Goal: Task Accomplishment & Management: Manage account settings

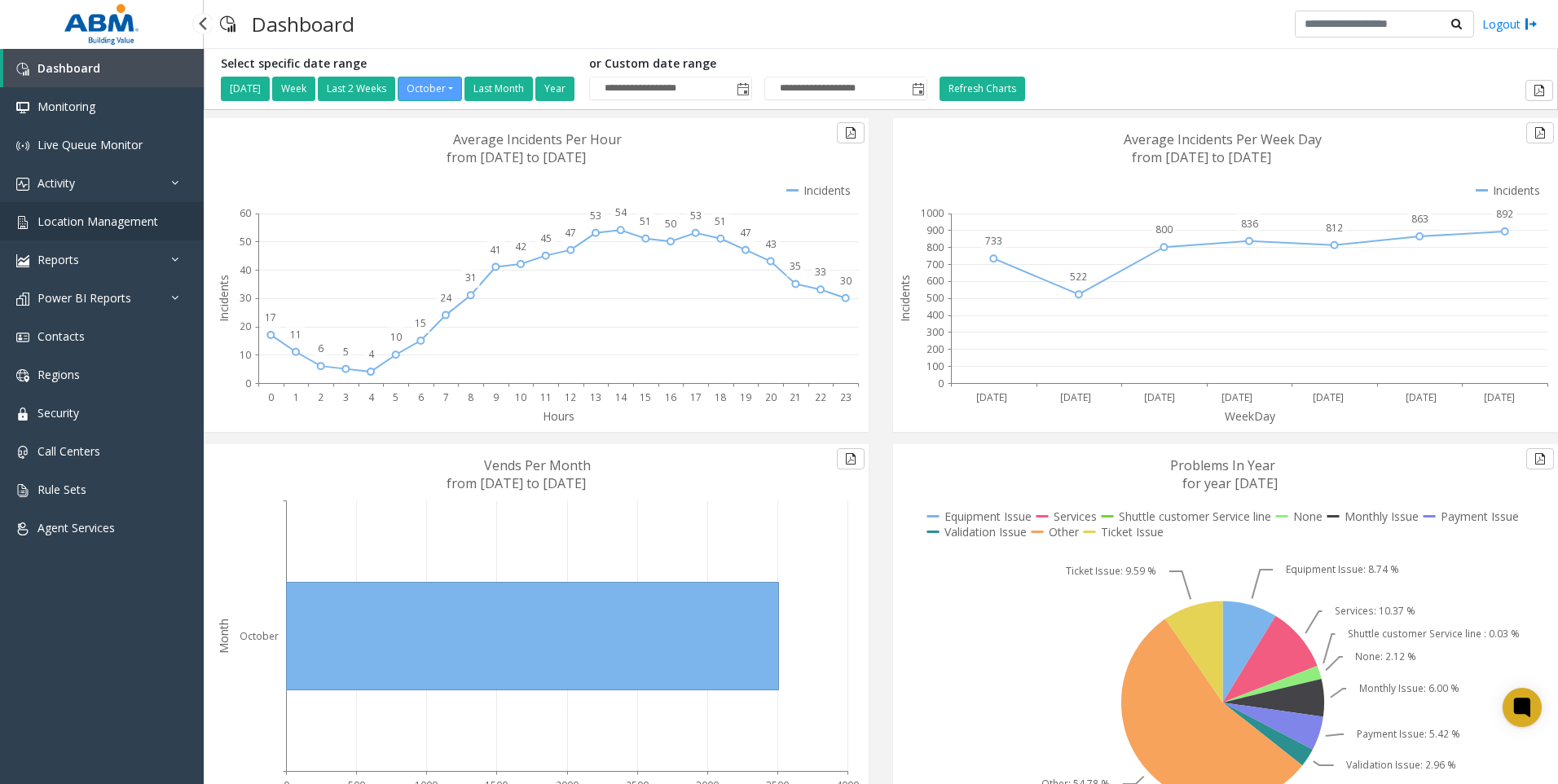
click at [102, 234] on link "Location Management" at bounding box center [102, 221] width 204 height 38
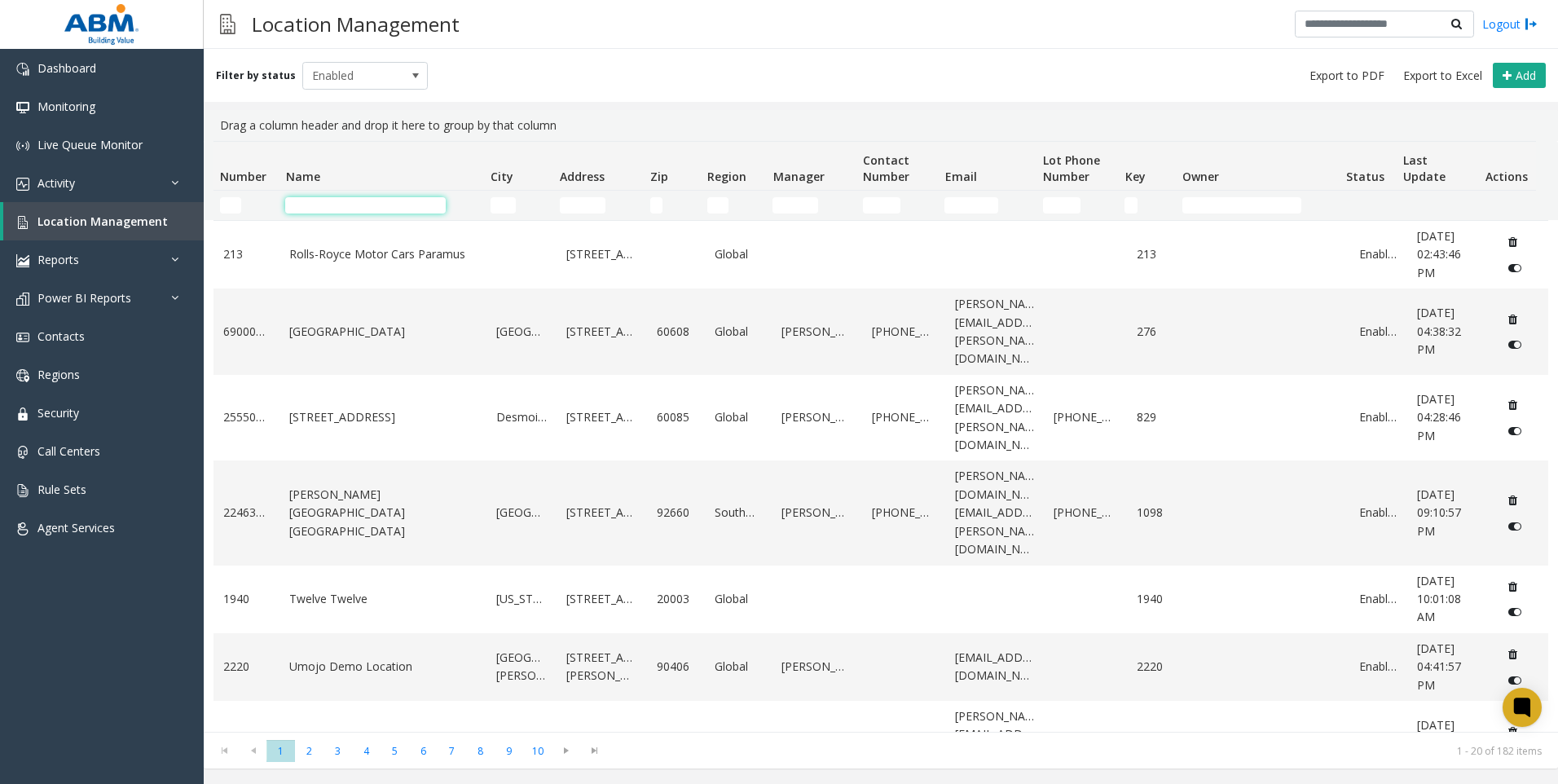
click at [321, 198] on input "Name Filter" at bounding box center [365, 205] width 160 height 17
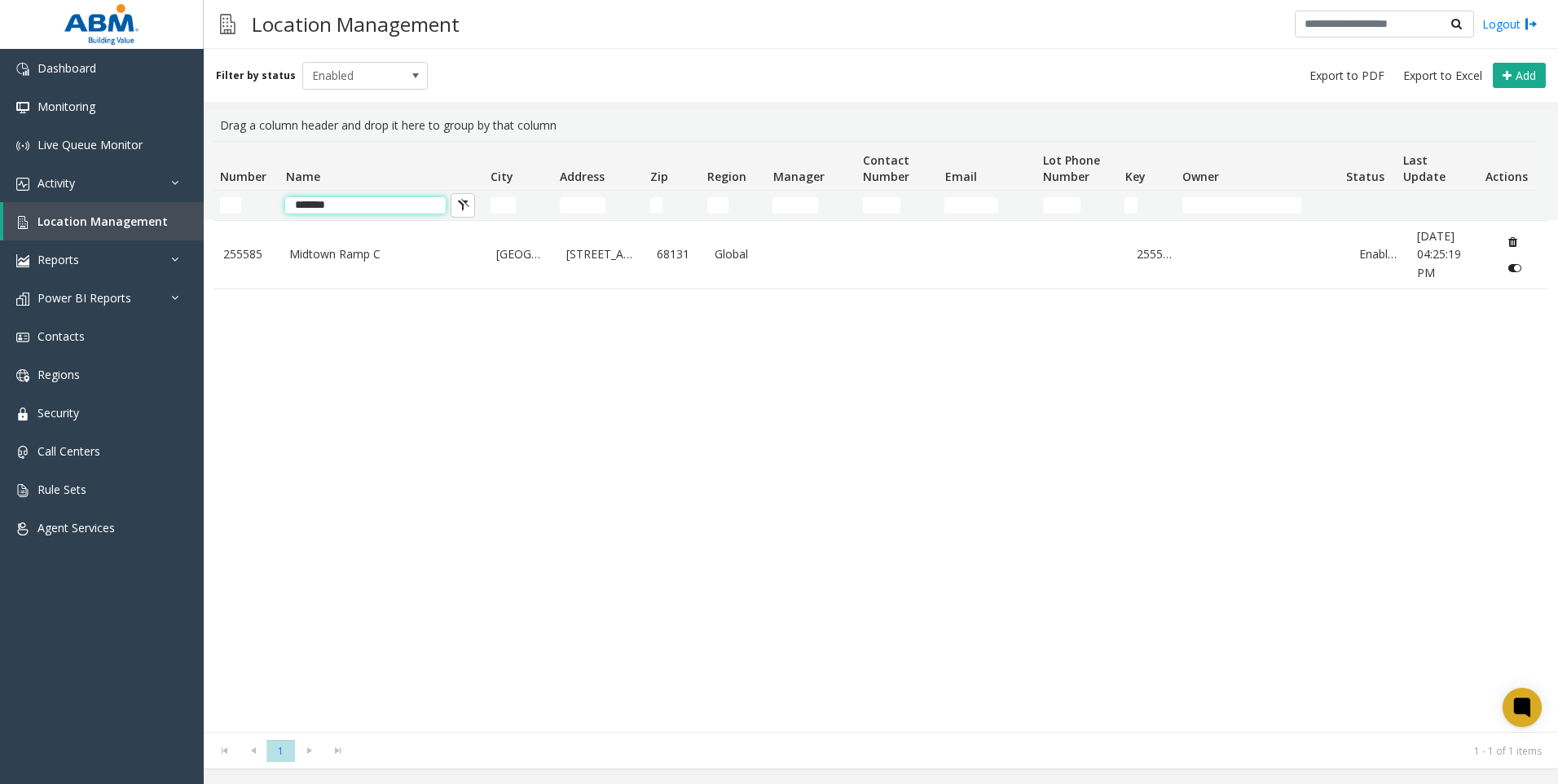
type input "*******"
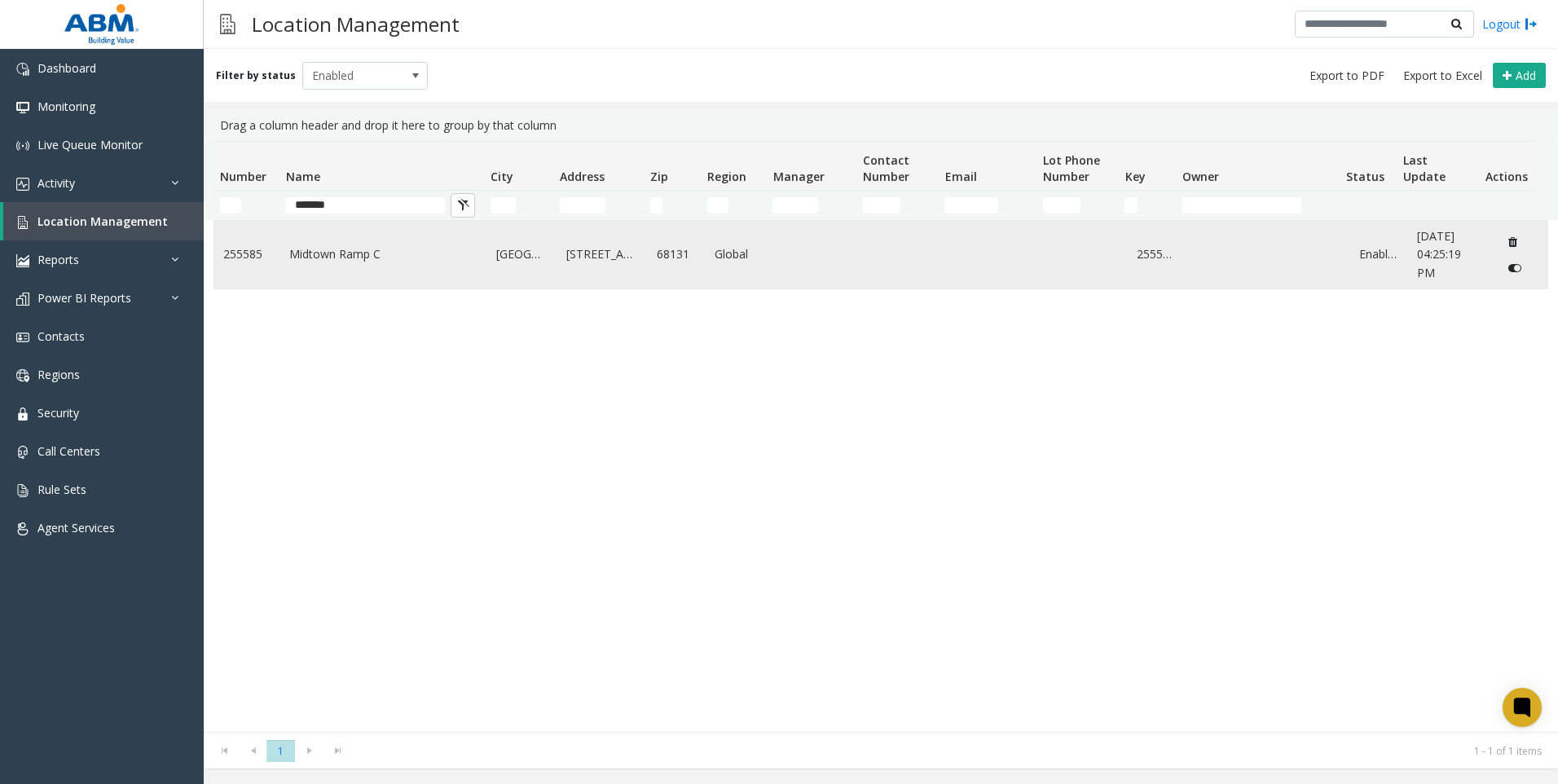
click at [317, 256] on link "Midtown Ramp C" at bounding box center [383, 254] width 188 height 18
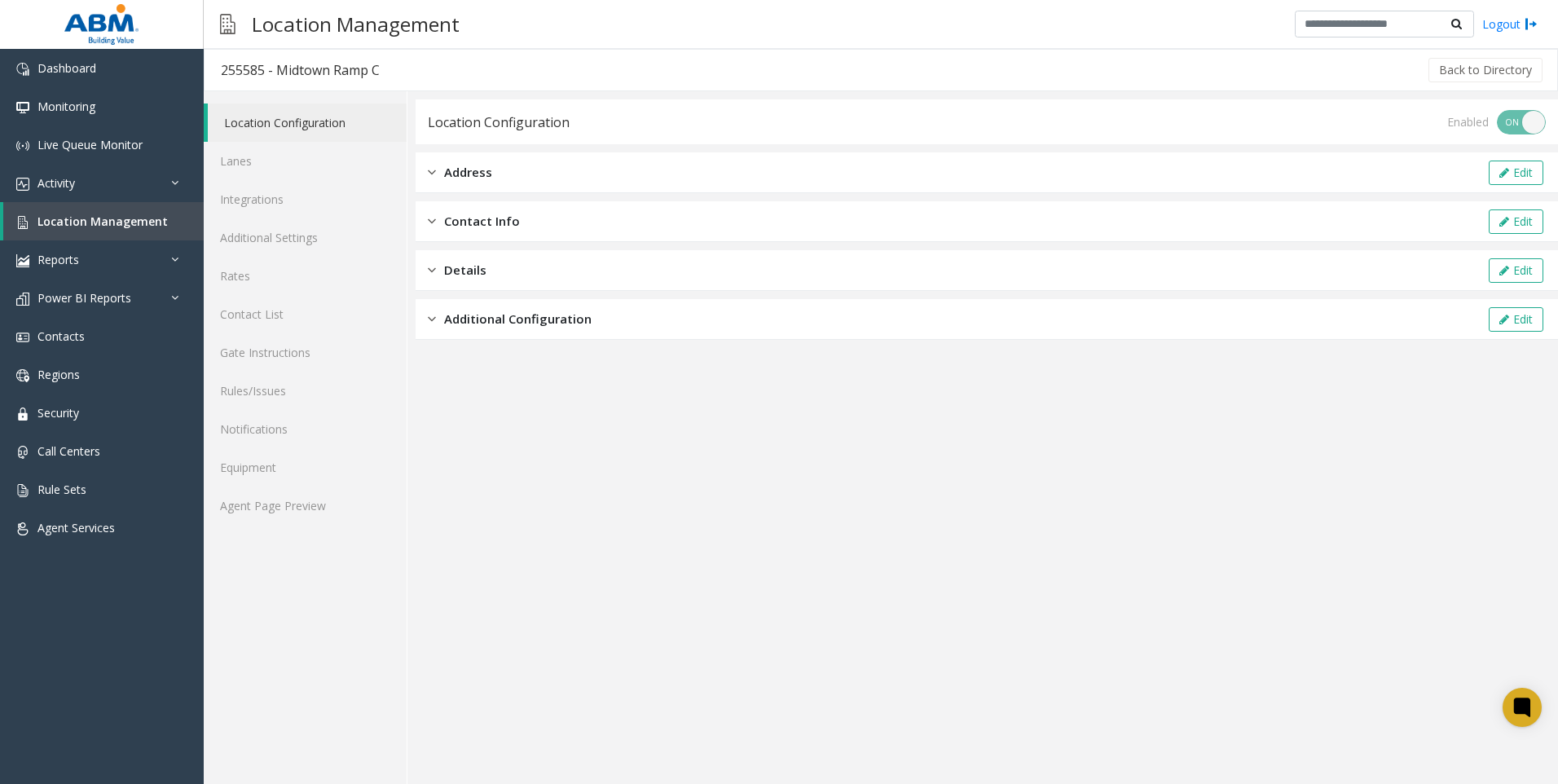
click at [479, 178] on span "Address" at bounding box center [469, 172] width 48 height 18
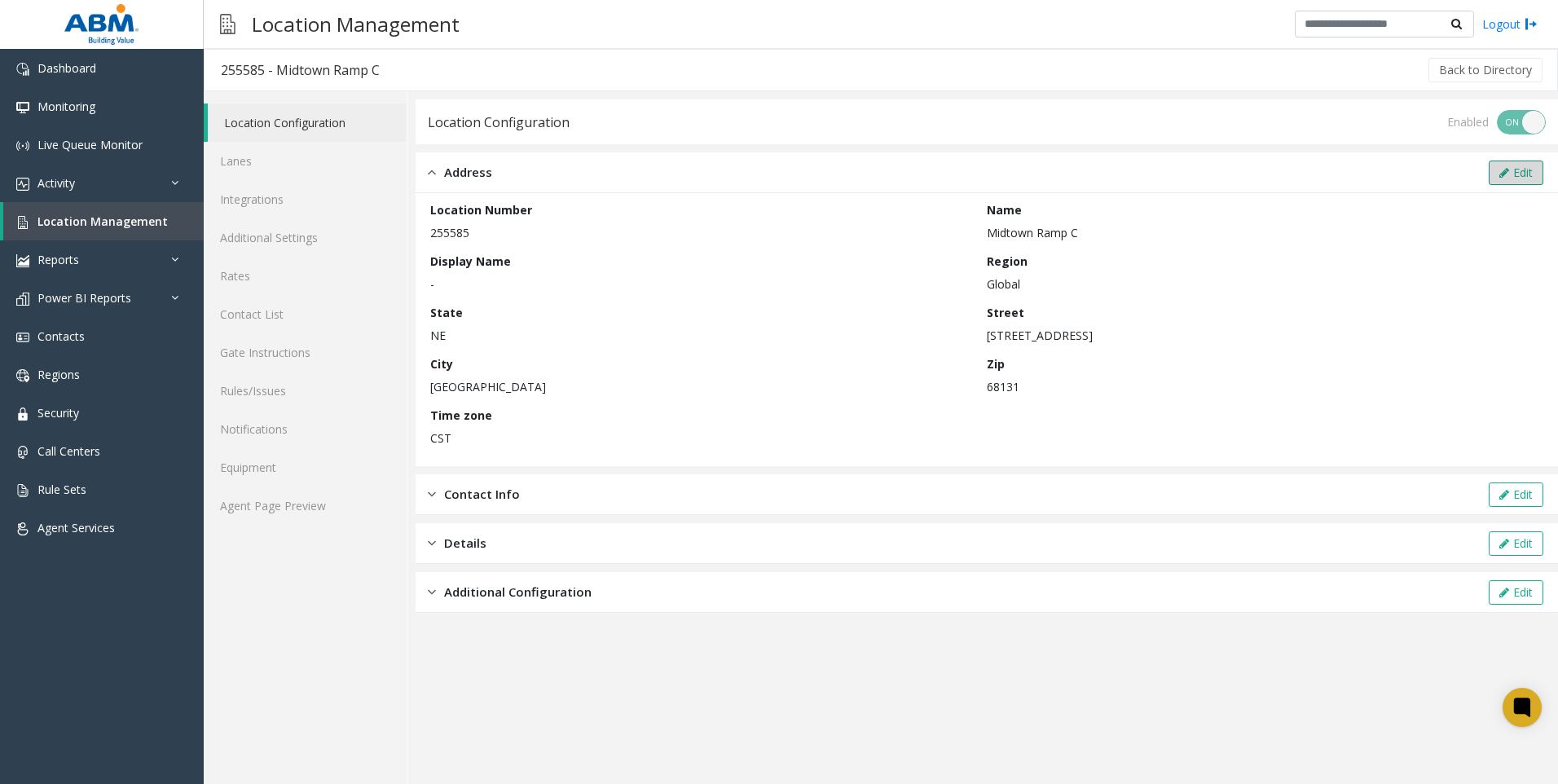
click at [1513, 171] on button "Edit" at bounding box center [1515, 172] width 54 height 24
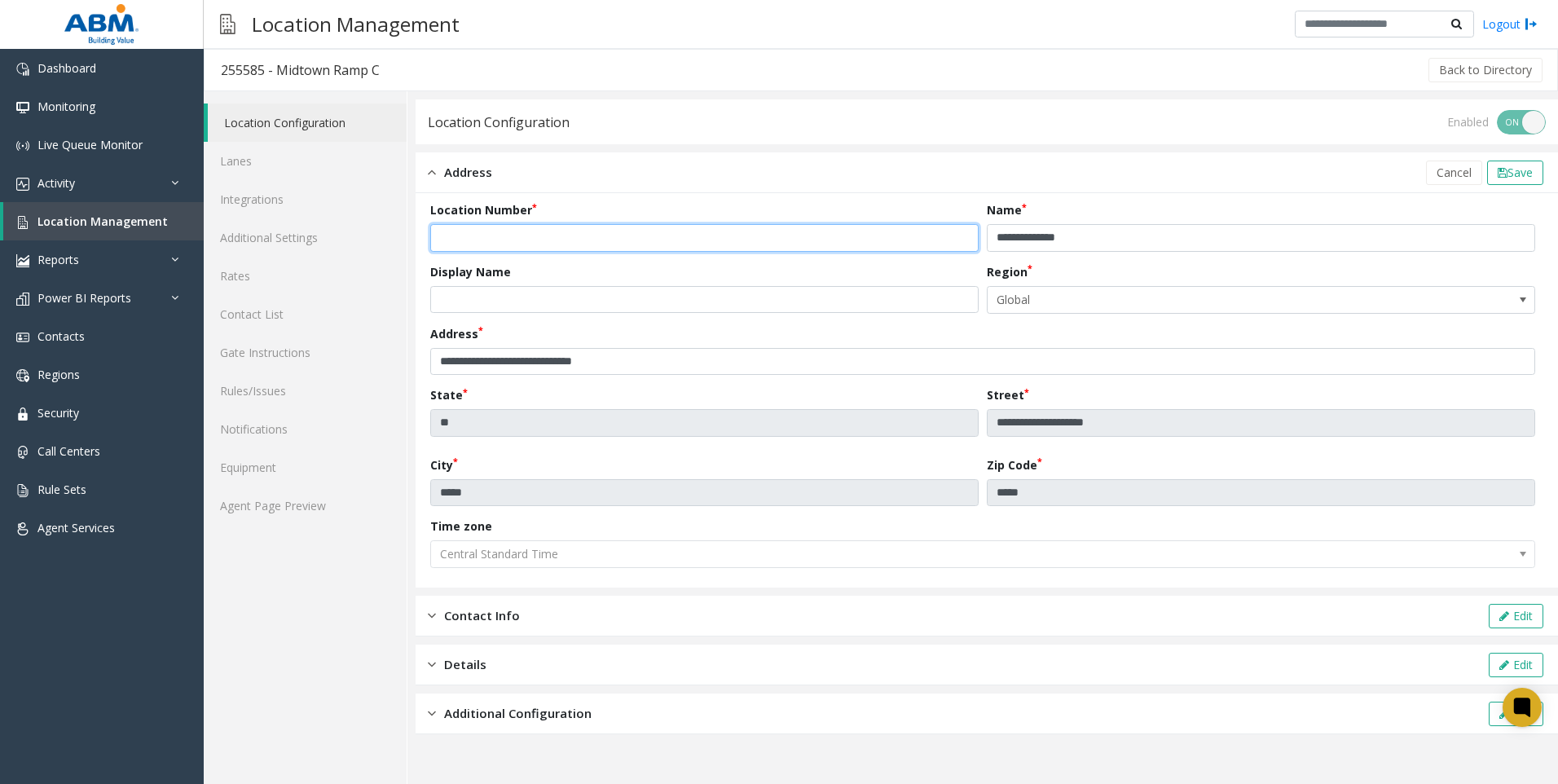
drag, startPoint x: 498, startPoint y: 239, endPoint x: 409, endPoint y: 239, distance: 89.0
click at [414, 240] on div "**********" at bounding box center [983, 437] width 1151 height 693
type input "********"
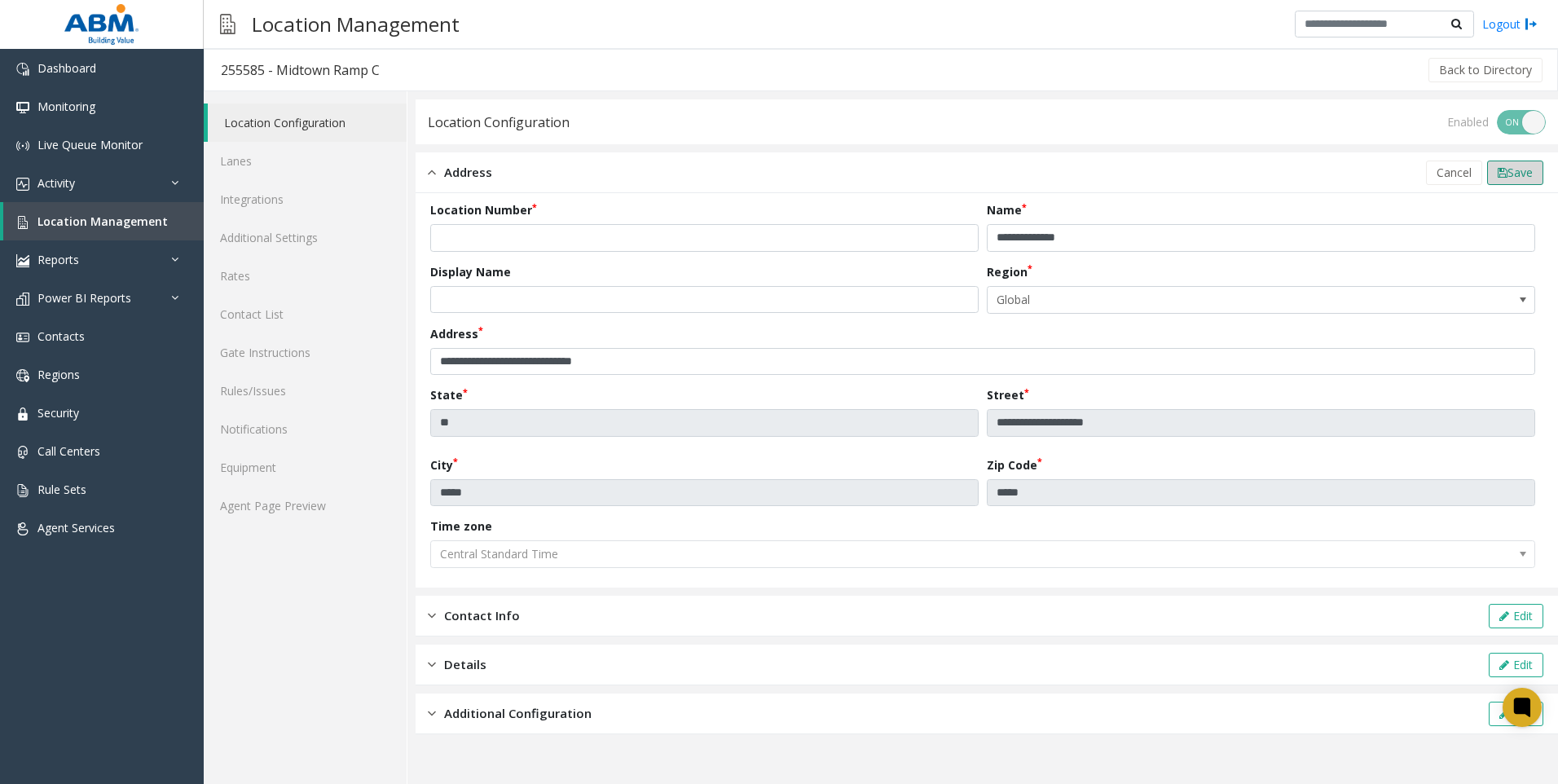
click at [1532, 165] on span "Save" at bounding box center [1520, 172] width 25 height 16
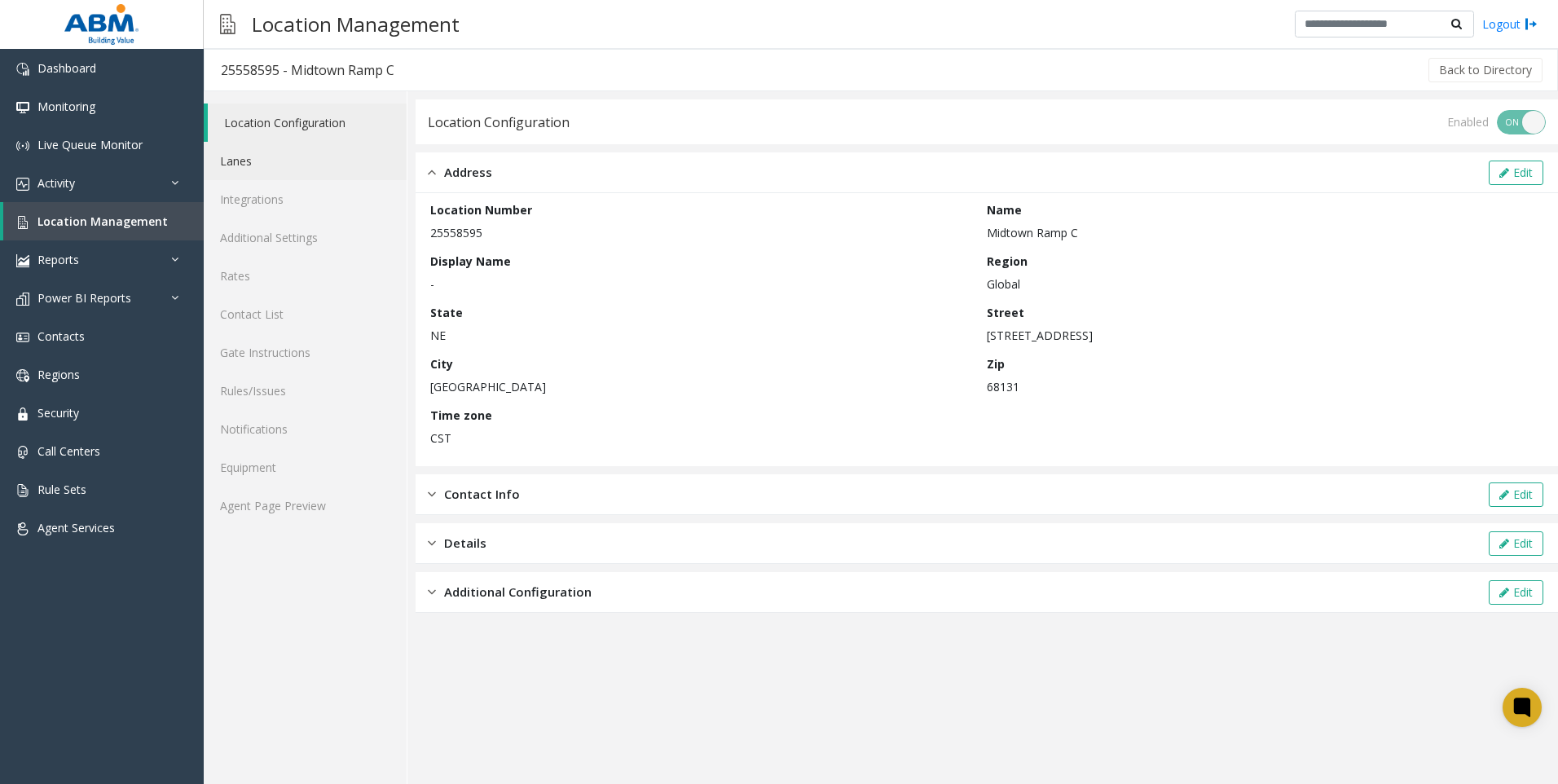
click at [248, 153] on link "Lanes" at bounding box center [304, 161] width 203 height 38
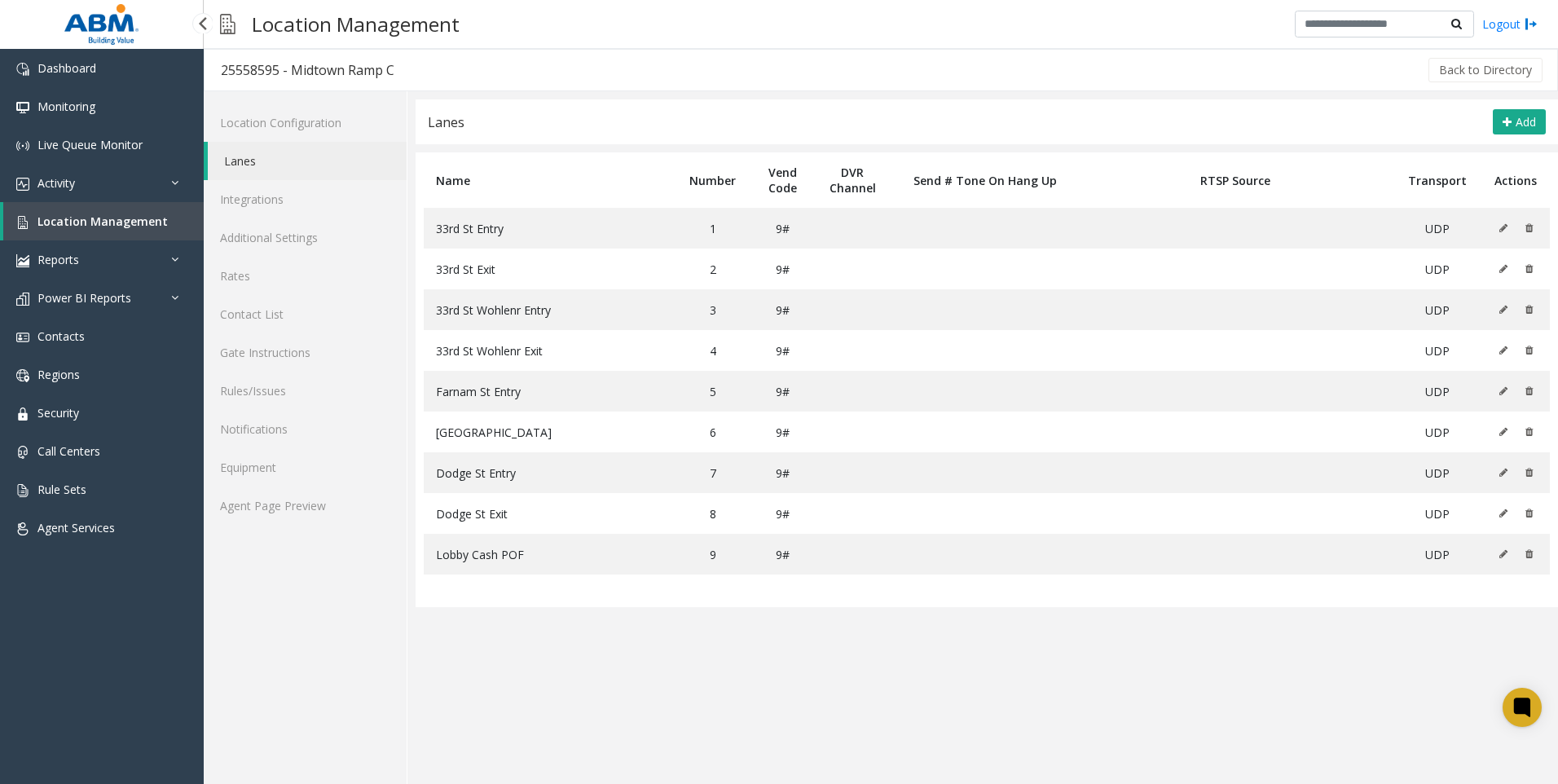
click at [77, 218] on span "Location Management" at bounding box center [103, 221] width 130 height 16
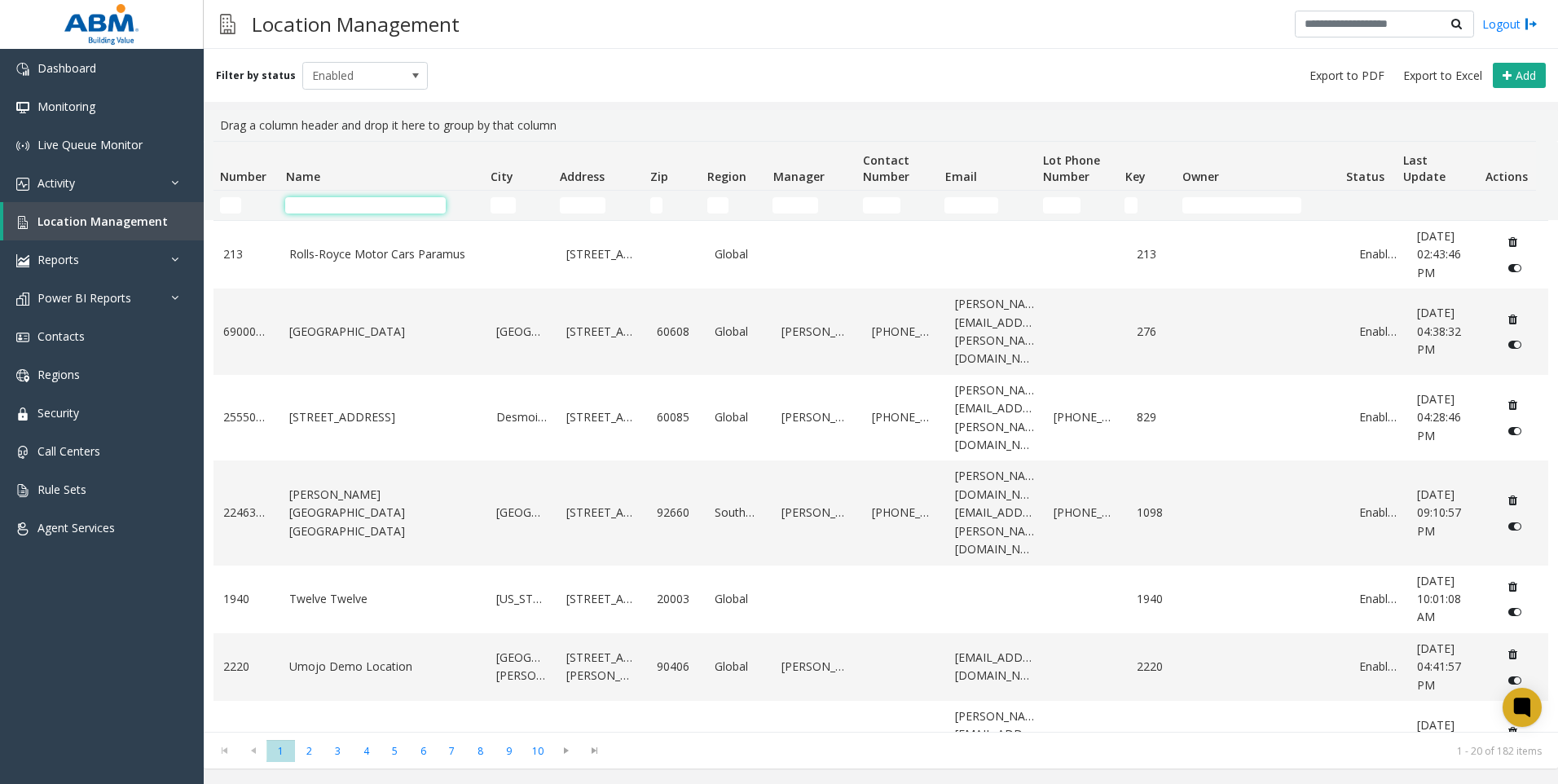
click at [390, 209] on input "Name Filter" at bounding box center [365, 205] width 160 height 17
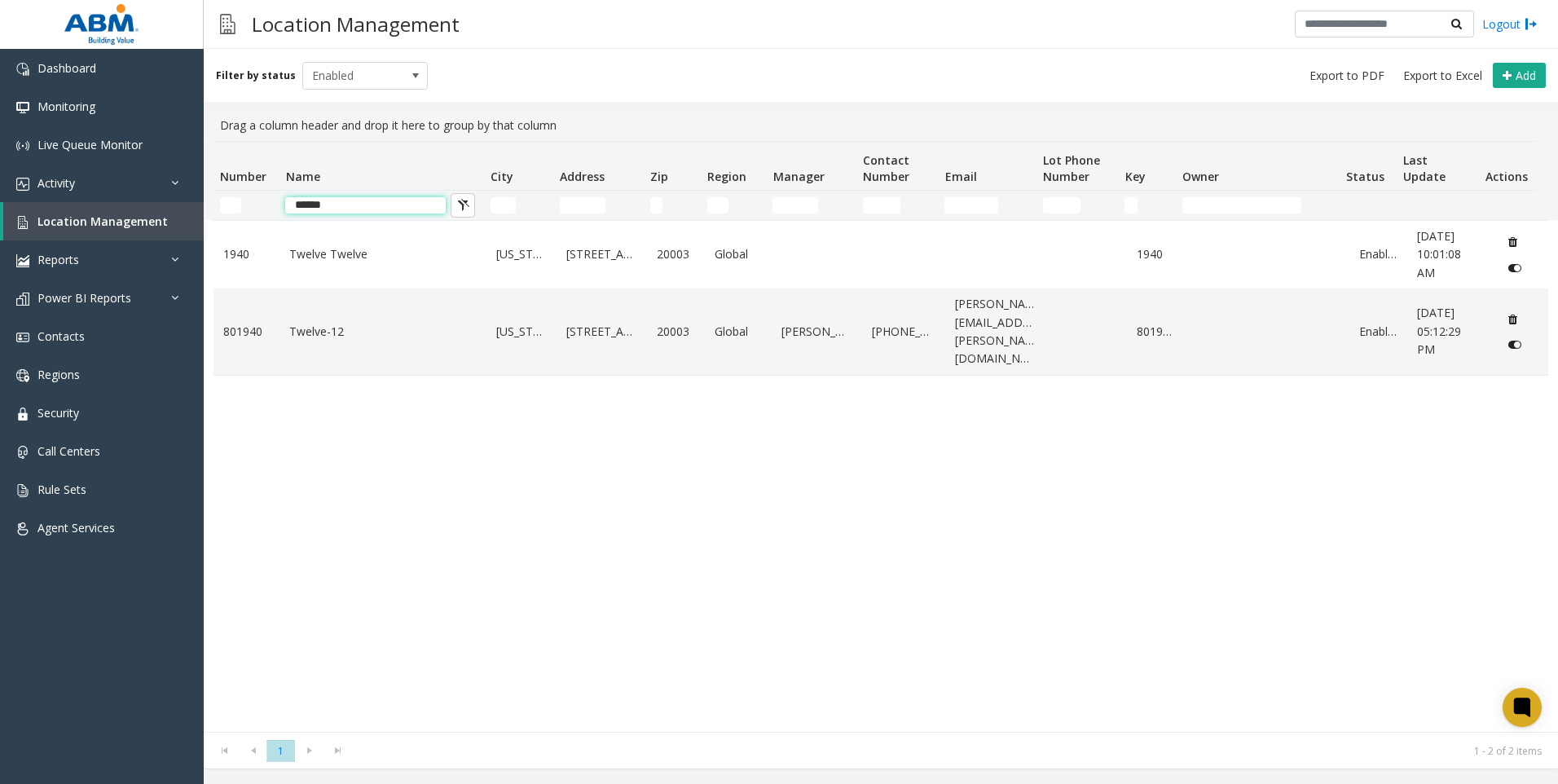
type input "******"
click at [402, 332] on link "Twelve-12" at bounding box center [383, 331] width 188 height 18
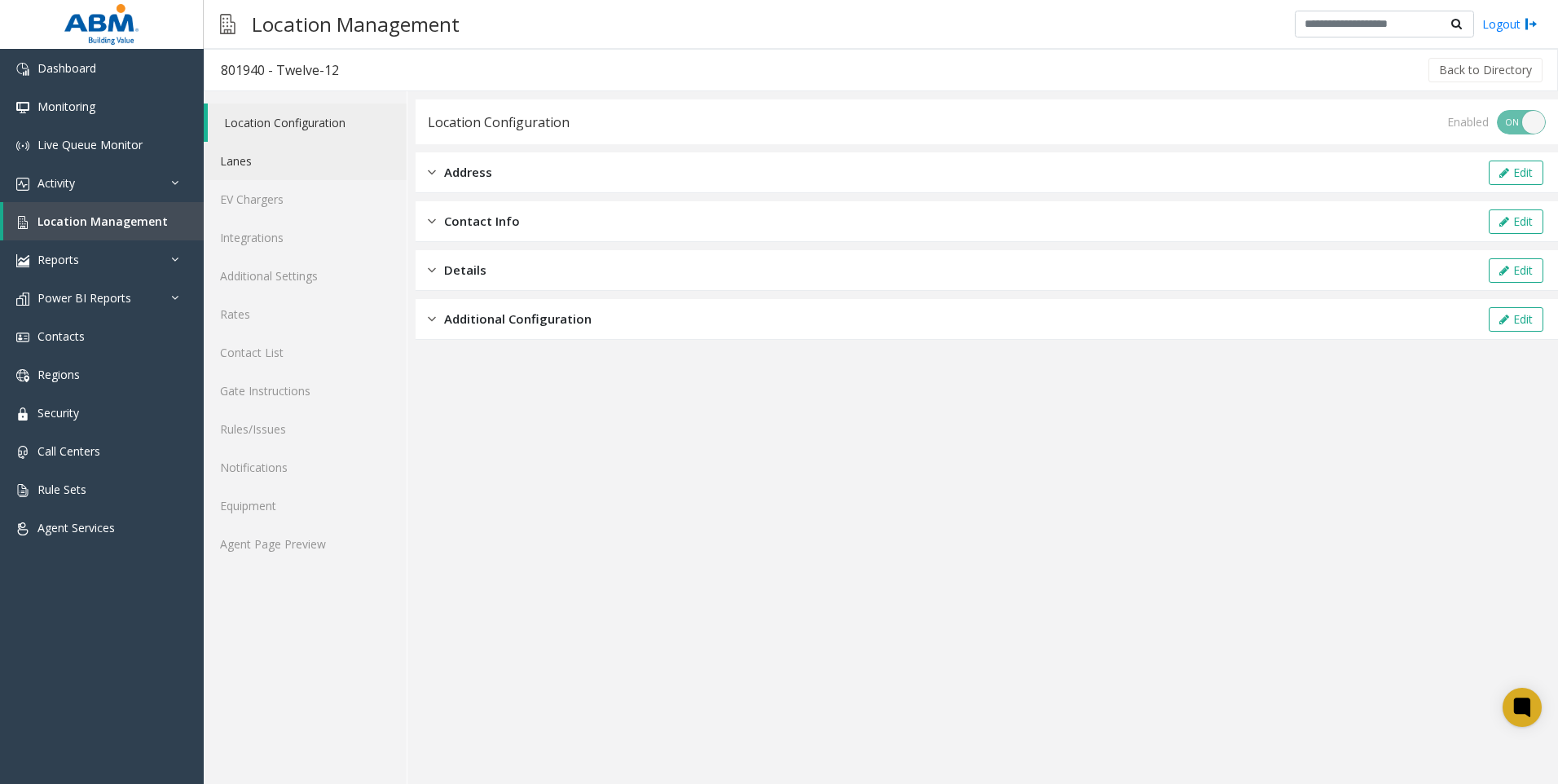
click at [239, 155] on link "Lanes" at bounding box center [304, 161] width 203 height 38
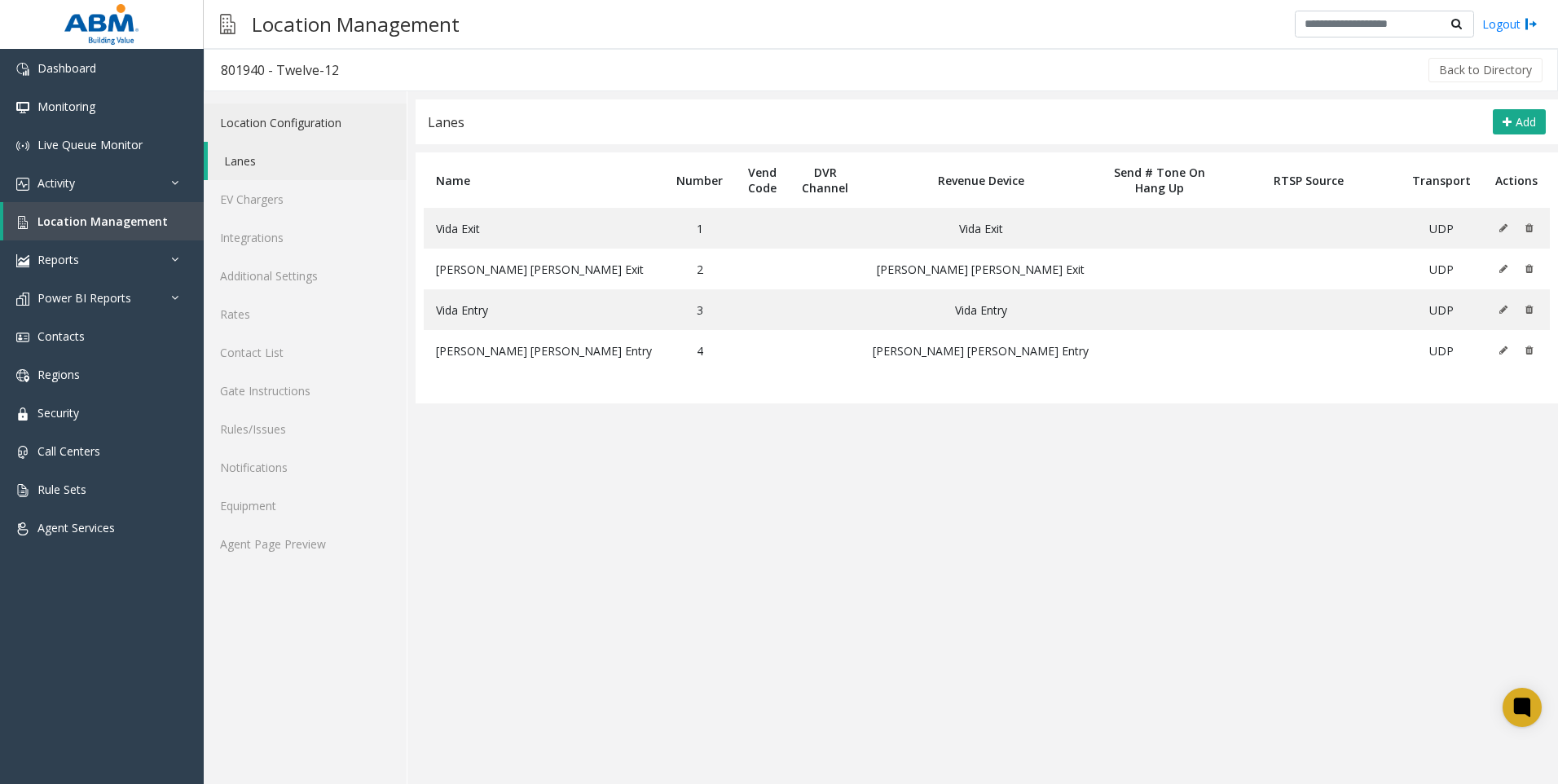
click at [268, 121] on link "Location Configuration" at bounding box center [304, 123] width 203 height 38
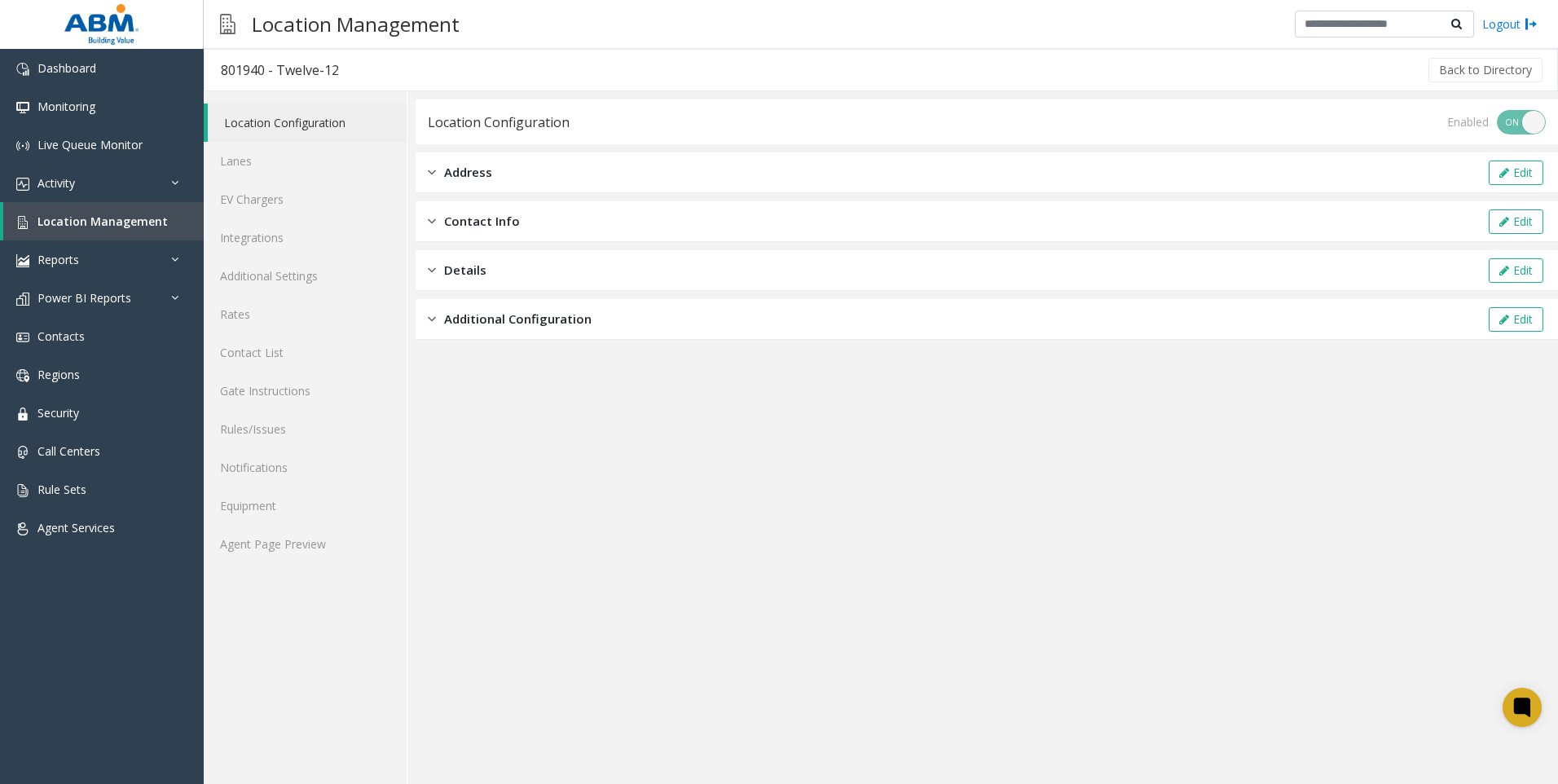
click at [529, 168] on div "Address Edit" at bounding box center [987, 173] width 1143 height 41
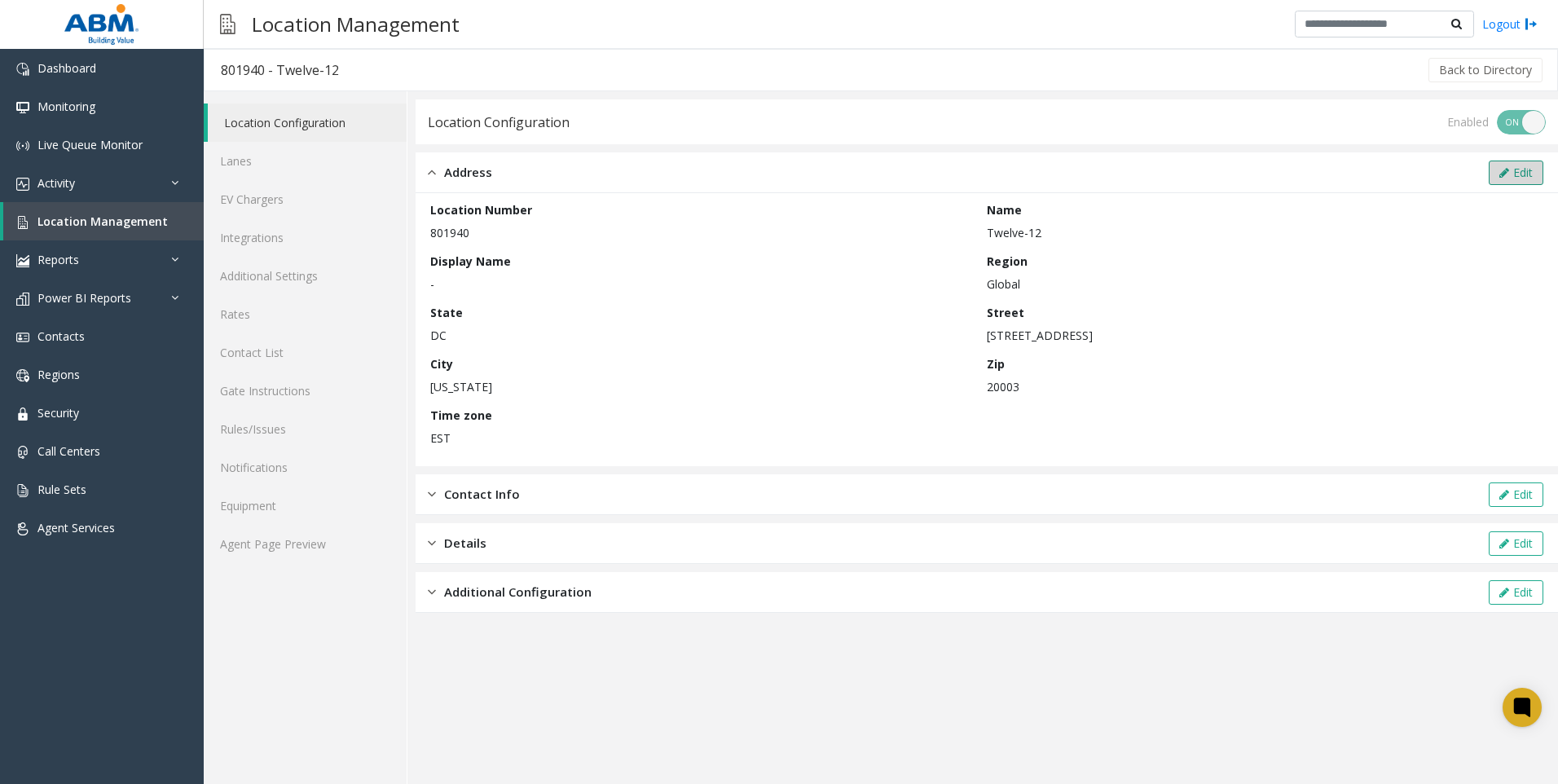
click at [1507, 177] on icon at bounding box center [1505, 173] width 10 height 12
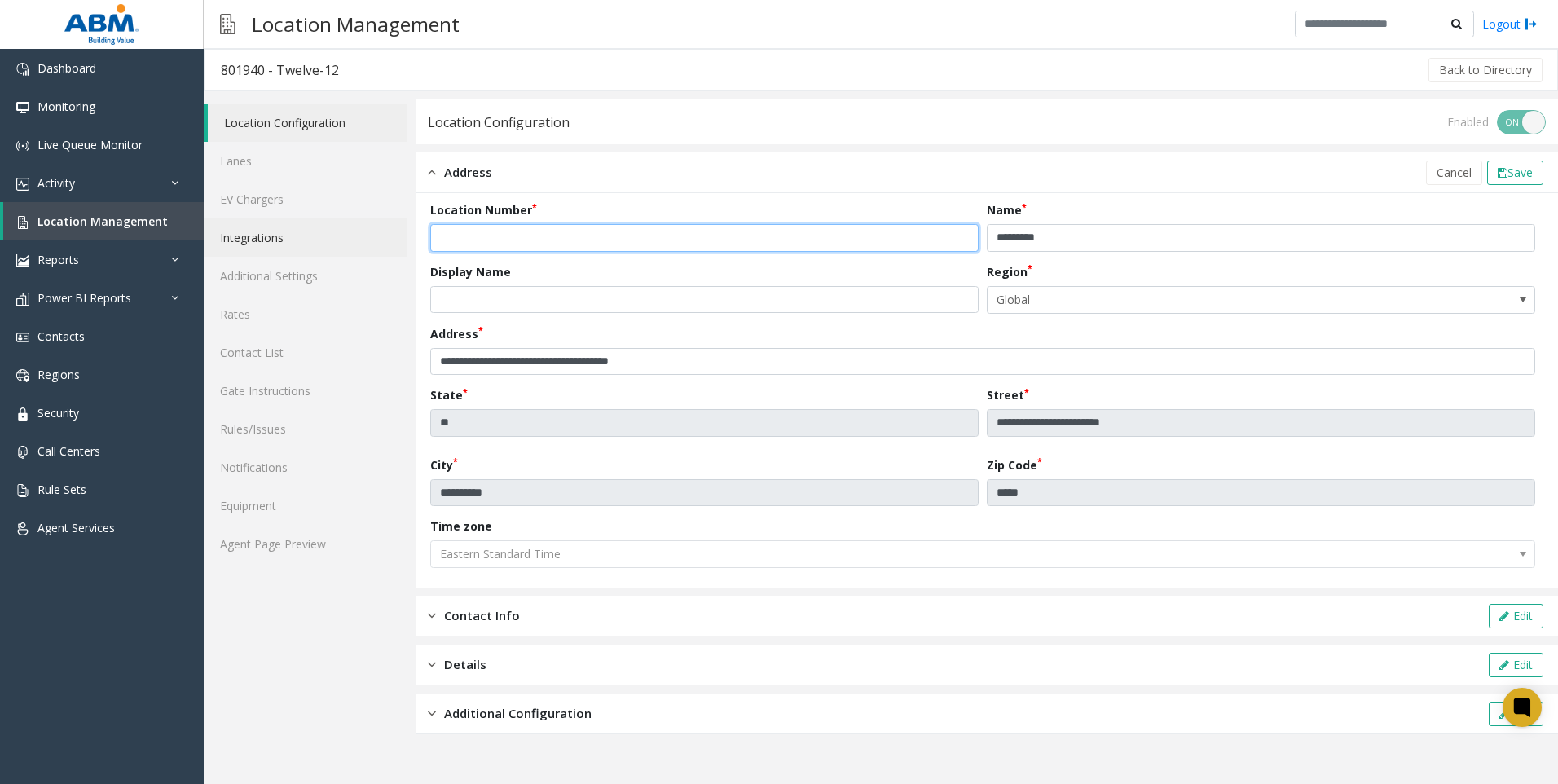
drag, startPoint x: 488, startPoint y: 232, endPoint x: 366, endPoint y: 233, distance: 122.0
click at [367, 233] on div "**********" at bounding box center [881, 437] width 1354 height 693
type input "********"
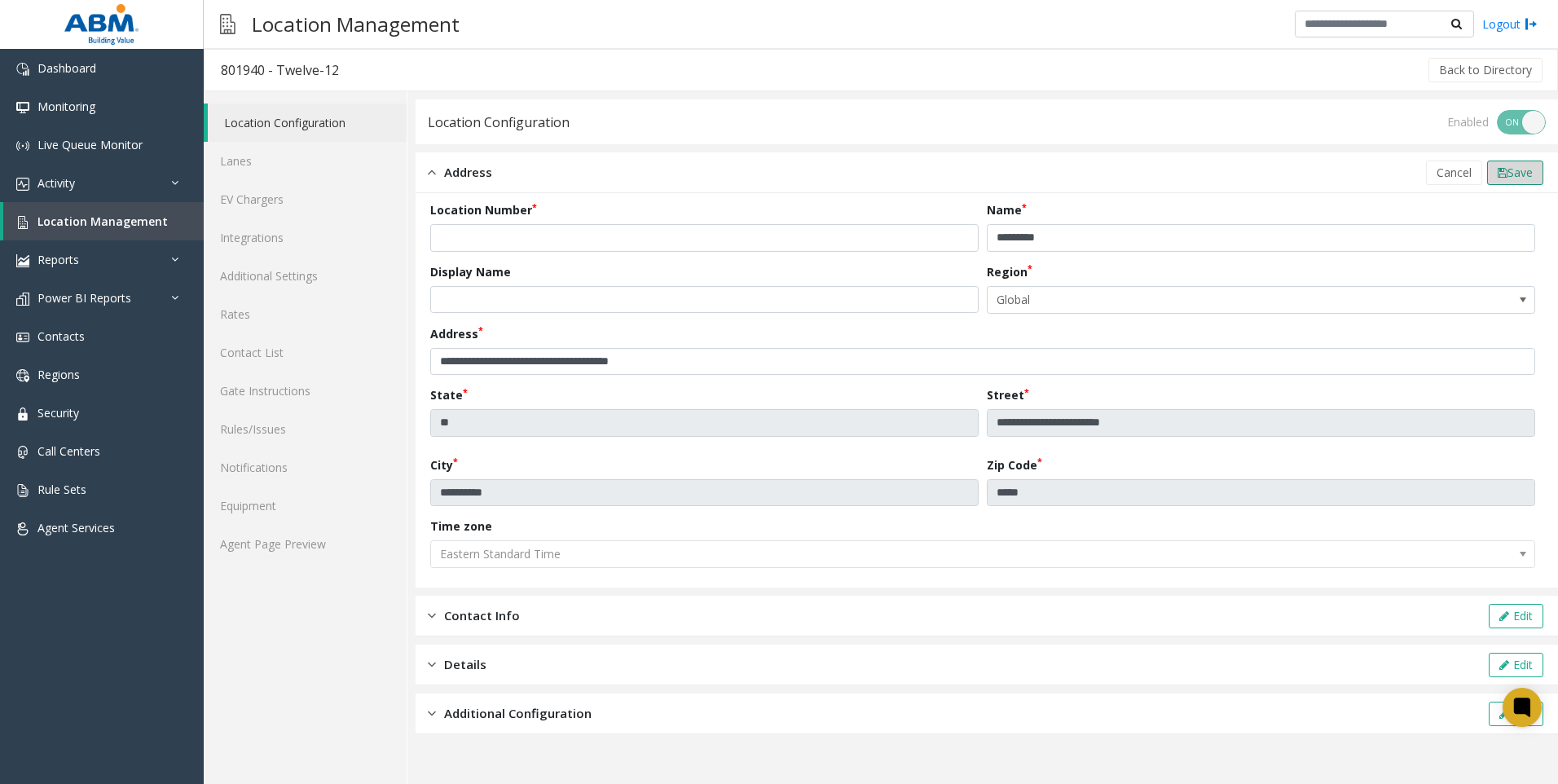
click at [1515, 168] on span "Save" at bounding box center [1520, 172] width 25 height 16
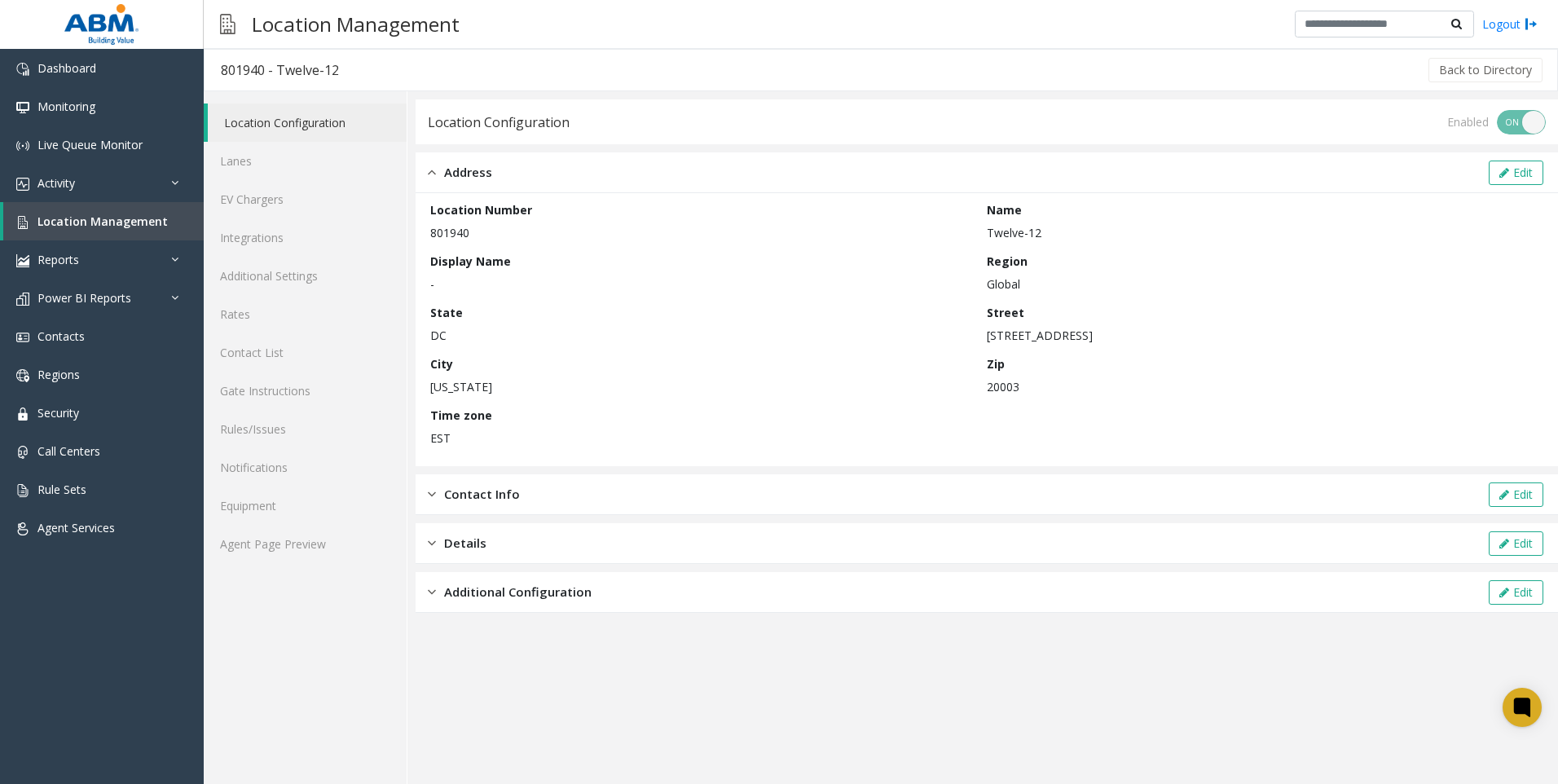
drag, startPoint x: 480, startPoint y: 231, endPoint x: 417, endPoint y: 230, distance: 63.0
click at [417, 230] on div "Location Number 801940 Name Twelve-12 Display Name - Region [GEOGRAPHIC_DATA][U…" at bounding box center [987, 329] width 1143 height 273
click at [127, 225] on span "Location Management" at bounding box center [103, 221] width 130 height 16
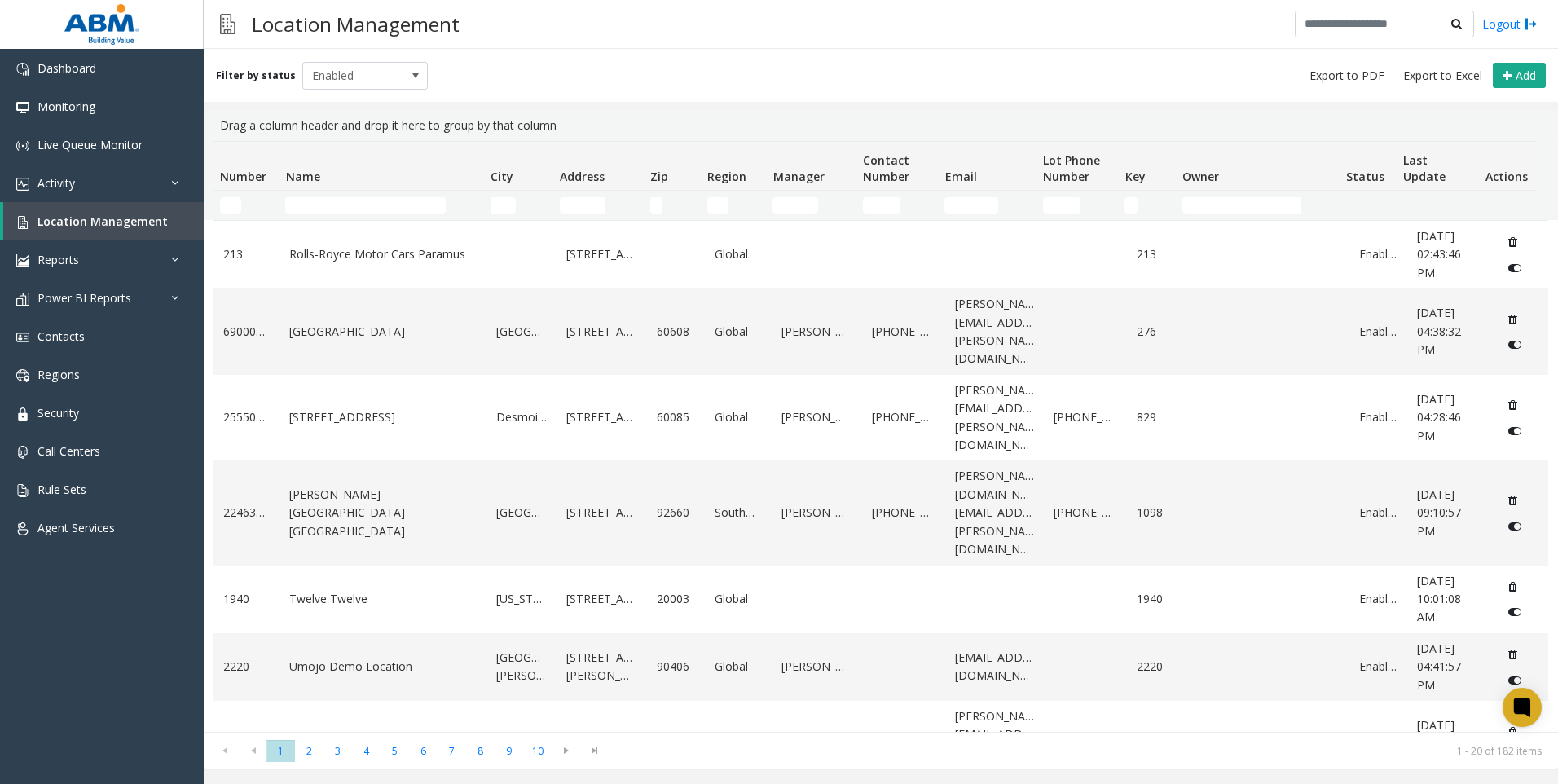
click at [285, 186] on th "Name" at bounding box center [380, 166] width 204 height 49
click at [290, 204] on input "Name Filter" at bounding box center [365, 205] width 160 height 17
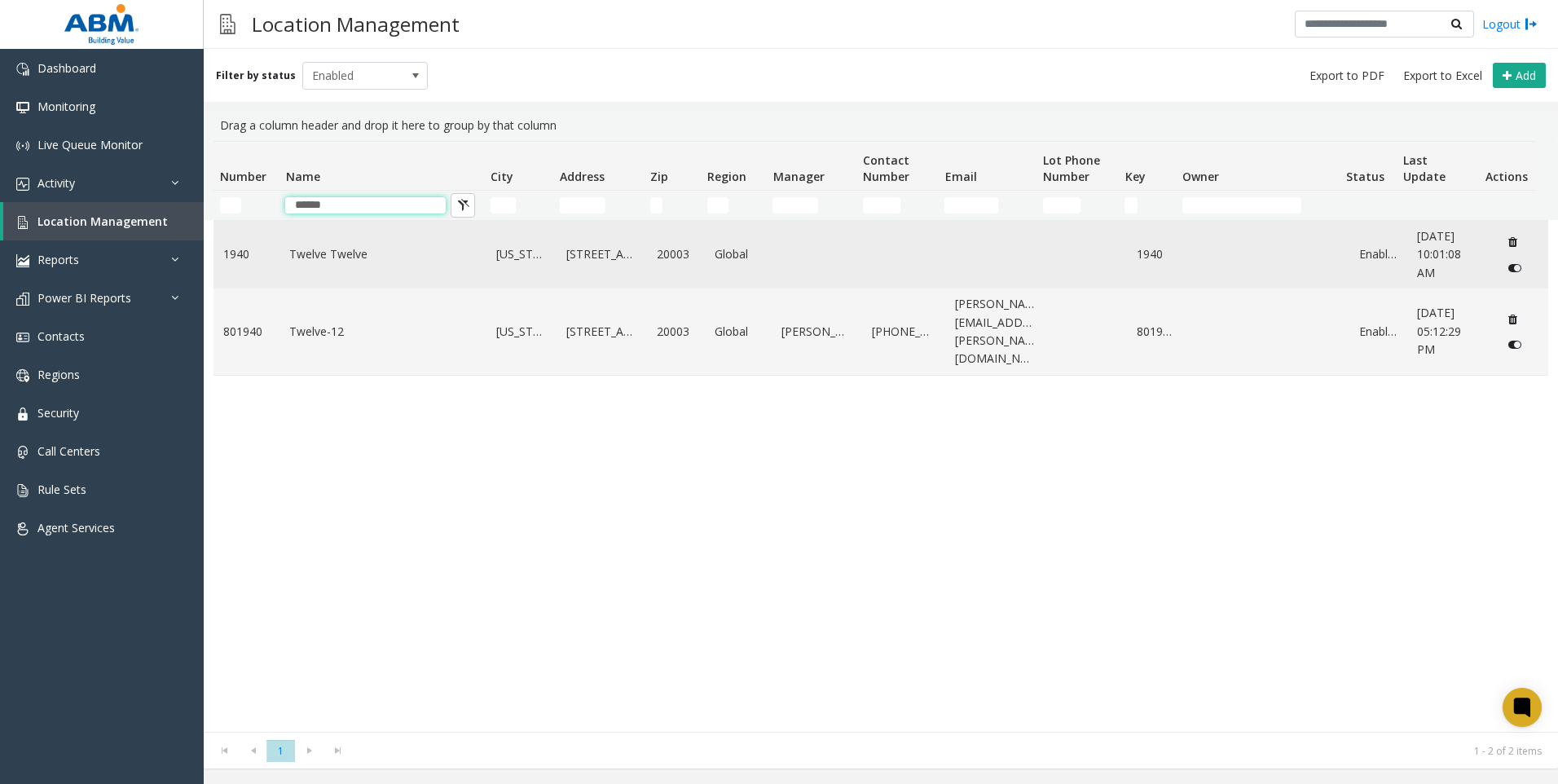
type input "******"
click at [333, 257] on link "Twelve Twelve" at bounding box center [383, 254] width 188 height 18
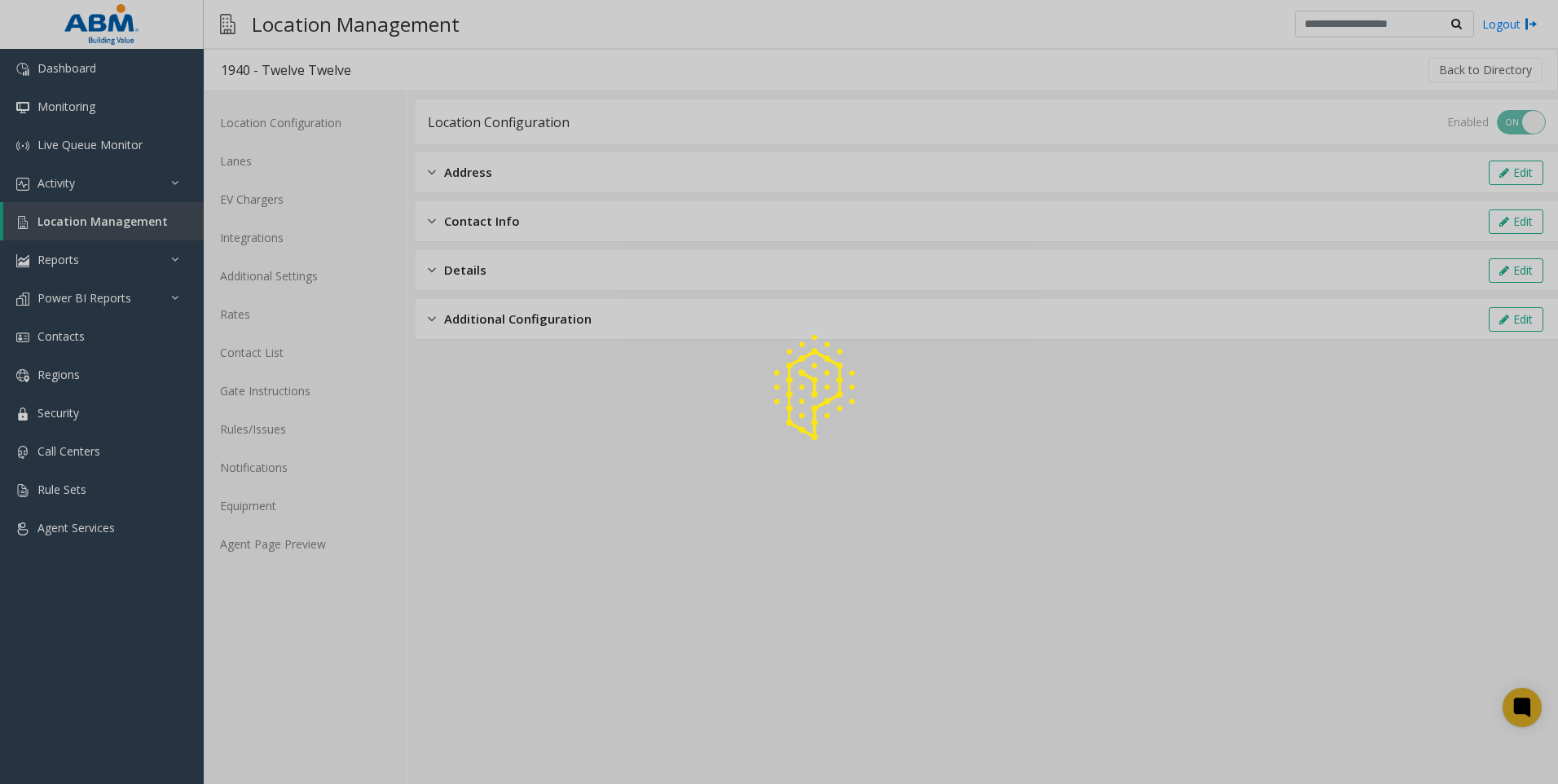
click at [486, 174] on div at bounding box center [779, 392] width 1558 height 784
click at [454, 172] on span "Address" at bounding box center [469, 172] width 48 height 18
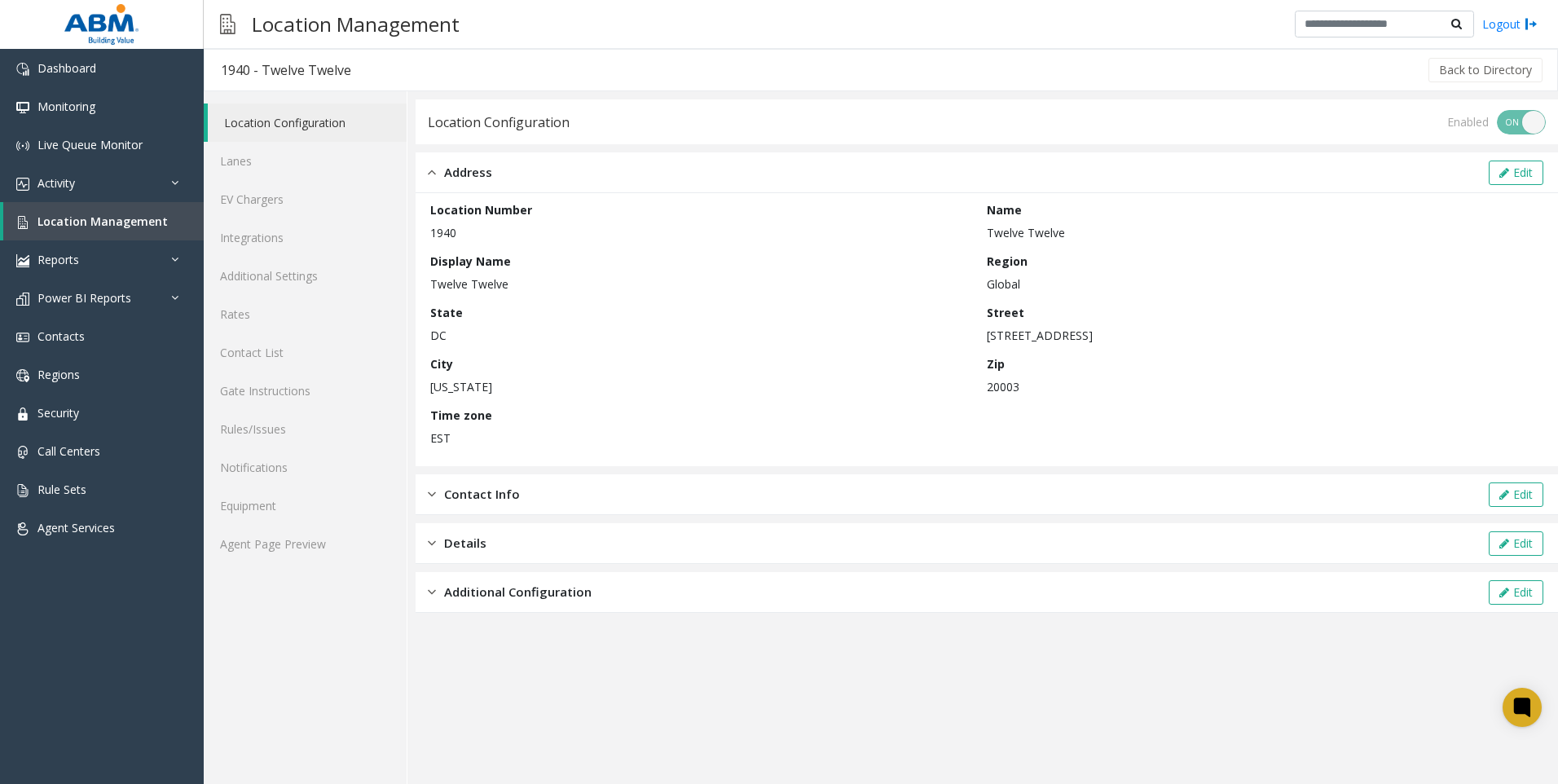
click at [454, 172] on span "Address" at bounding box center [469, 172] width 48 height 18
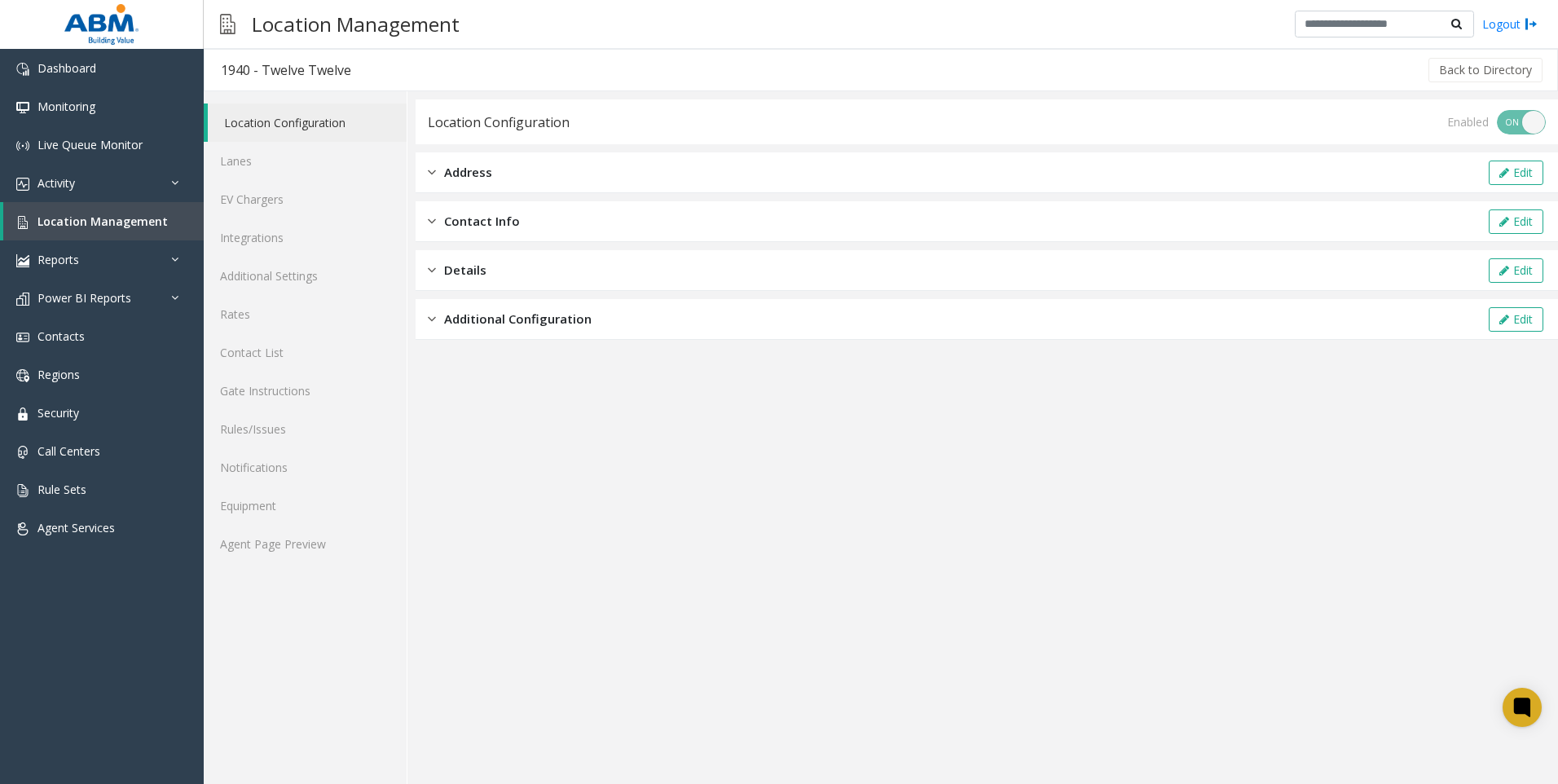
click at [278, 127] on link "Location Configuration" at bounding box center [307, 123] width 199 height 38
click at [119, 216] on span "Location Management" at bounding box center [103, 221] width 130 height 16
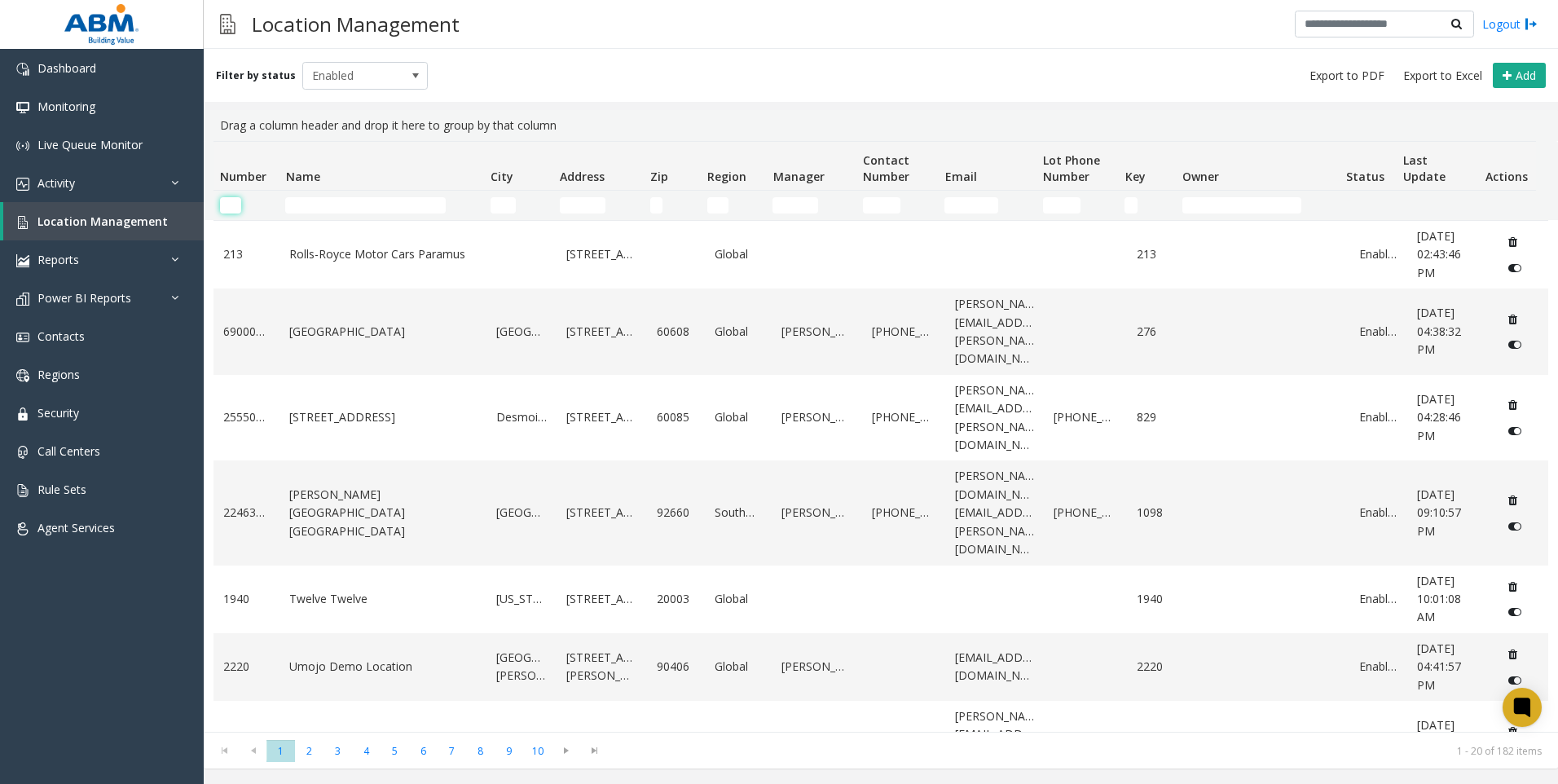
click at [234, 203] on input "Number Filter" at bounding box center [230, 205] width 21 height 17
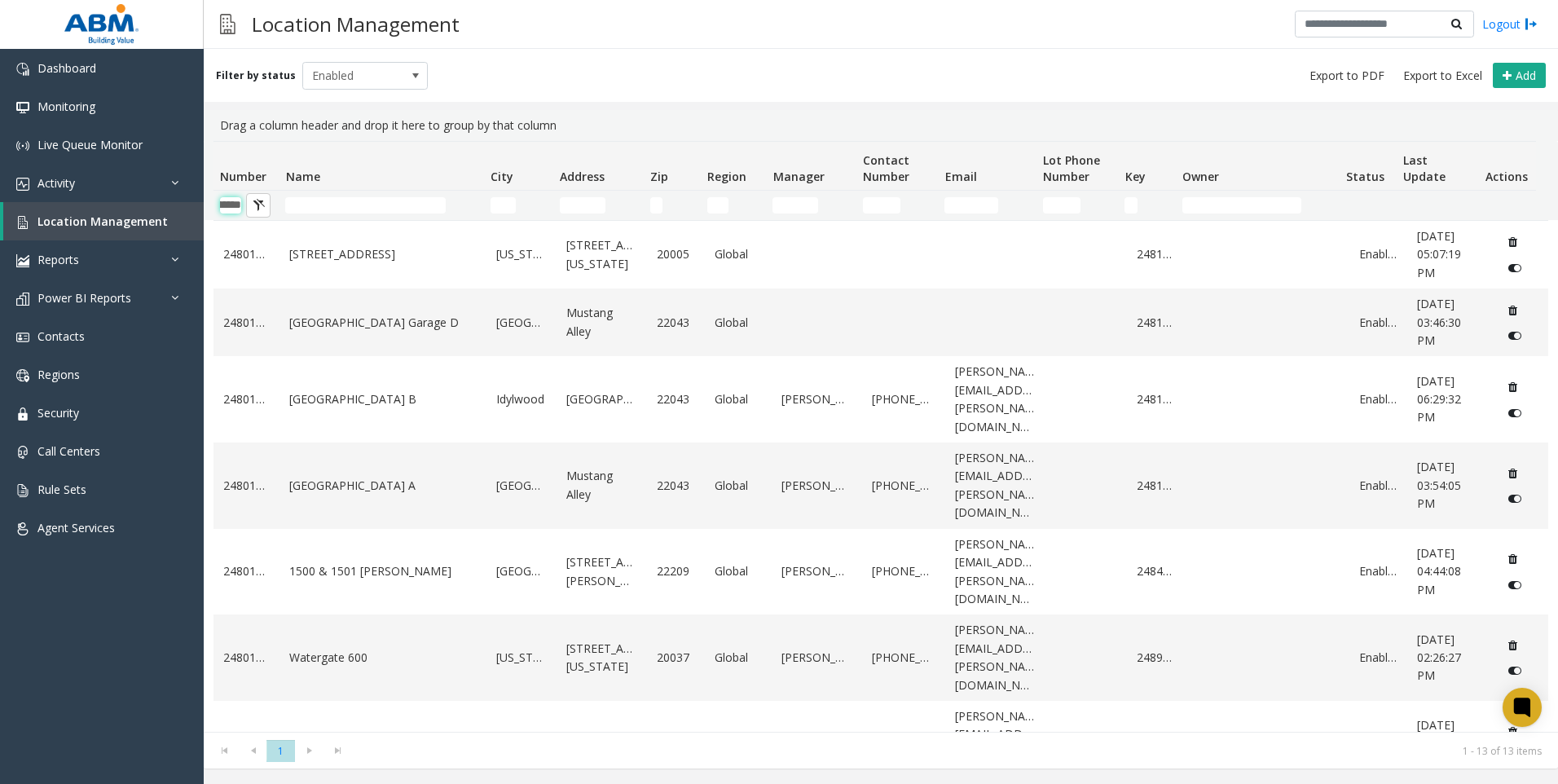
scroll to position [0, 40]
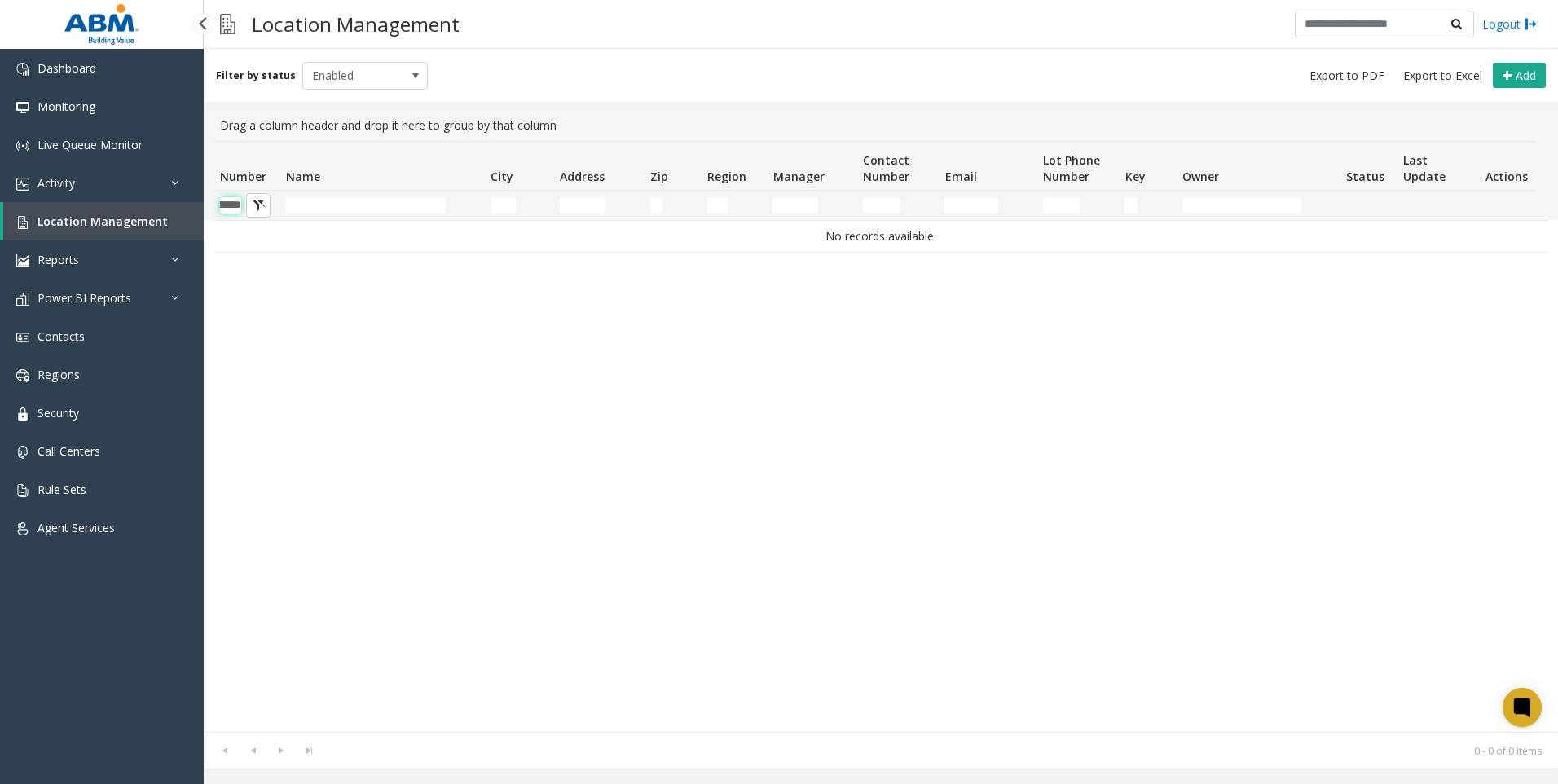
type input "********"
click at [137, 224] on span "Location Management" at bounding box center [103, 221] width 130 height 16
drag, startPoint x: 229, startPoint y: 203, endPoint x: 450, endPoint y: 215, distance: 221.3
click at [450, 215] on tr "********" at bounding box center [875, 205] width 1323 height 29
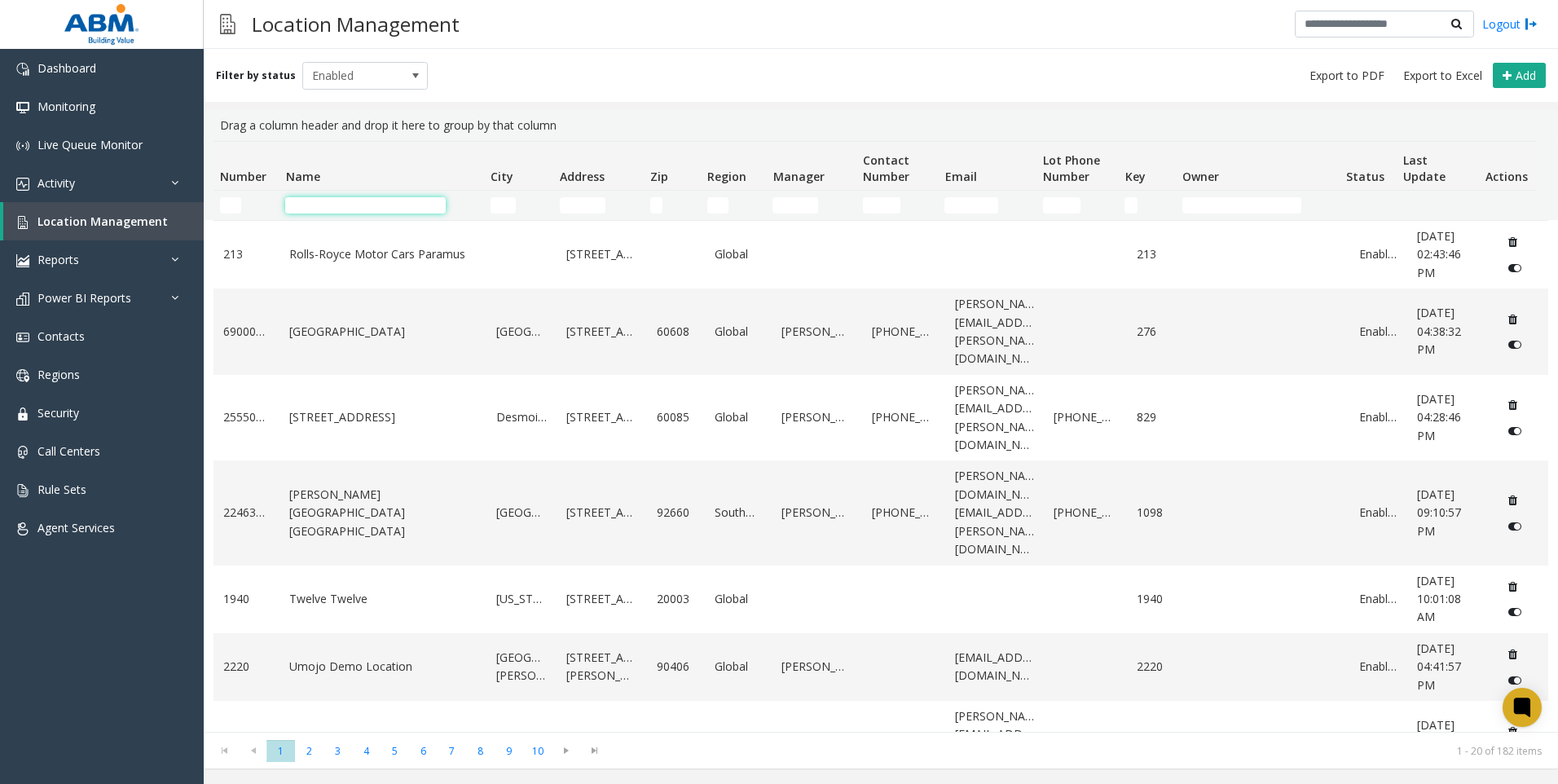
click at [345, 199] on input "Name Filter" at bounding box center [365, 205] width 160 height 17
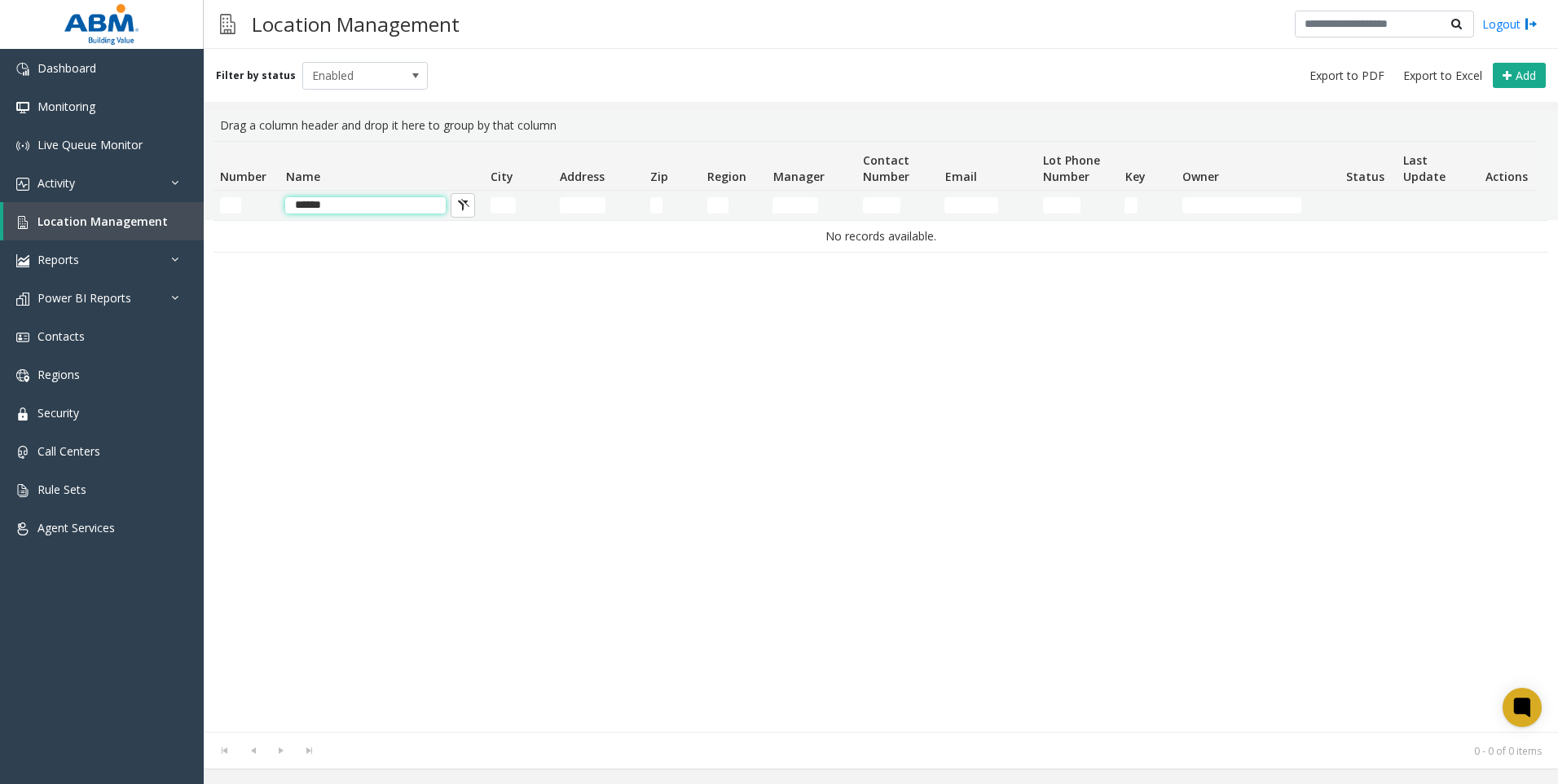
type input "******"
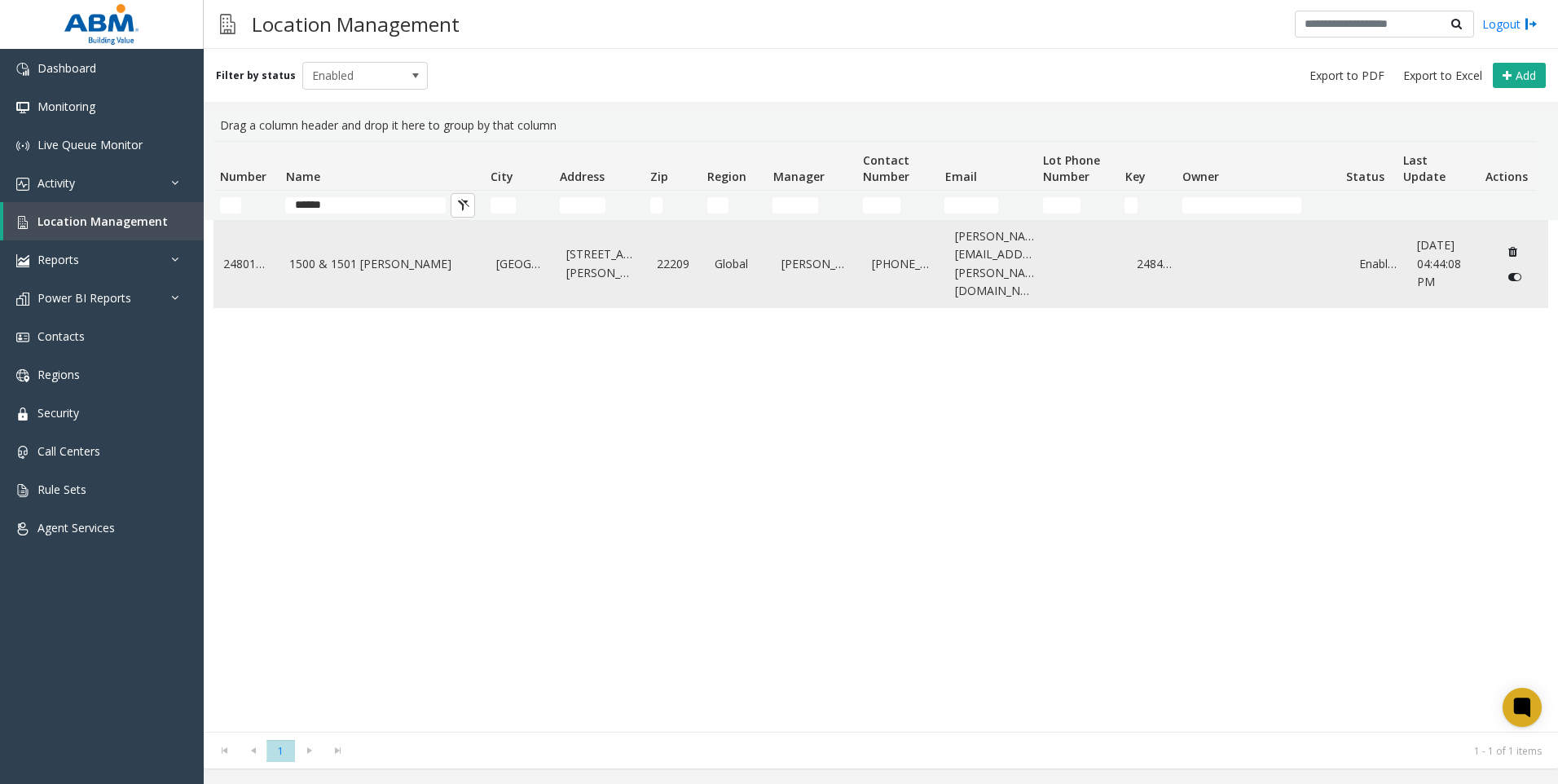
click at [244, 255] on link "24801414" at bounding box center [247, 264] width 47 height 18
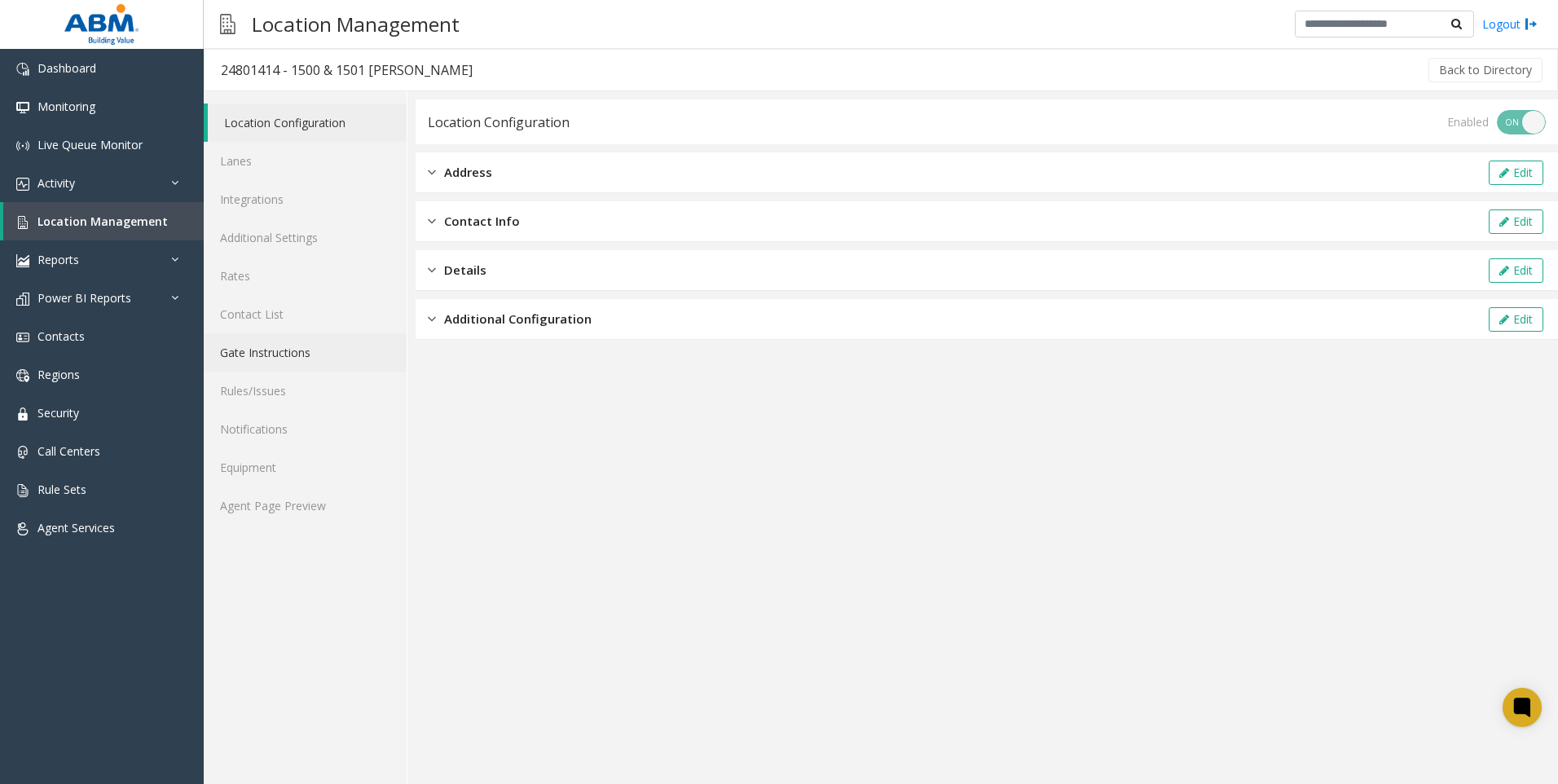
drag, startPoint x: 420, startPoint y: 404, endPoint x: 405, endPoint y: 355, distance: 51.2
click at [426, 405] on app-location-configuration "Location Configuration Enabled ON OFF Address Edit Contact Info Edit Details Ed…" at bounding box center [987, 441] width 1143 height 685
click at [87, 220] on span "Location Management" at bounding box center [103, 221] width 130 height 16
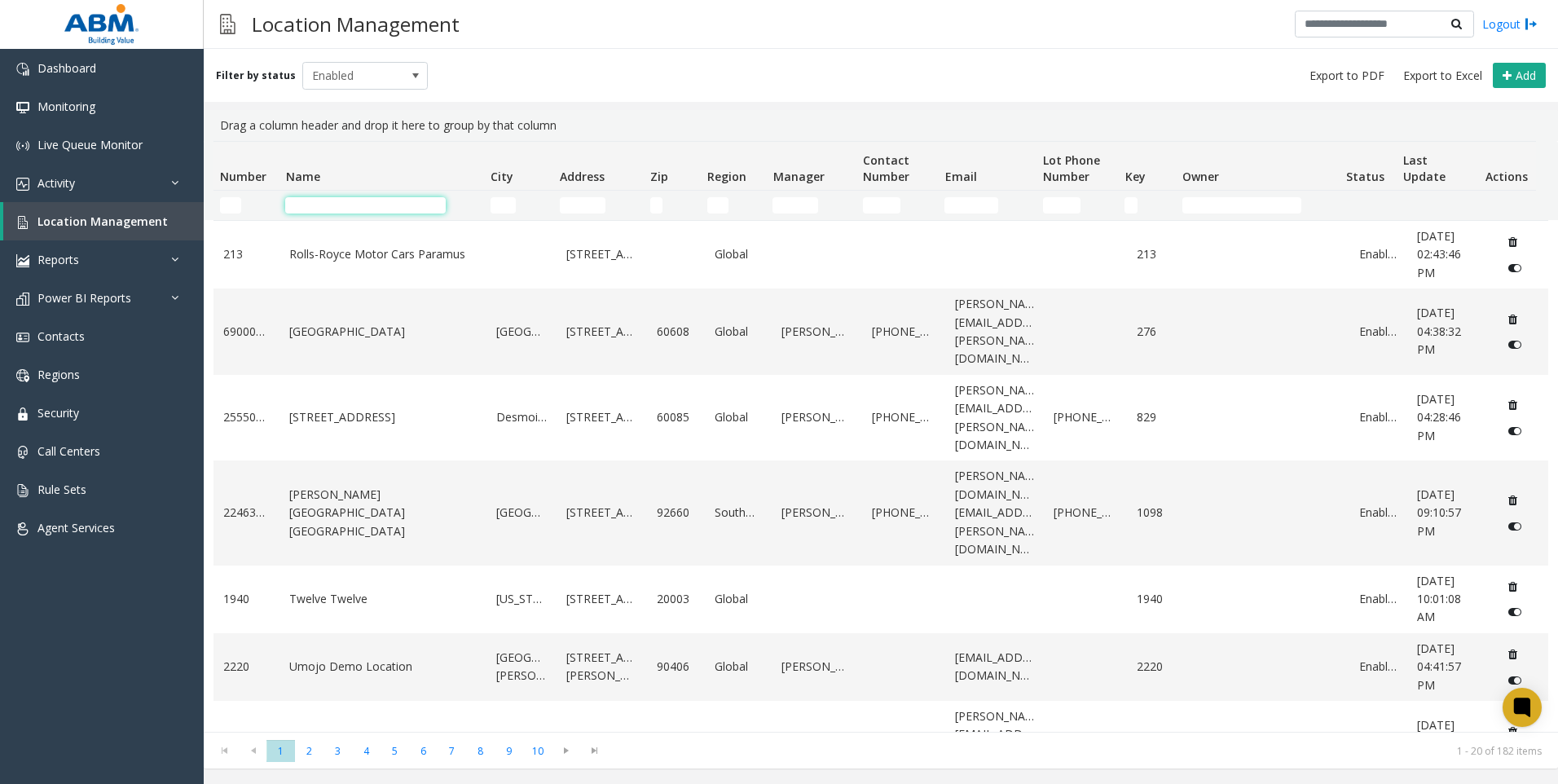
click at [344, 200] on input "Name Filter" at bounding box center [365, 205] width 160 height 17
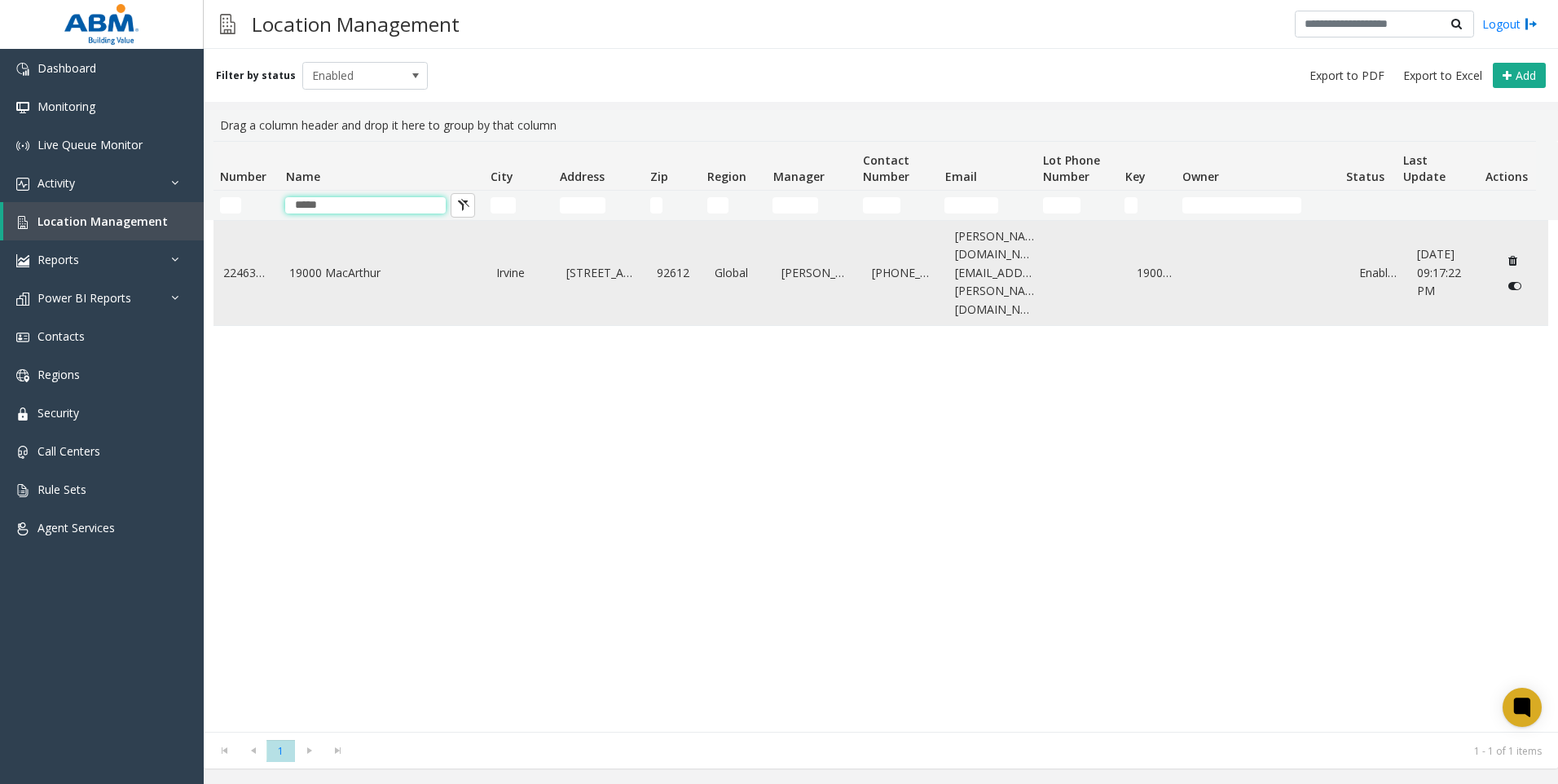
type input "*****"
click at [365, 268] on td "19000 MacArthur" at bounding box center [383, 273] width 207 height 104
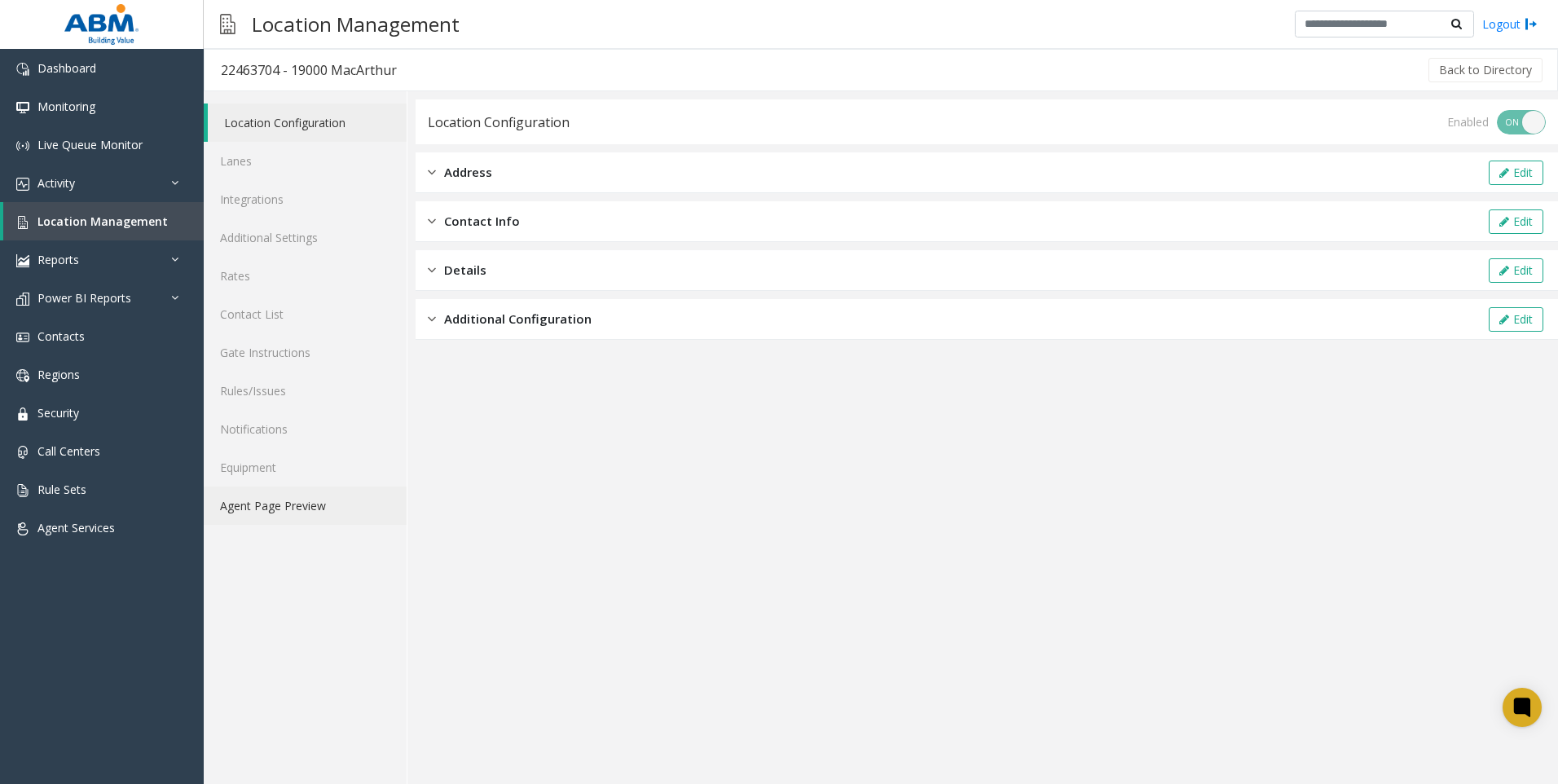
click at [281, 505] on link "Agent Page Preview" at bounding box center [304, 505] width 203 height 38
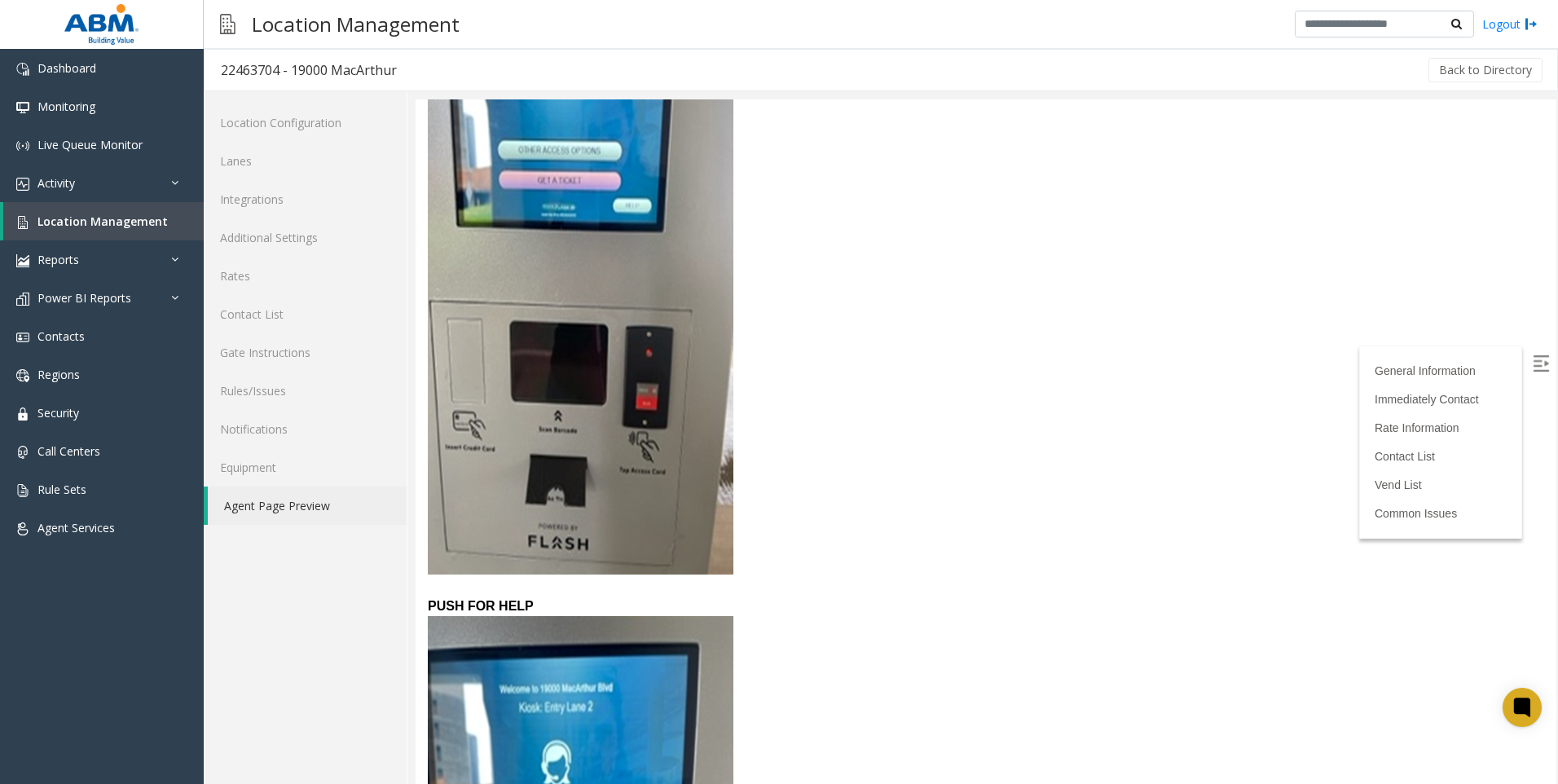
scroll to position [163, 0]
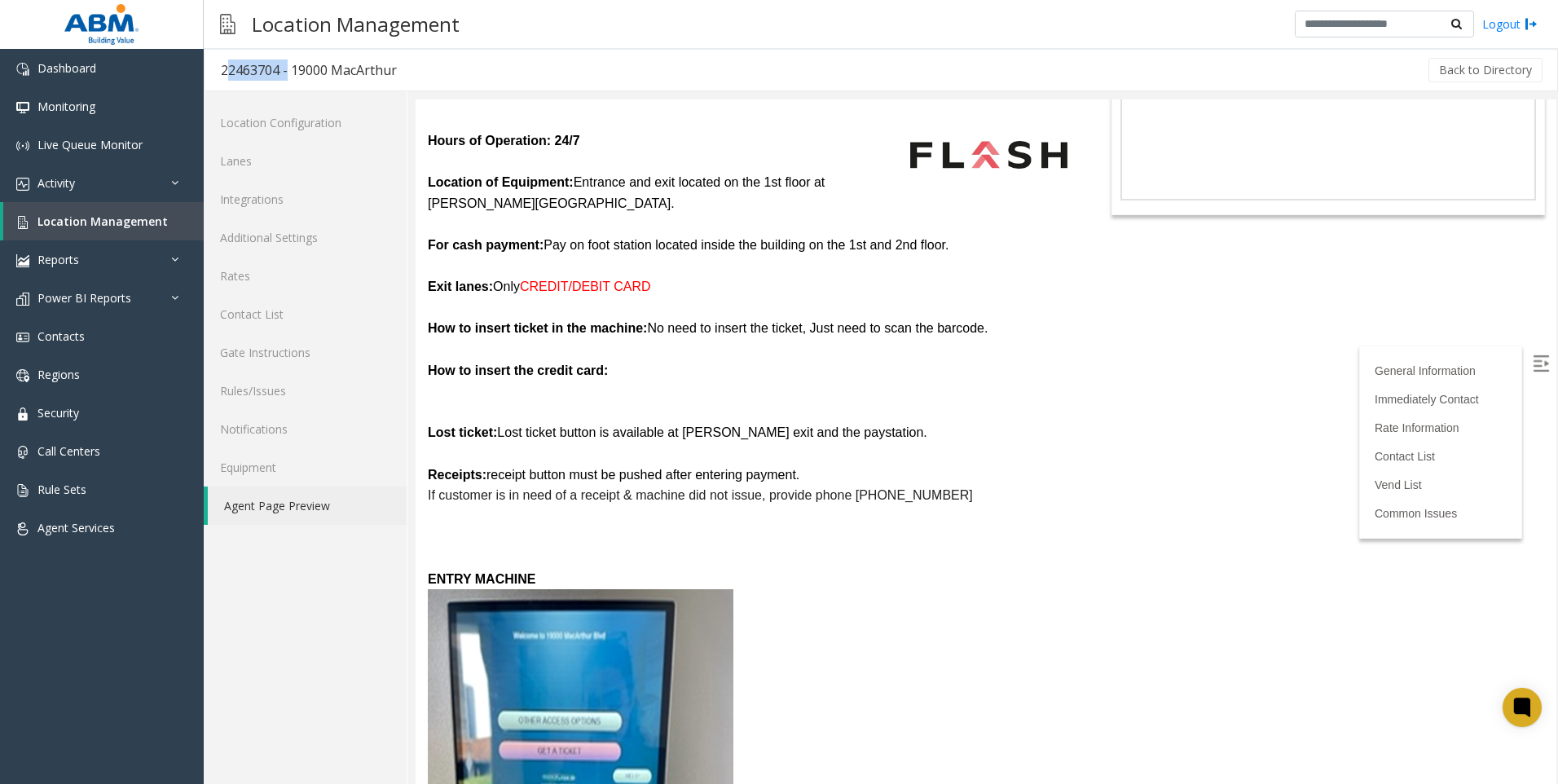
drag, startPoint x: 284, startPoint y: 71, endPoint x: 218, endPoint y: 73, distance: 66.0
click at [218, 73] on h3 "22463704 - 19000 MacArthur" at bounding box center [309, 70] width 209 height 38
click at [352, 293] on link "Rates" at bounding box center [304, 276] width 203 height 38
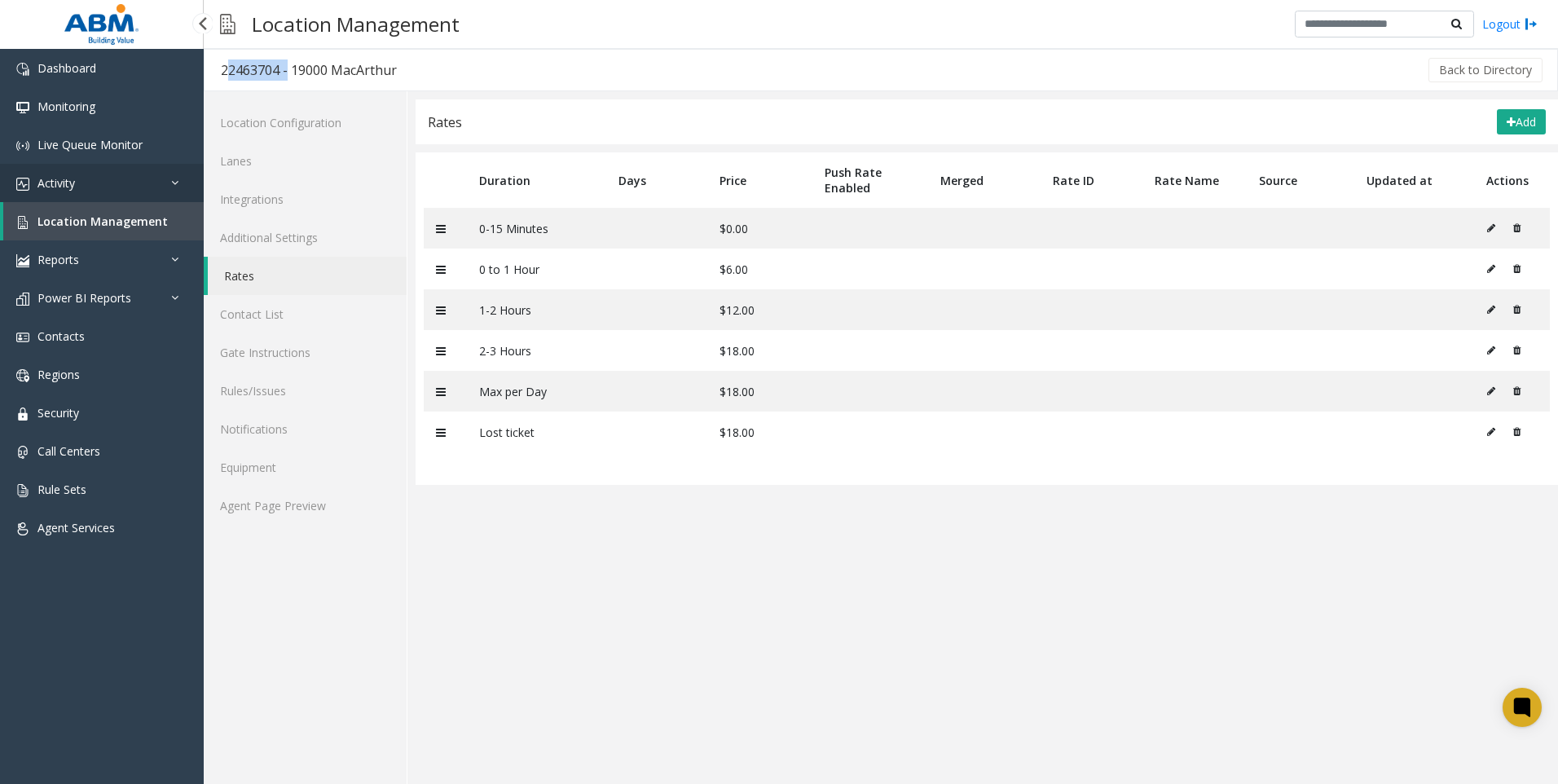
click at [80, 185] on link "Activity" at bounding box center [102, 183] width 204 height 38
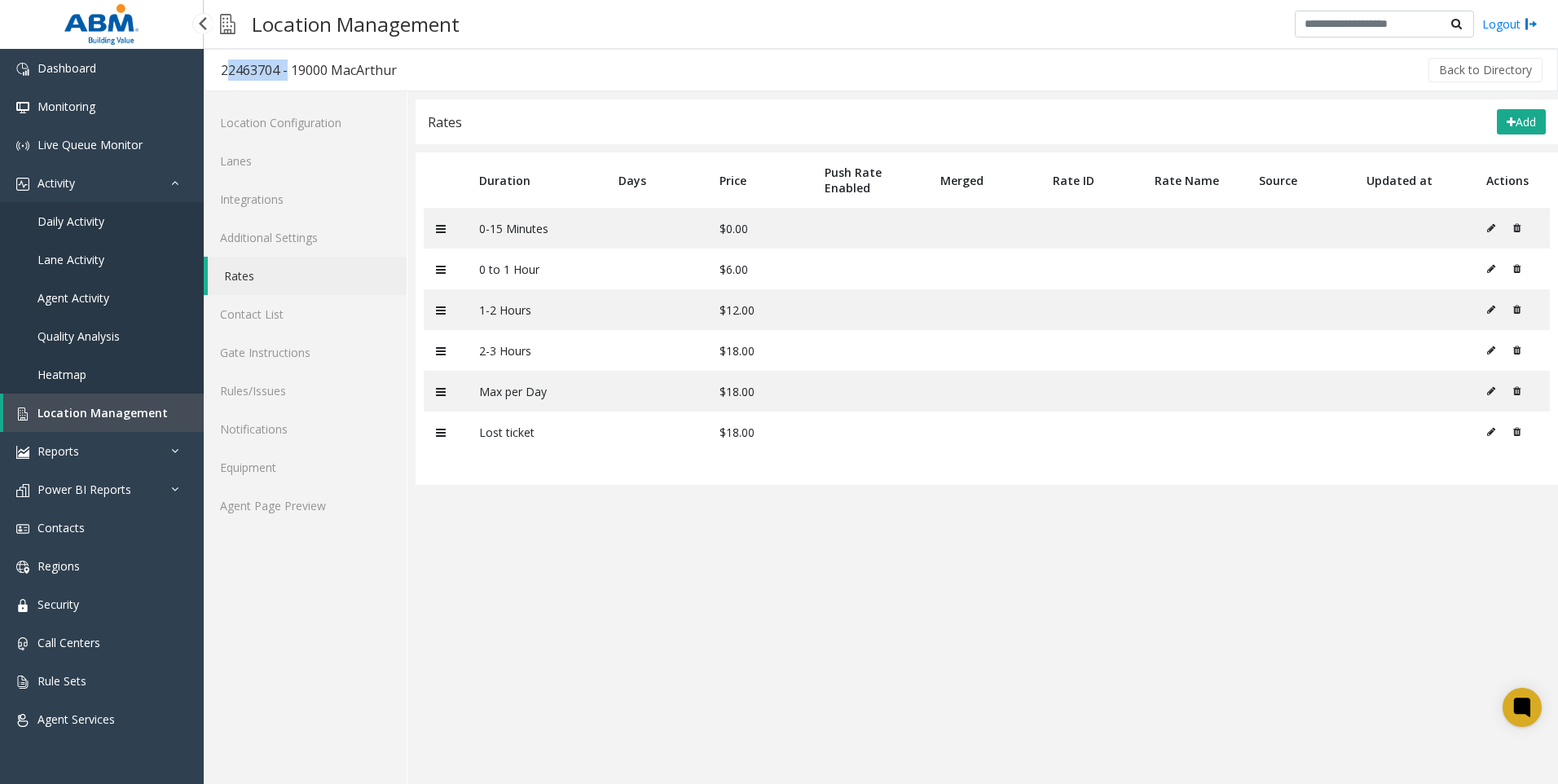
click at [78, 222] on span "Daily Activity" at bounding box center [71, 221] width 67 height 16
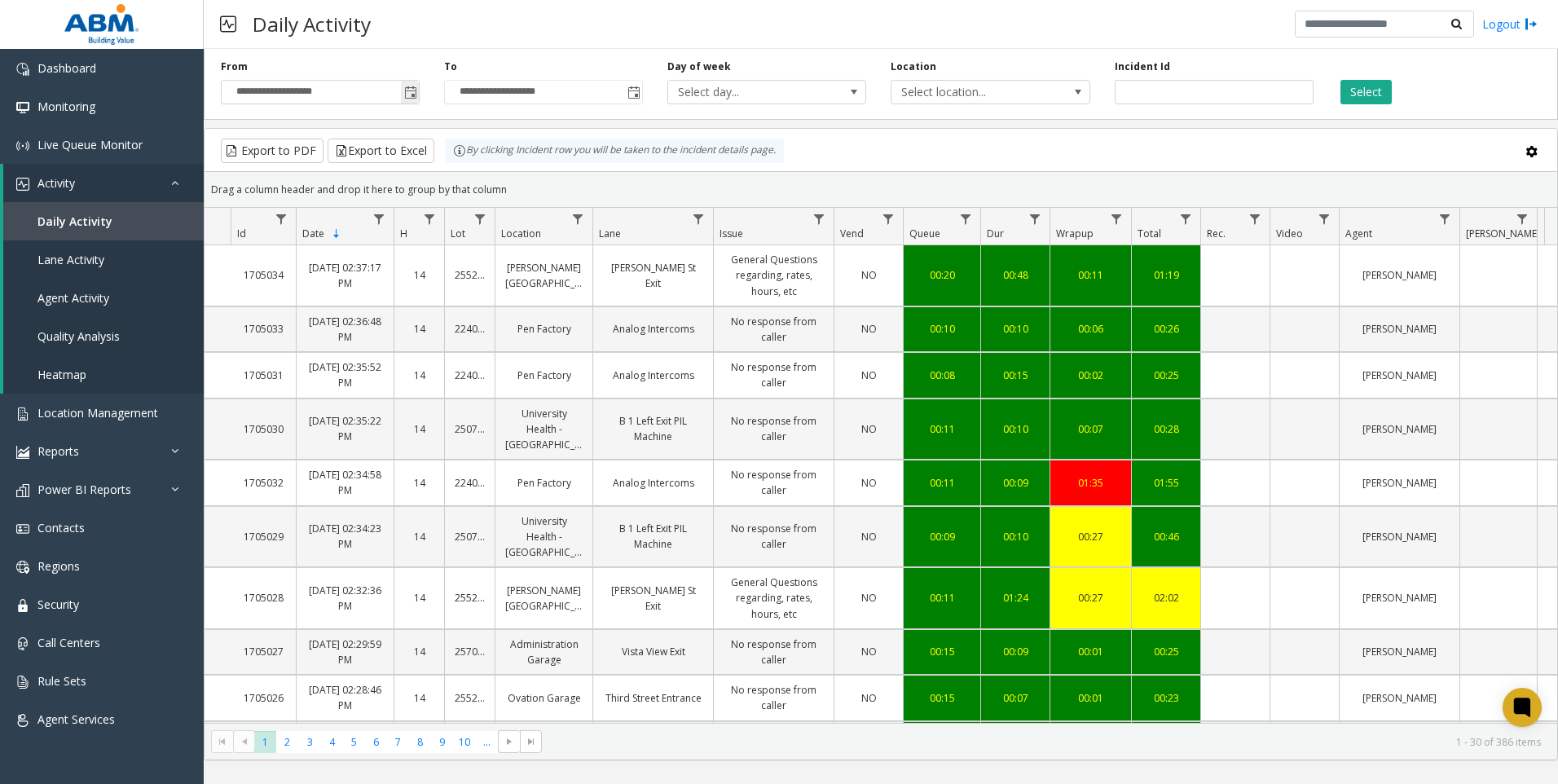
click at [416, 88] on span "Toggle popup" at bounding box center [411, 93] width 13 height 13
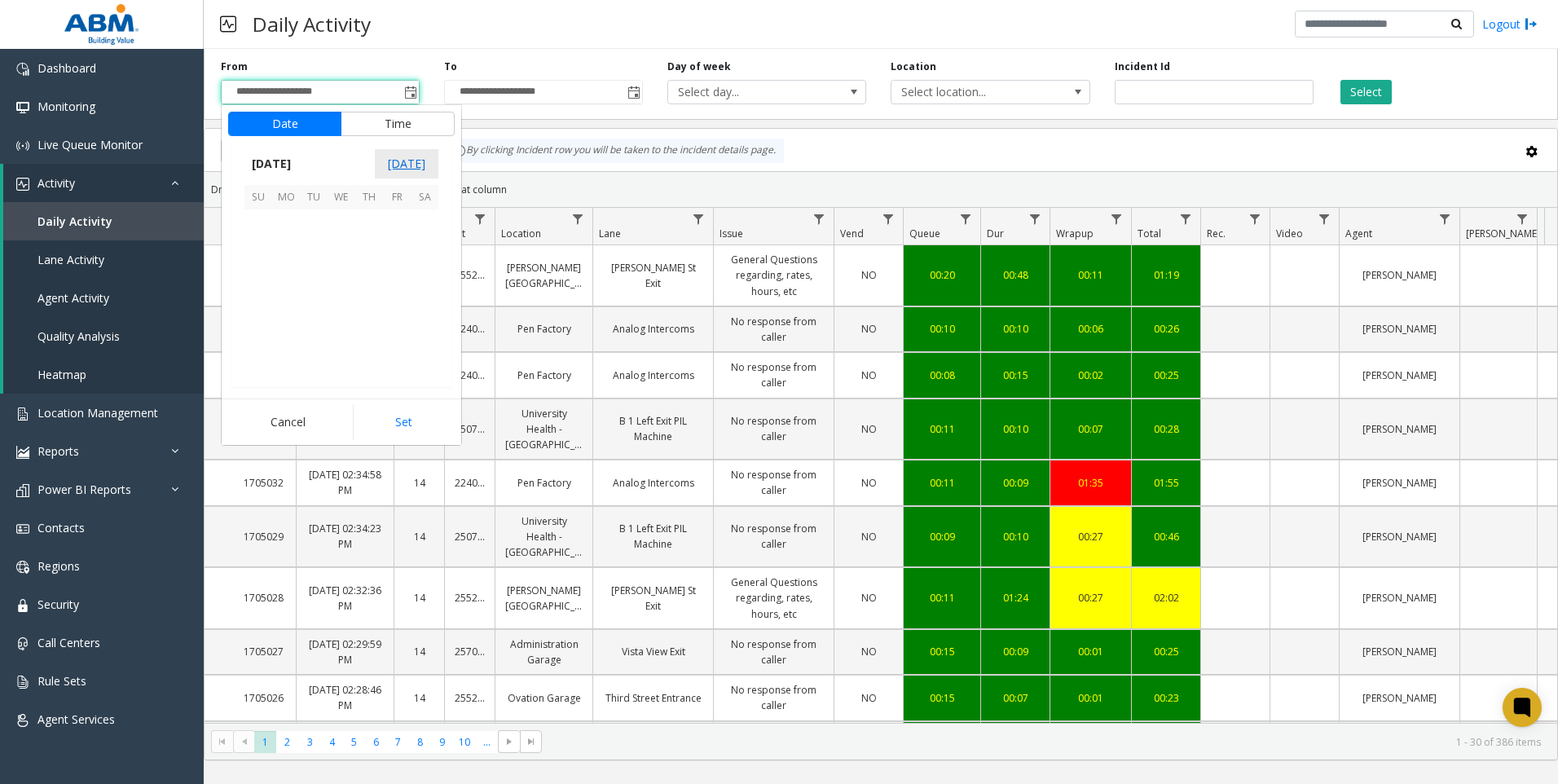
scroll to position [292675, 0]
drag, startPoint x: 339, startPoint y: 216, endPoint x: 500, endPoint y: 411, distance: 252.9
click at [339, 217] on span "1" at bounding box center [341, 223] width 28 height 28
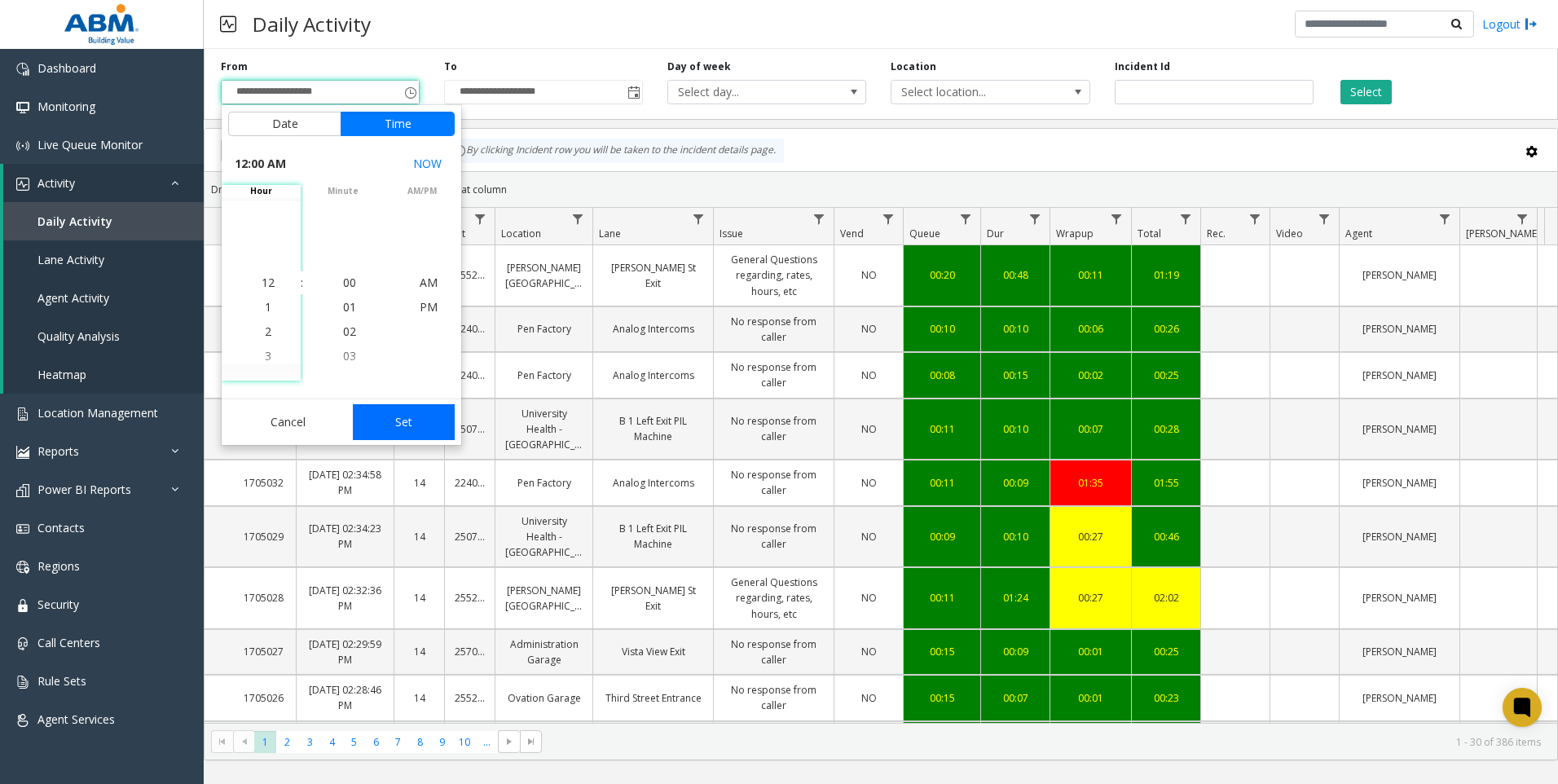
click at [433, 425] on button "Set" at bounding box center [404, 422] width 103 height 36
type input "**********"
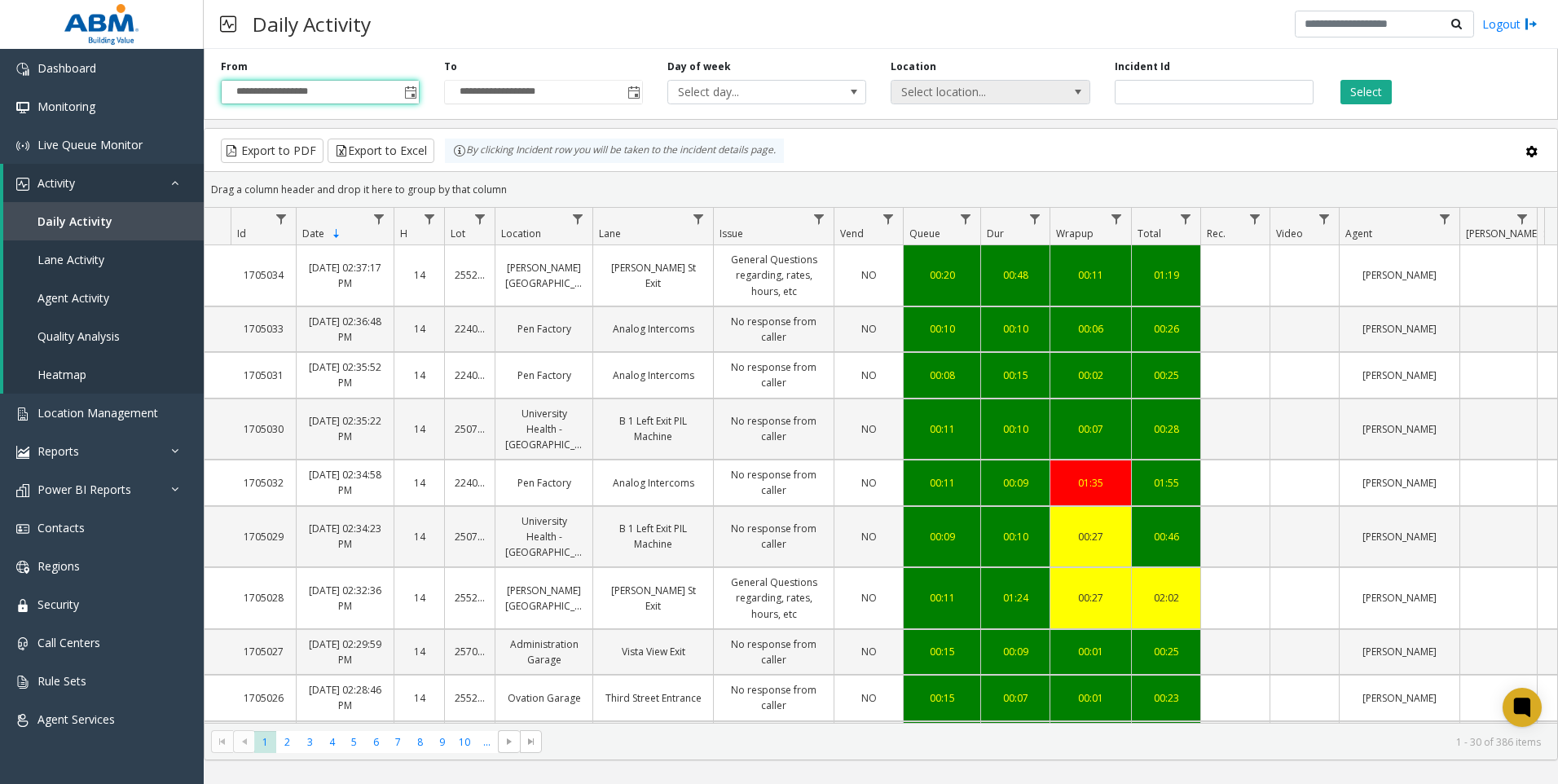
click at [971, 90] on span "Select location..." at bounding box center [971, 92] width 158 height 23
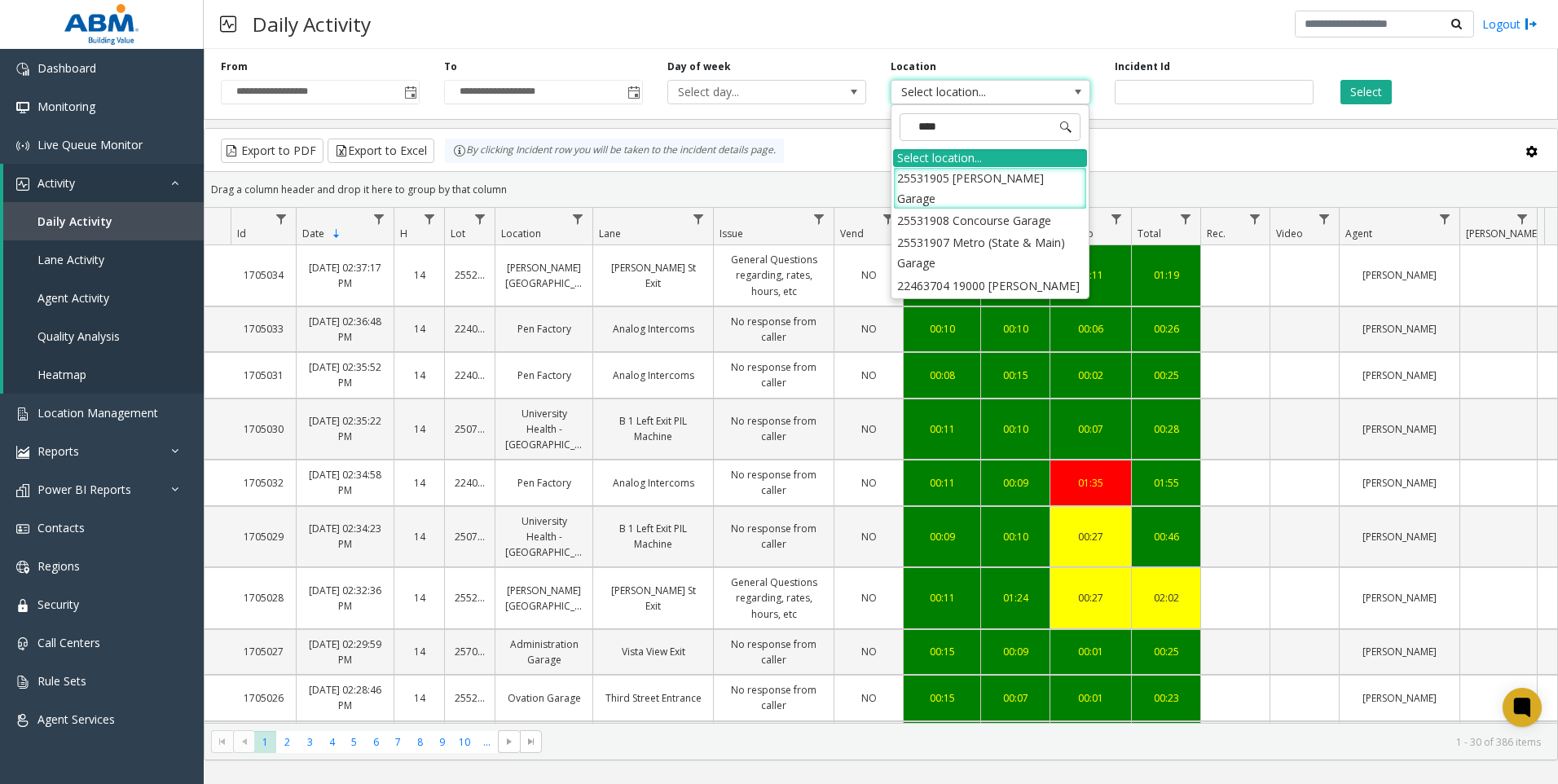
type input "*****"
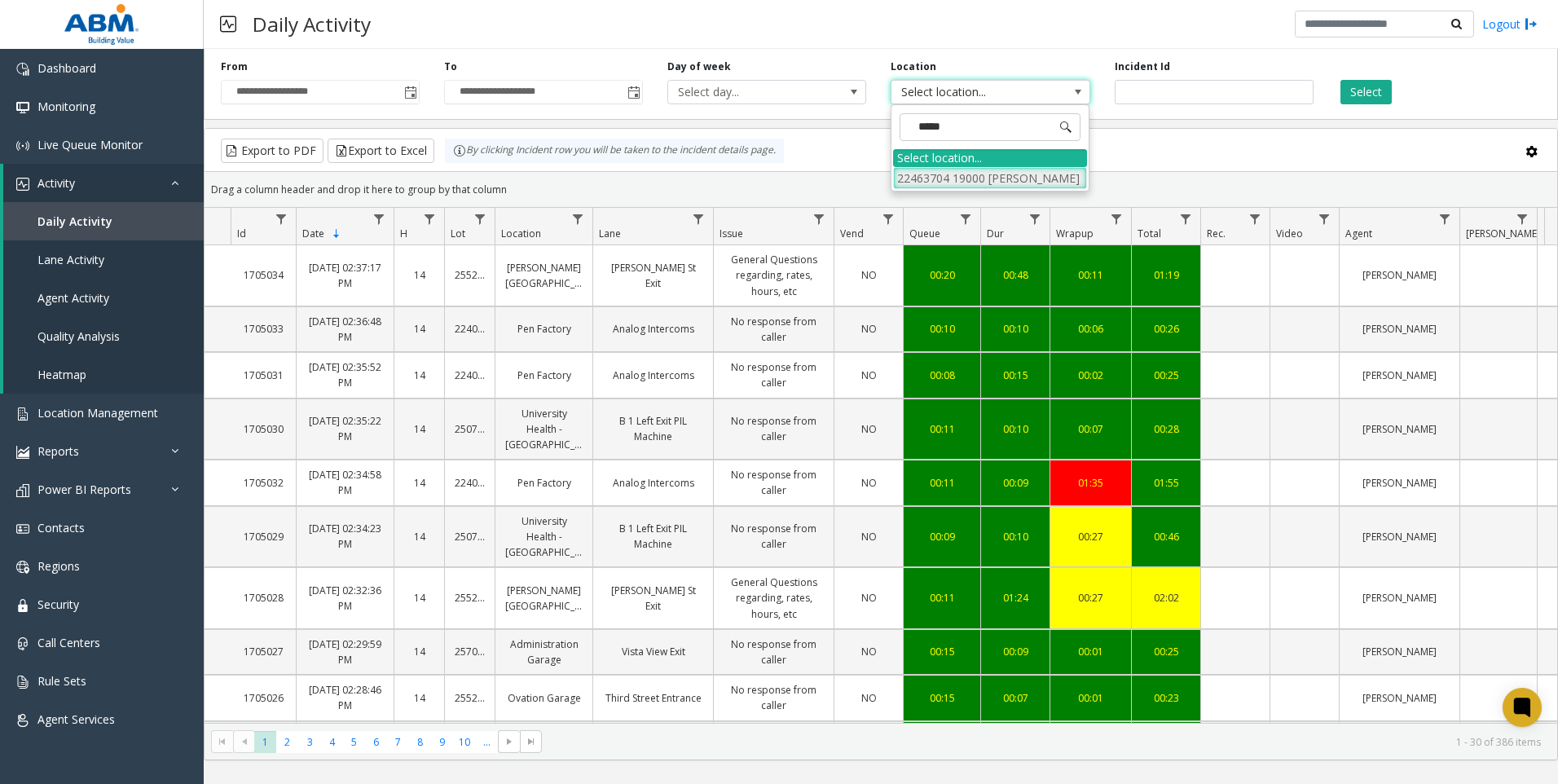
click at [967, 177] on li "22463704 19000 [PERSON_NAME]" at bounding box center [990, 178] width 194 height 22
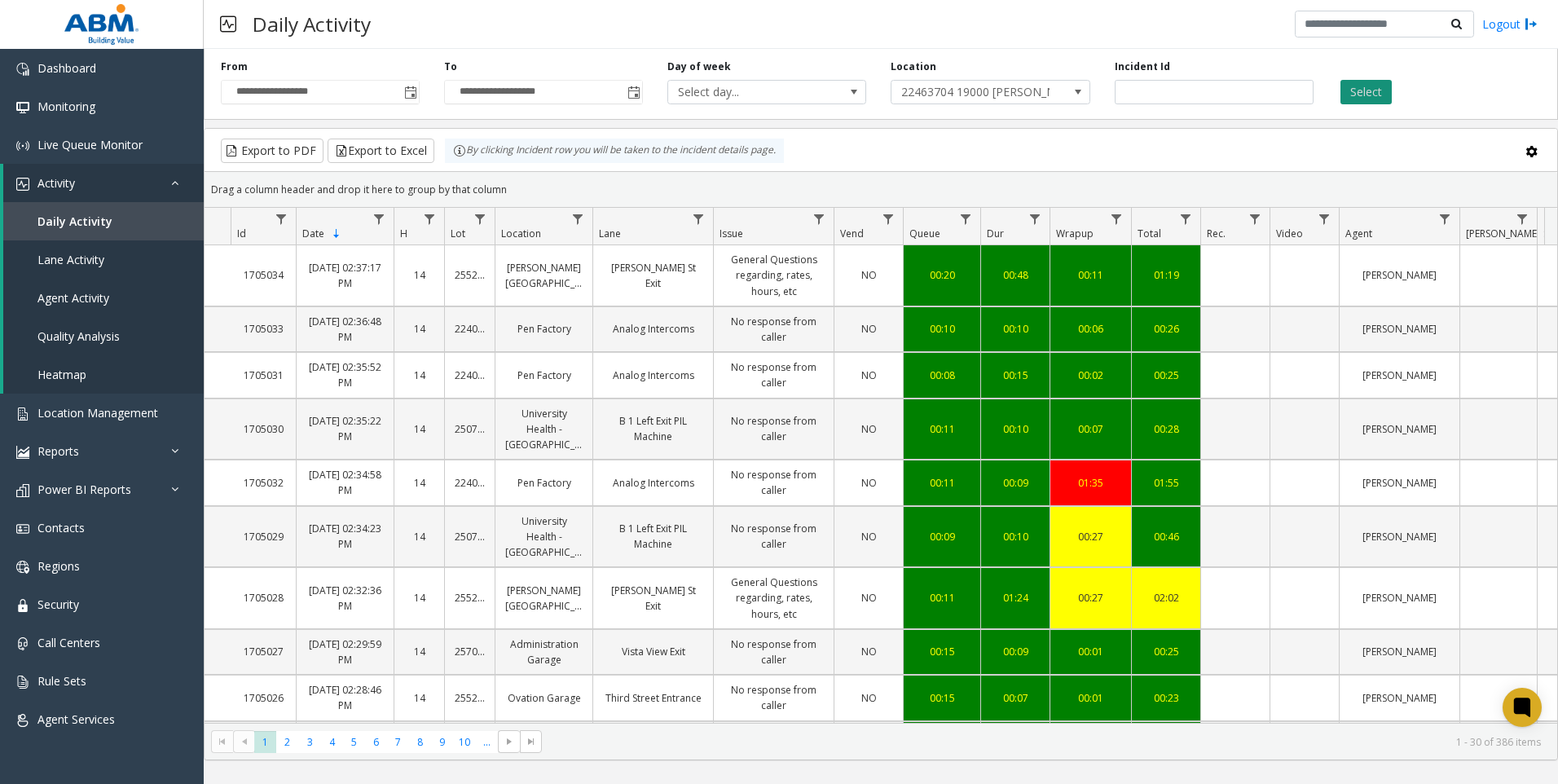
click at [1359, 89] on button "Select" at bounding box center [1366, 92] width 52 height 24
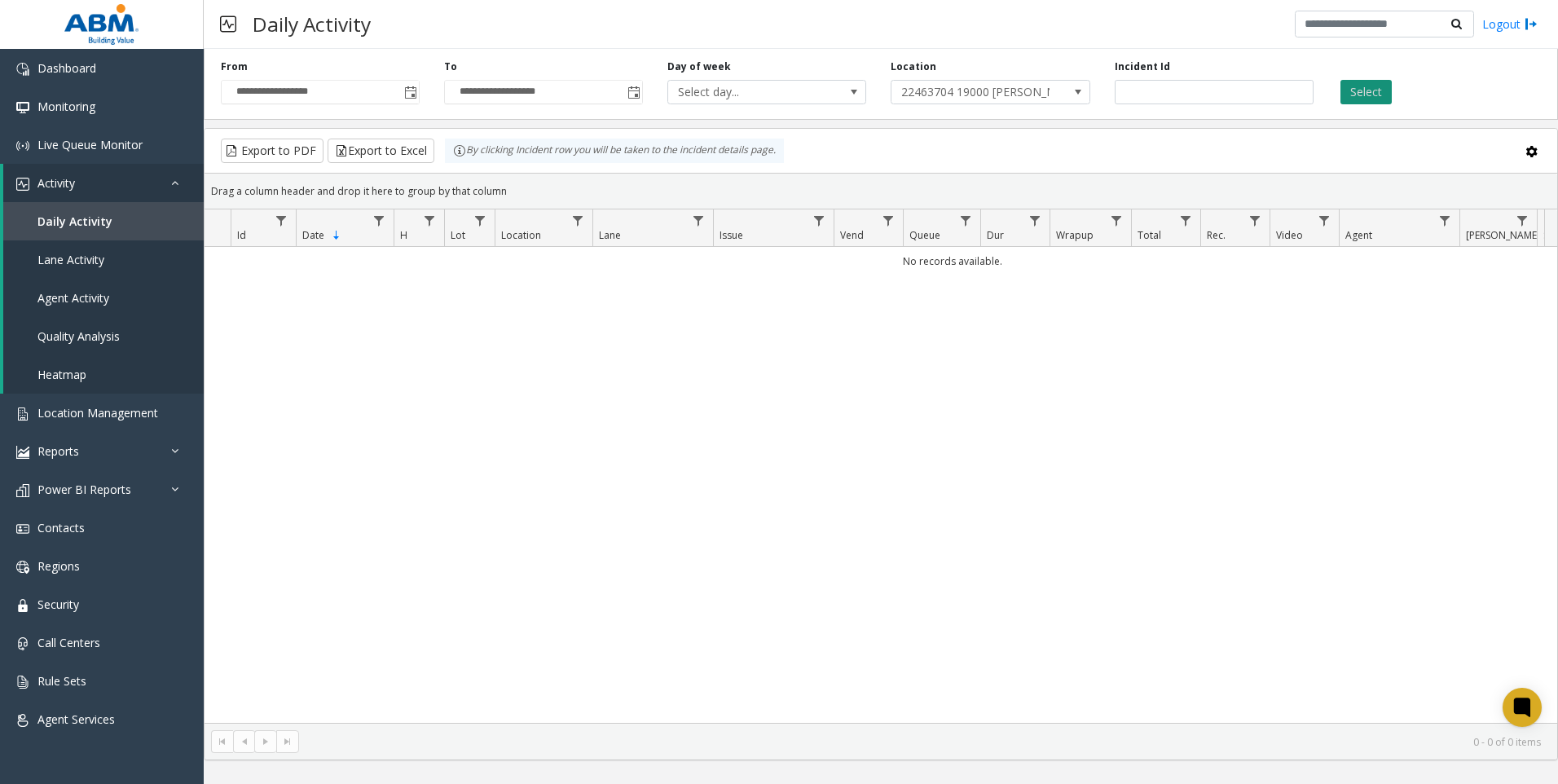
click at [1358, 98] on button "Select" at bounding box center [1366, 92] width 52 height 24
click at [409, 97] on span "Toggle popup" at bounding box center [411, 93] width 13 height 13
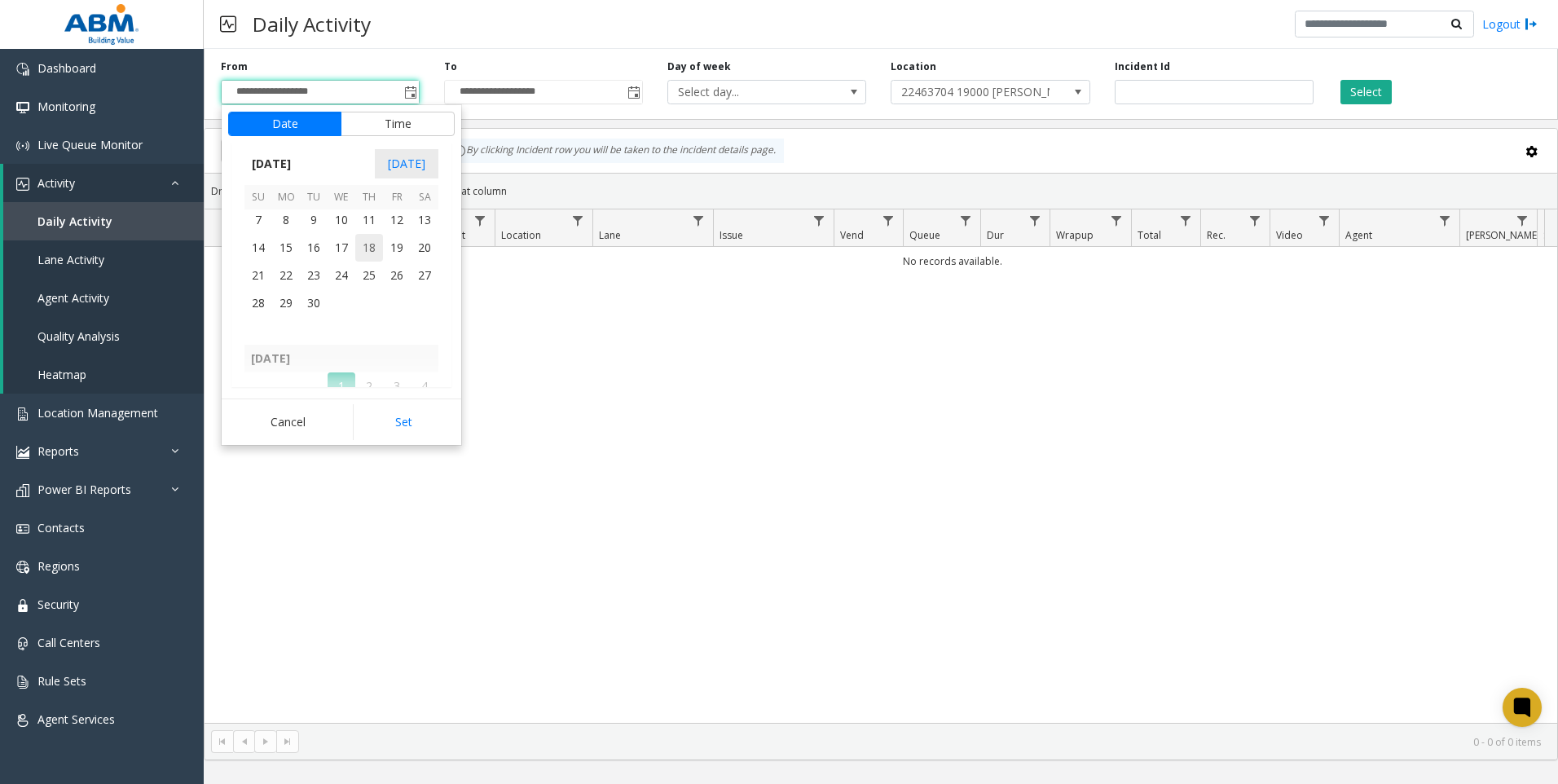
scroll to position [292430, 0]
drag, startPoint x: 289, startPoint y: 274, endPoint x: 354, endPoint y: 354, distance: 103.1
click at [291, 274] on span "1" at bounding box center [285, 274] width 28 height 28
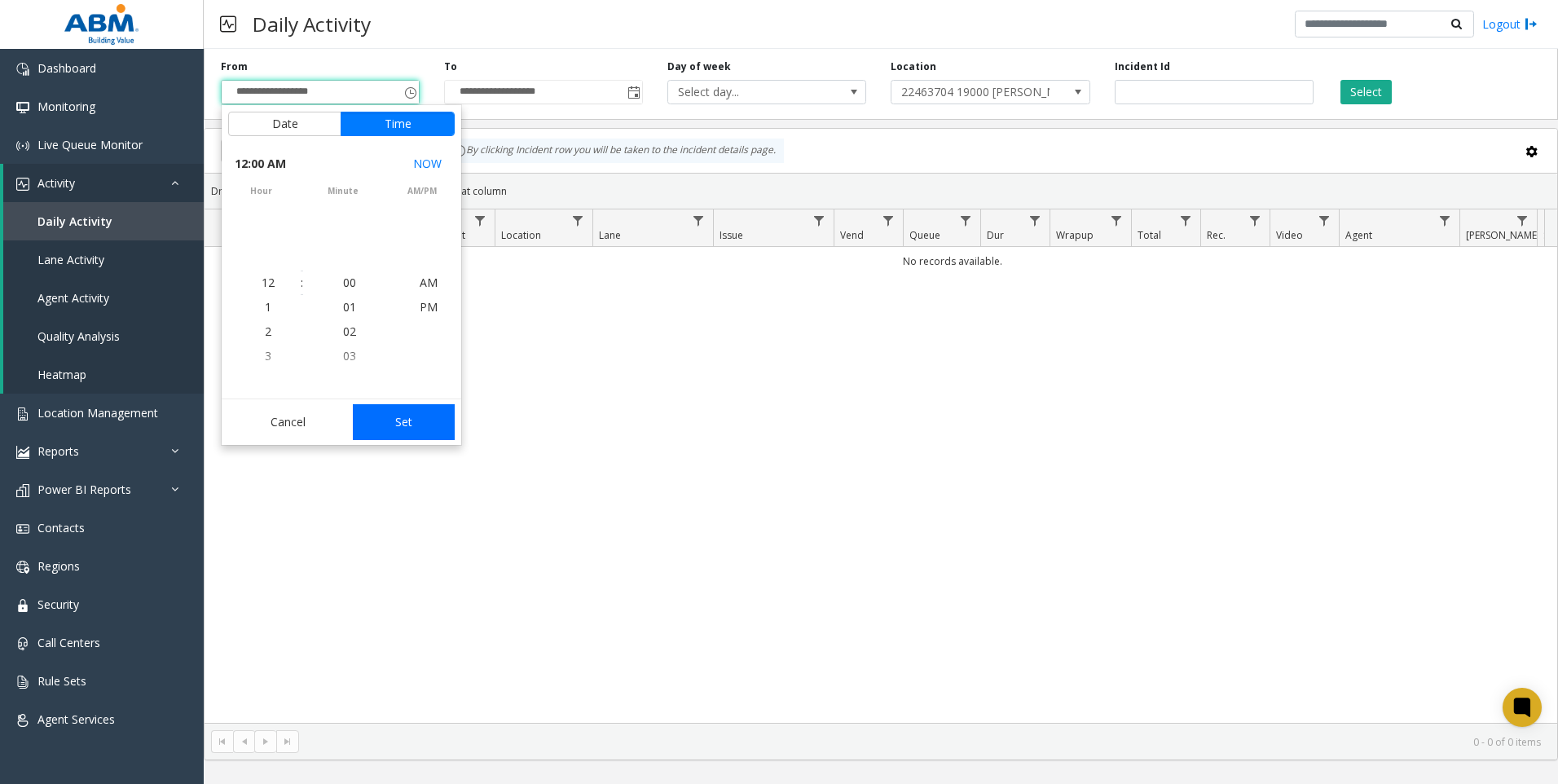
scroll to position [292481, 0]
click at [413, 416] on button "Set" at bounding box center [404, 422] width 103 height 36
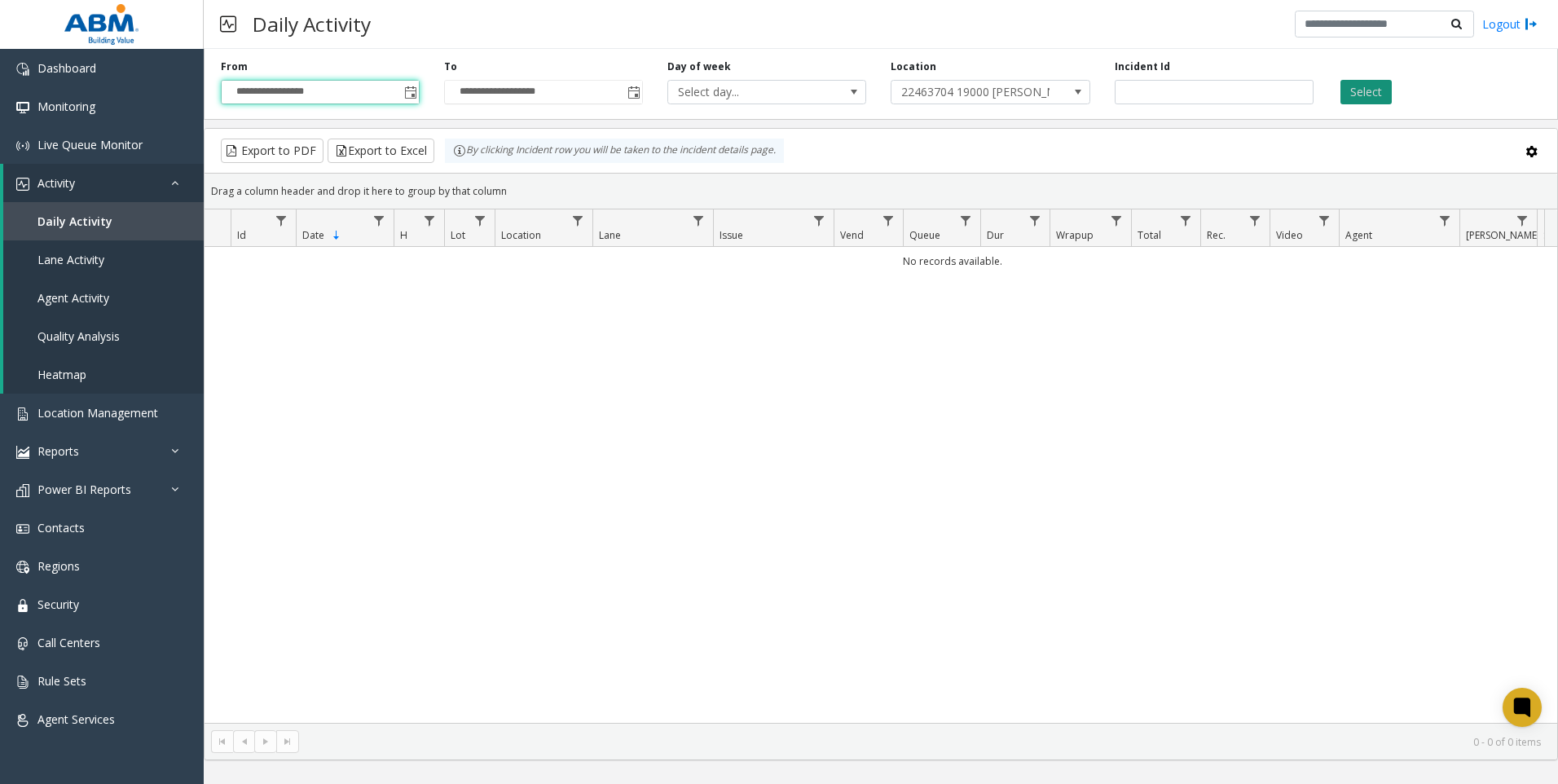
click at [1367, 88] on button "Select" at bounding box center [1366, 92] width 52 height 24
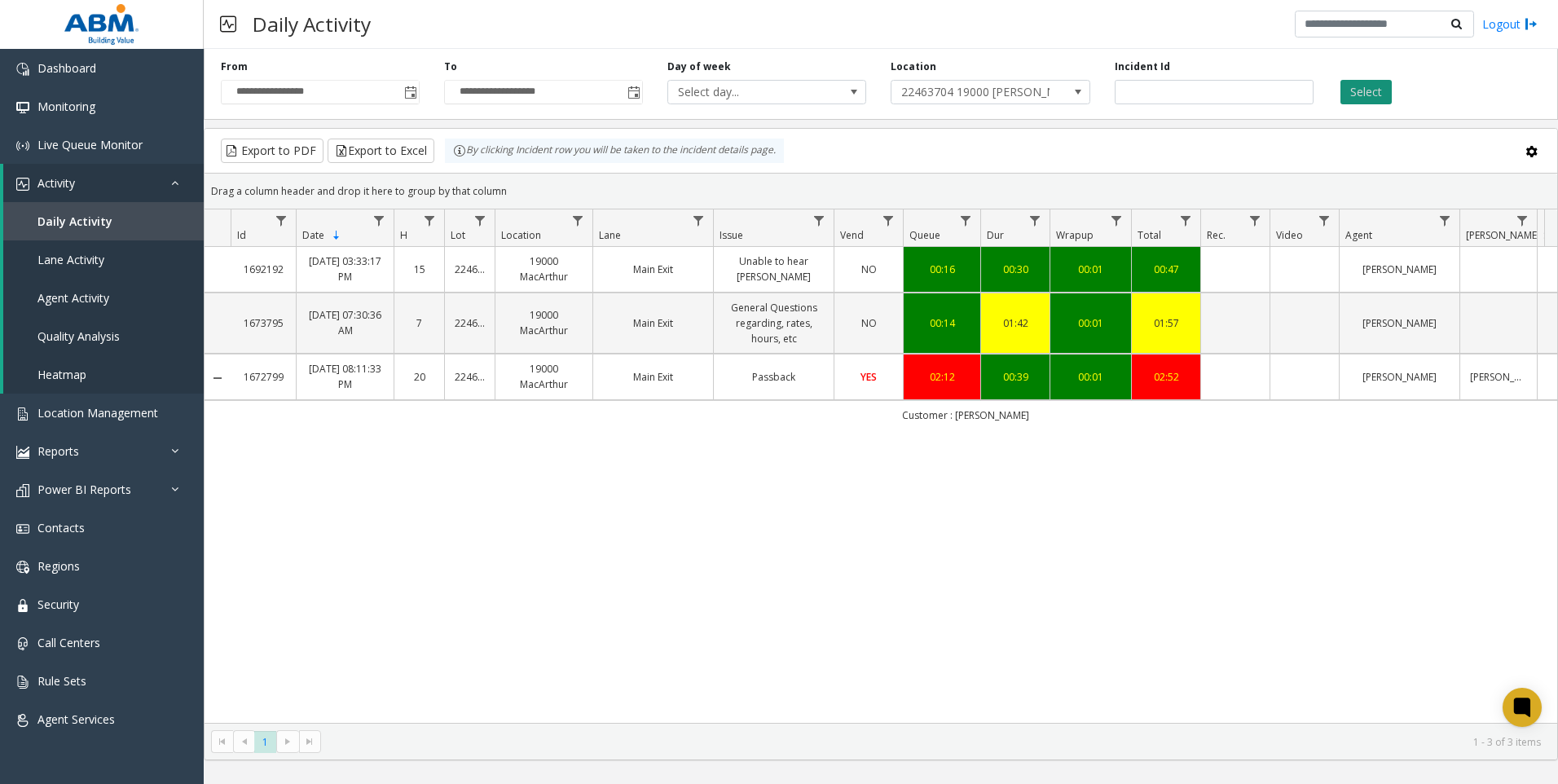
click at [1370, 89] on button "Select" at bounding box center [1366, 92] width 52 height 24
click at [411, 95] on span "Toggle popup" at bounding box center [411, 93] width 13 height 13
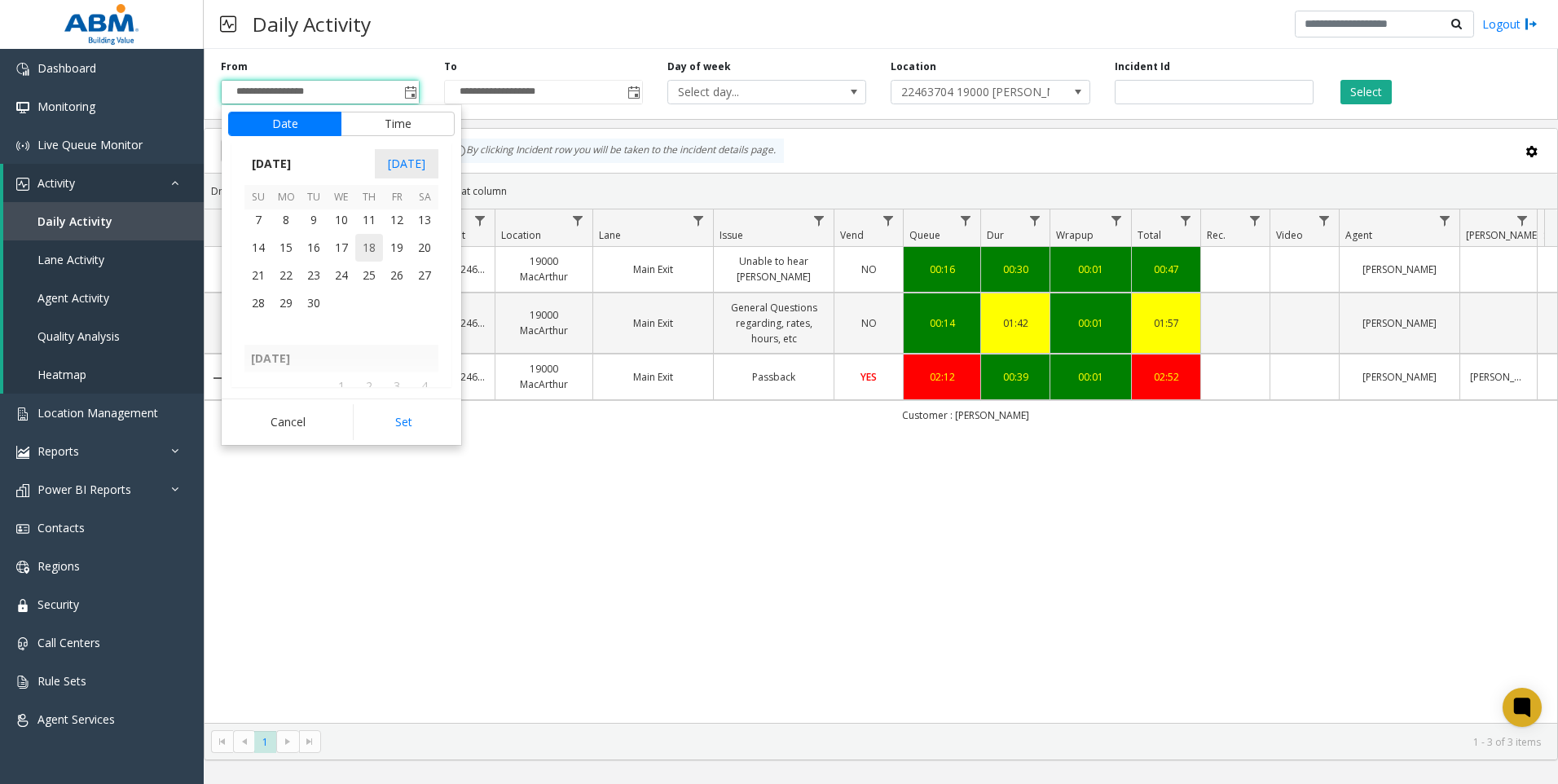
scroll to position [292430, 0]
click at [284, 281] on span "1" at bounding box center [285, 274] width 28 height 28
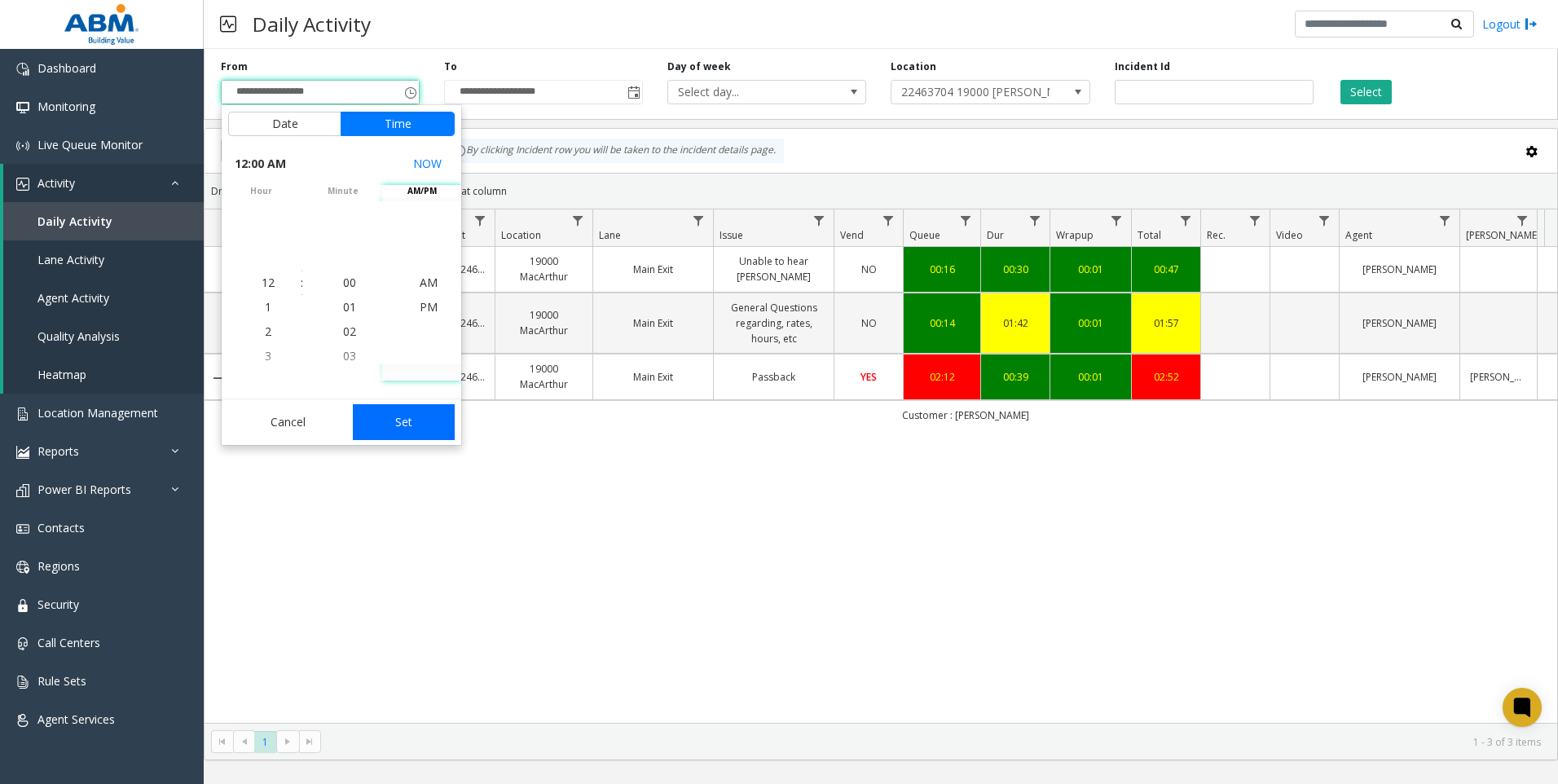
click at [409, 419] on button "Set" at bounding box center [404, 422] width 103 height 36
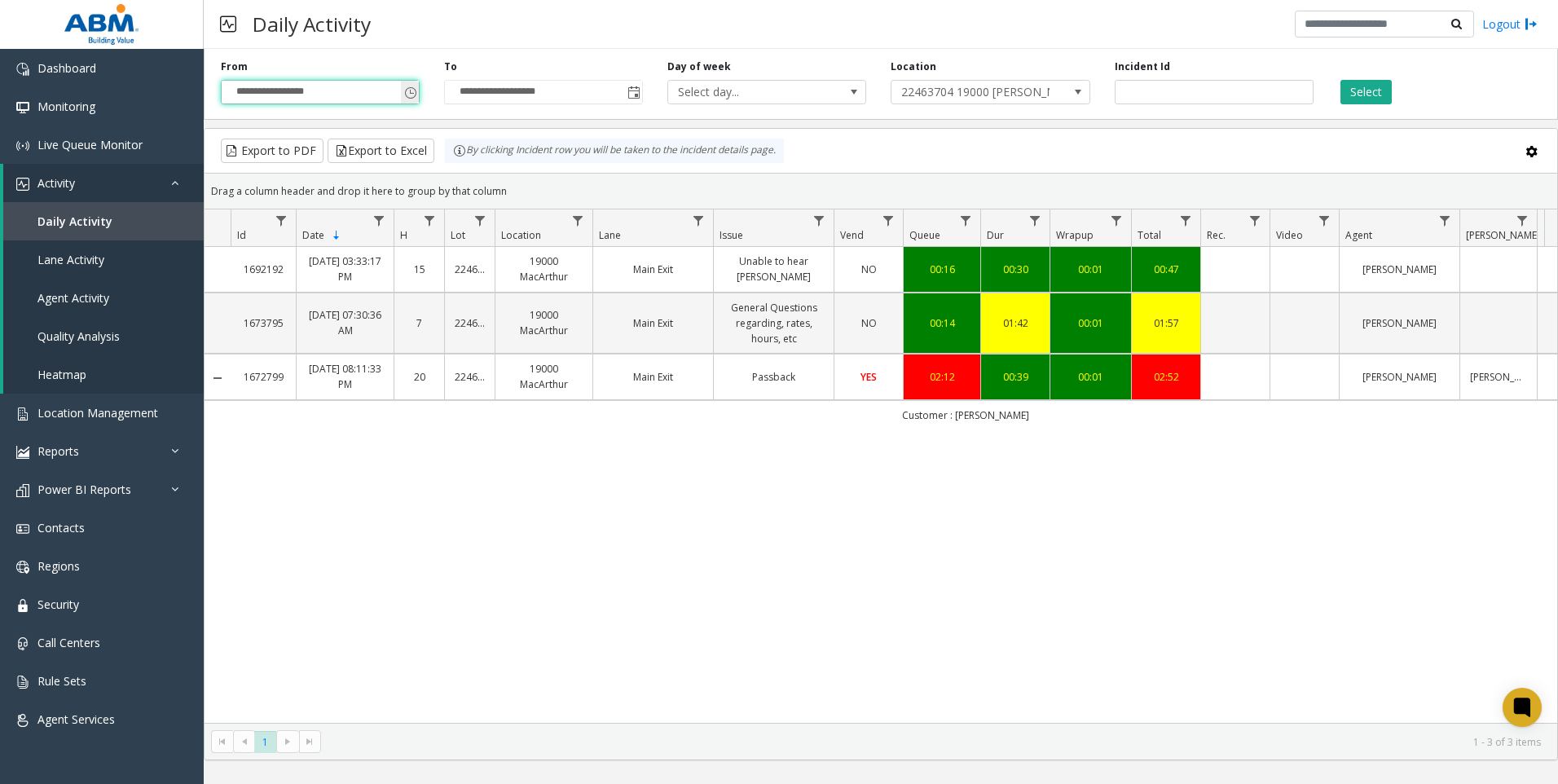
click at [410, 93] on span "Toggle popup" at bounding box center [411, 93] width 13 height 13
click at [418, 99] on span "Toggle popup" at bounding box center [410, 92] width 18 height 26
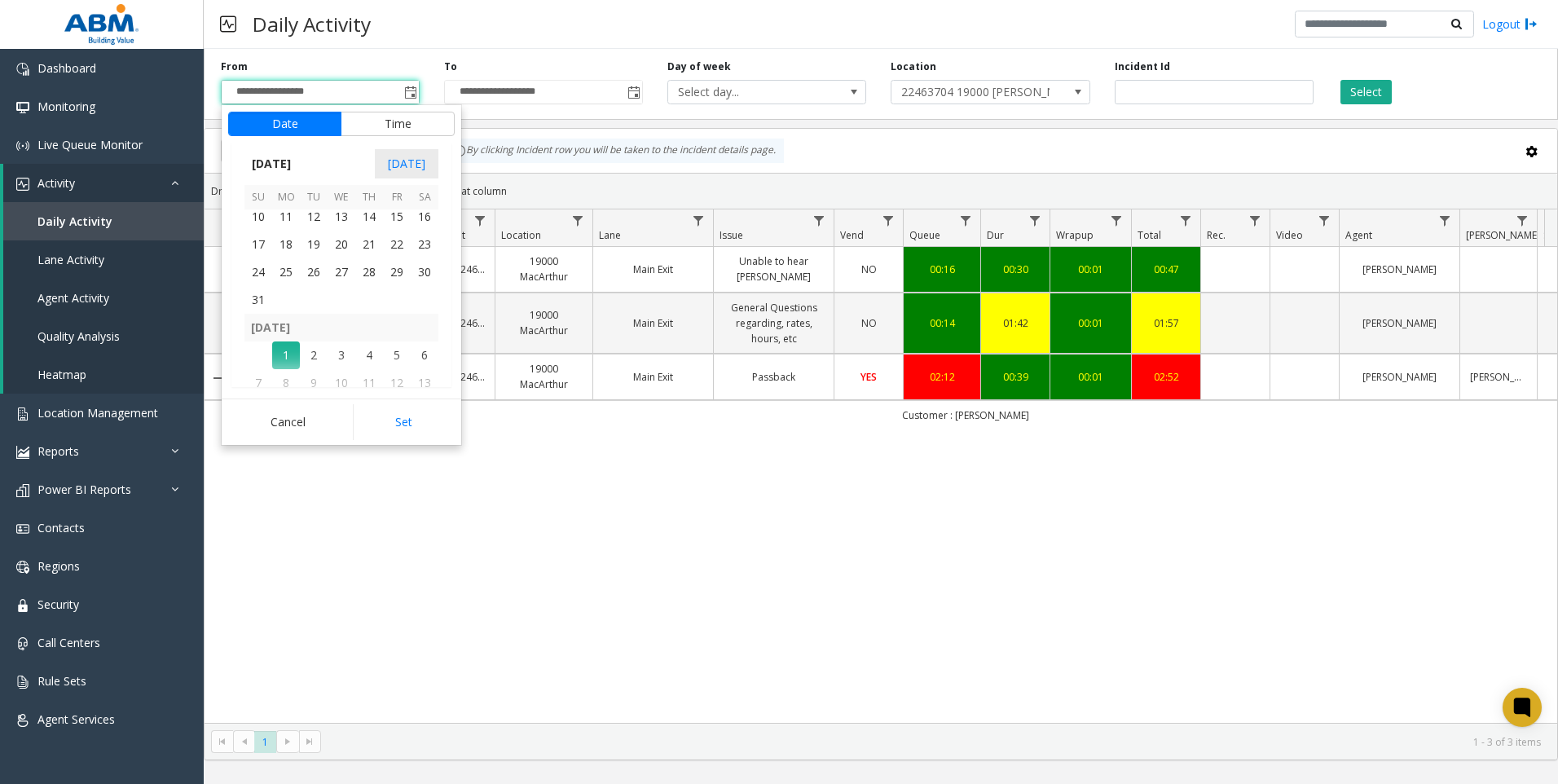
scroll to position [292268, 0]
click at [261, 264] on span "3" at bounding box center [258, 270] width 28 height 28
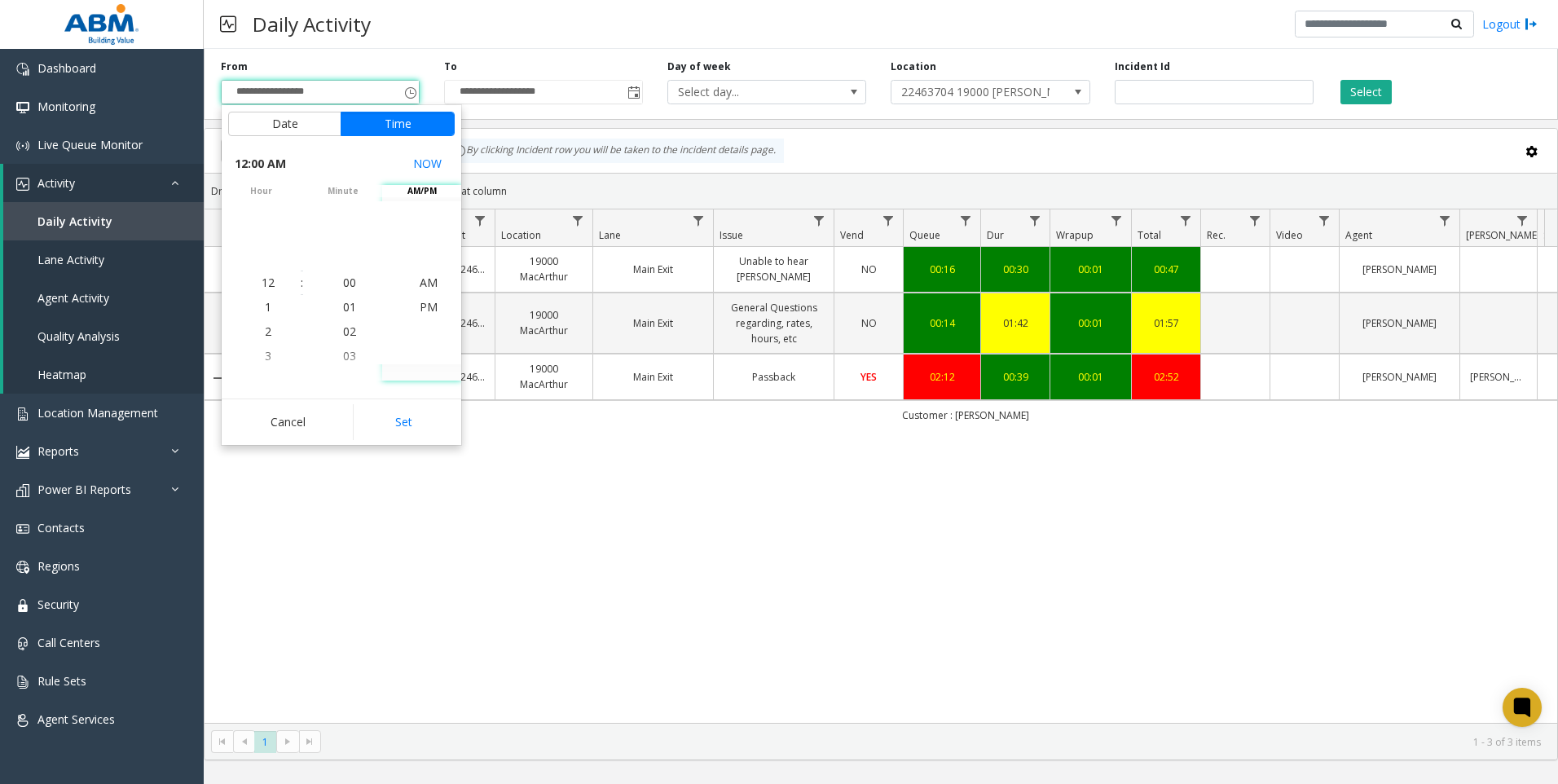
drag, startPoint x: 417, startPoint y: 415, endPoint x: 684, endPoint y: 214, distance: 334.2
click at [415, 414] on button "Set" at bounding box center [404, 422] width 103 height 36
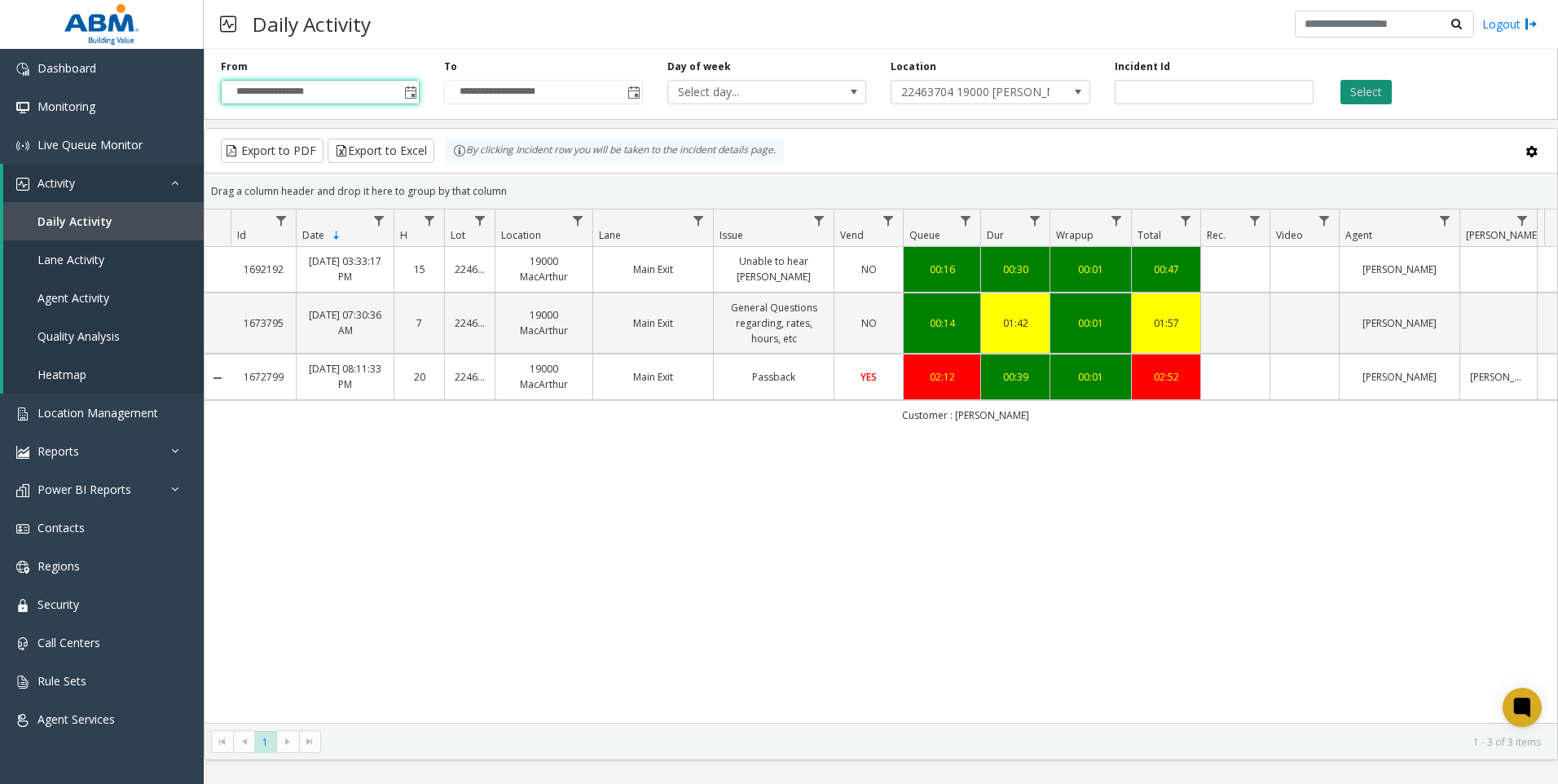
click at [1375, 97] on button "Select" at bounding box center [1366, 92] width 52 height 24
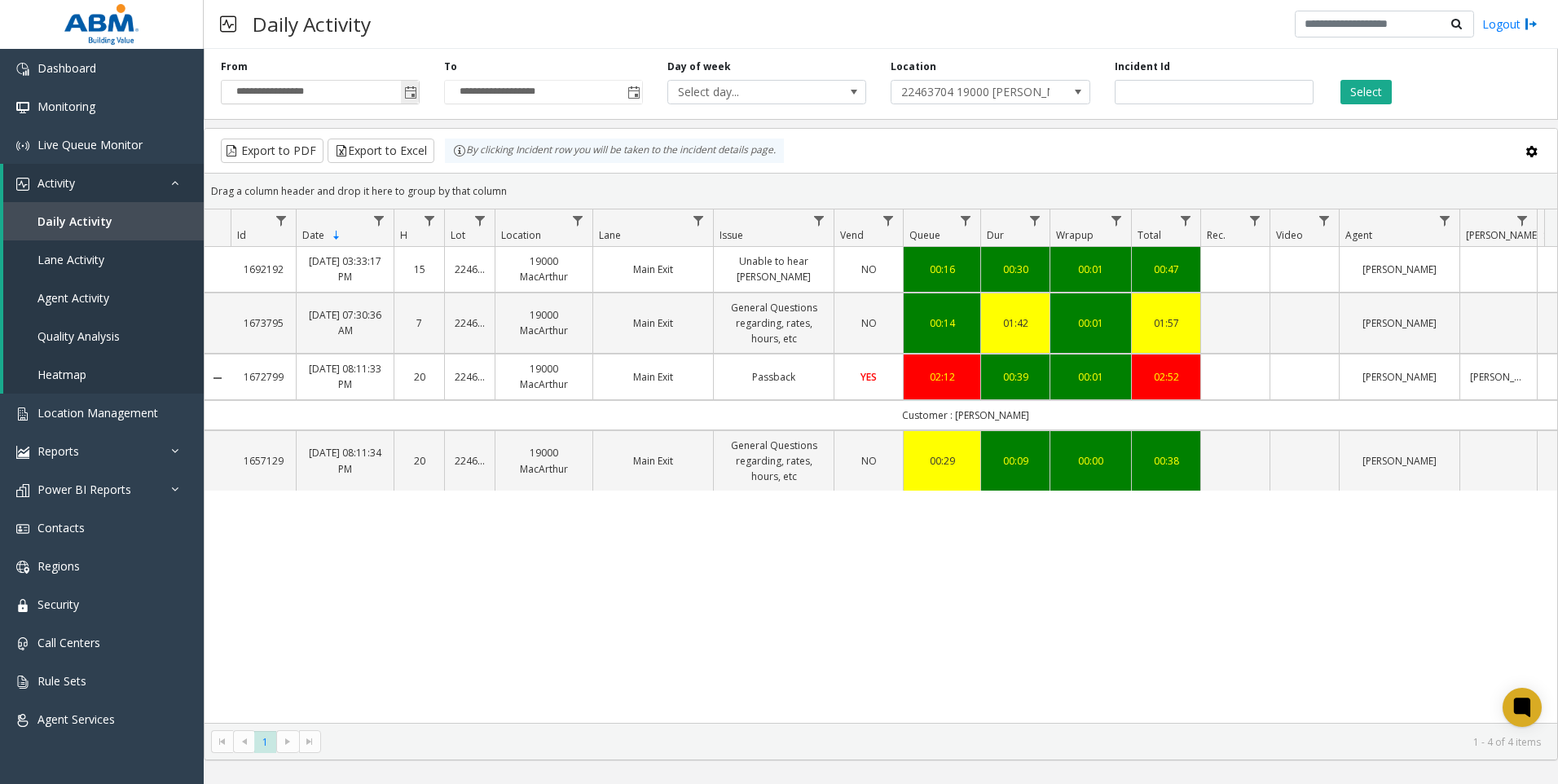
click at [411, 94] on span "Toggle popup" at bounding box center [411, 93] width 13 height 13
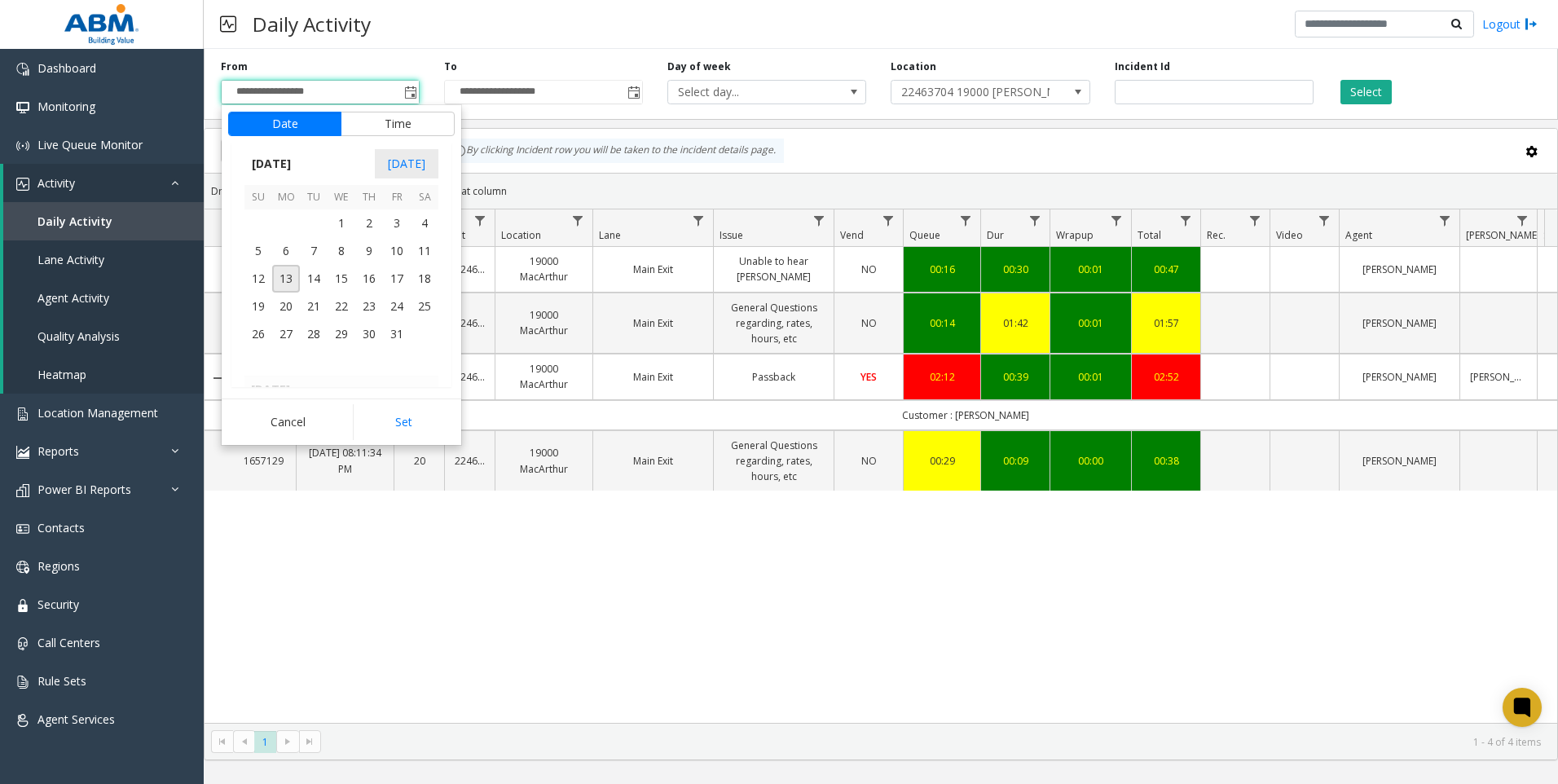
scroll to position [292186, 0]
click at [257, 215] on span "20" at bounding box center [258, 213] width 28 height 28
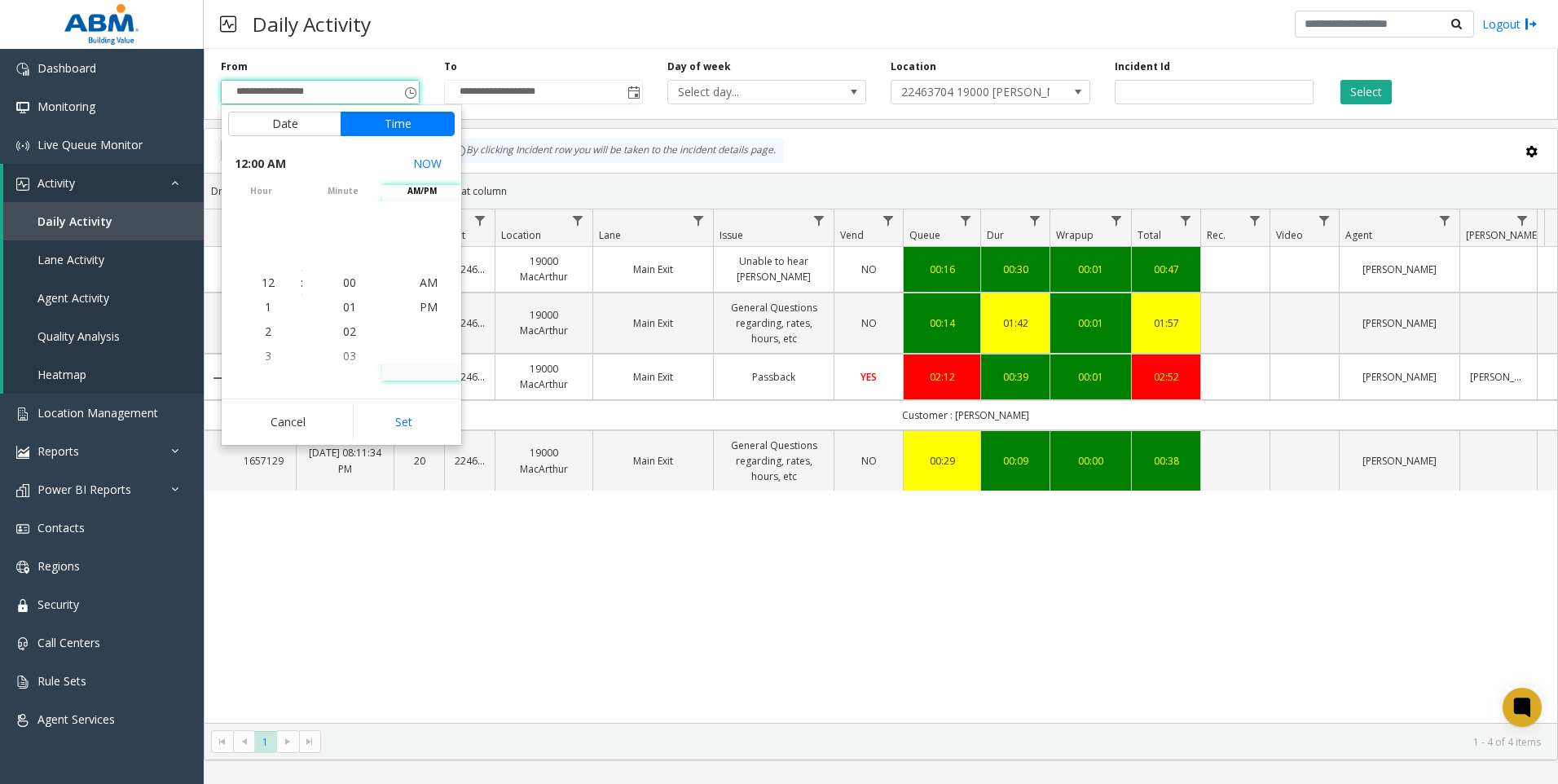
click at [411, 421] on button "Set" at bounding box center [404, 422] width 103 height 36
type input "**********"
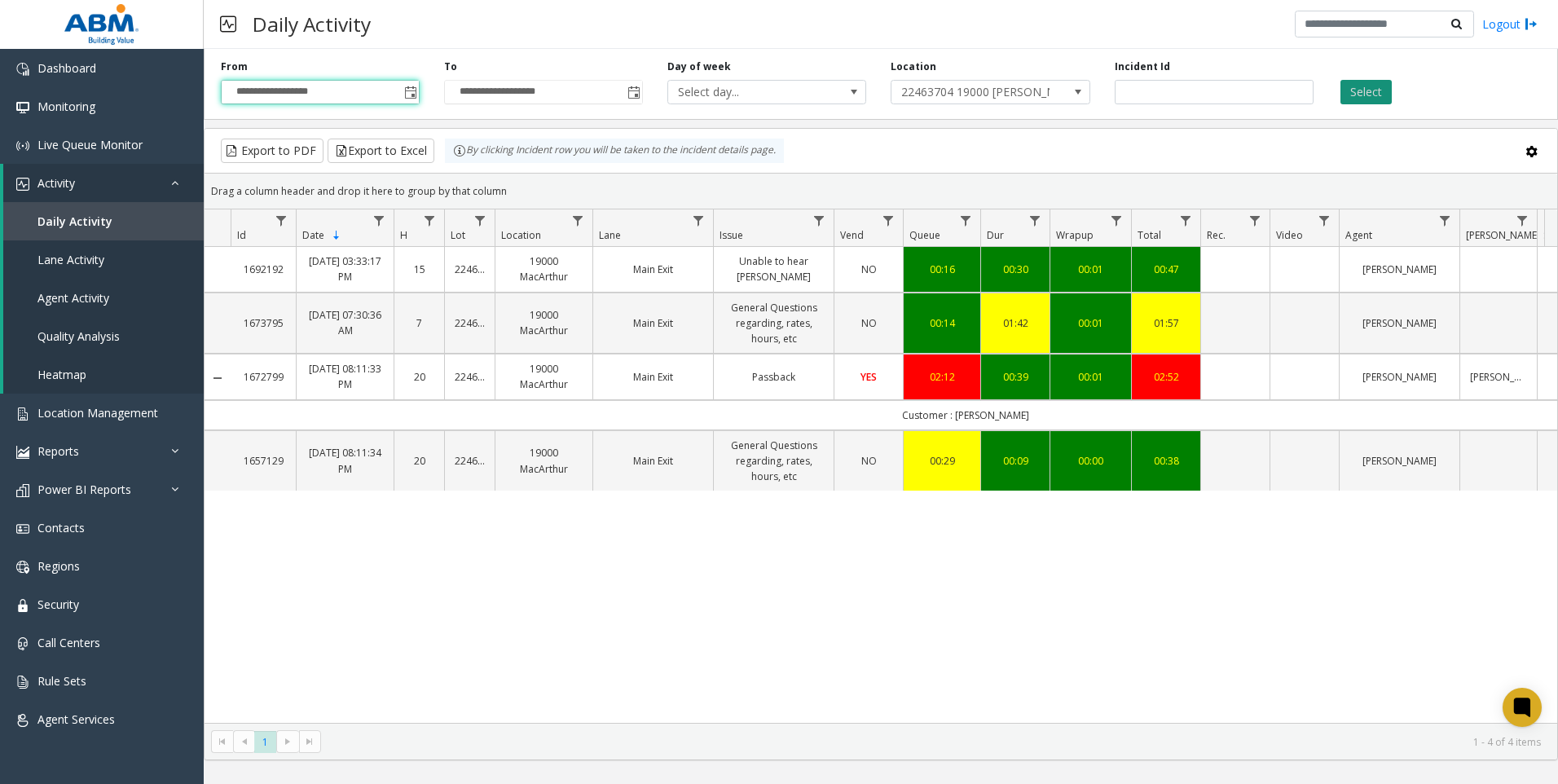
click at [1369, 91] on button "Select" at bounding box center [1366, 92] width 52 height 24
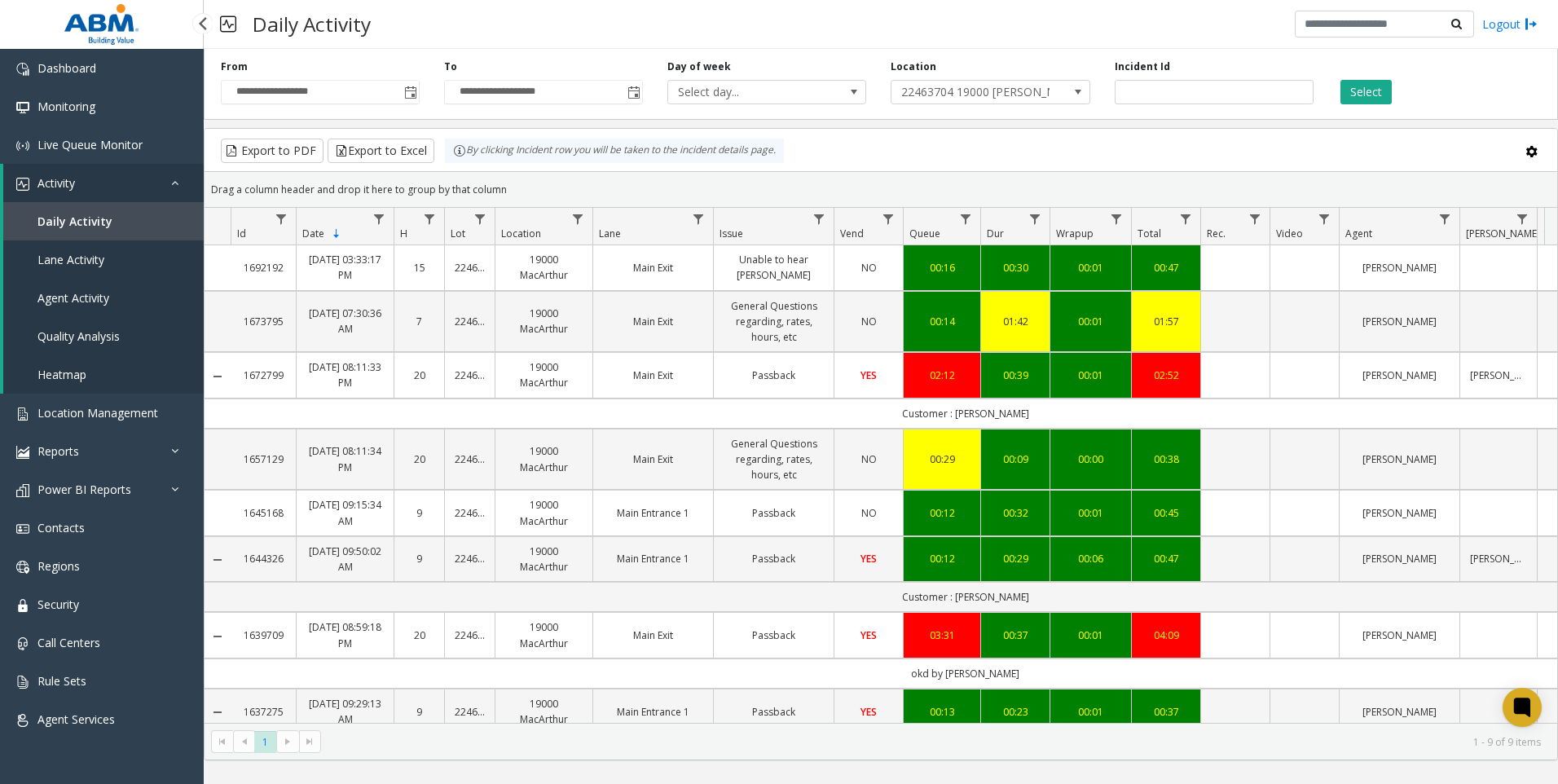
click at [119, 220] on link "Daily Activity" at bounding box center [103, 221] width 200 height 38
click at [73, 412] on span "Location Management" at bounding box center [98, 413] width 121 height 16
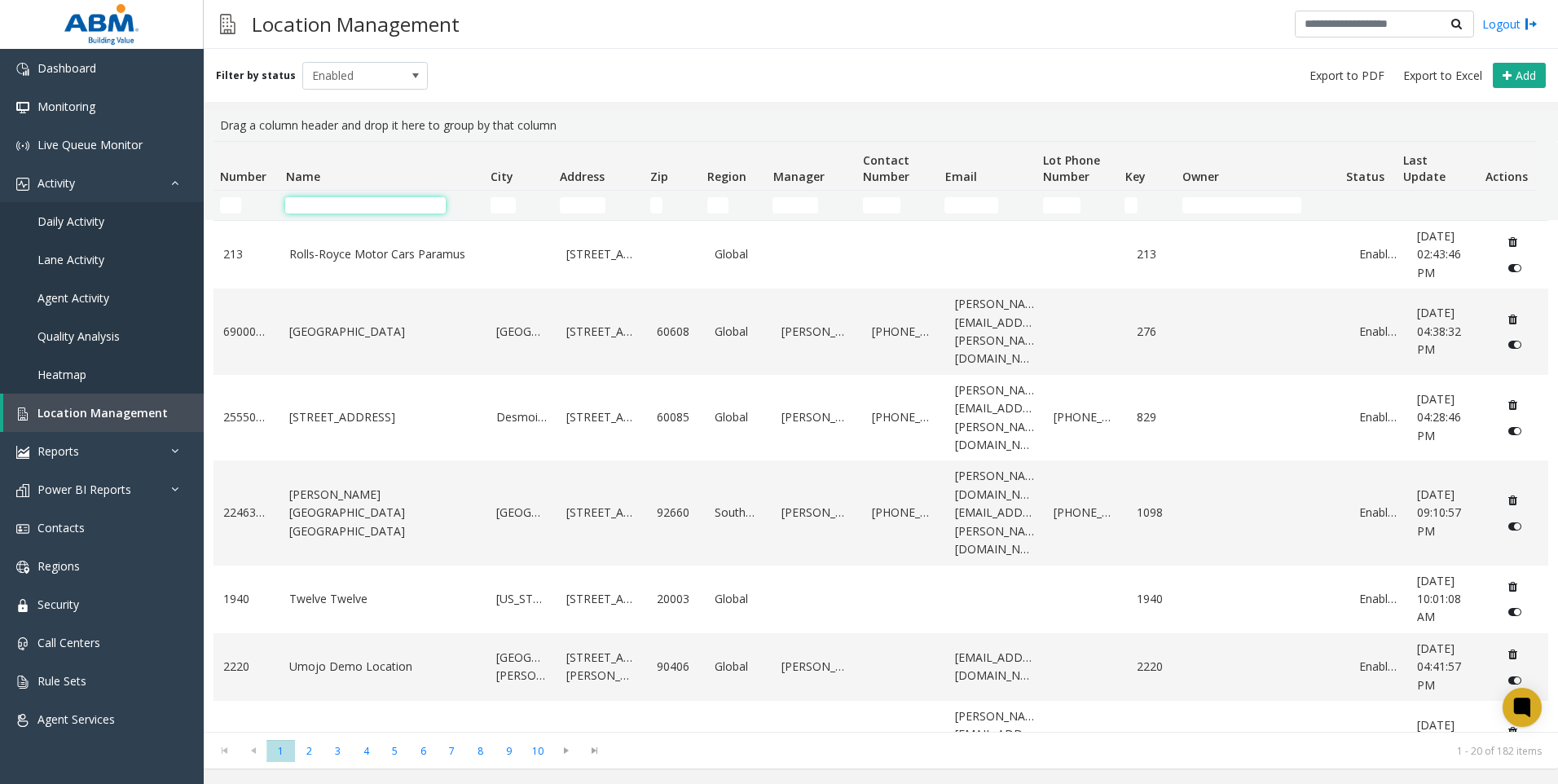
click at [304, 206] on input "Name Filter" at bounding box center [365, 205] width 160 height 17
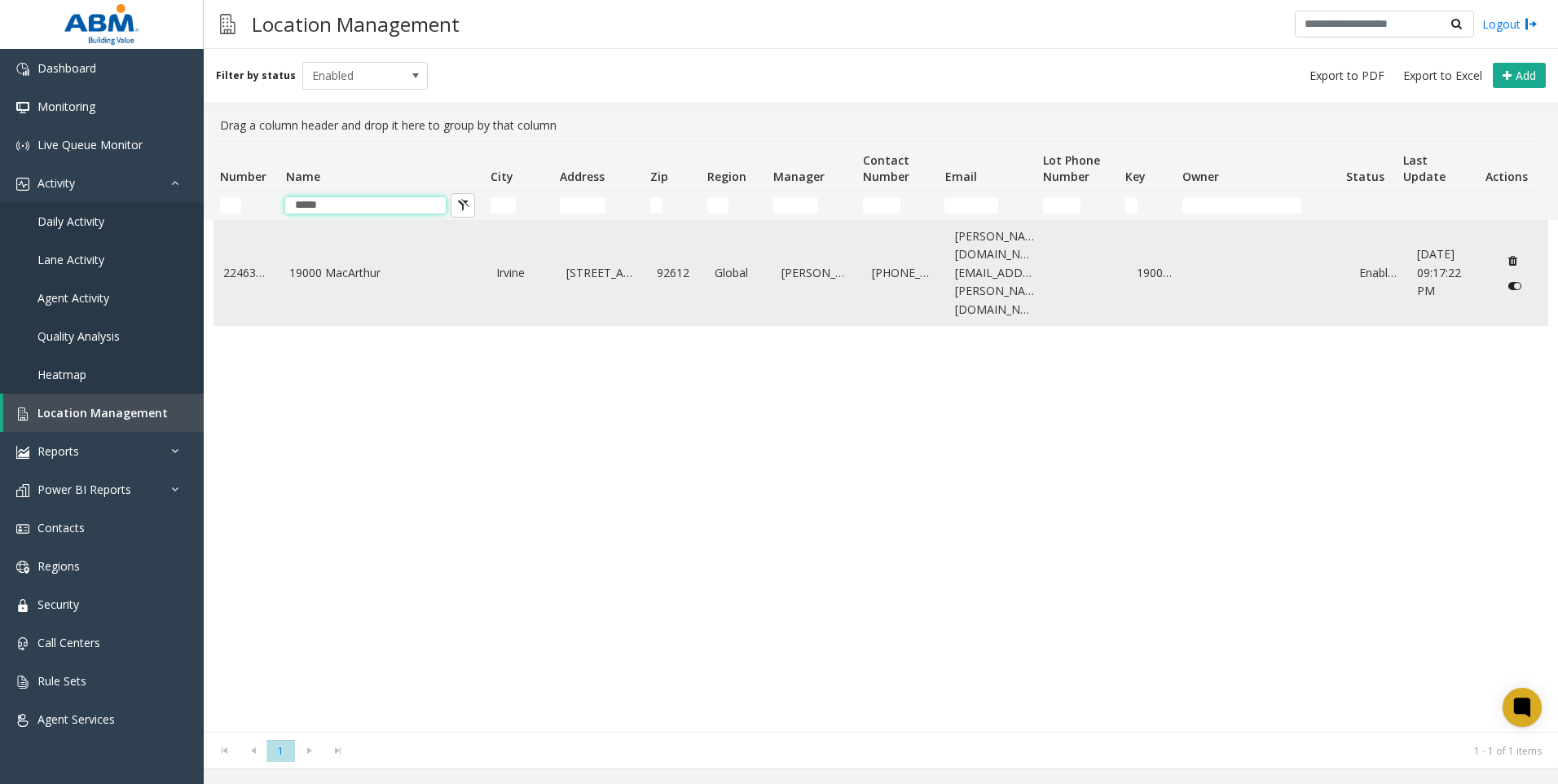
type input "*****"
click at [337, 264] on link "19000 MacArthur" at bounding box center [383, 273] width 188 height 18
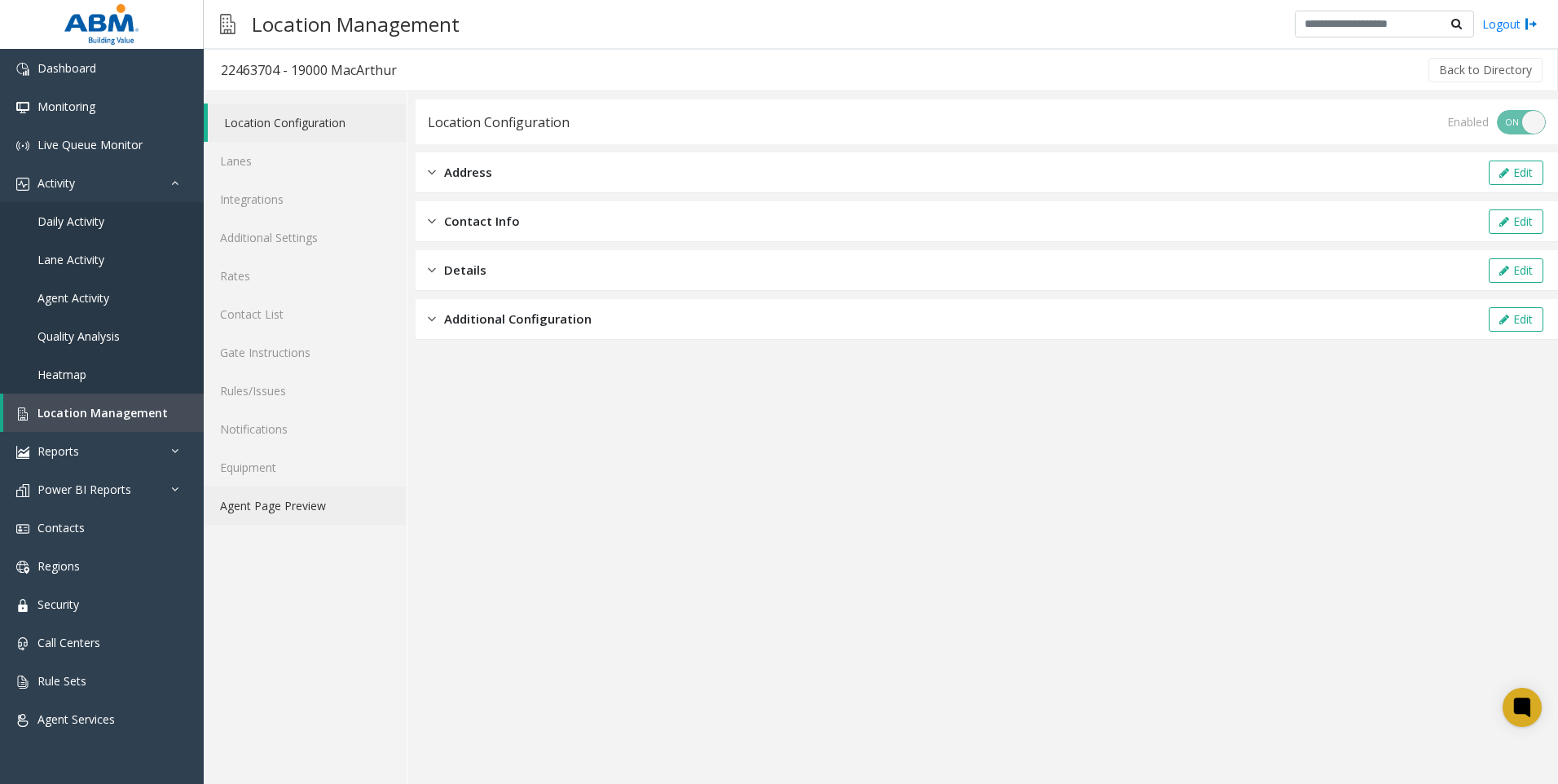
click at [253, 514] on link "Agent Page Preview" at bounding box center [304, 505] width 203 height 38
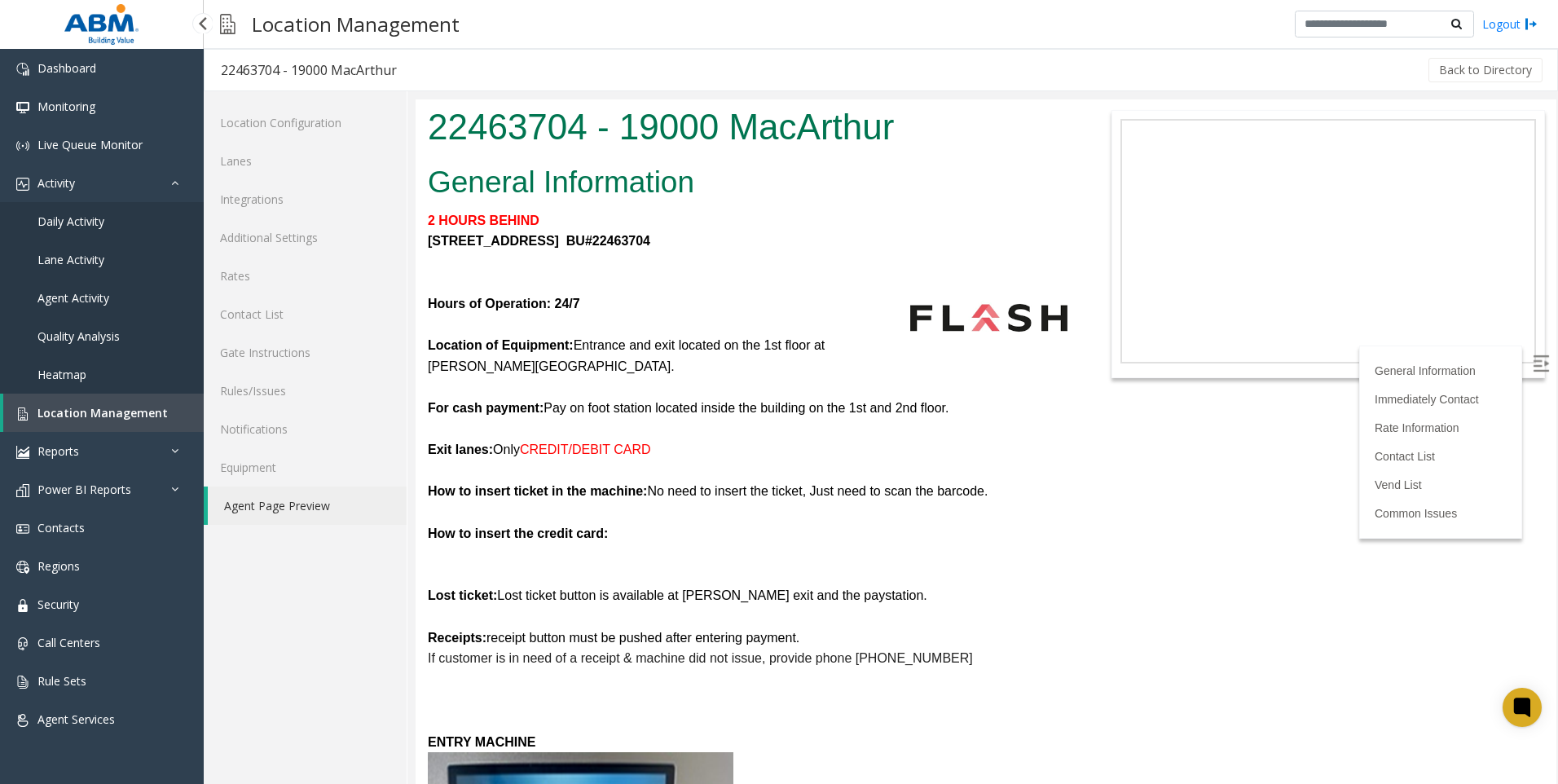
click at [78, 415] on span "Location Management" at bounding box center [103, 413] width 130 height 16
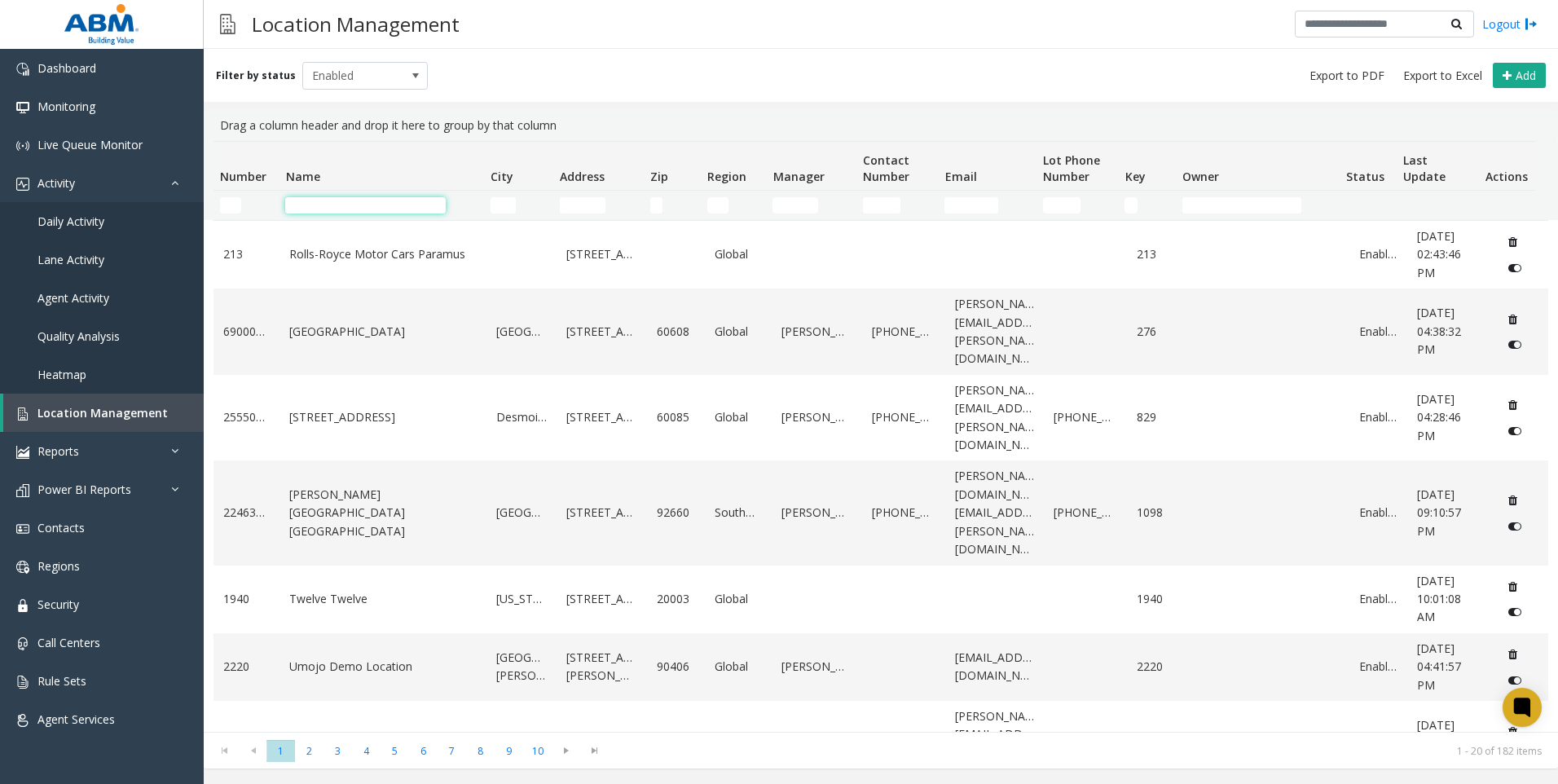
click at [363, 203] on input "Name Filter" at bounding box center [365, 205] width 160 height 17
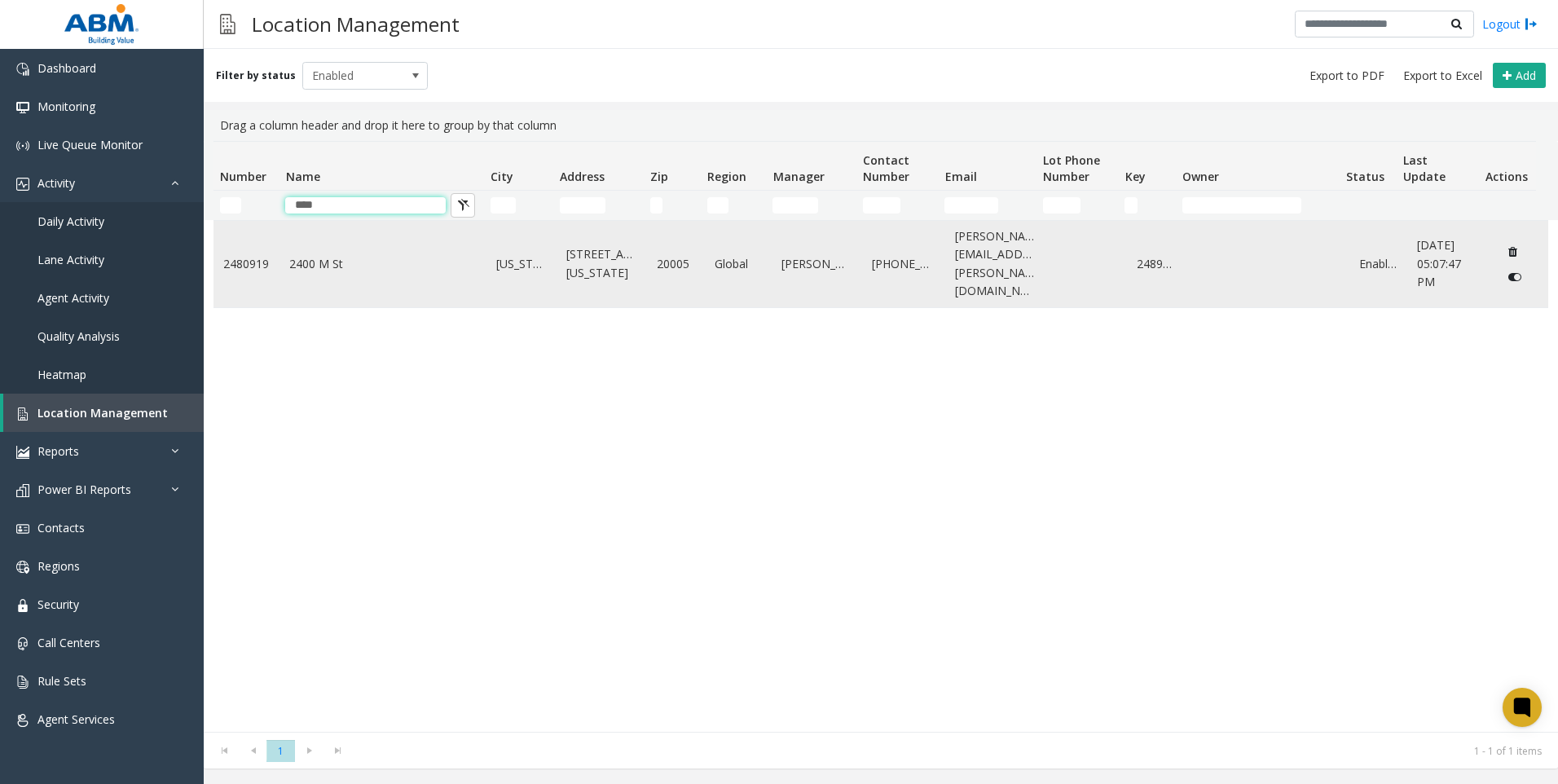
type input "****"
click at [345, 263] on link "2400 M St" at bounding box center [383, 264] width 188 height 18
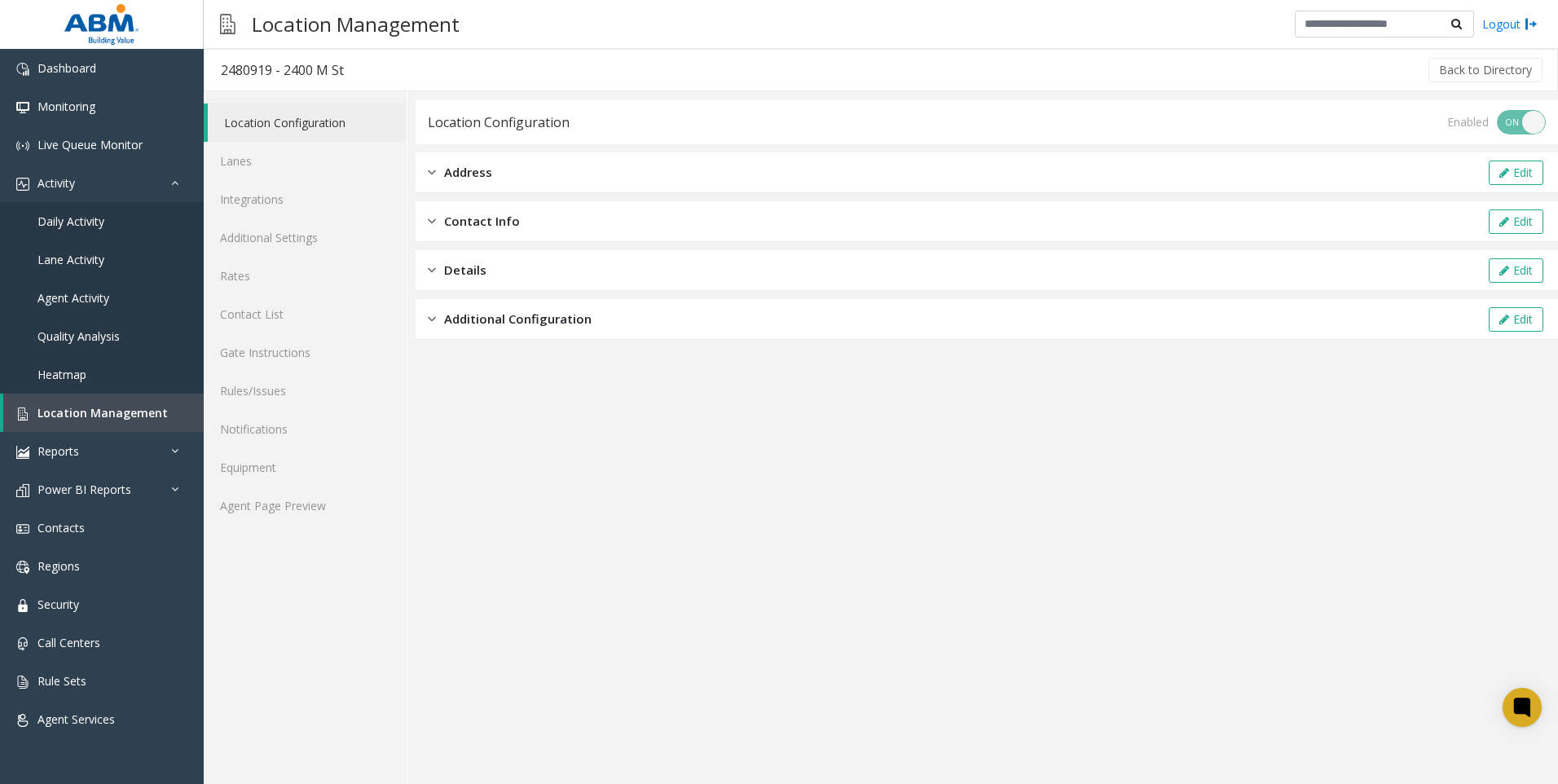
click at [442, 191] on div "Location Configuration Enabled ON OFF Address Edit Contact Info Edit Details Ed…" at bounding box center [987, 219] width 1143 height 240
click at [436, 167] on div "Address" at bounding box center [460, 172] width 64 height 18
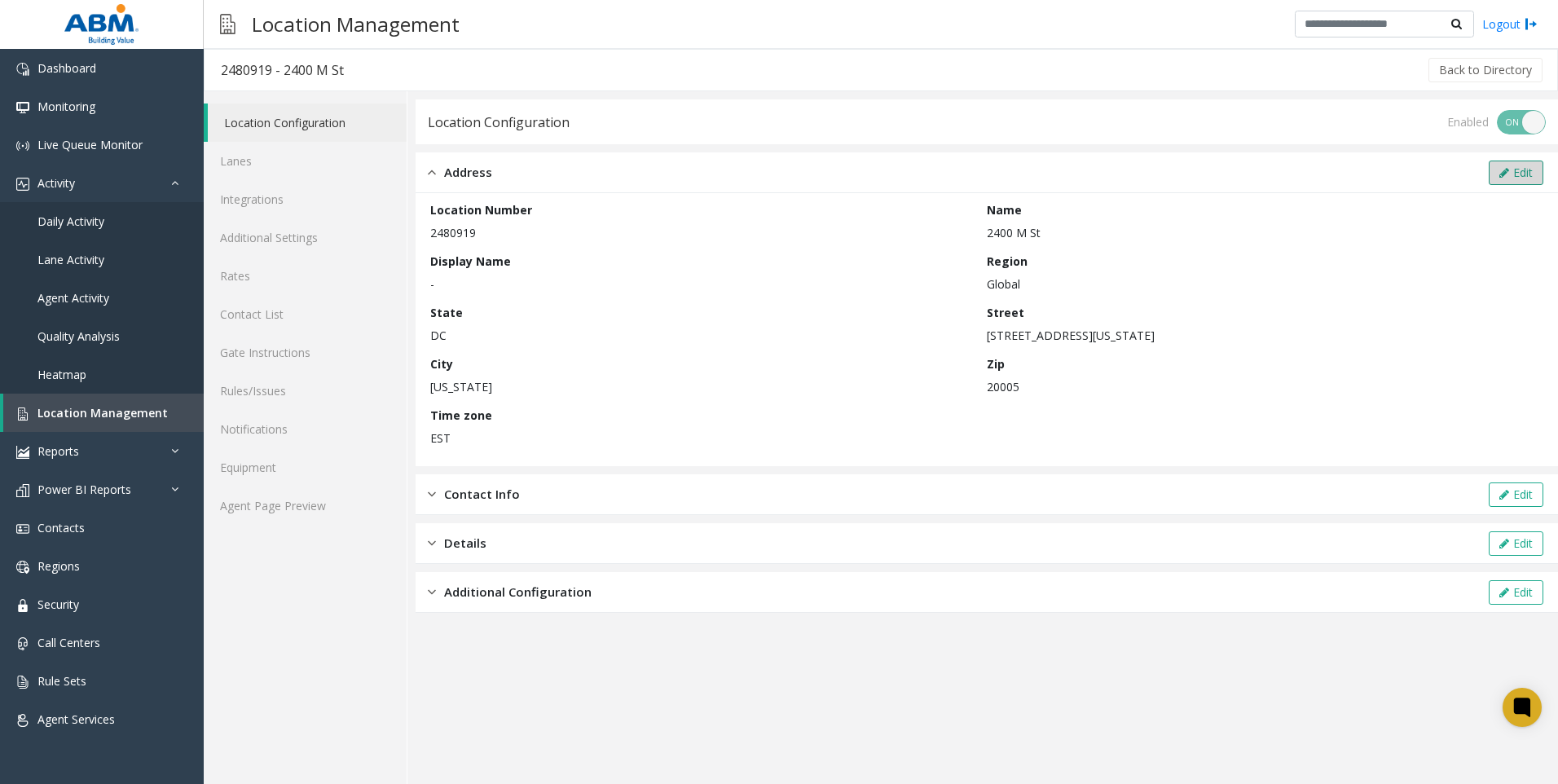
click at [1505, 168] on icon at bounding box center [1505, 173] width 10 height 12
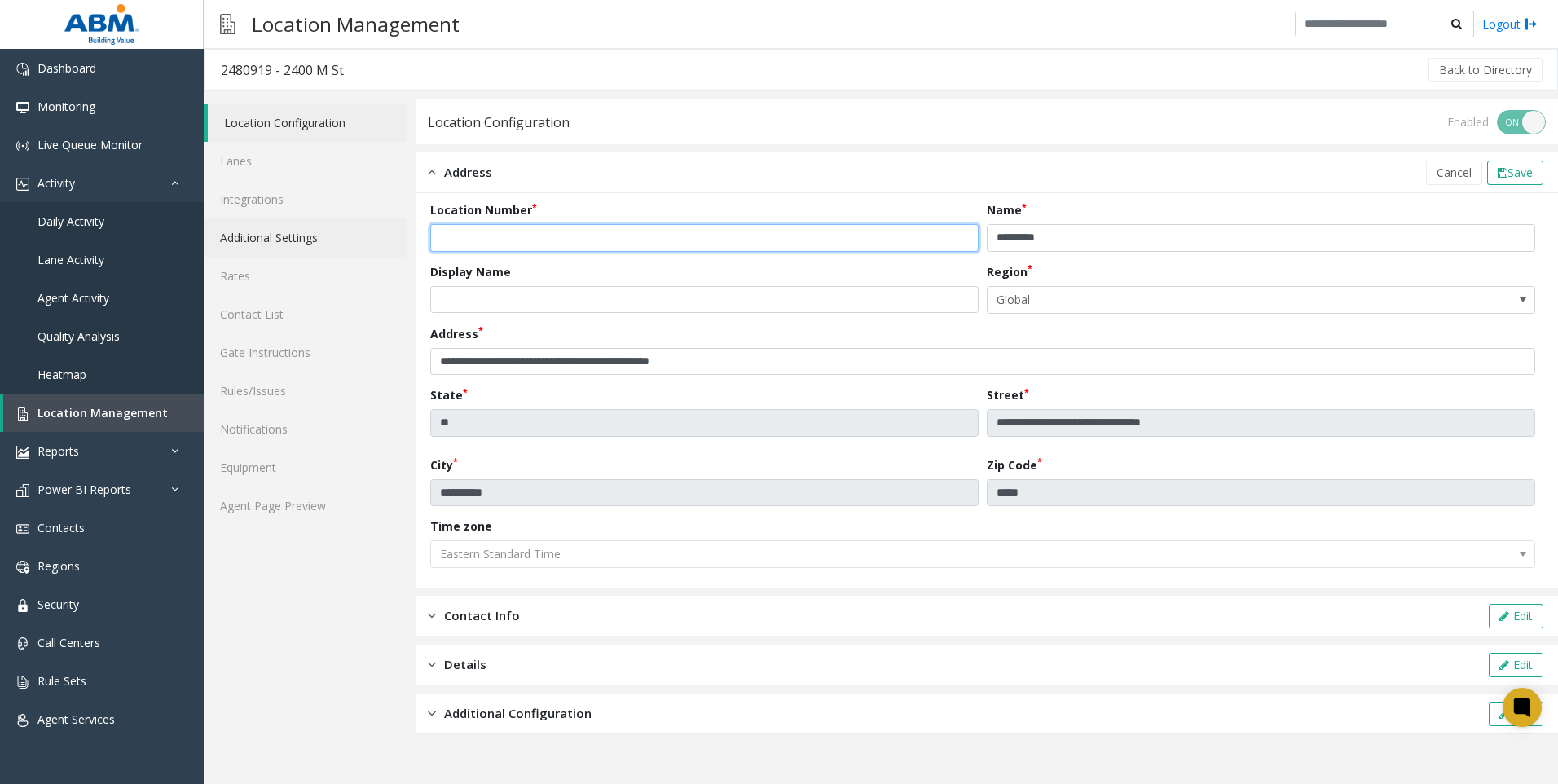
drag, startPoint x: 501, startPoint y: 237, endPoint x: 388, endPoint y: 241, distance: 113.1
click at [388, 241] on div "**********" at bounding box center [881, 437] width 1354 height 693
paste input "*"
type input "********"
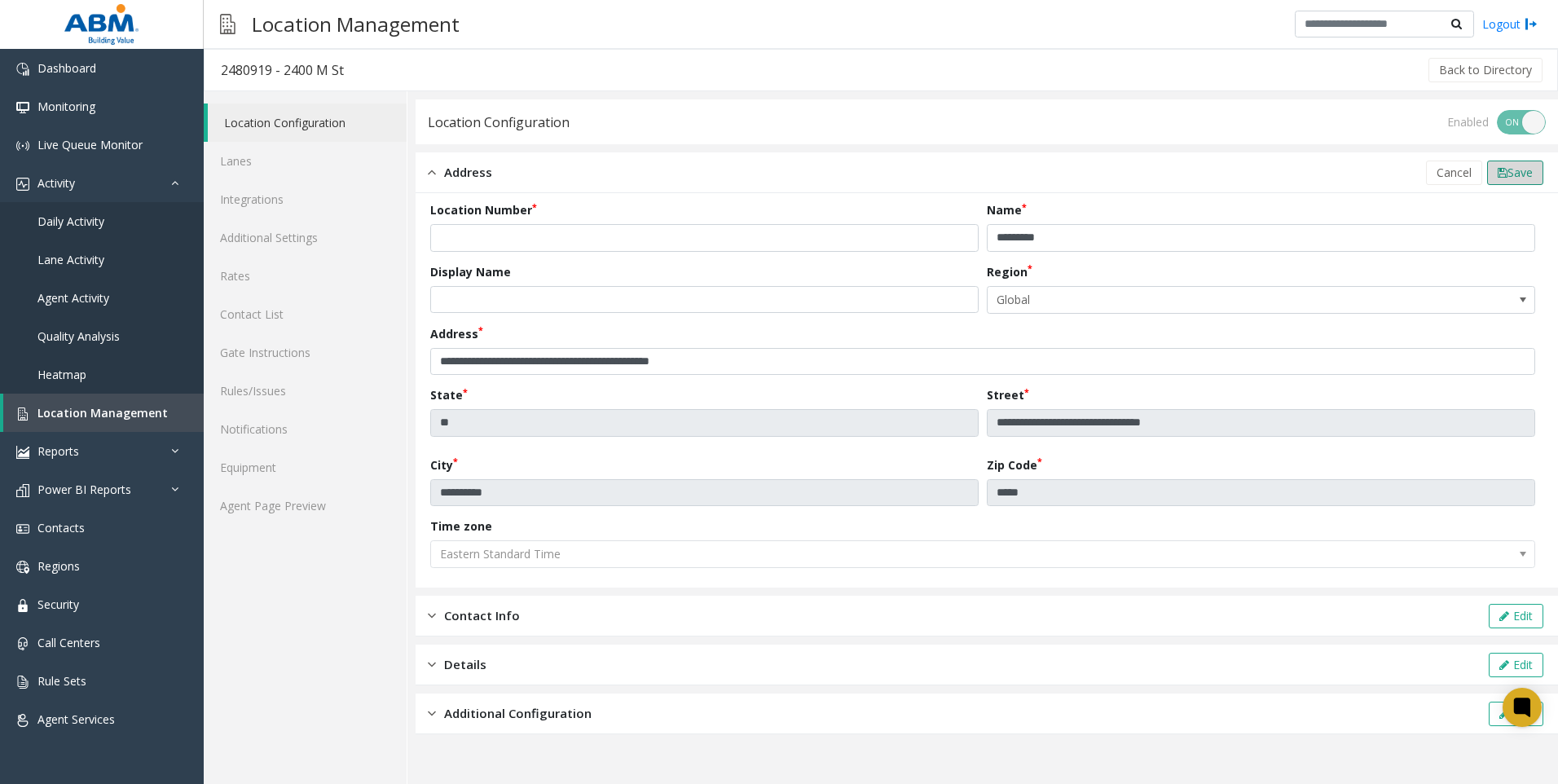
drag, startPoint x: 1506, startPoint y: 176, endPoint x: 1405, endPoint y: 194, distance: 102.6
click at [1504, 176] on button "Save" at bounding box center [1515, 172] width 56 height 24
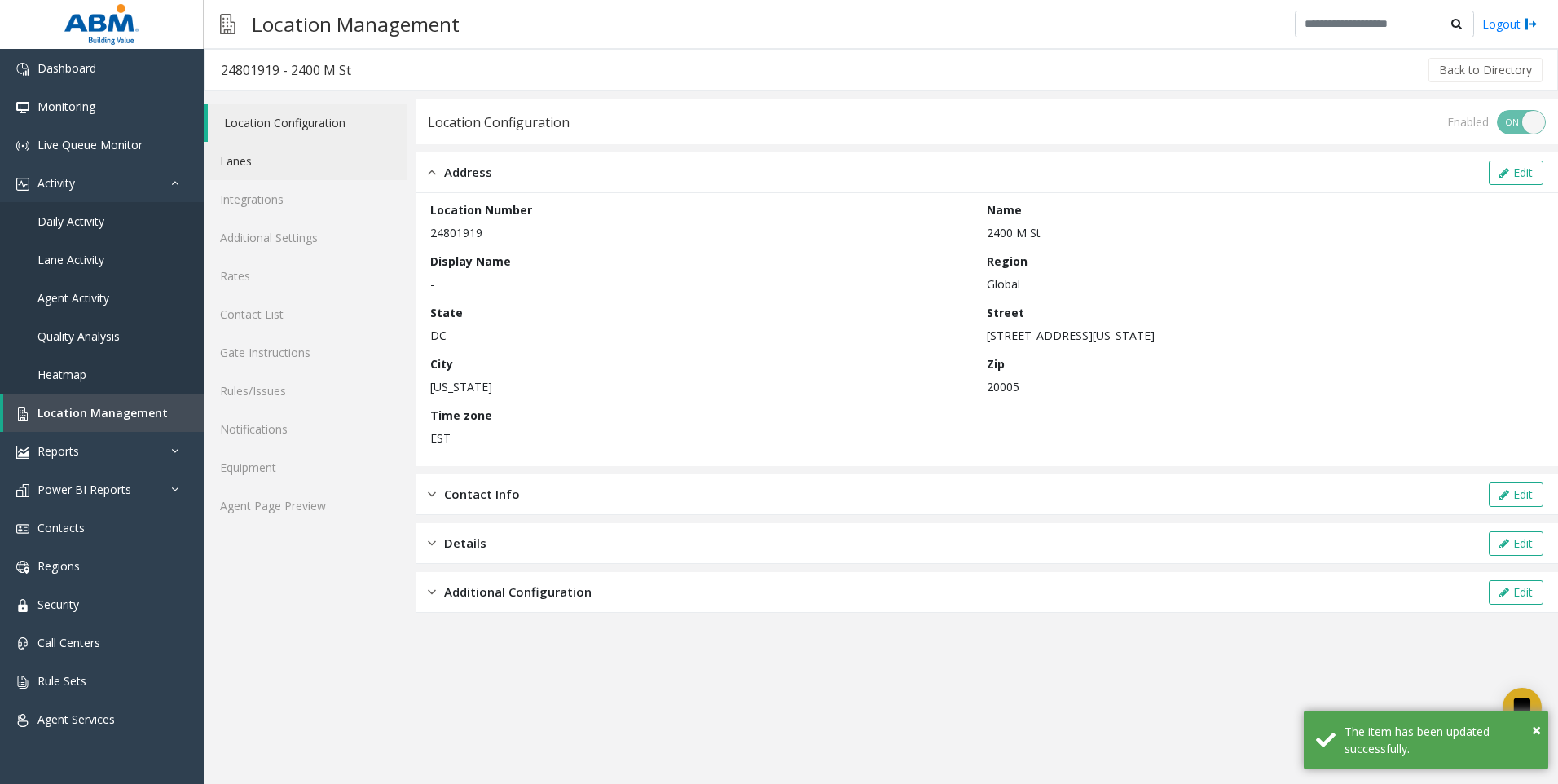
click at [269, 169] on link "Lanes" at bounding box center [304, 161] width 203 height 38
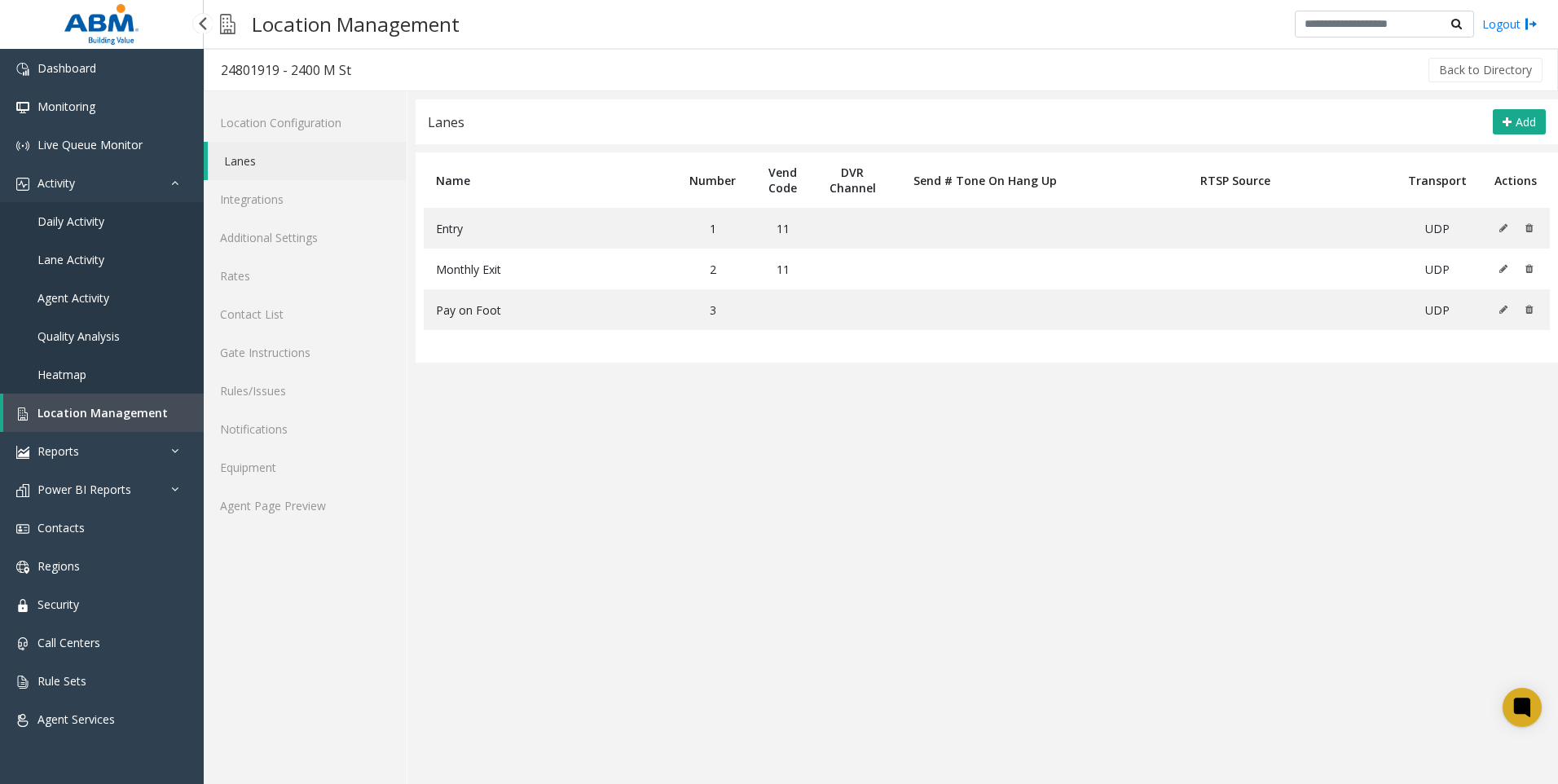
click at [120, 412] on span "Location Management" at bounding box center [103, 413] width 130 height 16
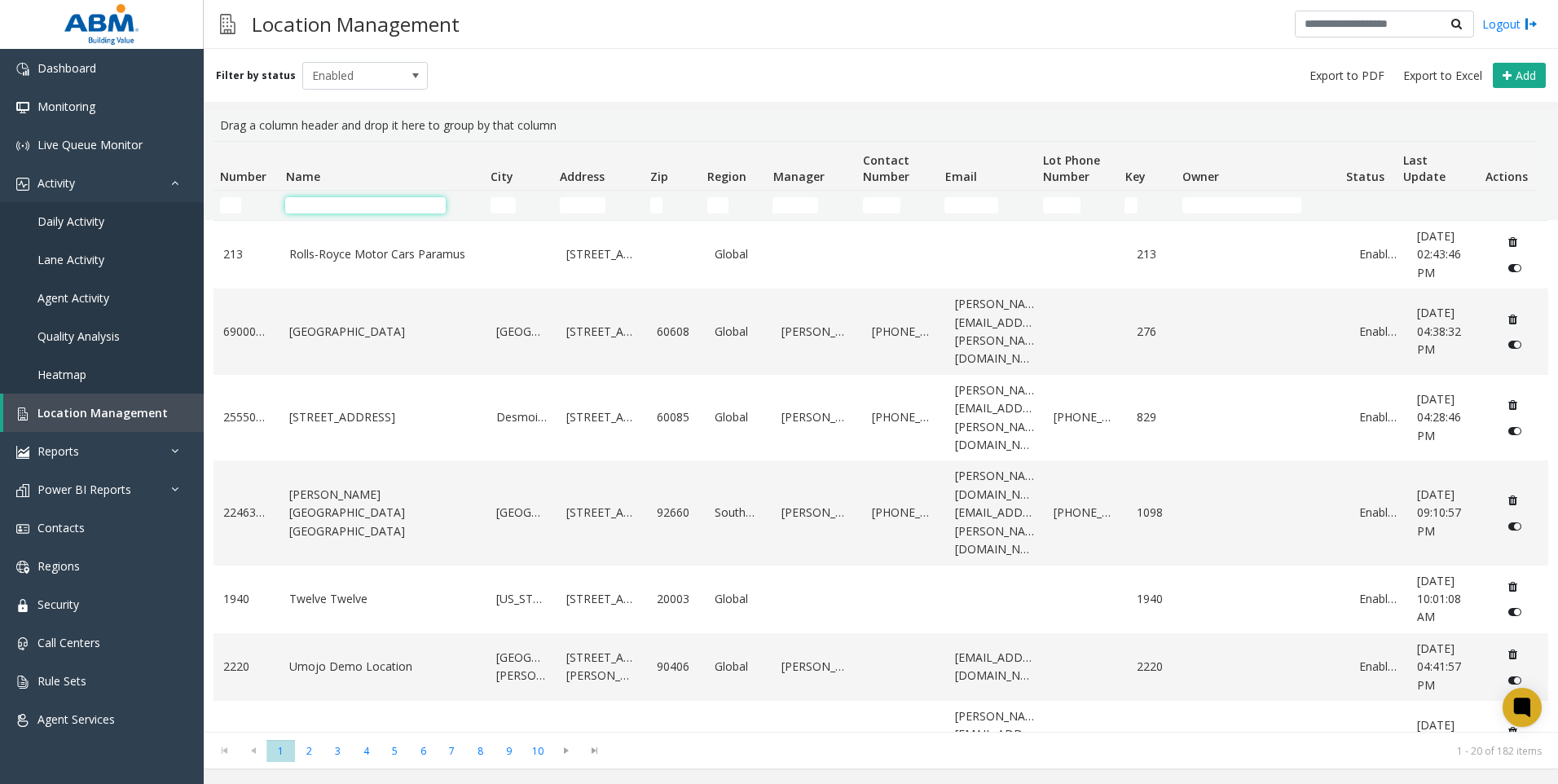
click at [327, 199] on input "Name Filter" at bounding box center [365, 205] width 160 height 17
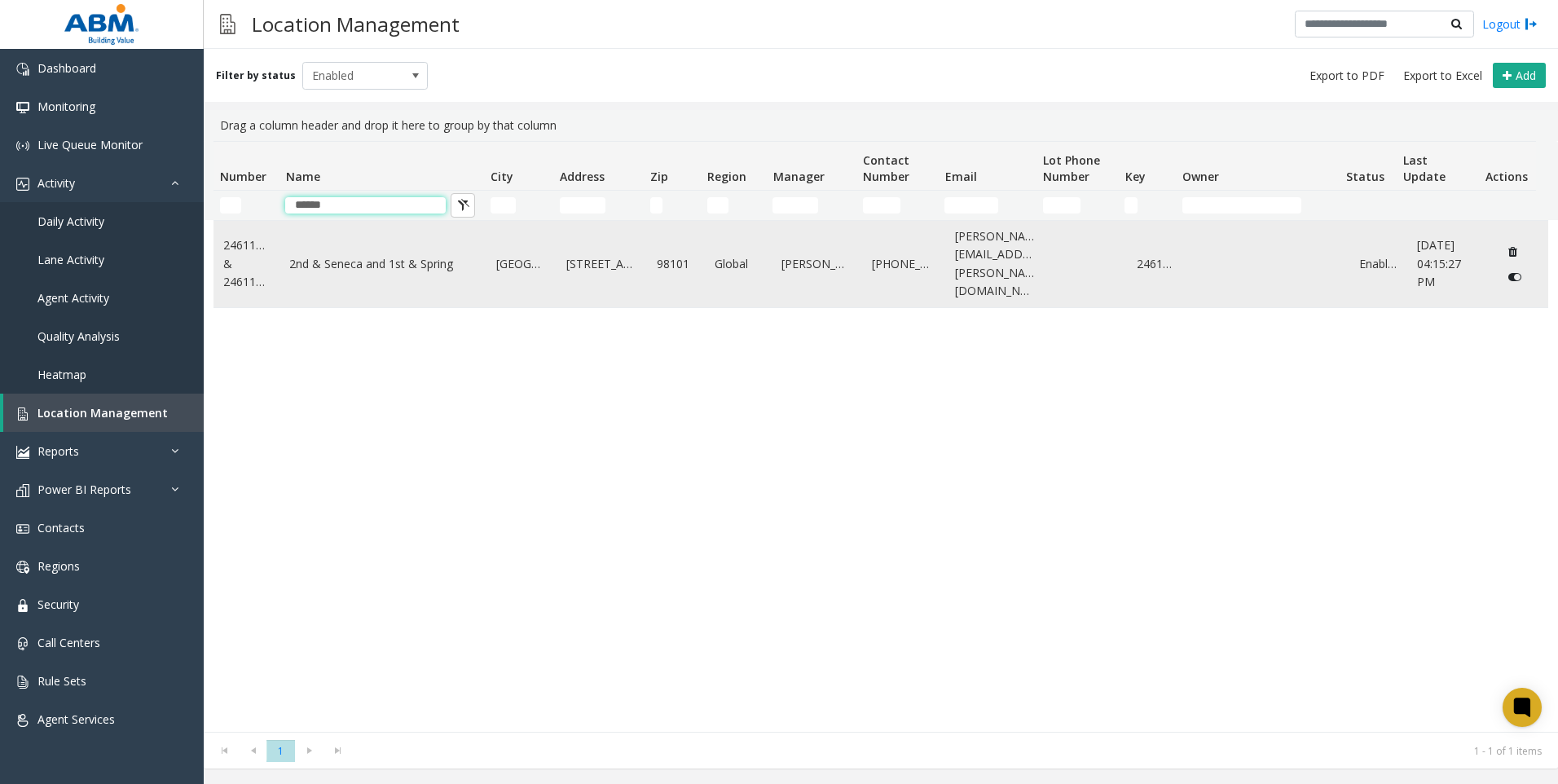
type input "******"
click at [389, 272] on td "2nd & Seneca and 1st & Spring" at bounding box center [383, 264] width 207 height 87
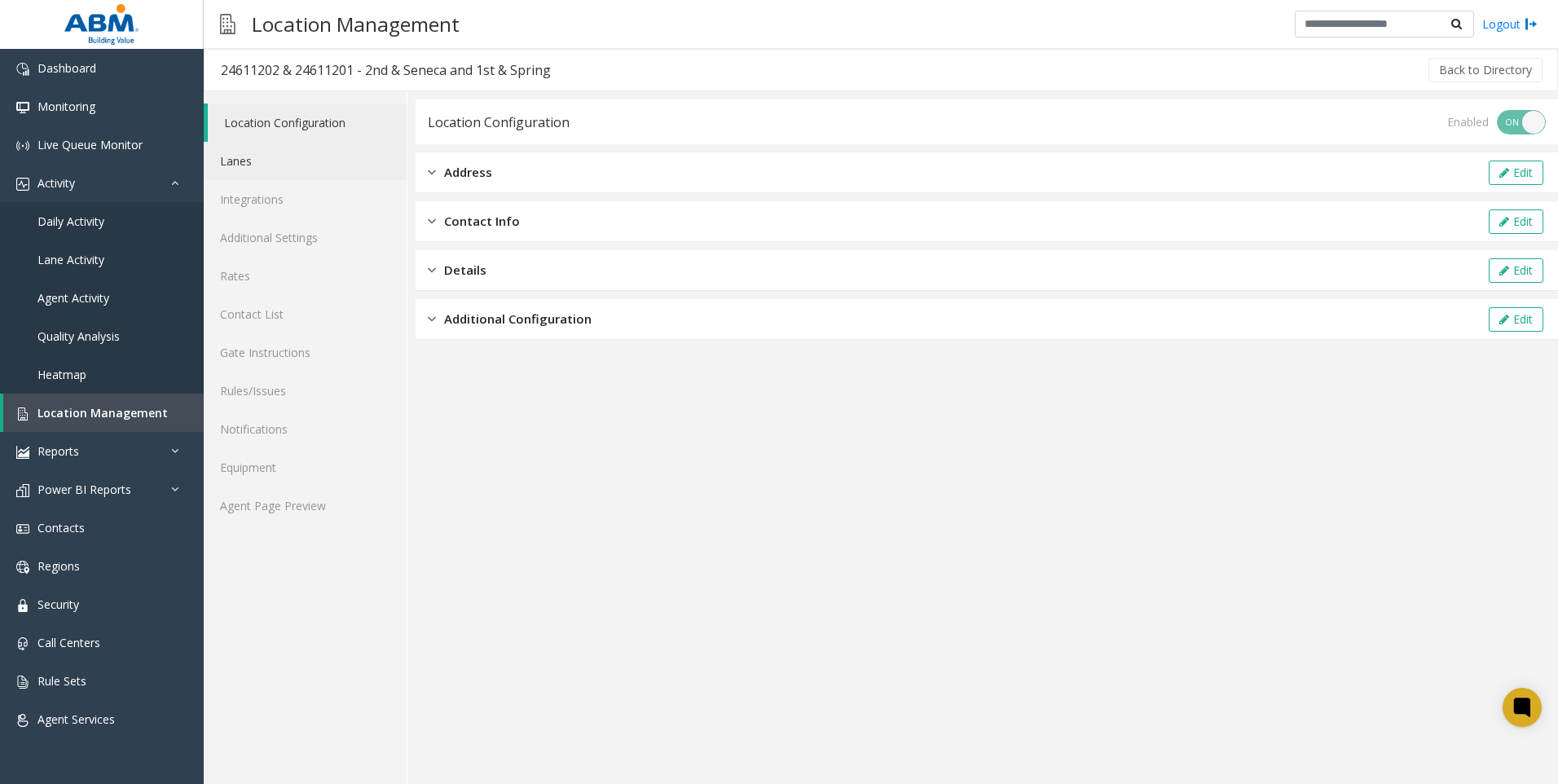
click at [263, 156] on link "Lanes" at bounding box center [304, 161] width 203 height 38
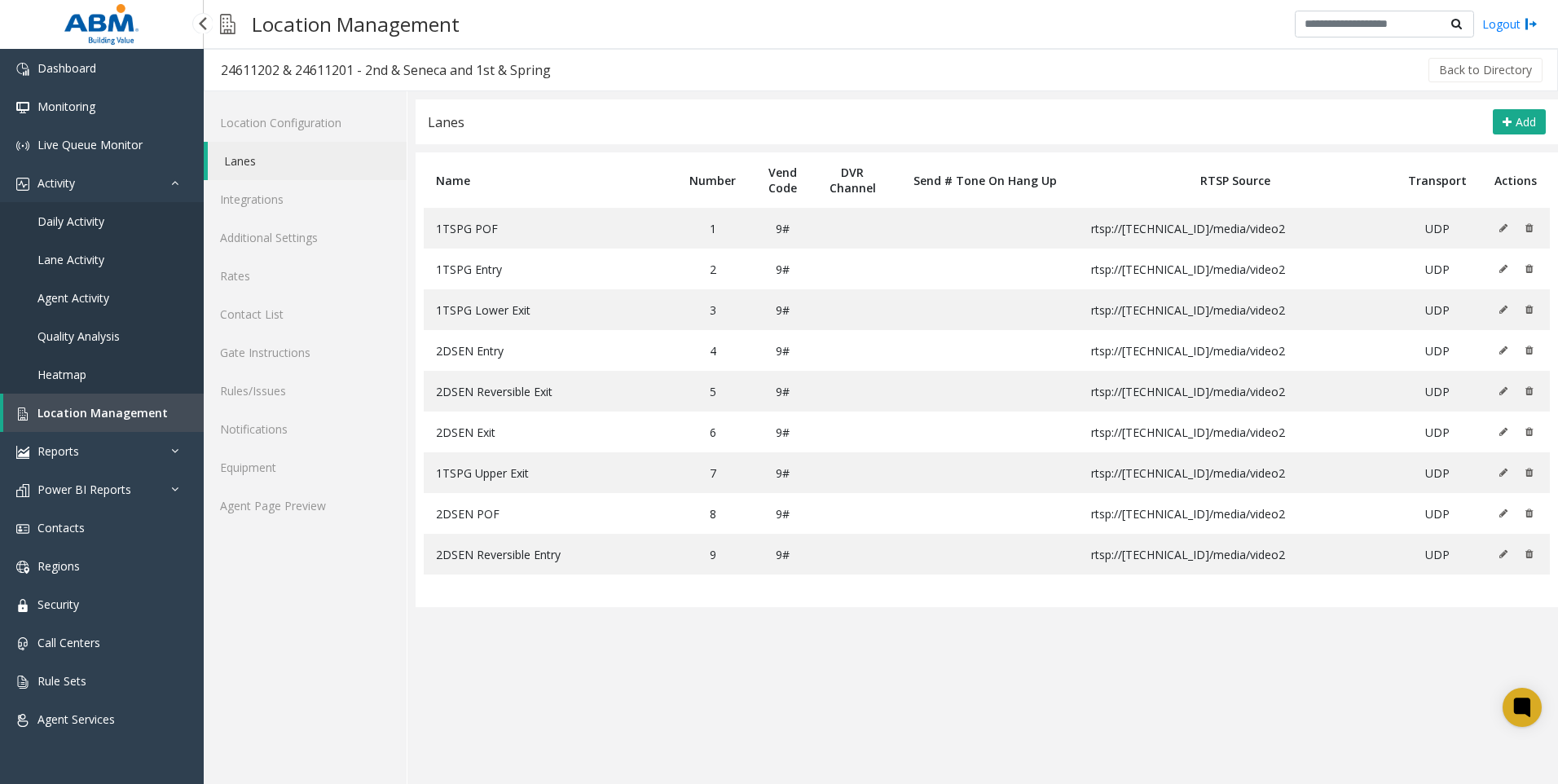
click at [102, 420] on span "Location Management" at bounding box center [103, 413] width 130 height 16
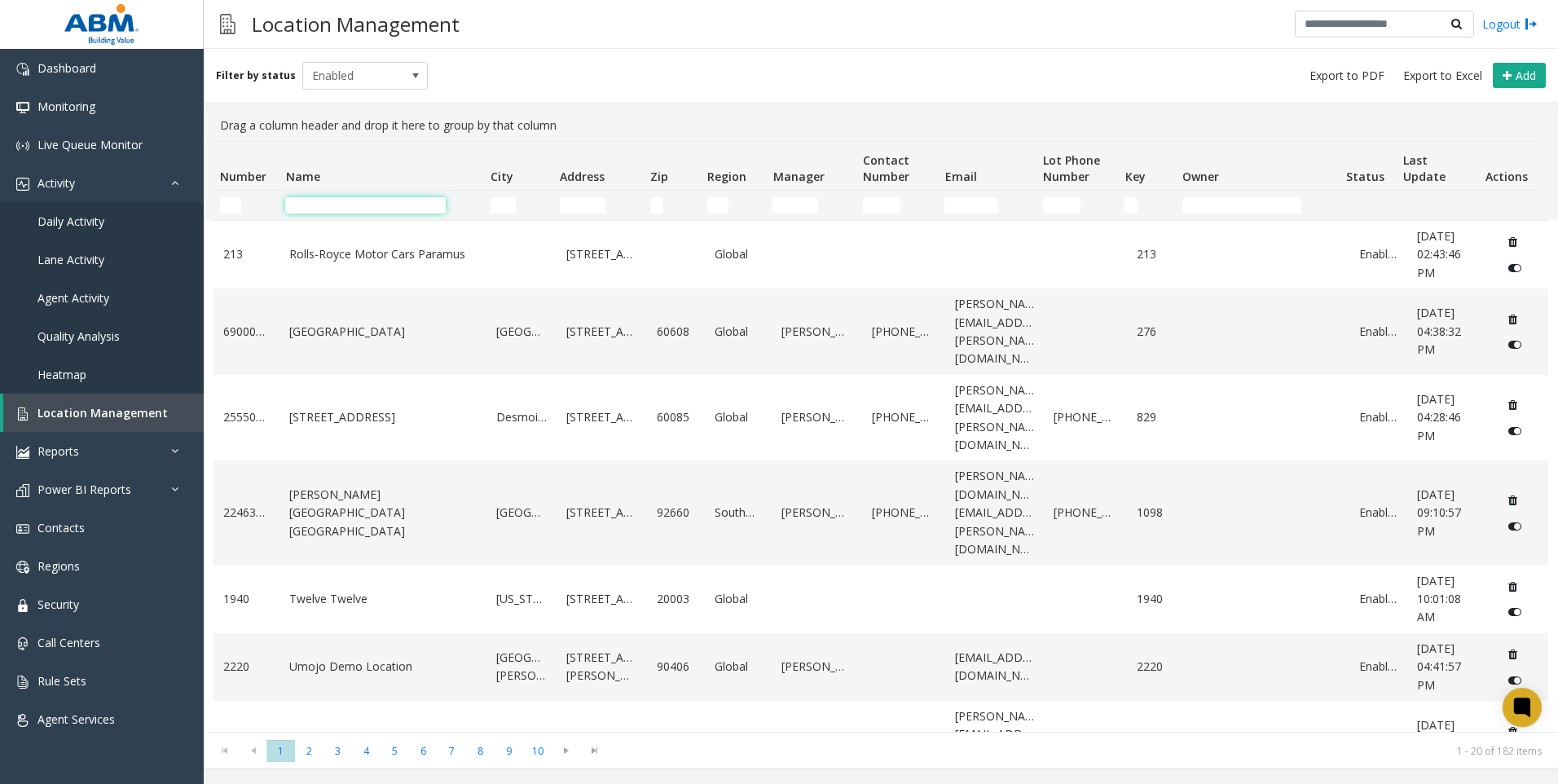
click at [332, 204] on input "Name Filter" at bounding box center [365, 205] width 160 height 17
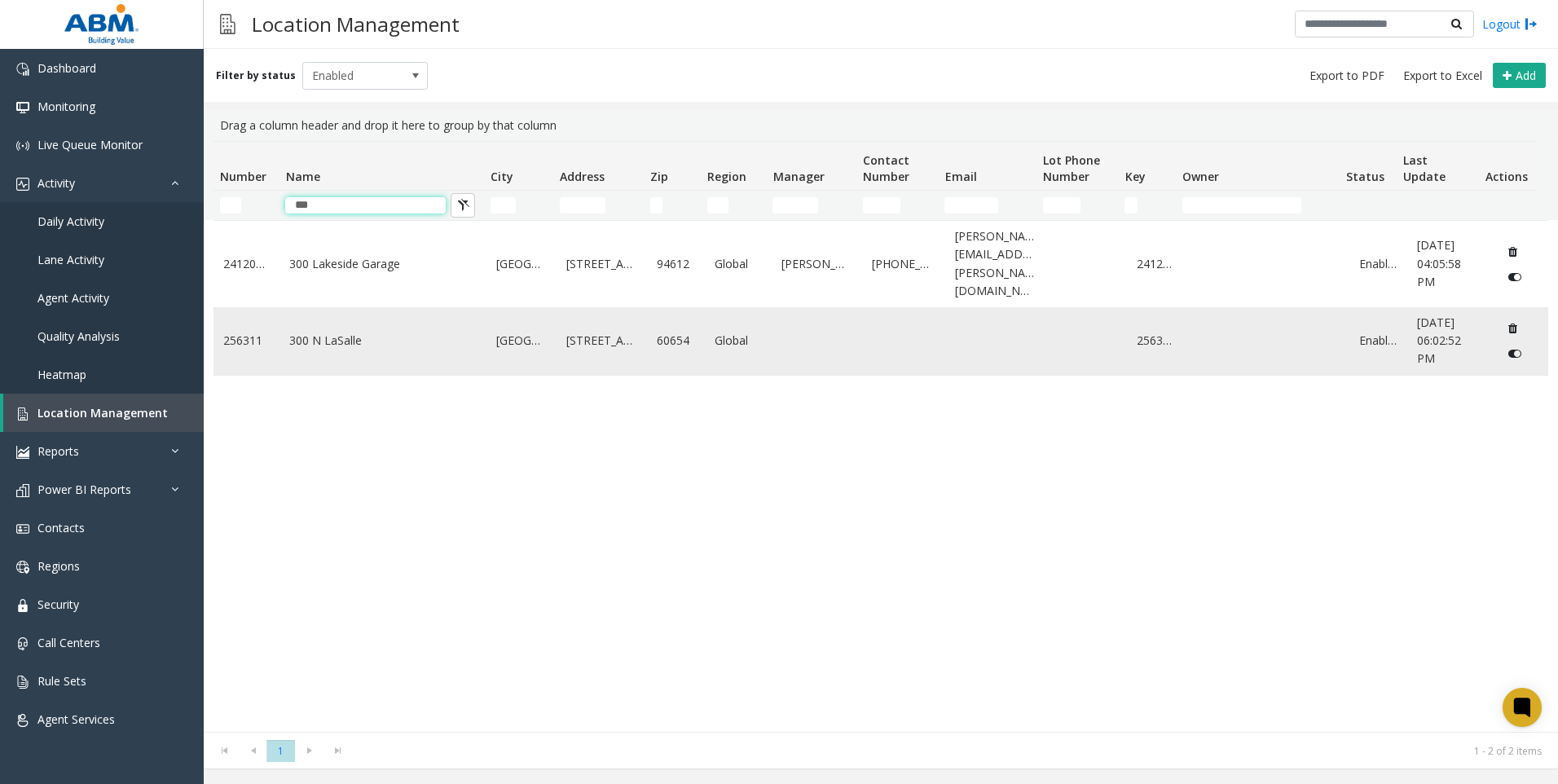
type input "***"
click at [320, 332] on link "300 N LaSalle" at bounding box center [383, 340] width 188 height 18
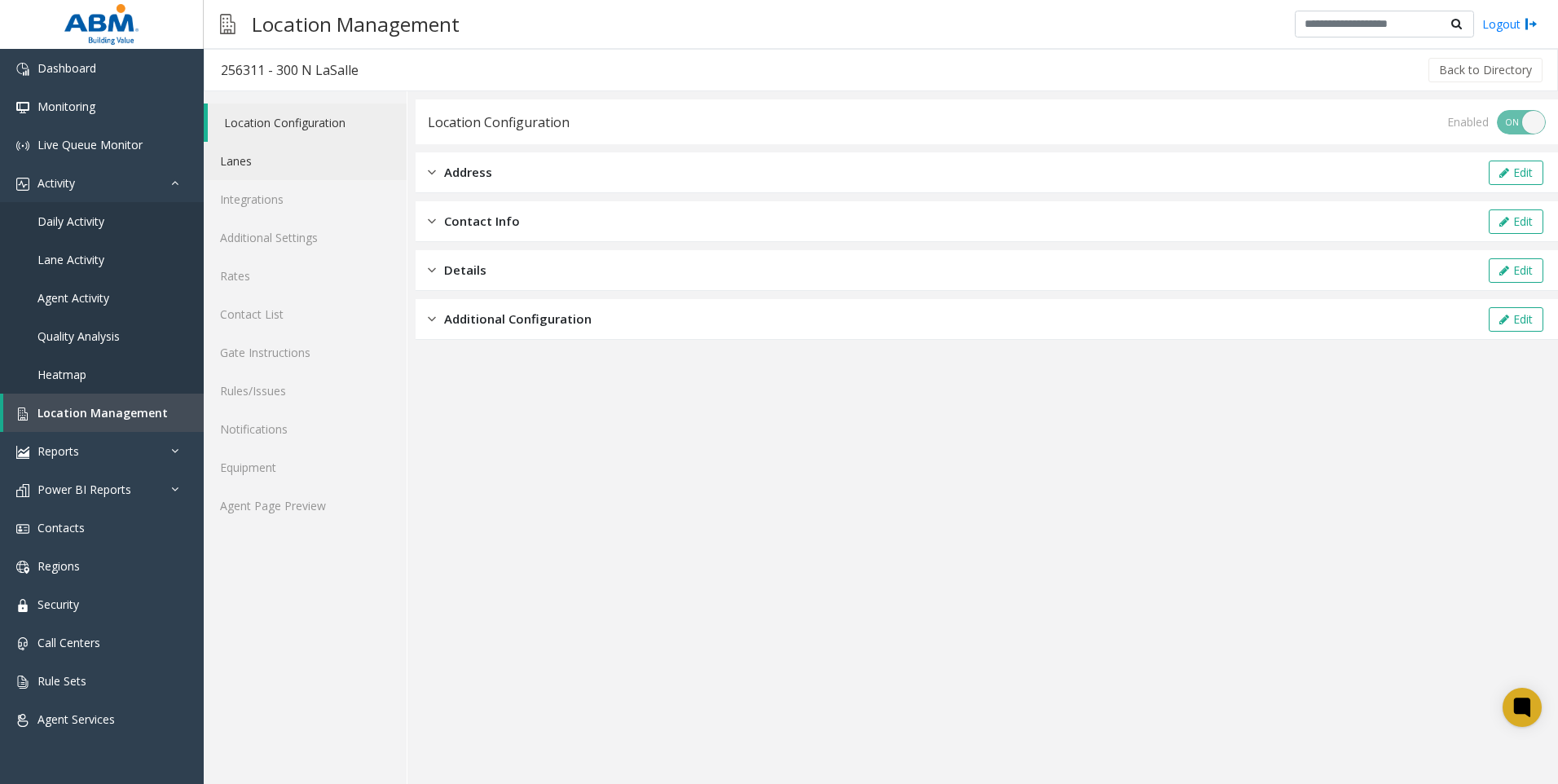
click at [257, 167] on link "Lanes" at bounding box center [304, 161] width 203 height 38
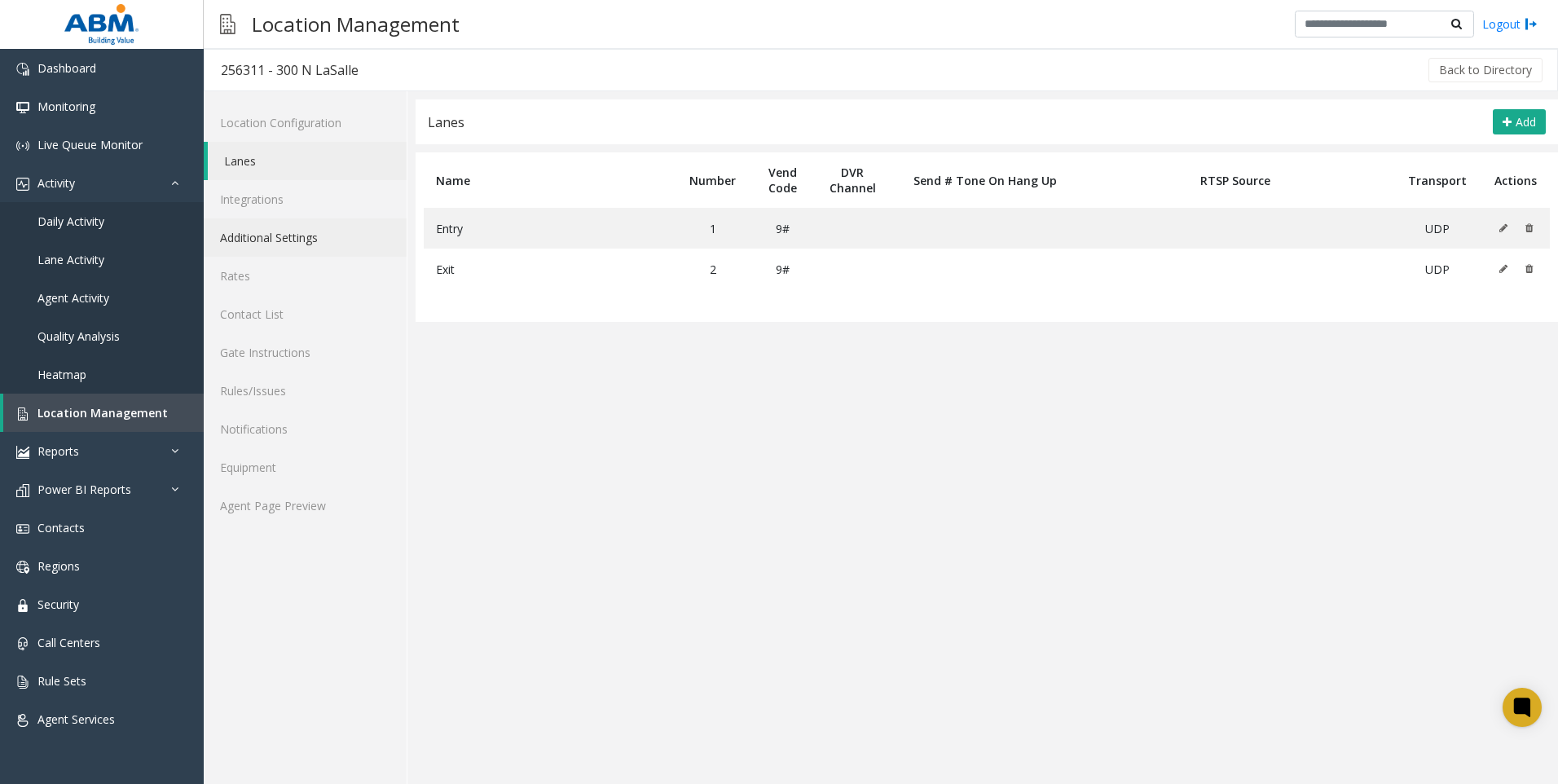
click at [258, 244] on link "Additional Settings" at bounding box center [304, 238] width 203 height 38
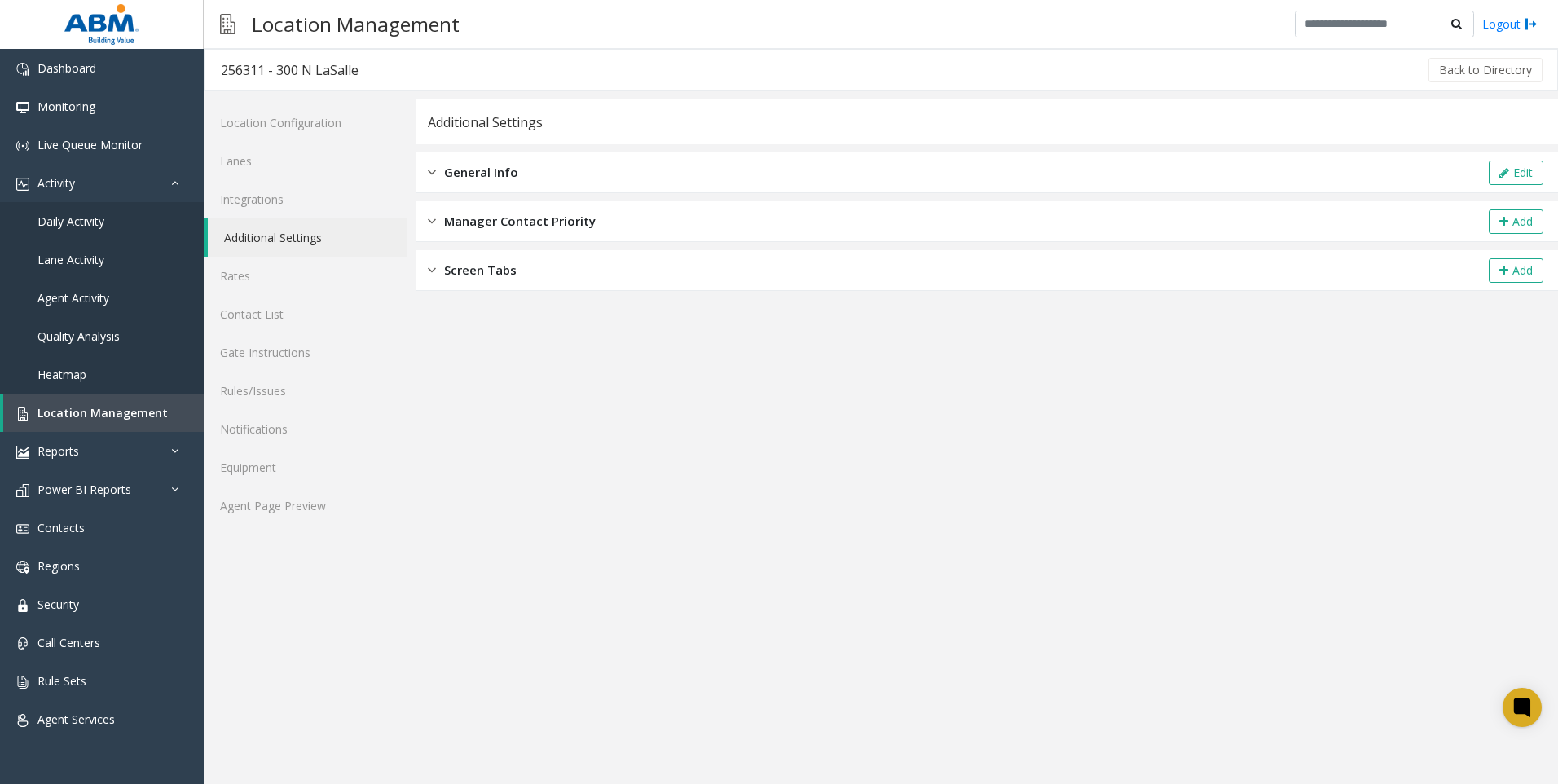
click at [540, 170] on div "General Info Edit" at bounding box center [987, 173] width 1143 height 41
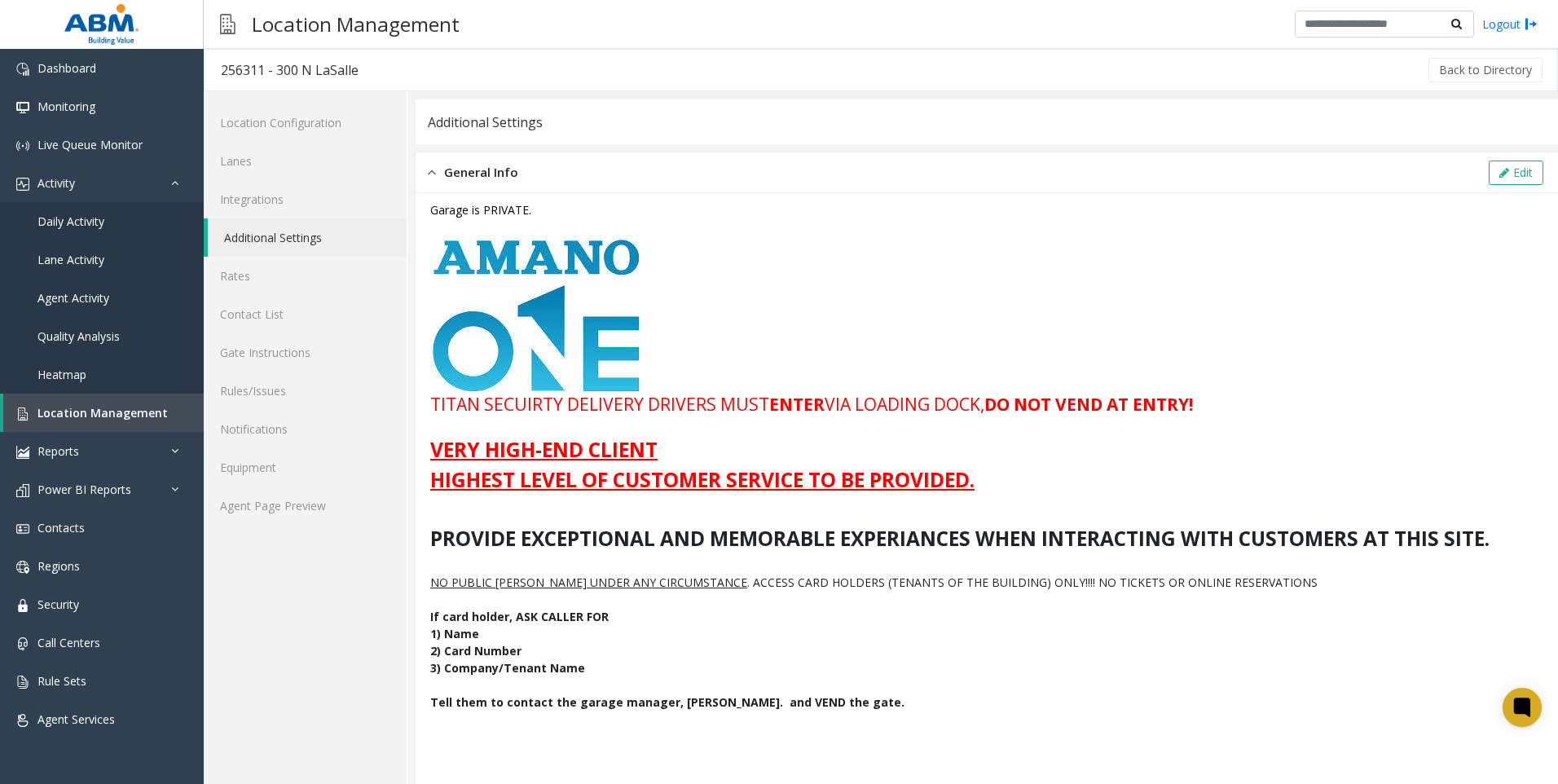
click at [500, 125] on div "Additional Settings" at bounding box center [485, 122] width 115 height 21
click at [259, 118] on link "Location Configuration" at bounding box center [304, 123] width 203 height 38
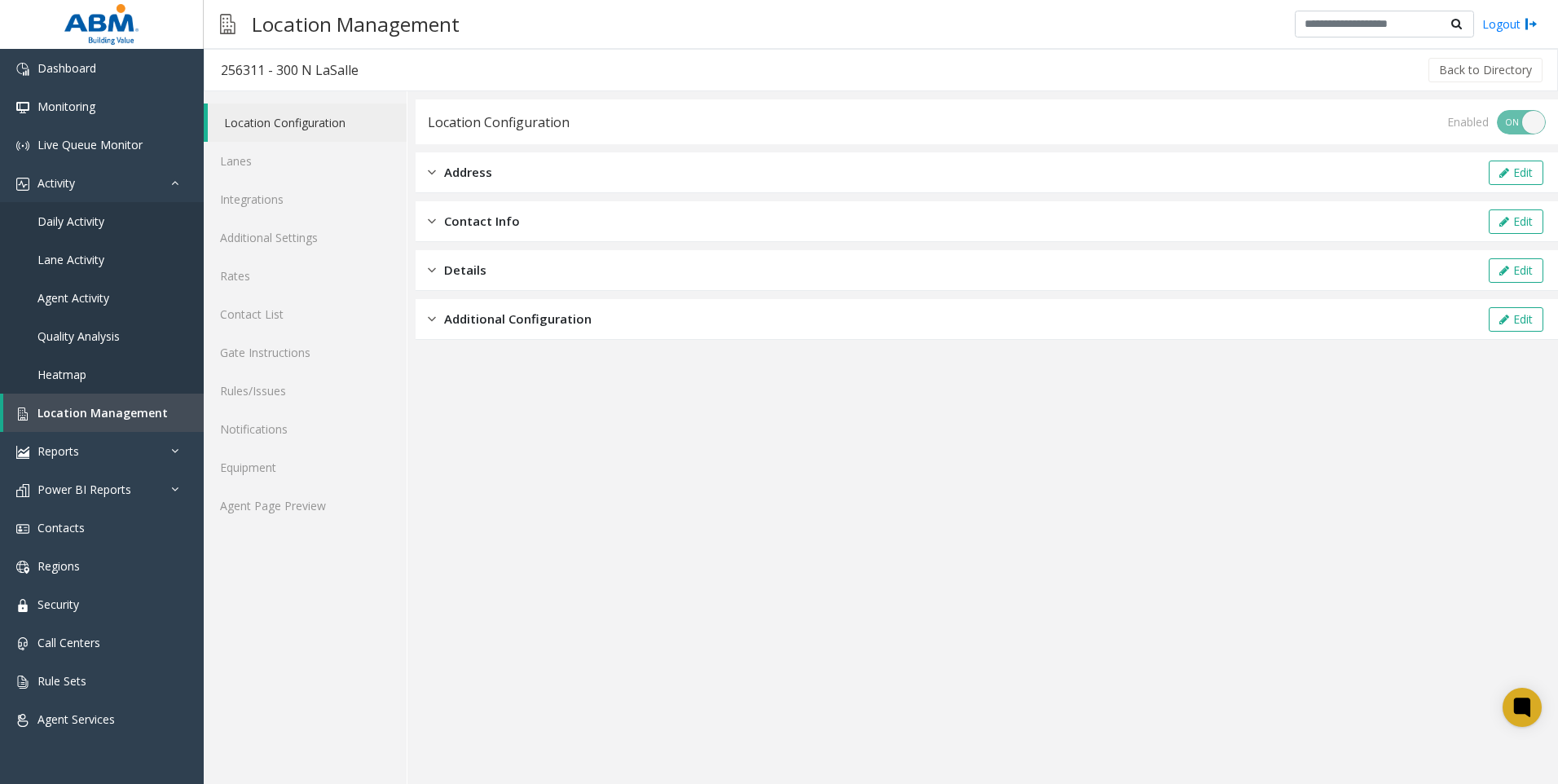
click at [477, 176] on span "Address" at bounding box center [469, 172] width 48 height 18
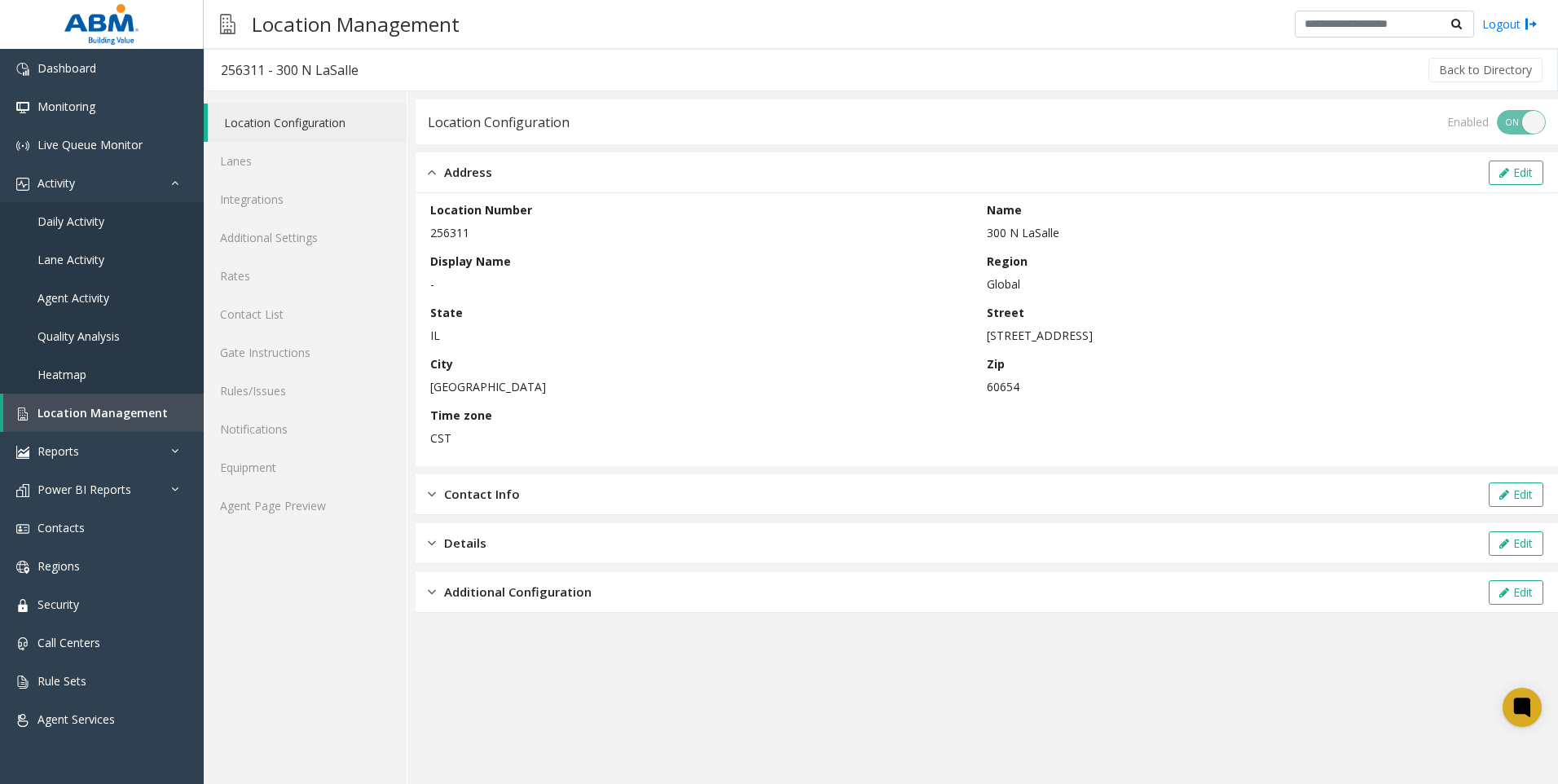
drag, startPoint x: 1520, startPoint y: 174, endPoint x: 1298, endPoint y: 191, distance: 222.6
click at [1514, 175] on button "Edit" at bounding box center [1515, 172] width 54 height 24
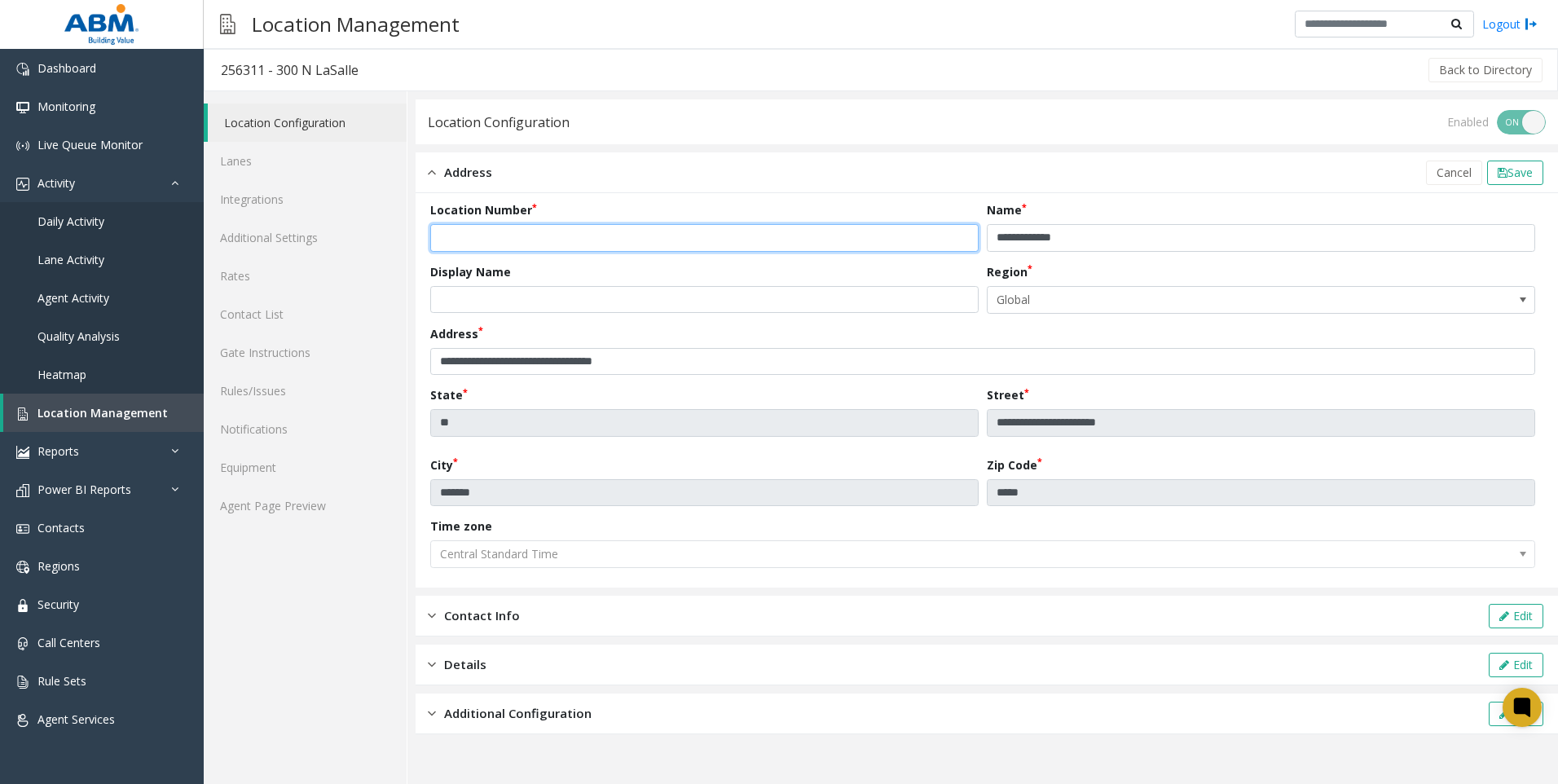
drag, startPoint x: 455, startPoint y: 238, endPoint x: 411, endPoint y: 231, distance: 44.6
click at [410, 236] on div "**********" at bounding box center [983, 437] width 1151 height 693
type input "********"
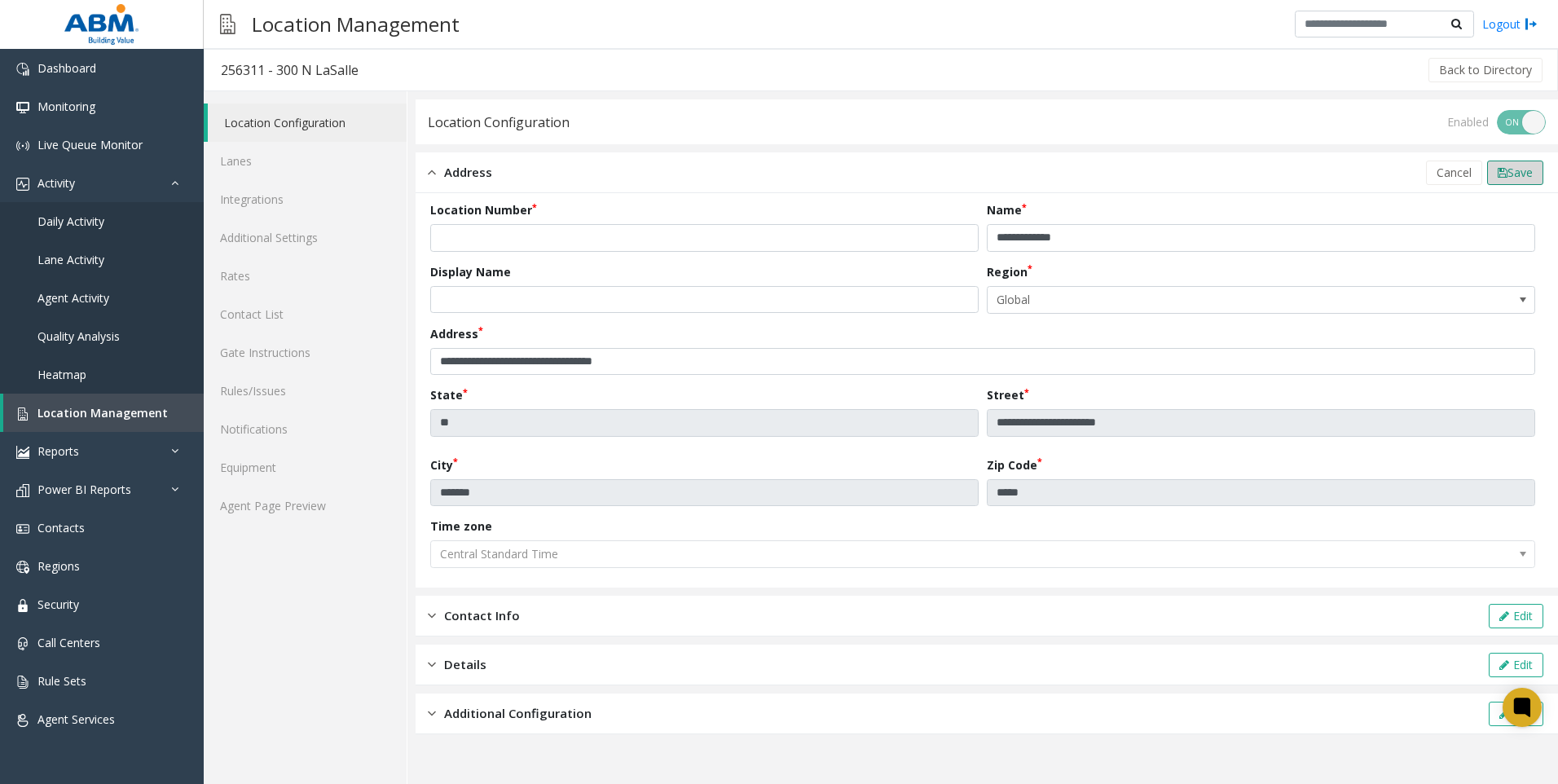
click at [1508, 175] on span "Save" at bounding box center [1520, 172] width 25 height 16
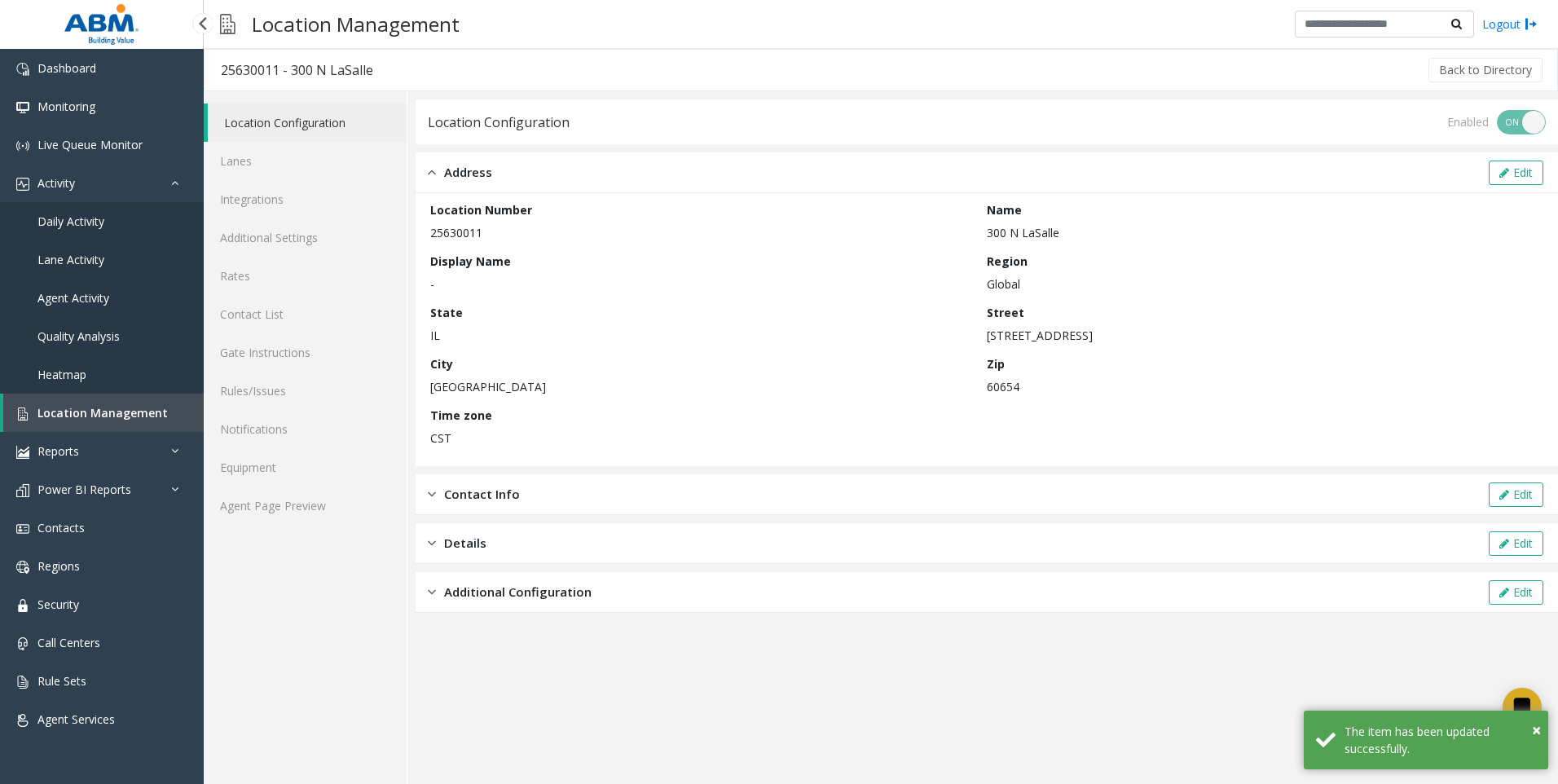
click at [85, 410] on span "Location Management" at bounding box center [103, 413] width 130 height 16
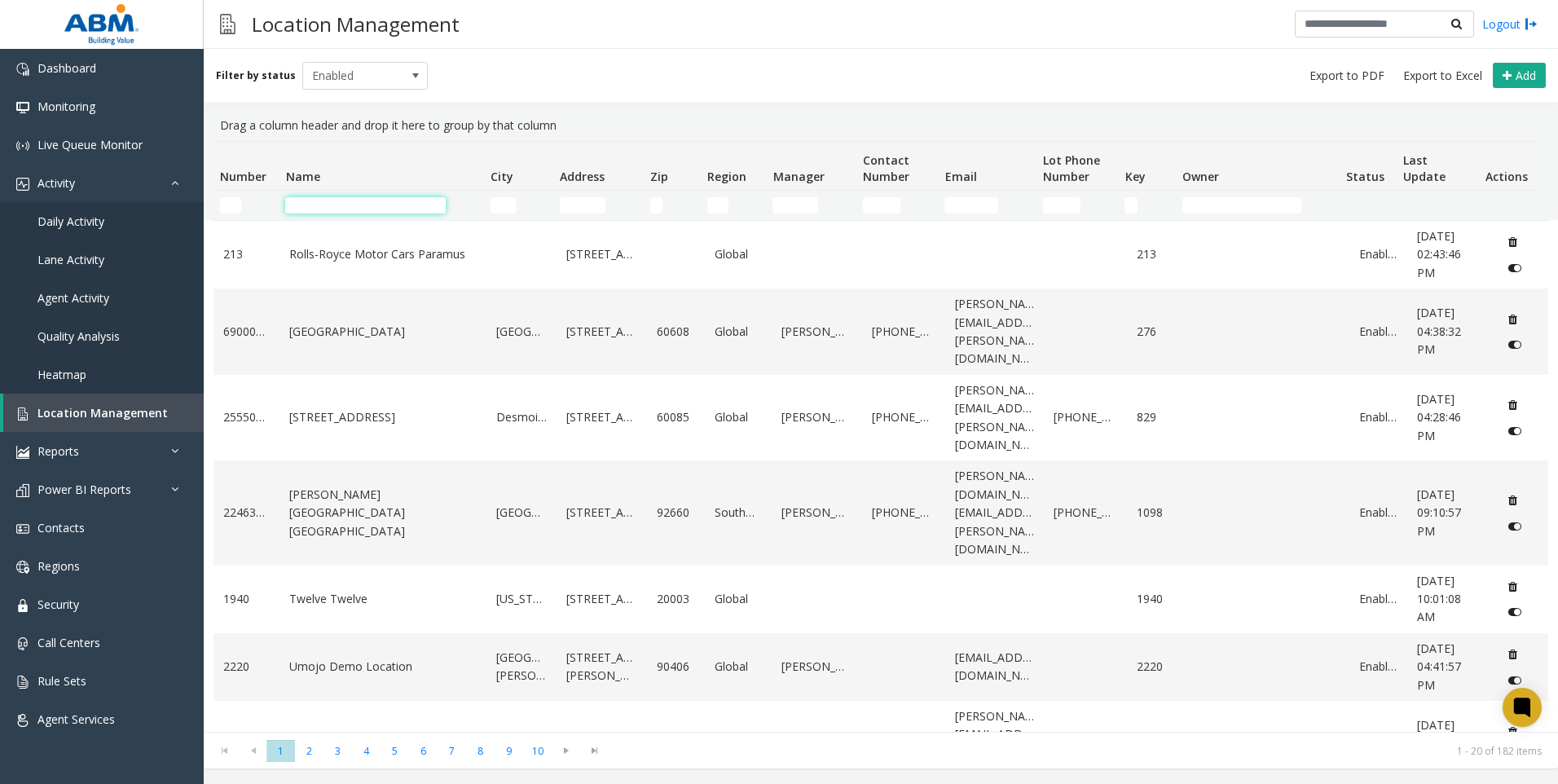
click at [410, 204] on input "Name Filter" at bounding box center [365, 205] width 160 height 17
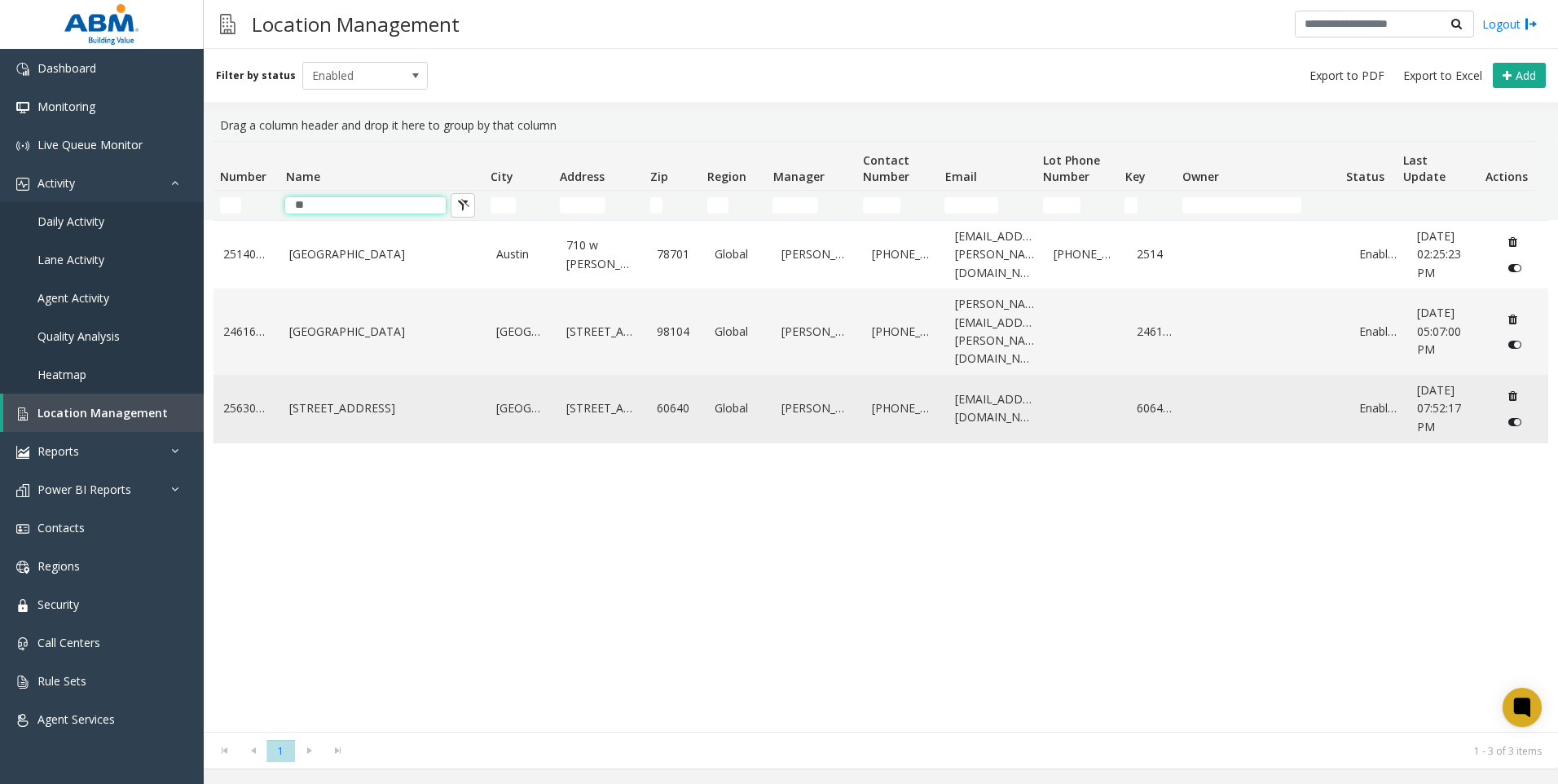
type input "**"
click at [405, 410] on td "[STREET_ADDRESS]" at bounding box center [383, 408] width 207 height 68
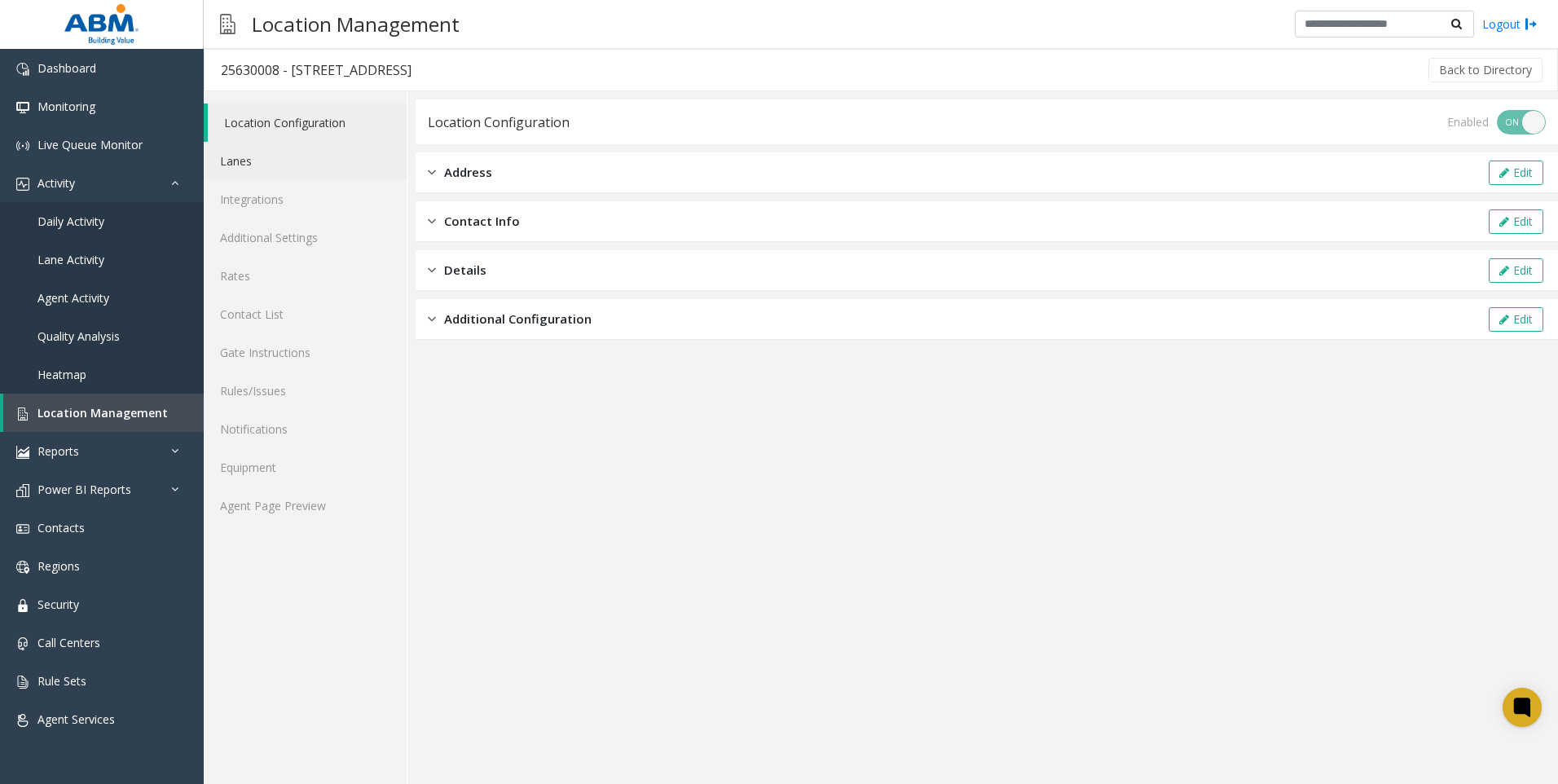
click at [241, 153] on link "Lanes" at bounding box center [304, 161] width 203 height 38
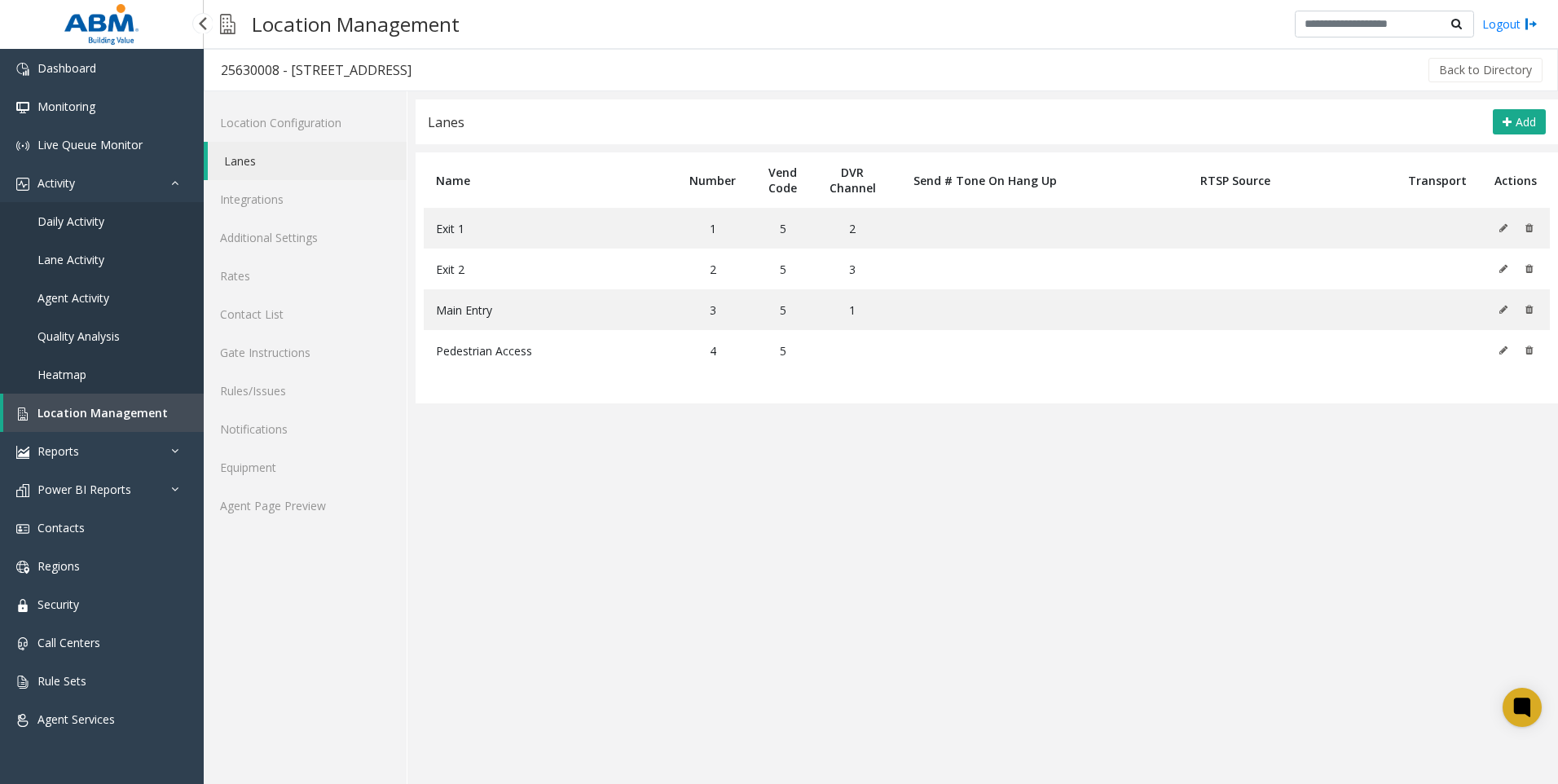
click at [107, 417] on span "Location Management" at bounding box center [103, 413] width 130 height 16
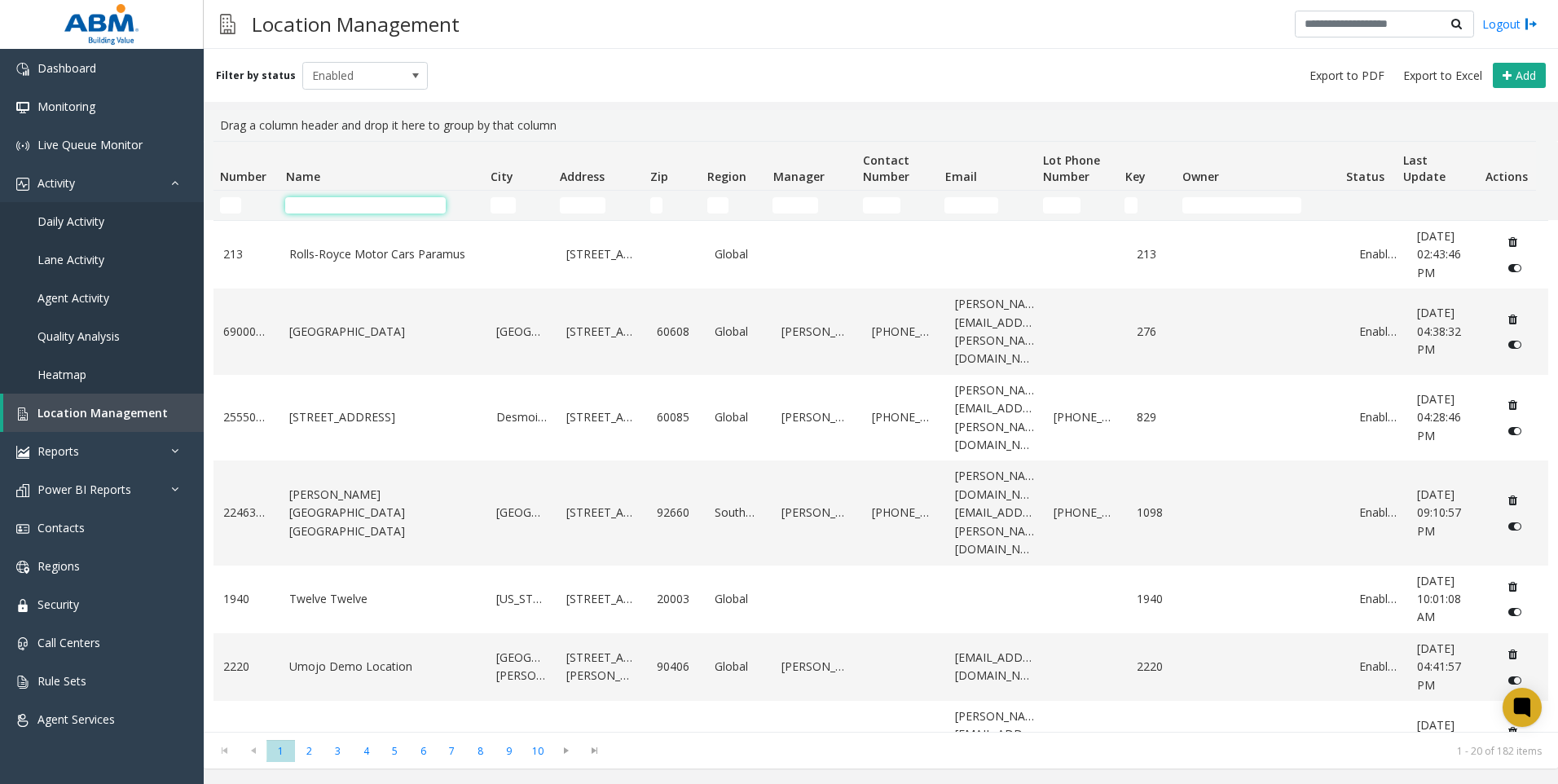
click at [431, 207] on input "Name Filter" at bounding box center [365, 205] width 160 height 17
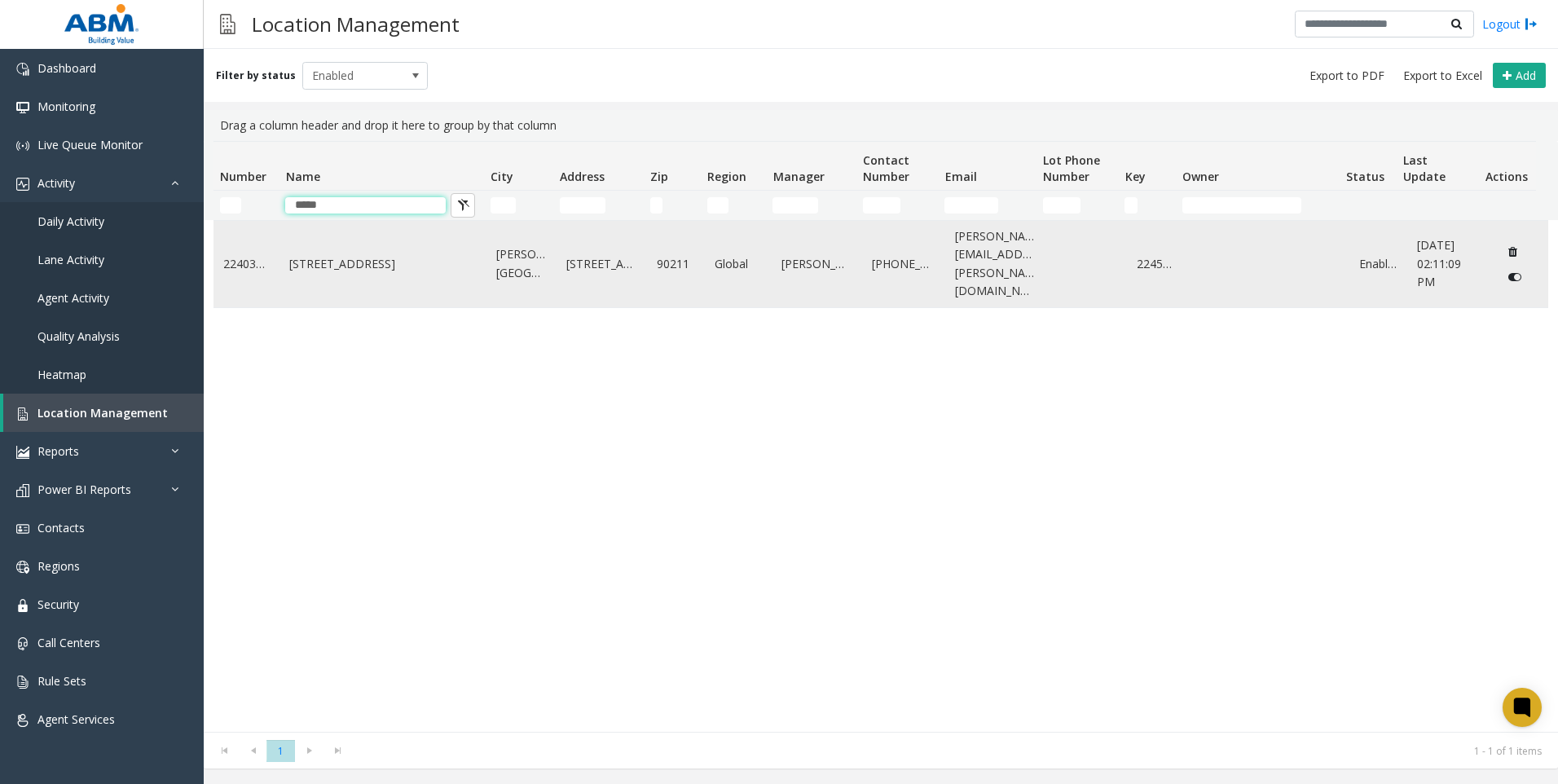
type input "*****"
click at [400, 267] on td "[STREET_ADDRESS]" at bounding box center [383, 264] width 207 height 87
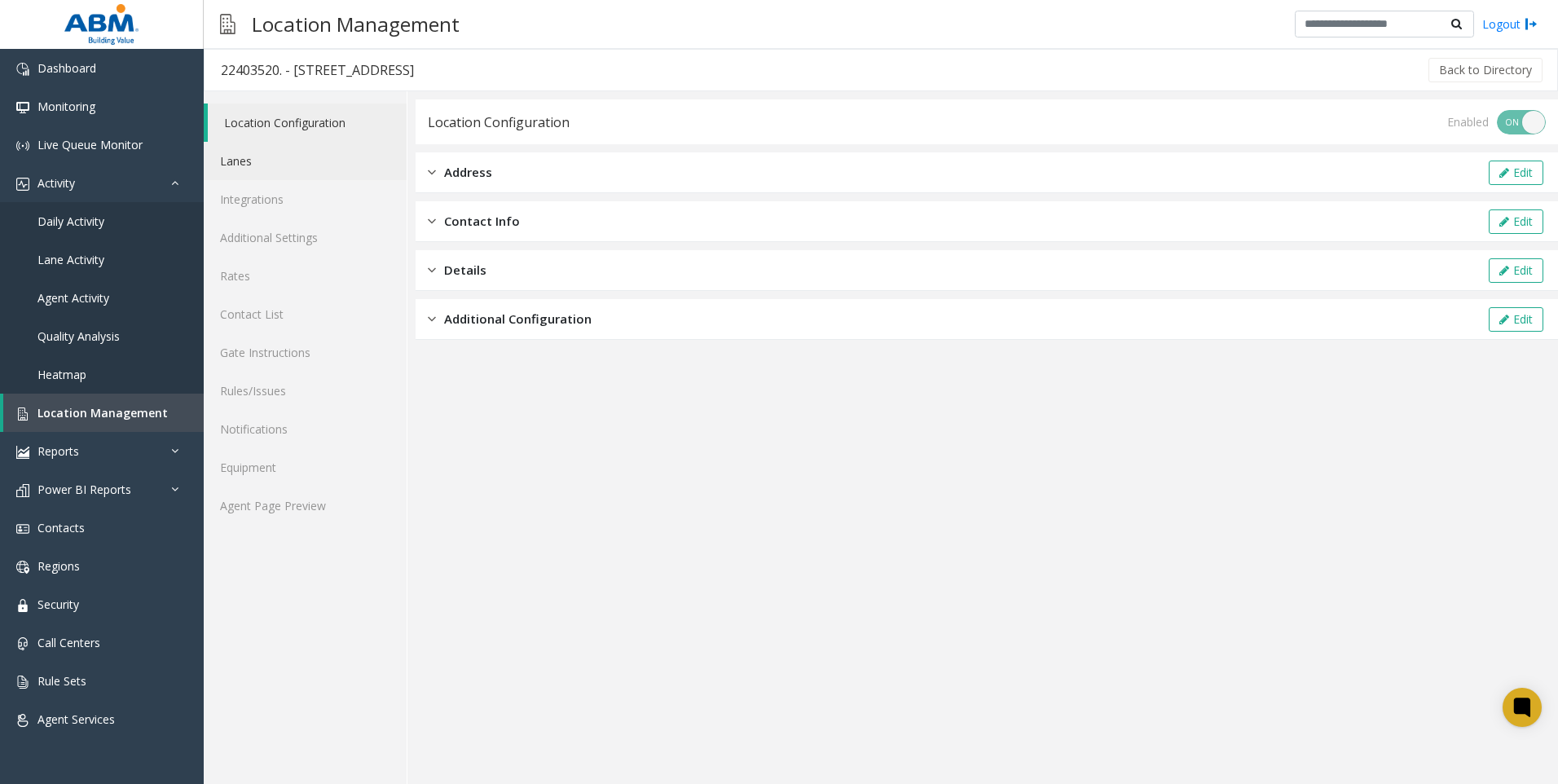
click at [249, 167] on link "Lanes" at bounding box center [304, 161] width 203 height 38
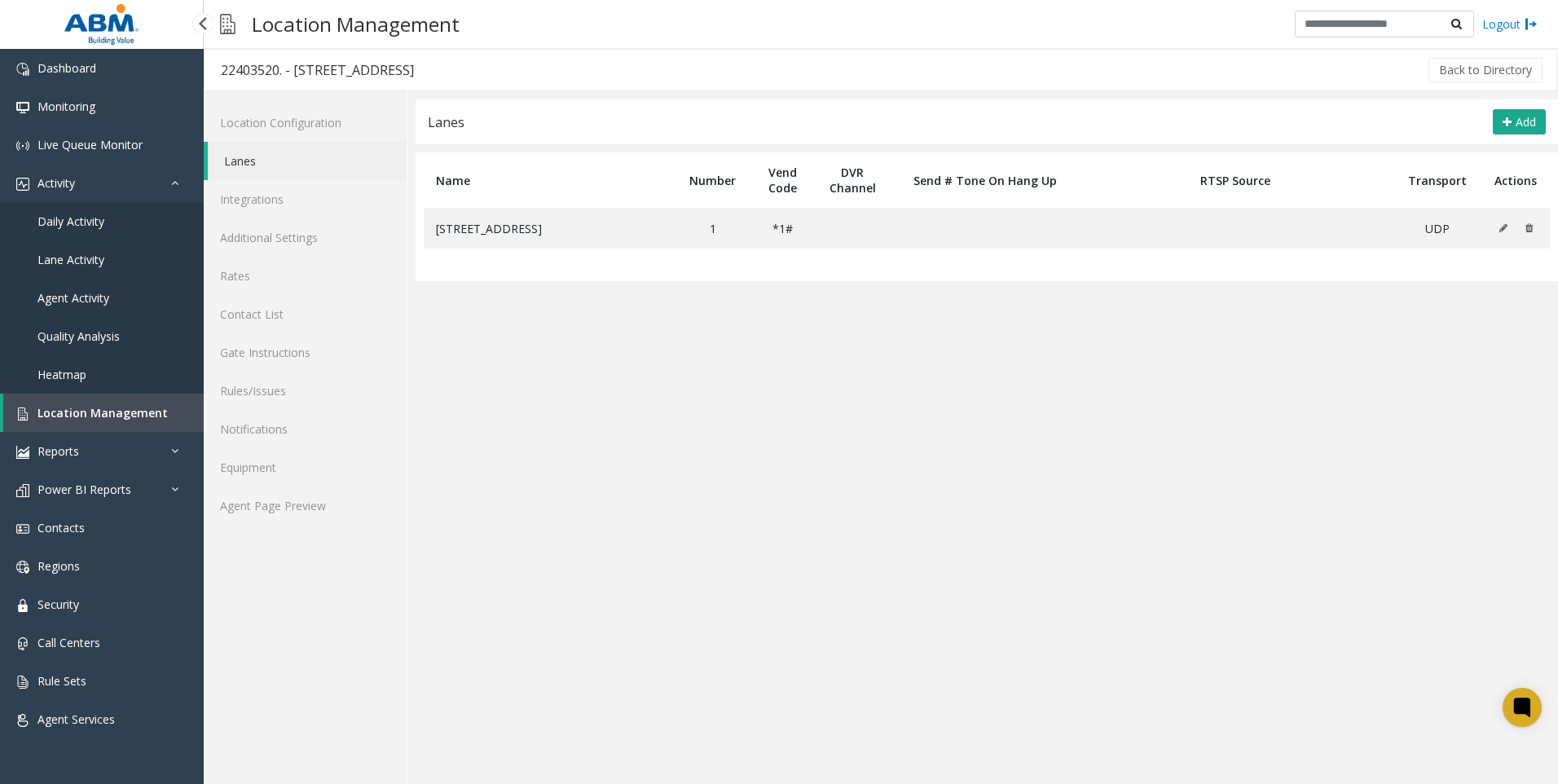
click at [141, 412] on span "Location Management" at bounding box center [103, 413] width 130 height 16
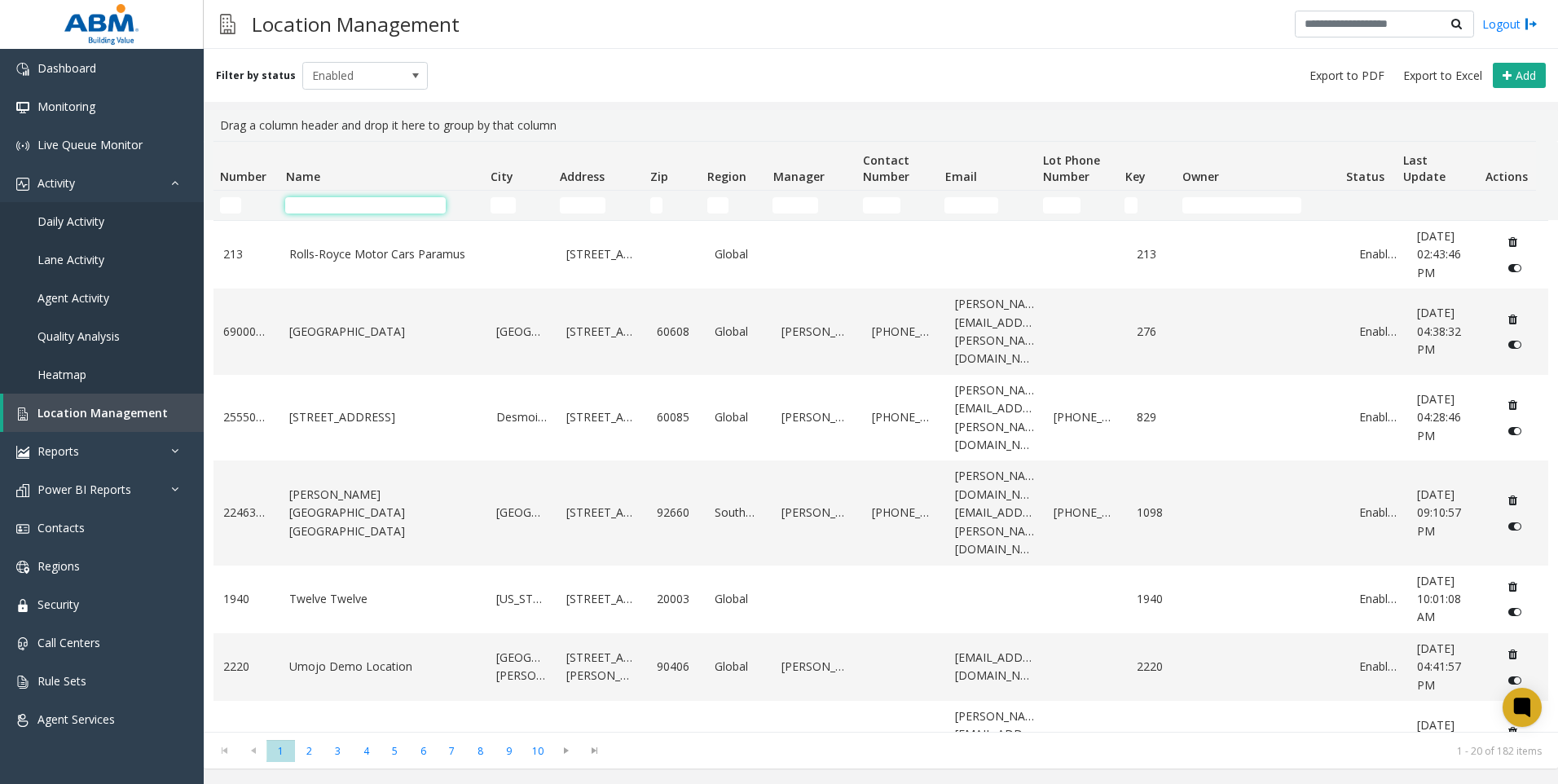
click at [390, 209] on input "Name Filter" at bounding box center [365, 205] width 160 height 17
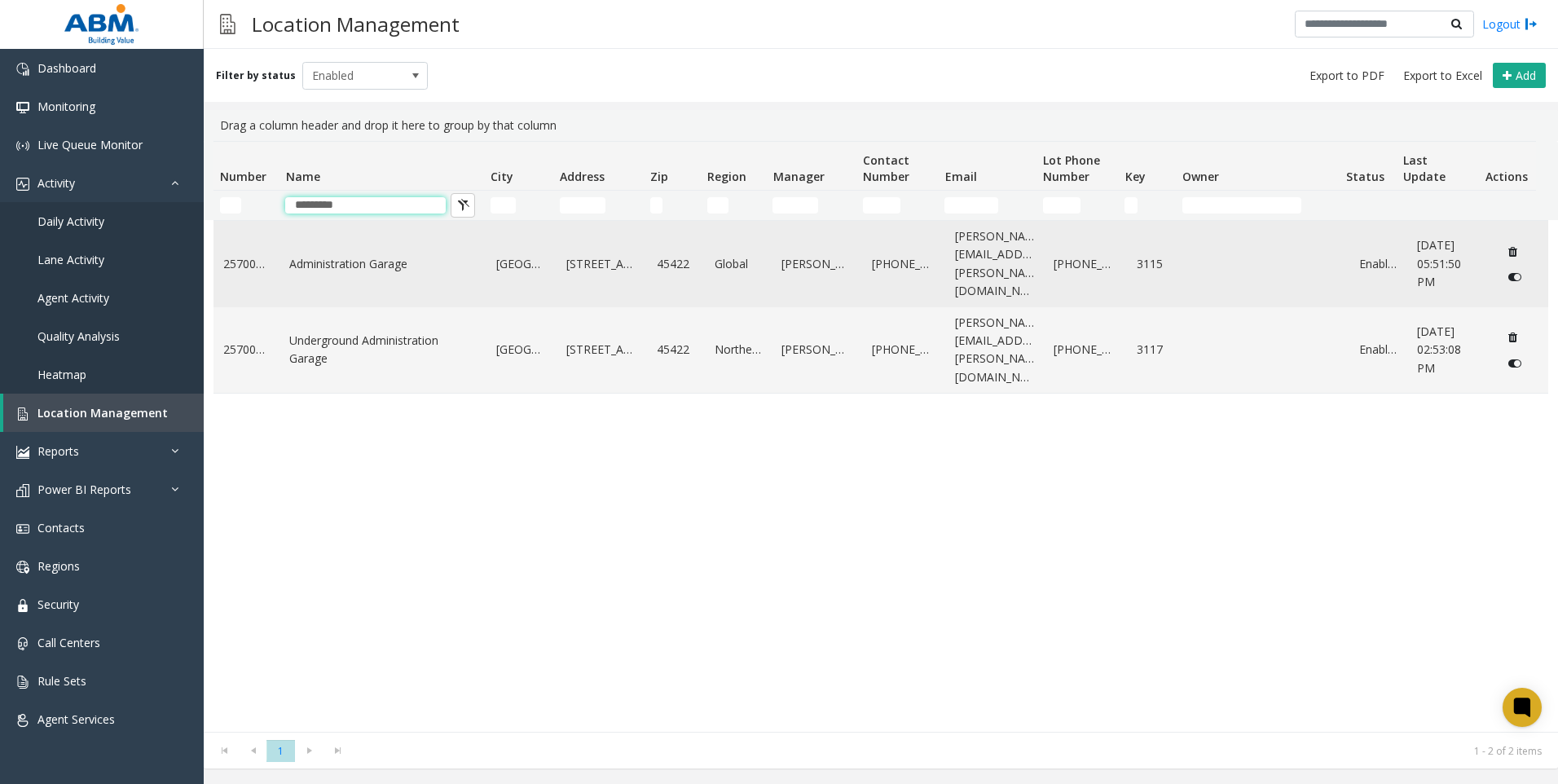
type input "*********"
click at [330, 266] on td "Administration Garage" at bounding box center [383, 264] width 207 height 87
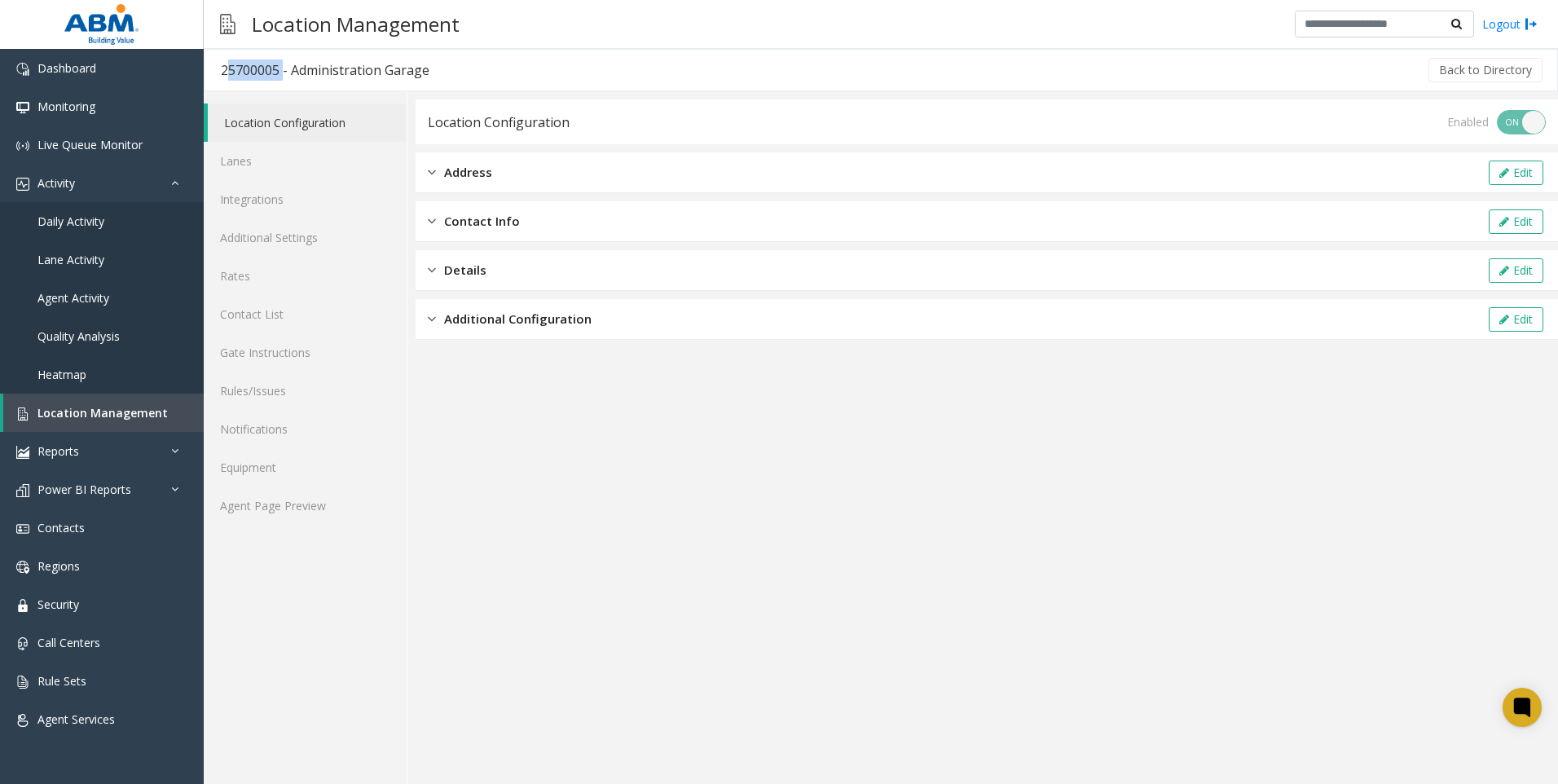
drag, startPoint x: 278, startPoint y: 68, endPoint x: 217, endPoint y: 69, distance: 61.0
click at [217, 69] on h3 "25700005 - Administration Garage" at bounding box center [324, 70] width 241 height 38
copy div "25700005"
click at [103, 244] on link "Lane Activity" at bounding box center [102, 259] width 204 height 38
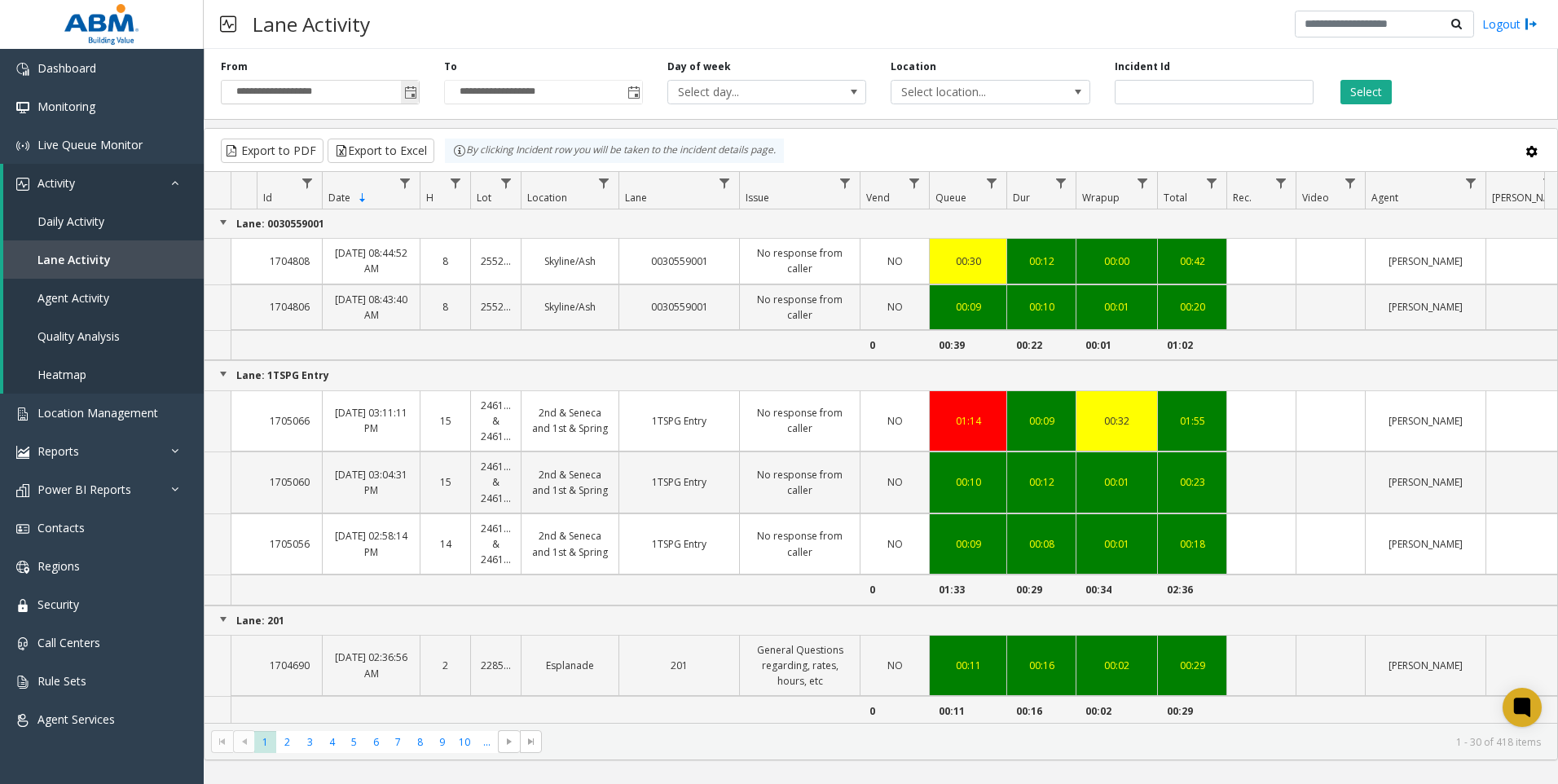
click at [410, 94] on span "Toggle popup" at bounding box center [411, 93] width 13 height 13
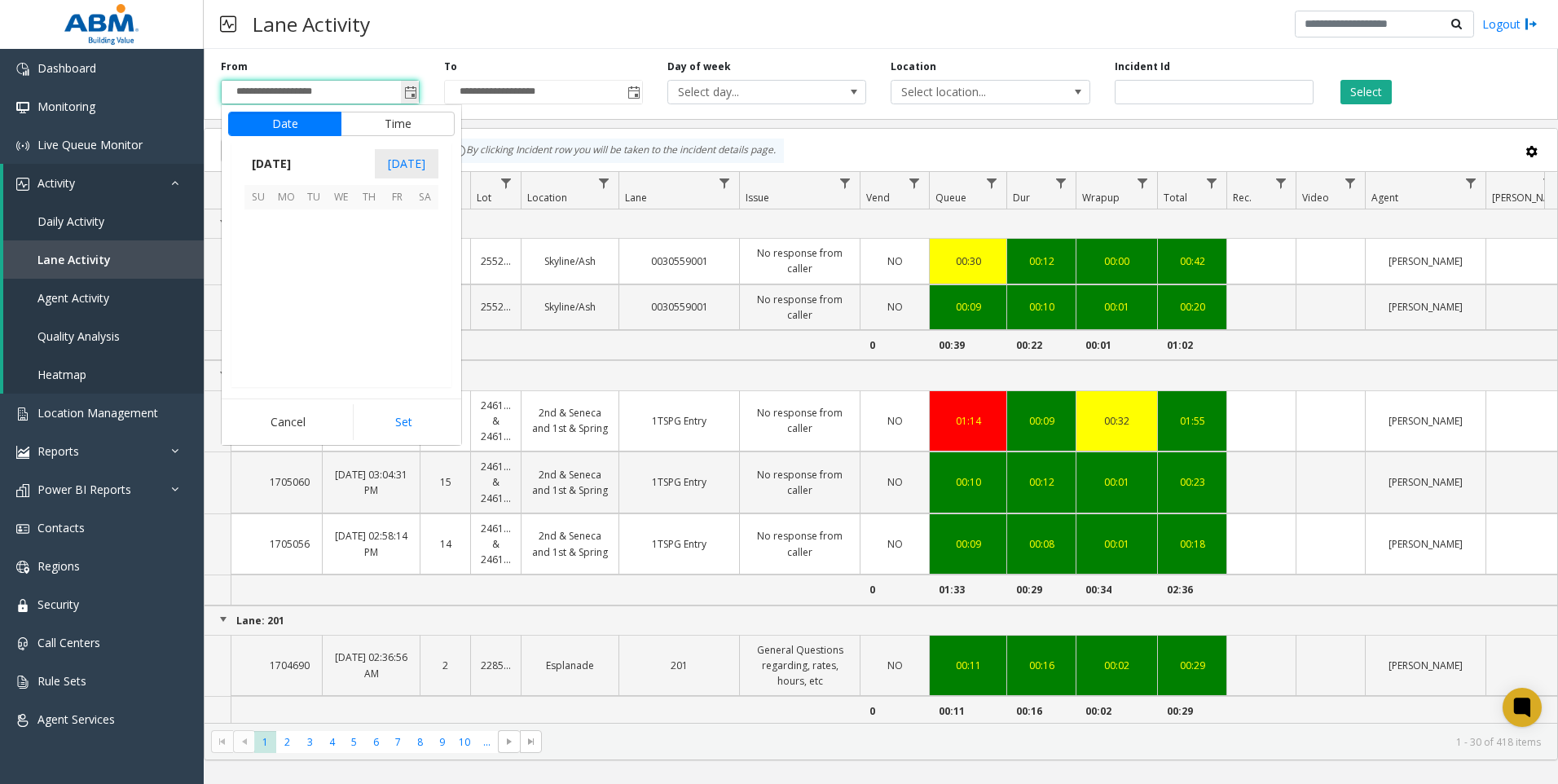
scroll to position [292675, 0]
click at [342, 214] on span "1" at bounding box center [341, 223] width 28 height 28
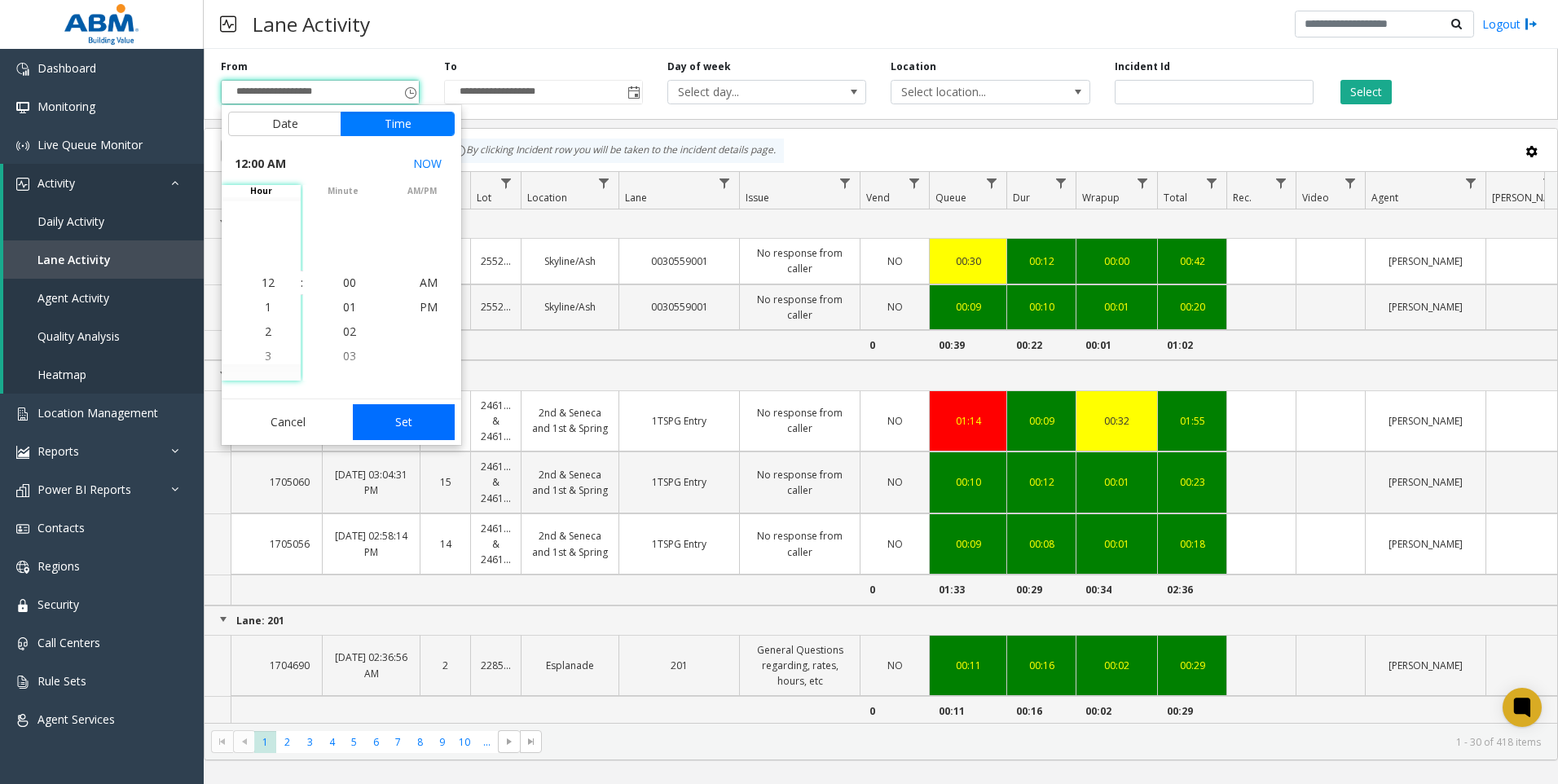
click at [408, 425] on button "Set" at bounding box center [404, 422] width 103 height 36
type input "**********"
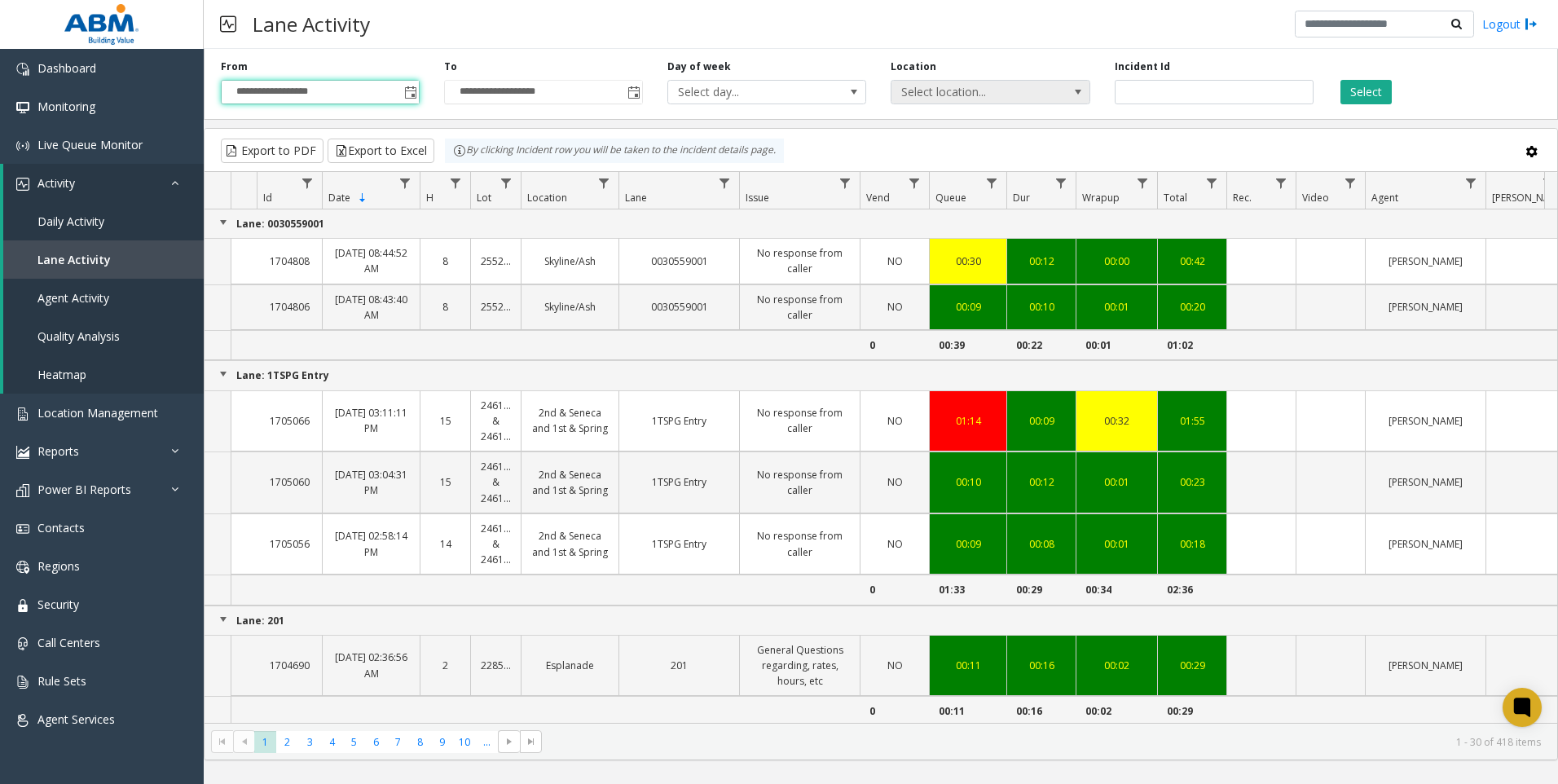
click at [924, 96] on span "Select location..." at bounding box center [971, 92] width 158 height 23
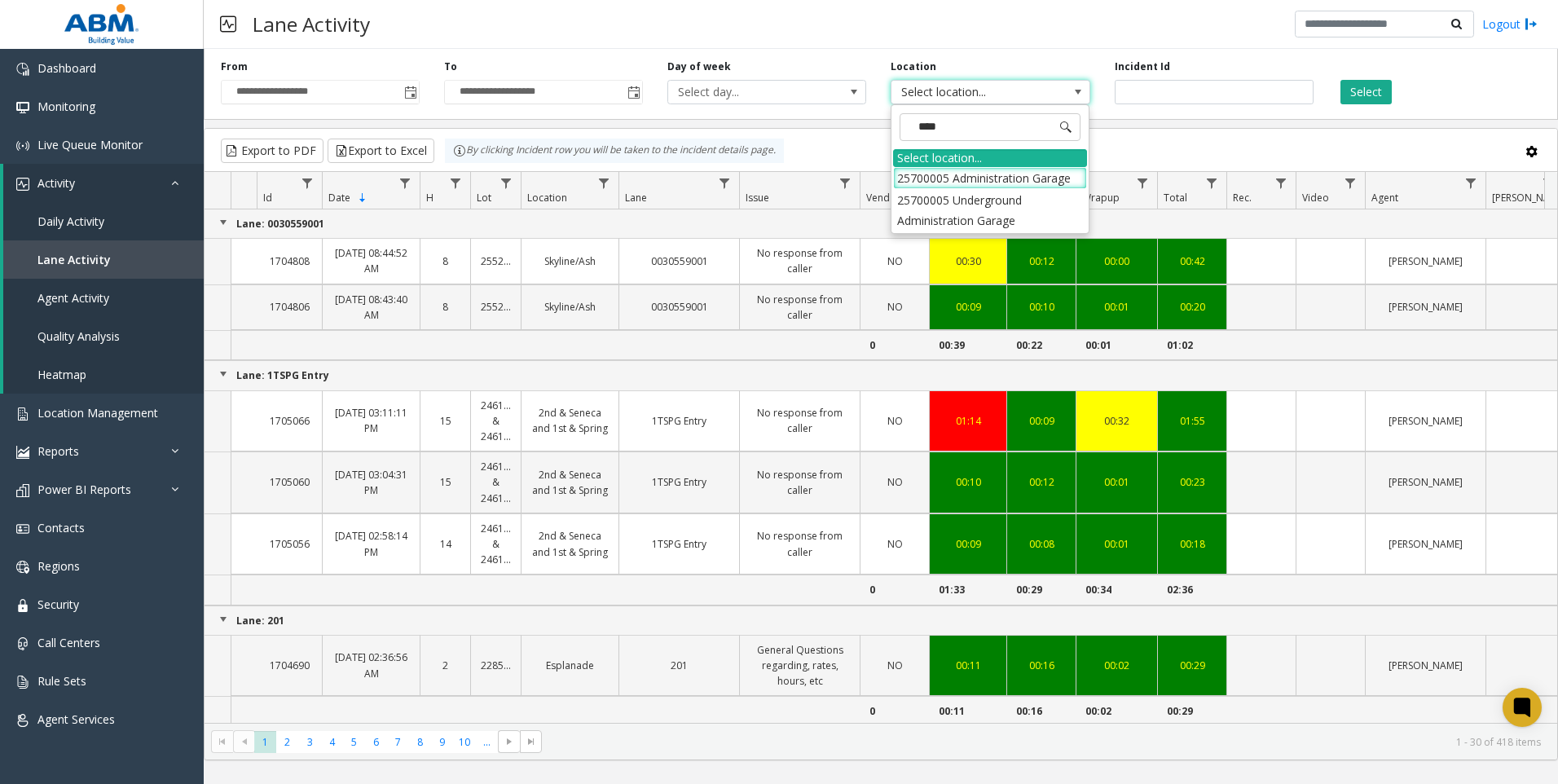
type input "*****"
click at [1028, 182] on li "25700005 Administration Garage" at bounding box center [990, 178] width 194 height 22
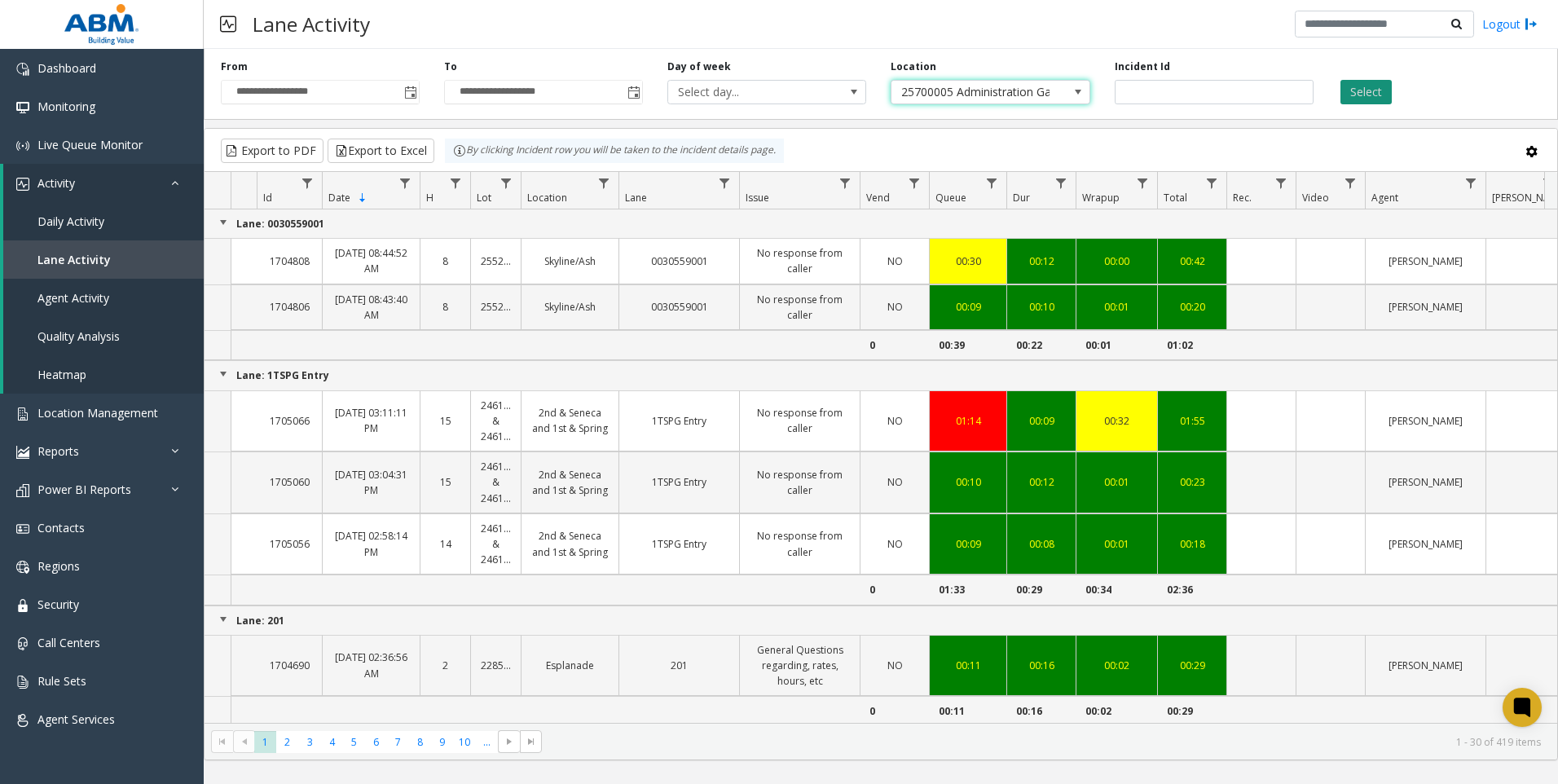
click at [1373, 88] on button "Select" at bounding box center [1366, 92] width 52 height 24
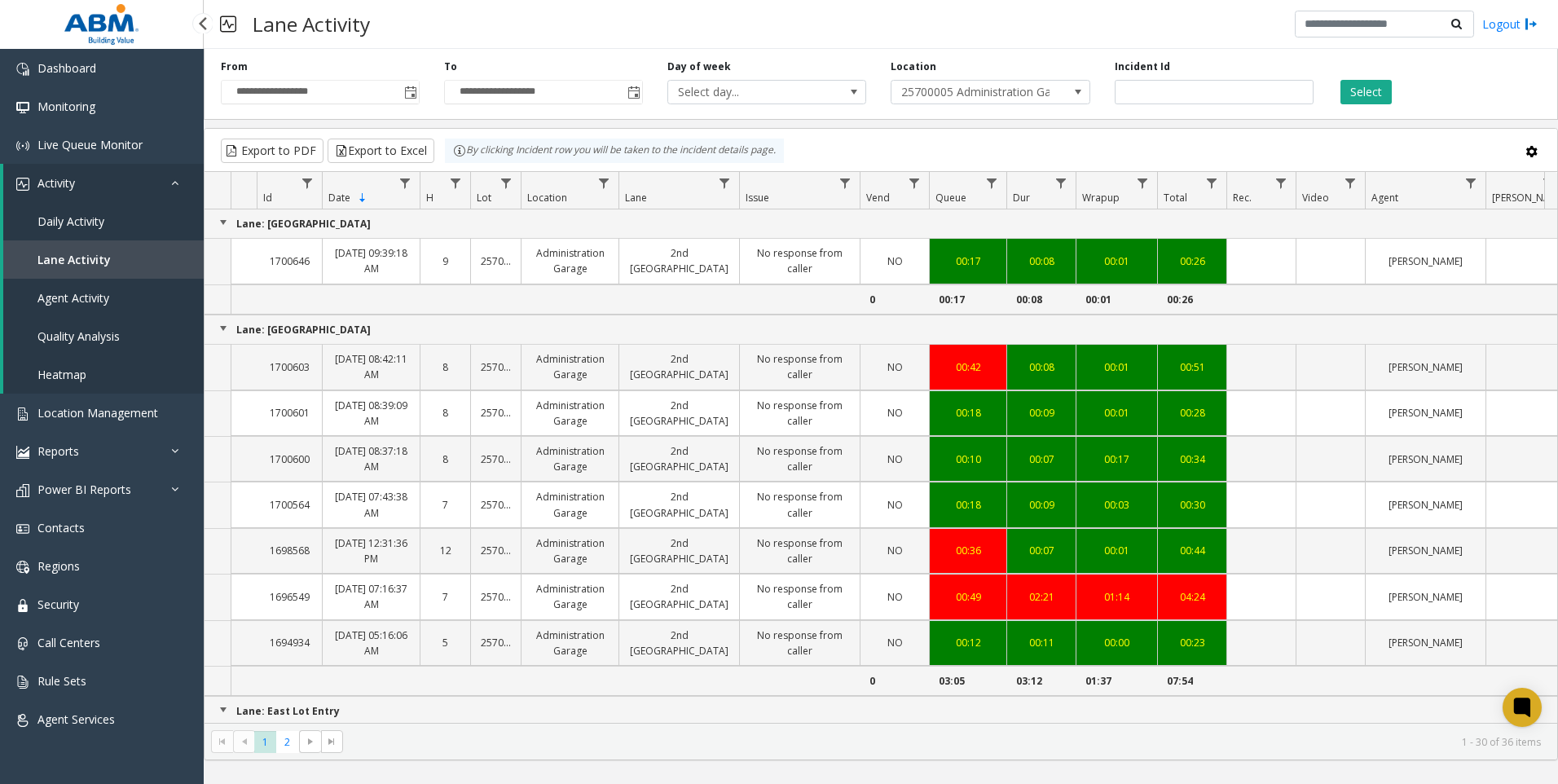
click at [83, 259] on span "Lane Activity" at bounding box center [74, 259] width 73 height 16
click at [97, 267] on link "Lane Activity" at bounding box center [103, 259] width 200 height 38
click at [108, 260] on span "Lane Activity" at bounding box center [74, 259] width 73 height 16
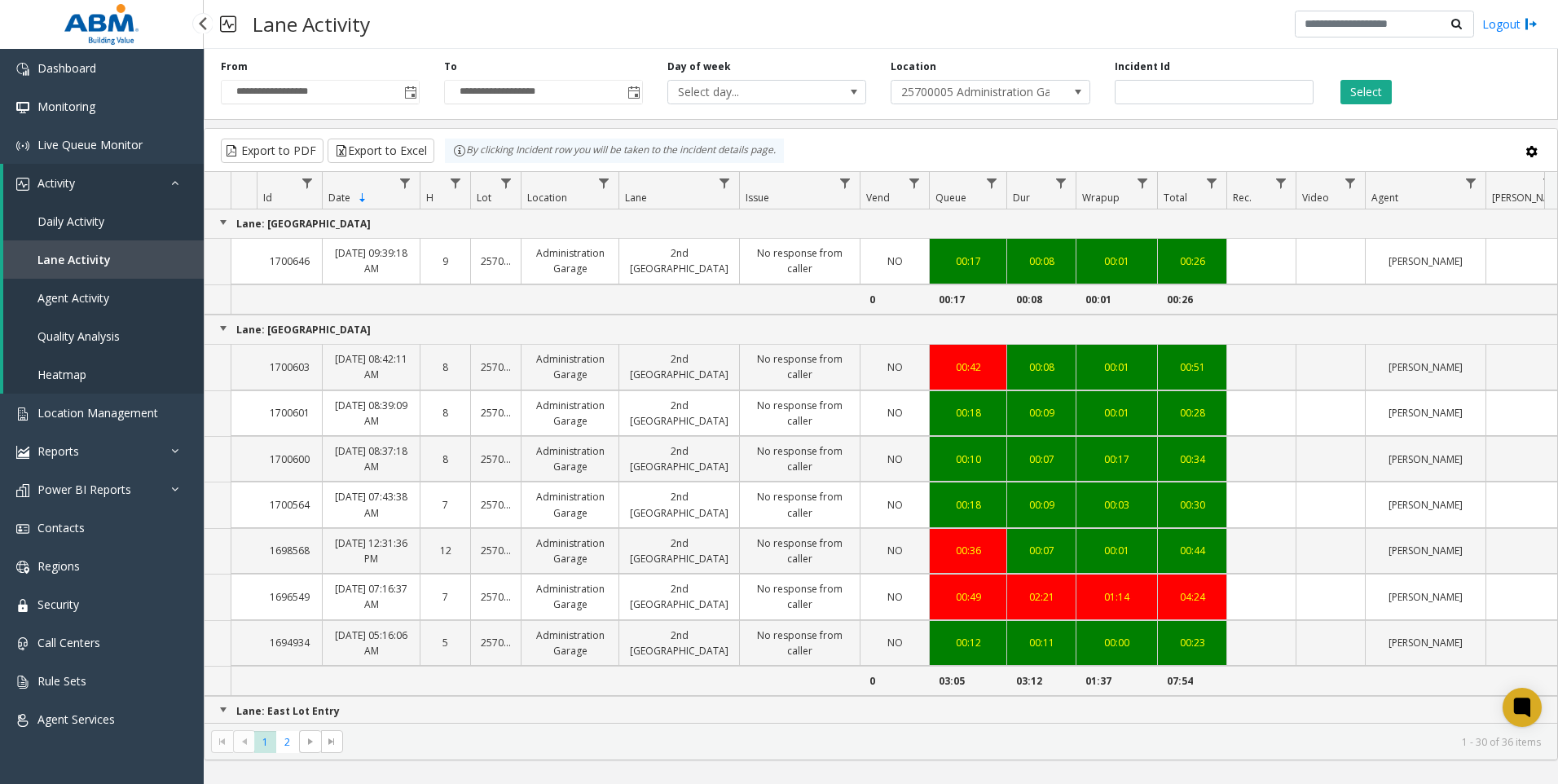
click at [100, 223] on span "Daily Activity" at bounding box center [71, 221] width 67 height 16
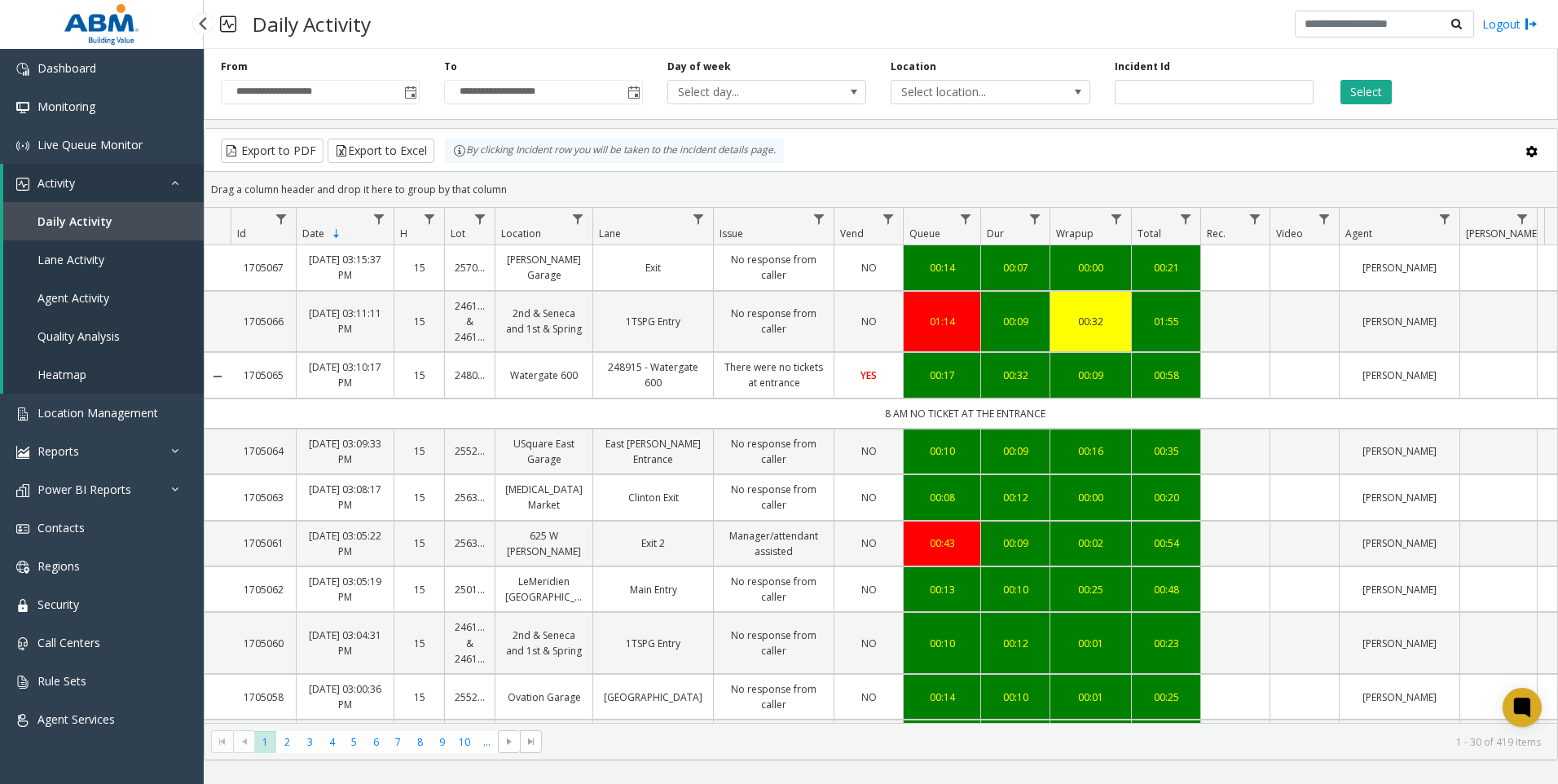
click at [104, 256] on link "Lane Activity" at bounding box center [103, 259] width 200 height 38
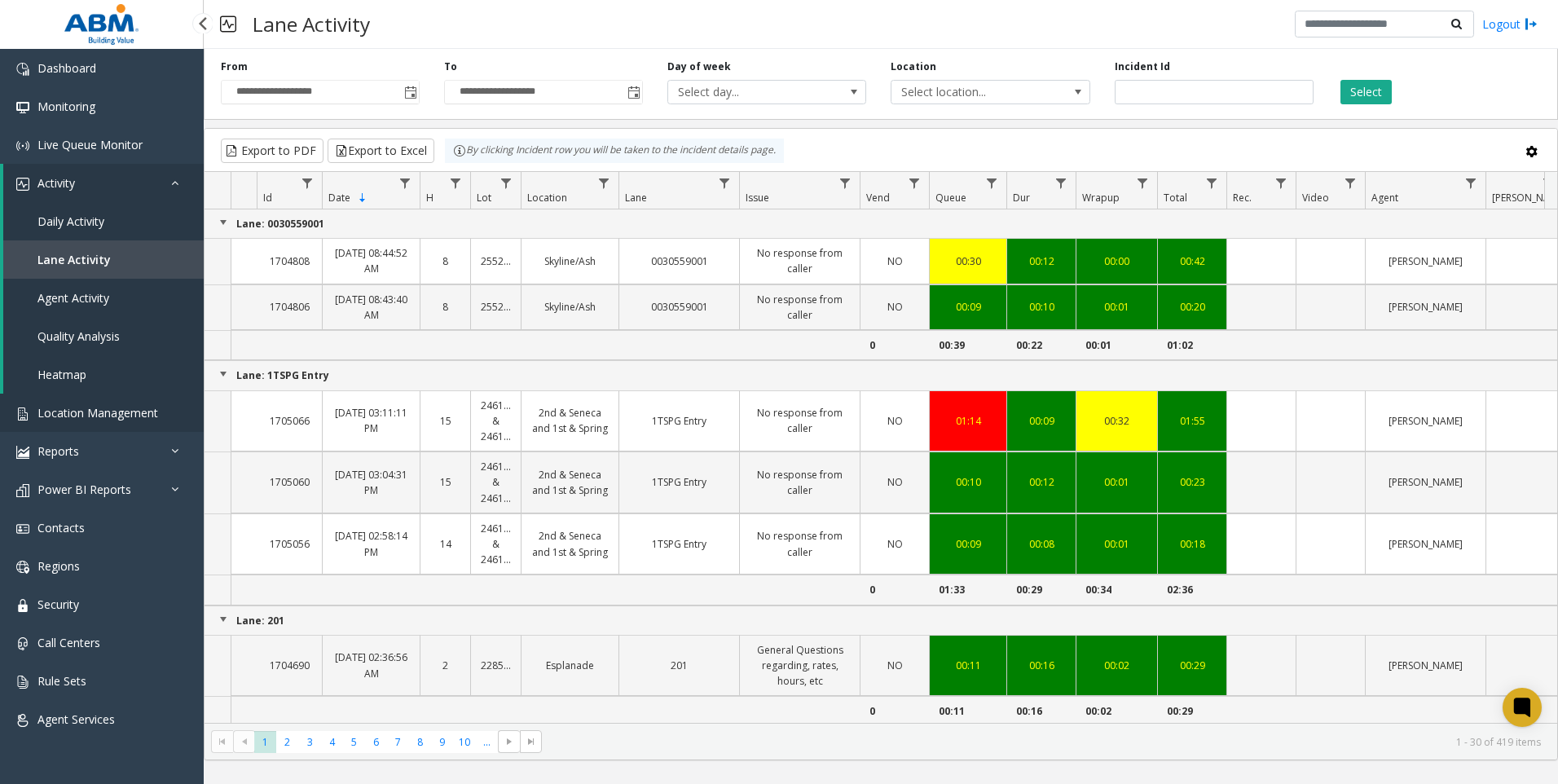
click at [43, 420] on span "Location Management" at bounding box center [98, 413] width 121 height 16
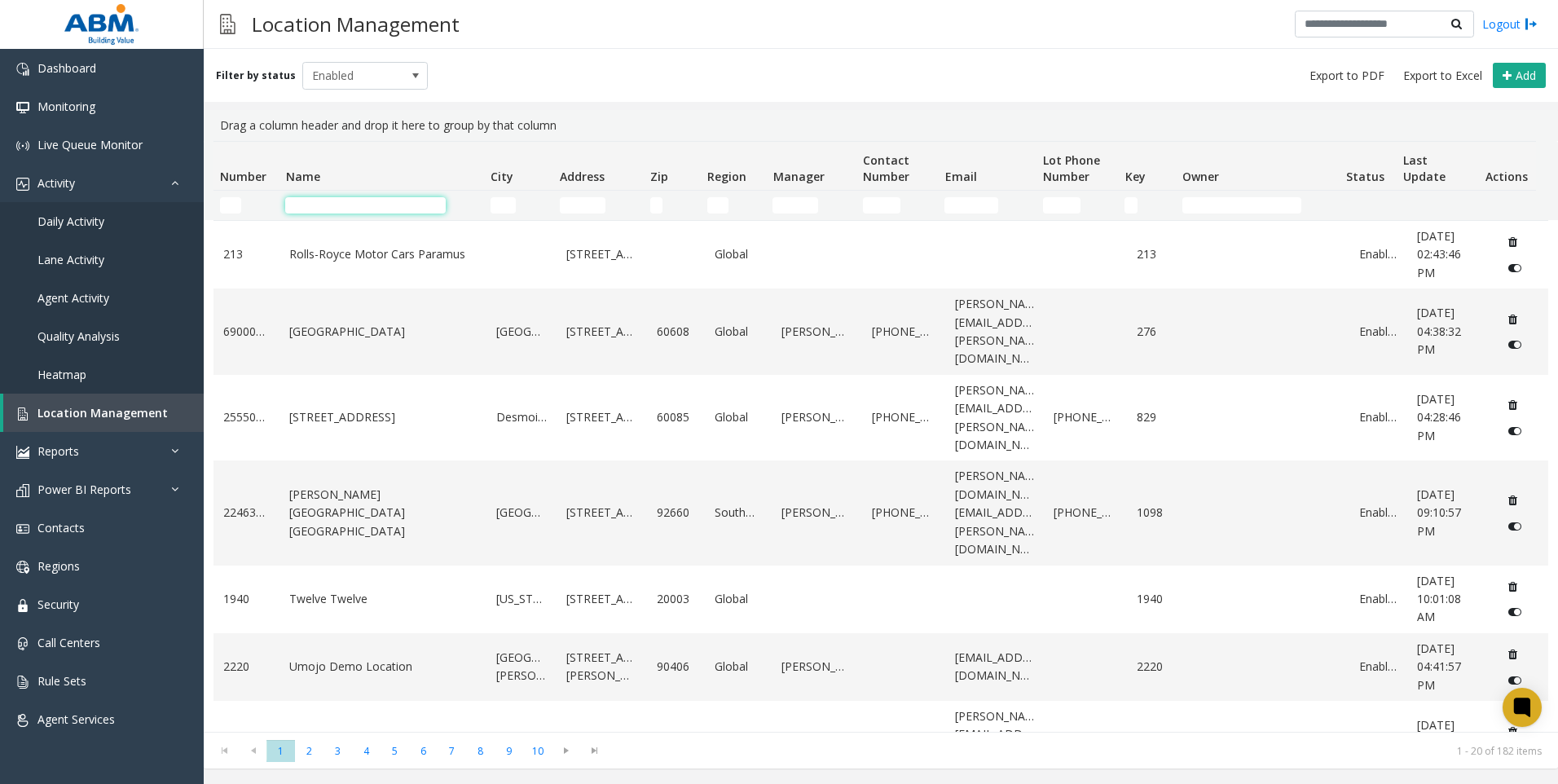
click at [355, 203] on input "Name Filter" at bounding box center [365, 205] width 160 height 17
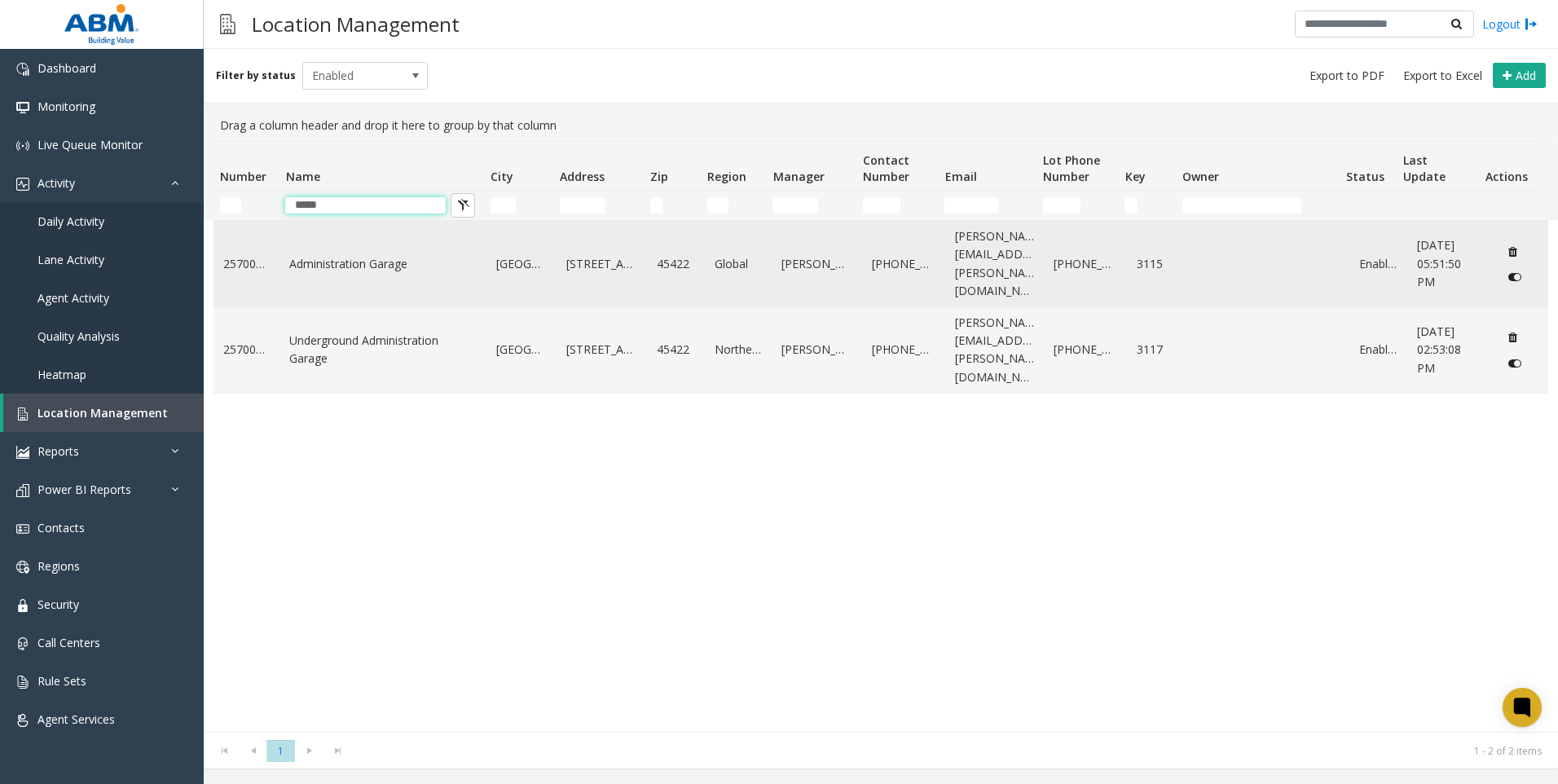
type input "*****"
click at [389, 255] on link "Administration Garage" at bounding box center [383, 264] width 188 height 18
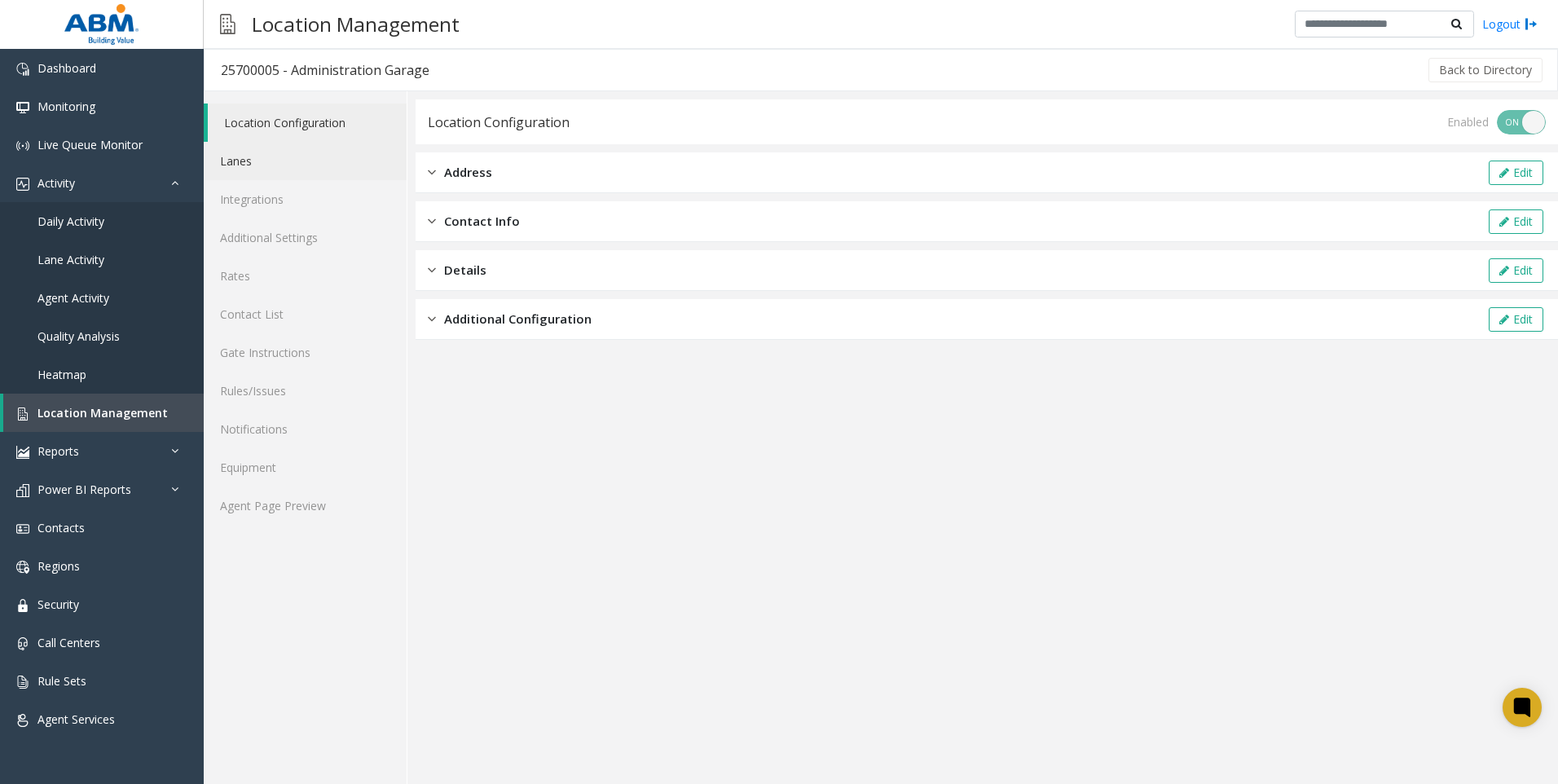
click at [254, 173] on link "Lanes" at bounding box center [304, 161] width 203 height 38
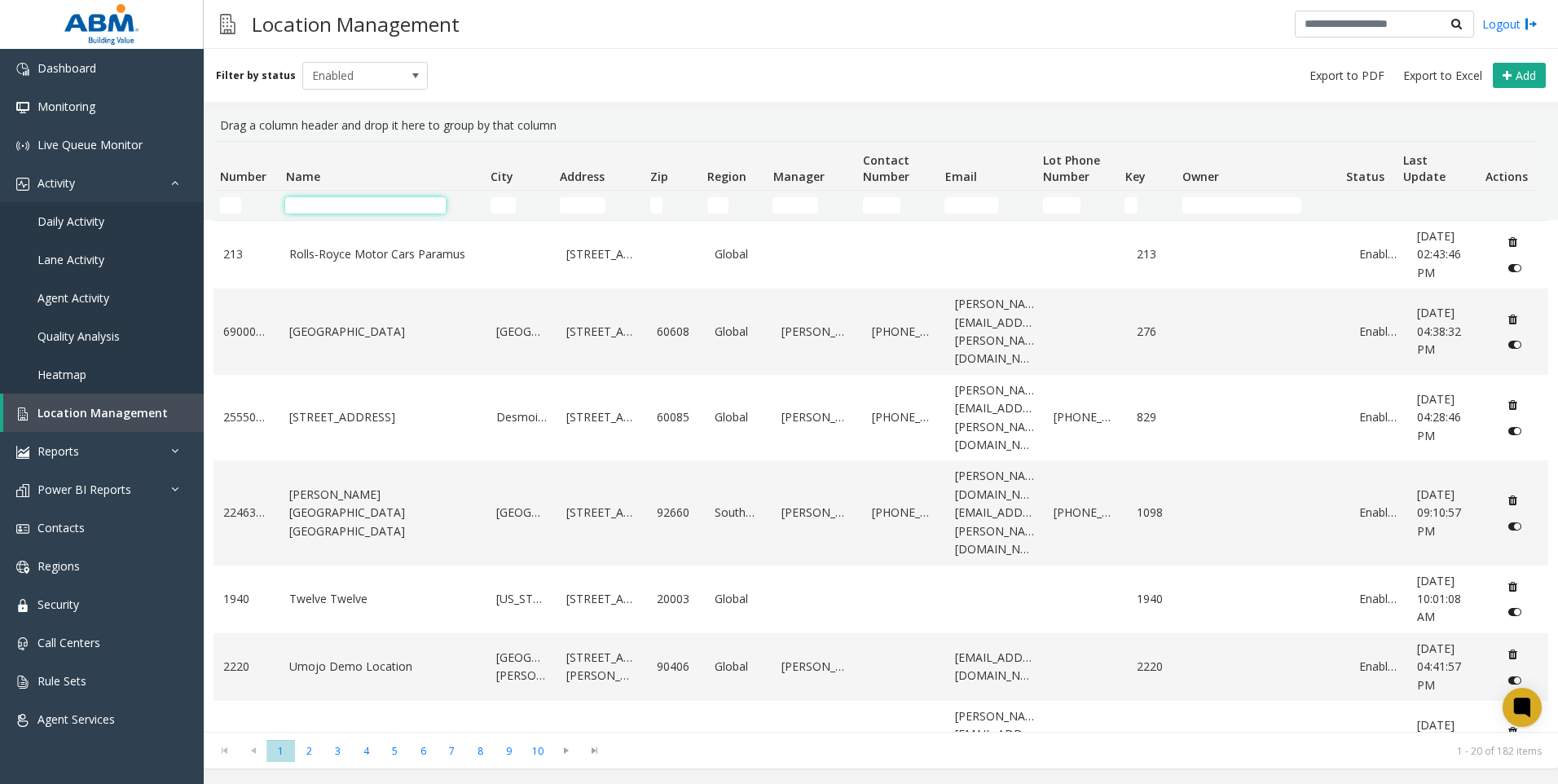
click at [342, 206] on input "Name Filter" at bounding box center [365, 205] width 160 height 17
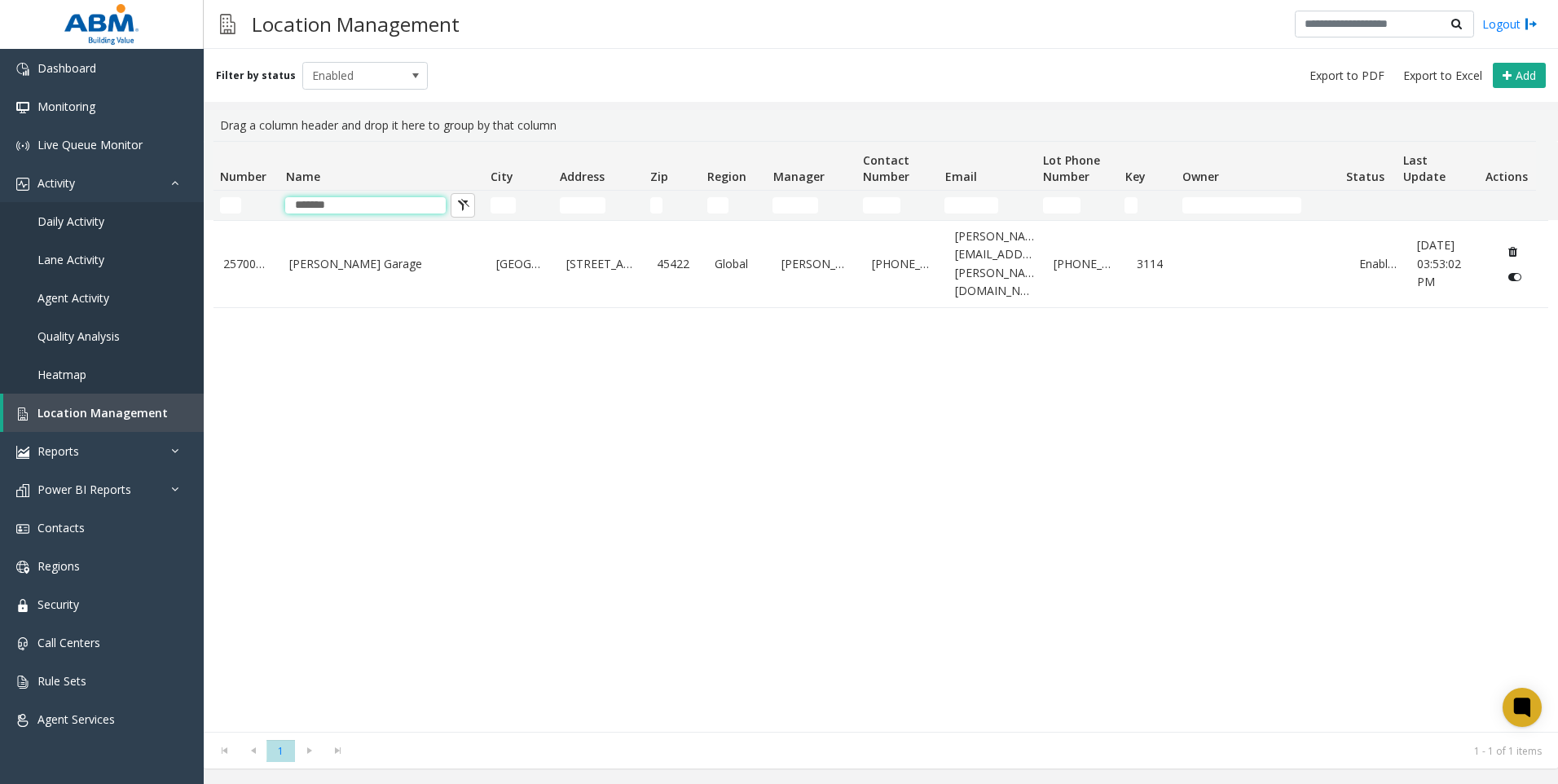
drag, startPoint x: 364, startPoint y: 202, endPoint x: 188, endPoint y: 222, distance: 177.1
click at [189, 222] on app-root "Dashboard Monitoring Live Queue Monitor Activity Daily Activity Lane Activity A…" at bounding box center [779, 392] width 1558 height 784
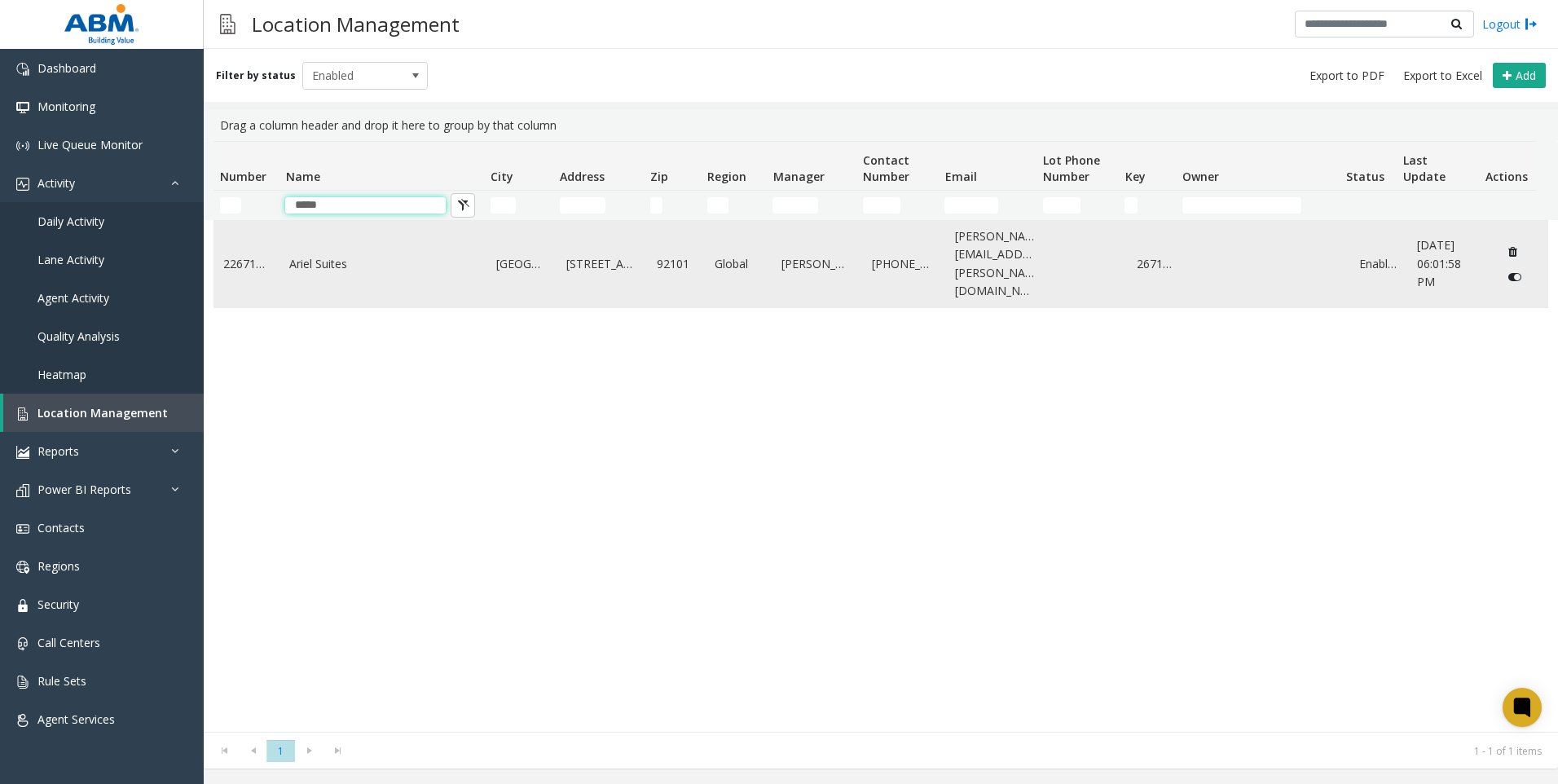
type input "*****"
click at [338, 255] on link "Ariel Suites" at bounding box center [383, 264] width 188 height 18
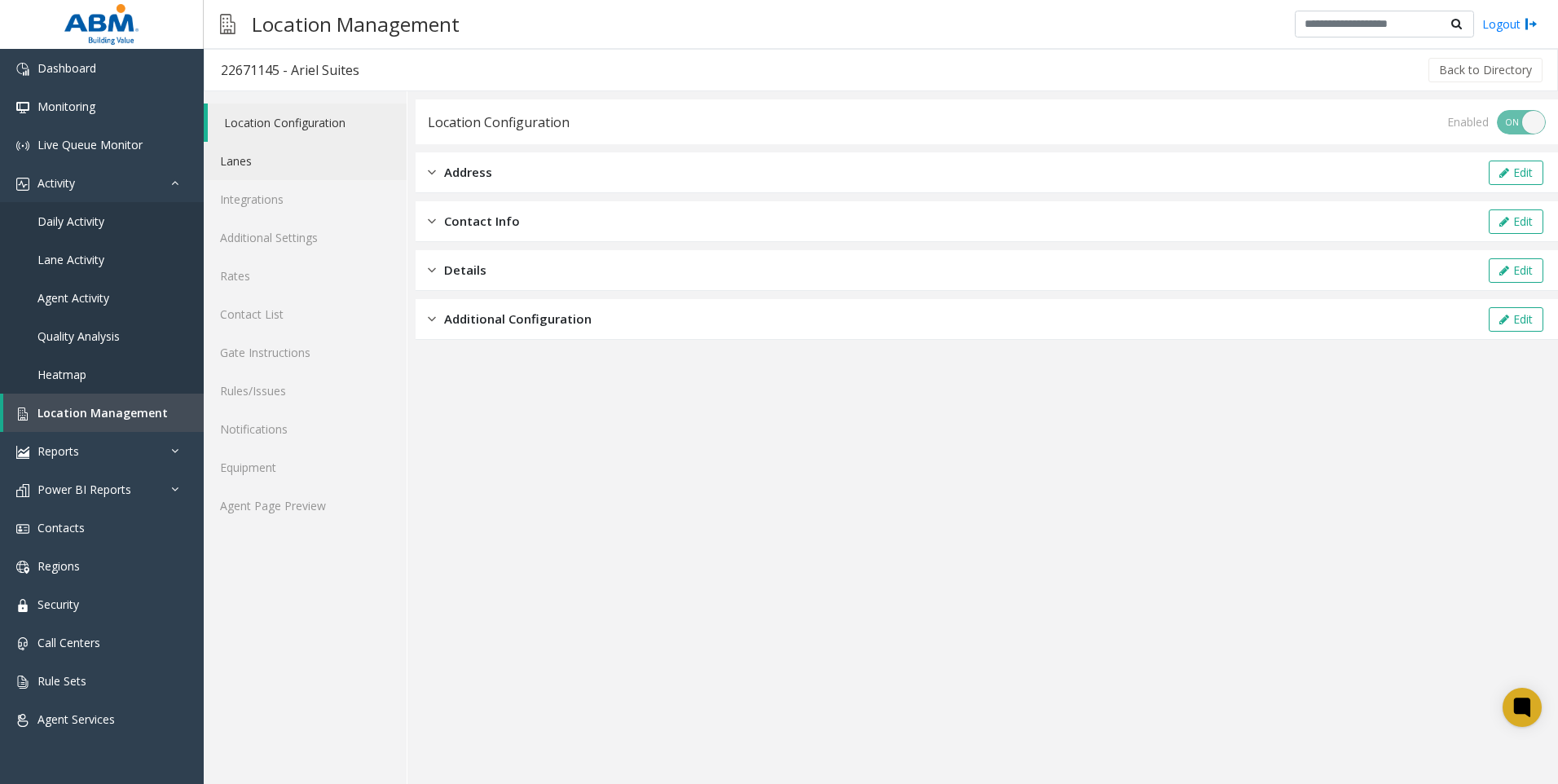
click at [229, 158] on link "Lanes" at bounding box center [304, 161] width 203 height 38
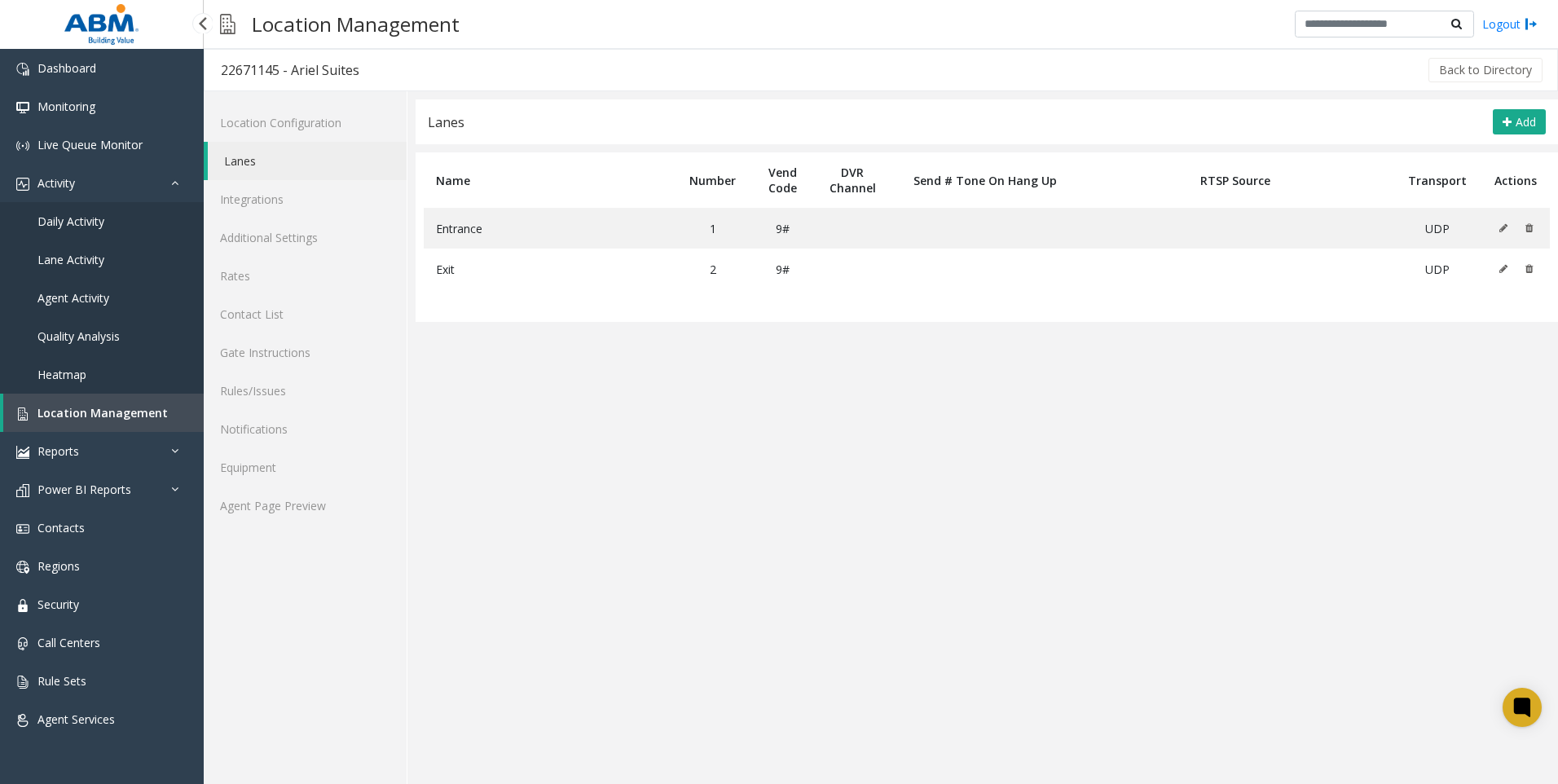
click at [103, 216] on span "Daily Activity" at bounding box center [71, 221] width 67 height 16
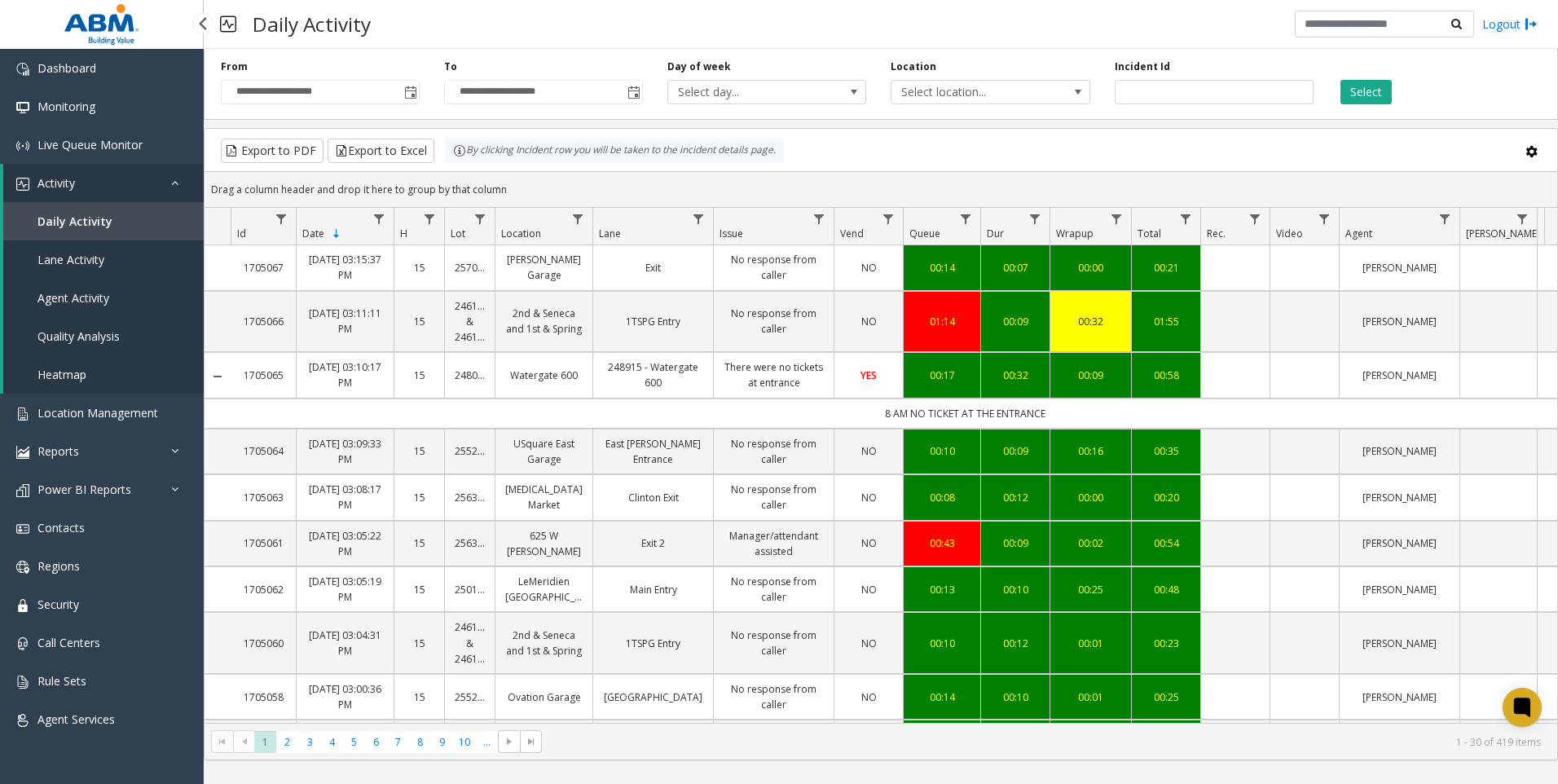
click at [89, 180] on link "Activity" at bounding box center [103, 183] width 200 height 38
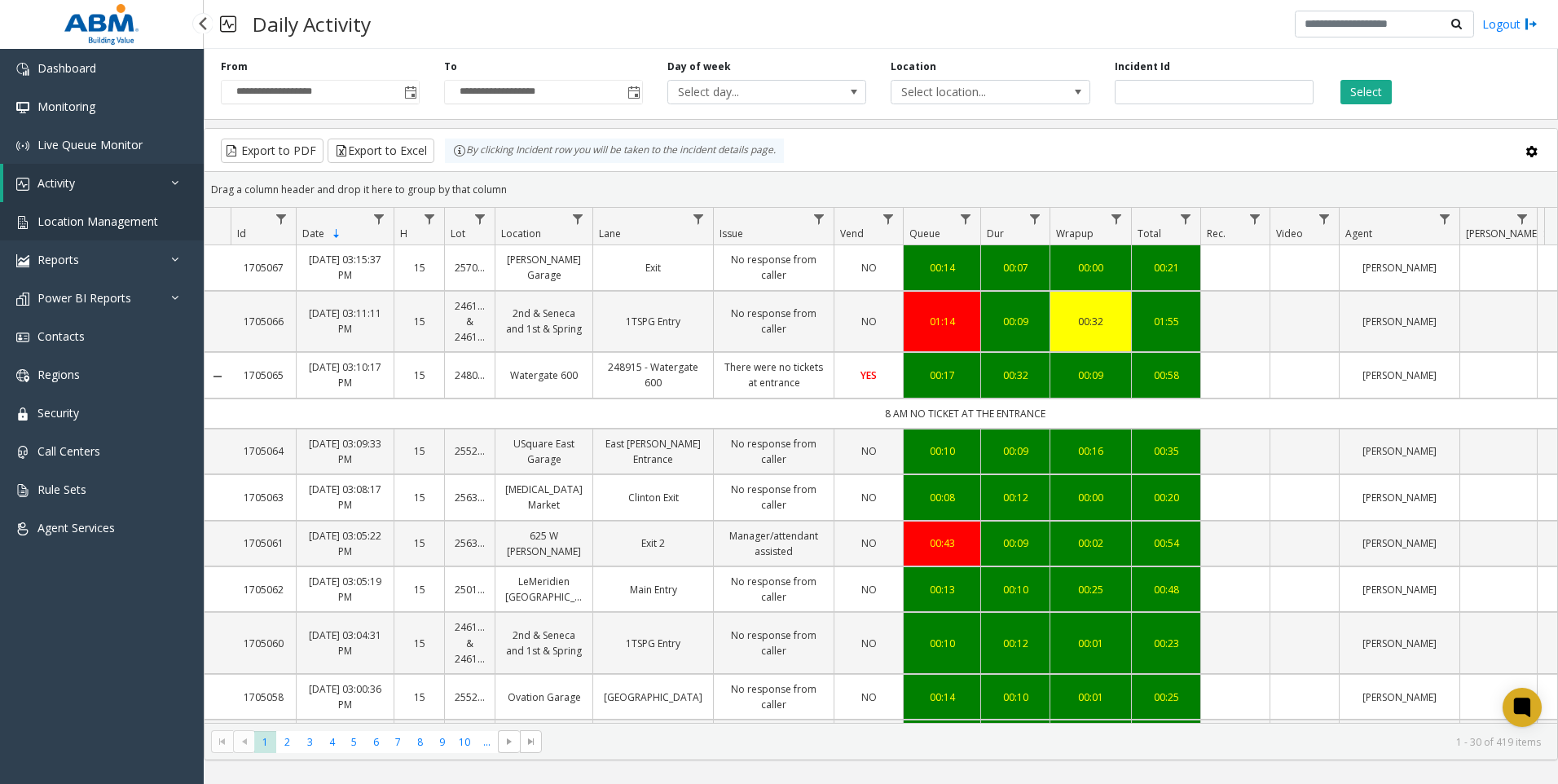
click at [113, 226] on span "Location Management" at bounding box center [98, 221] width 121 height 16
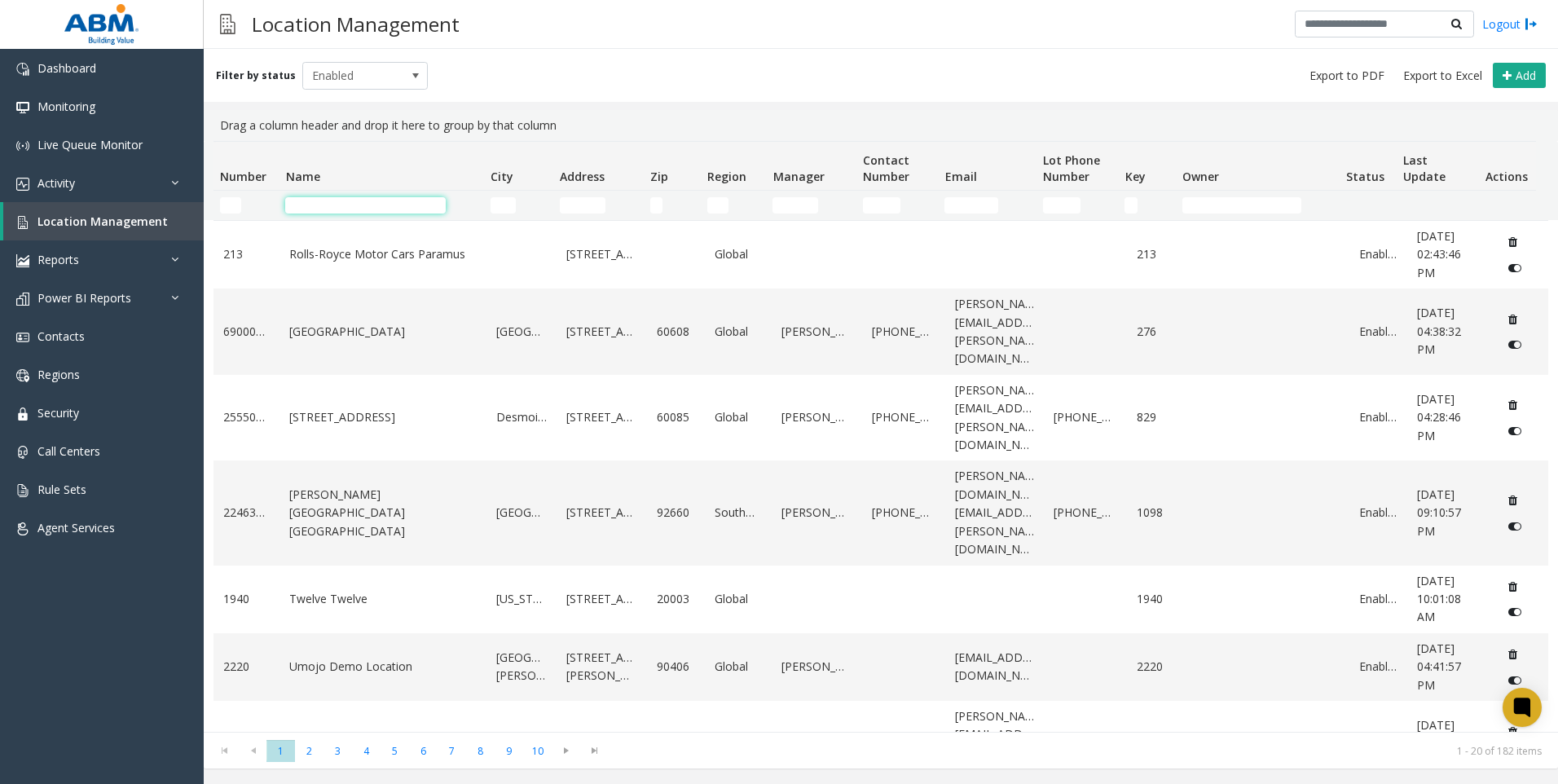
click at [308, 202] on input "Name Filter" at bounding box center [365, 205] width 160 height 17
type input "*"
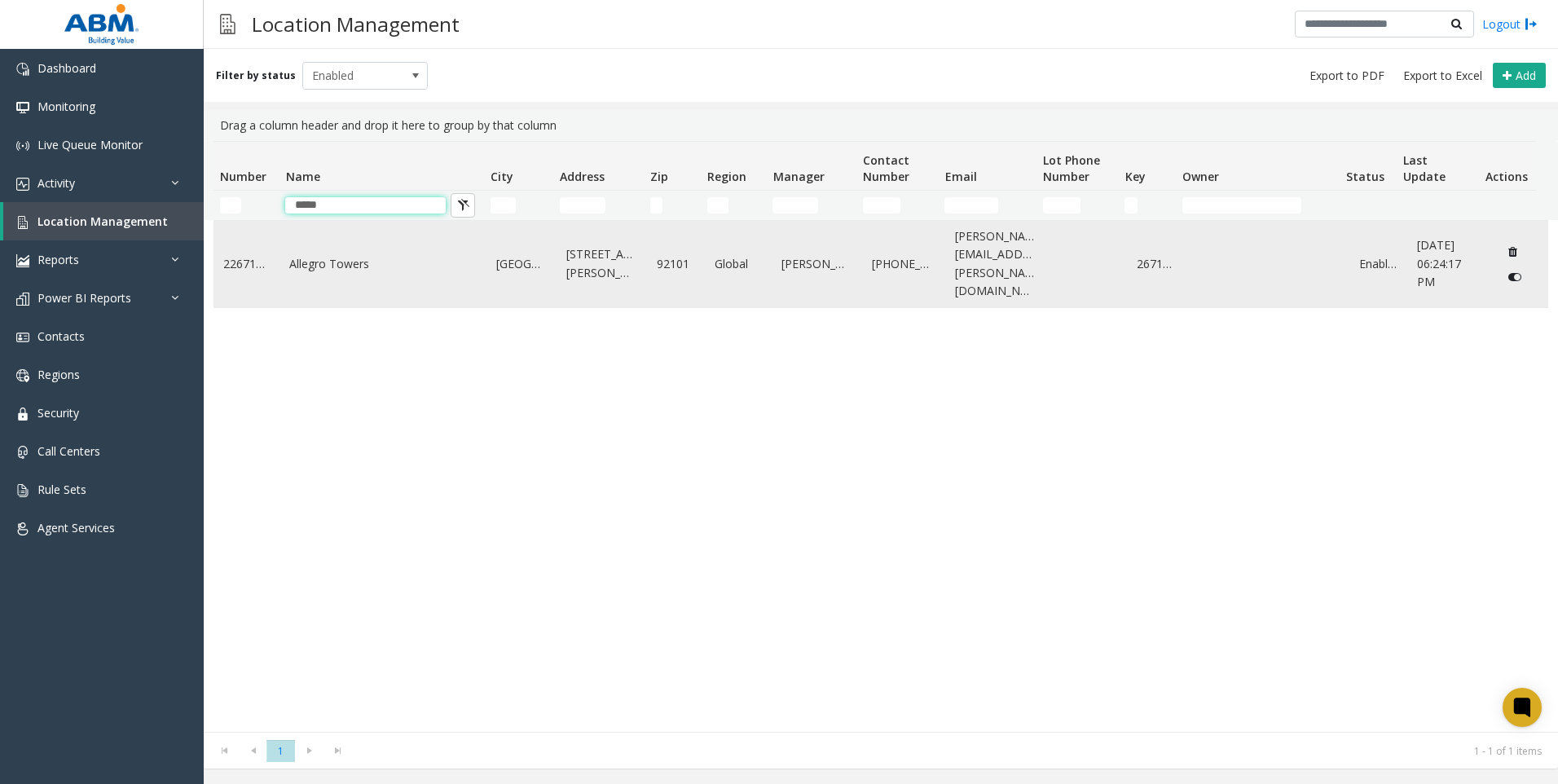
type input "*****"
click at [339, 267] on td "Allegro Towers" at bounding box center [383, 264] width 207 height 87
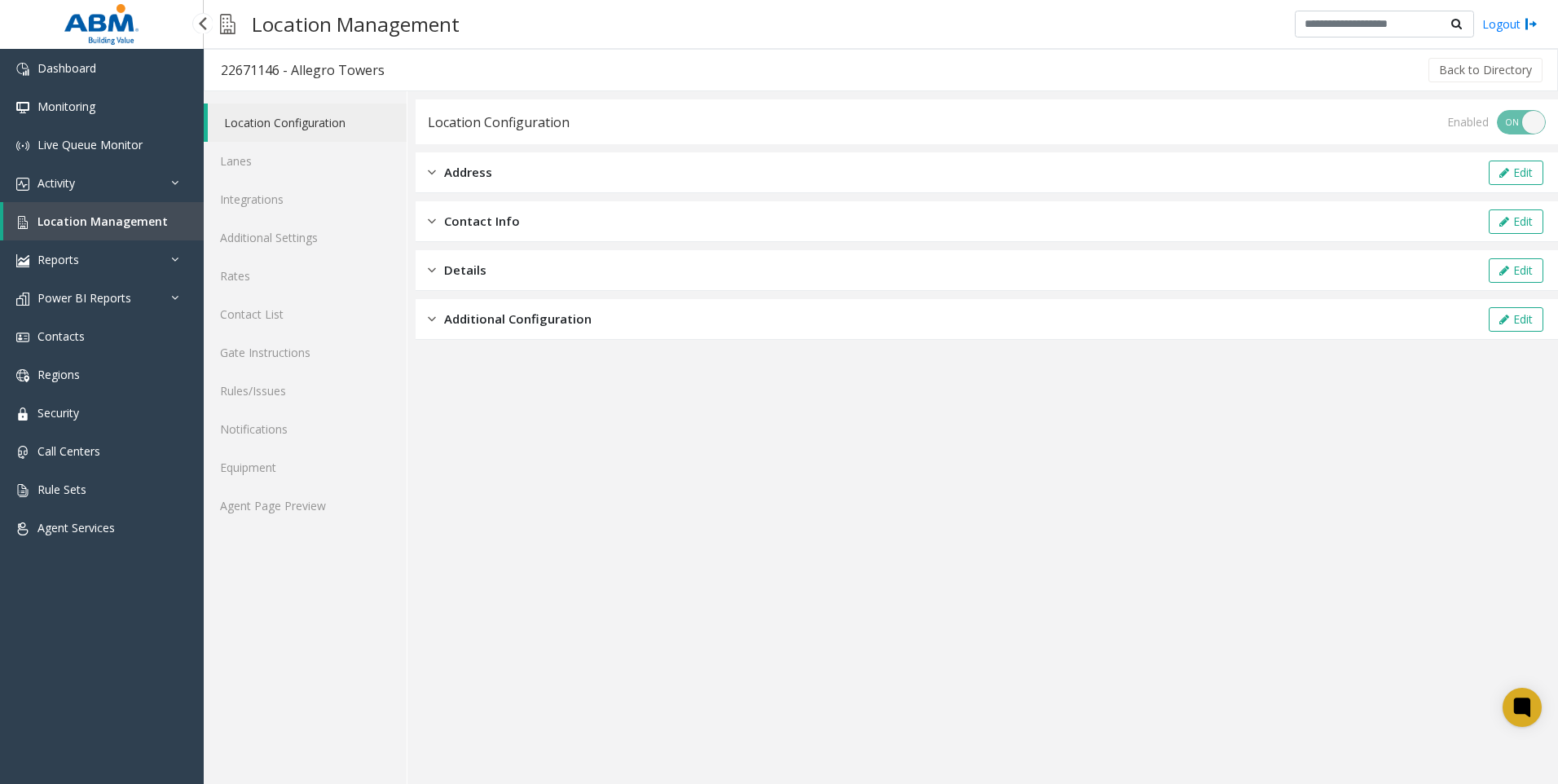
click at [114, 224] on span "Location Management" at bounding box center [103, 221] width 130 height 16
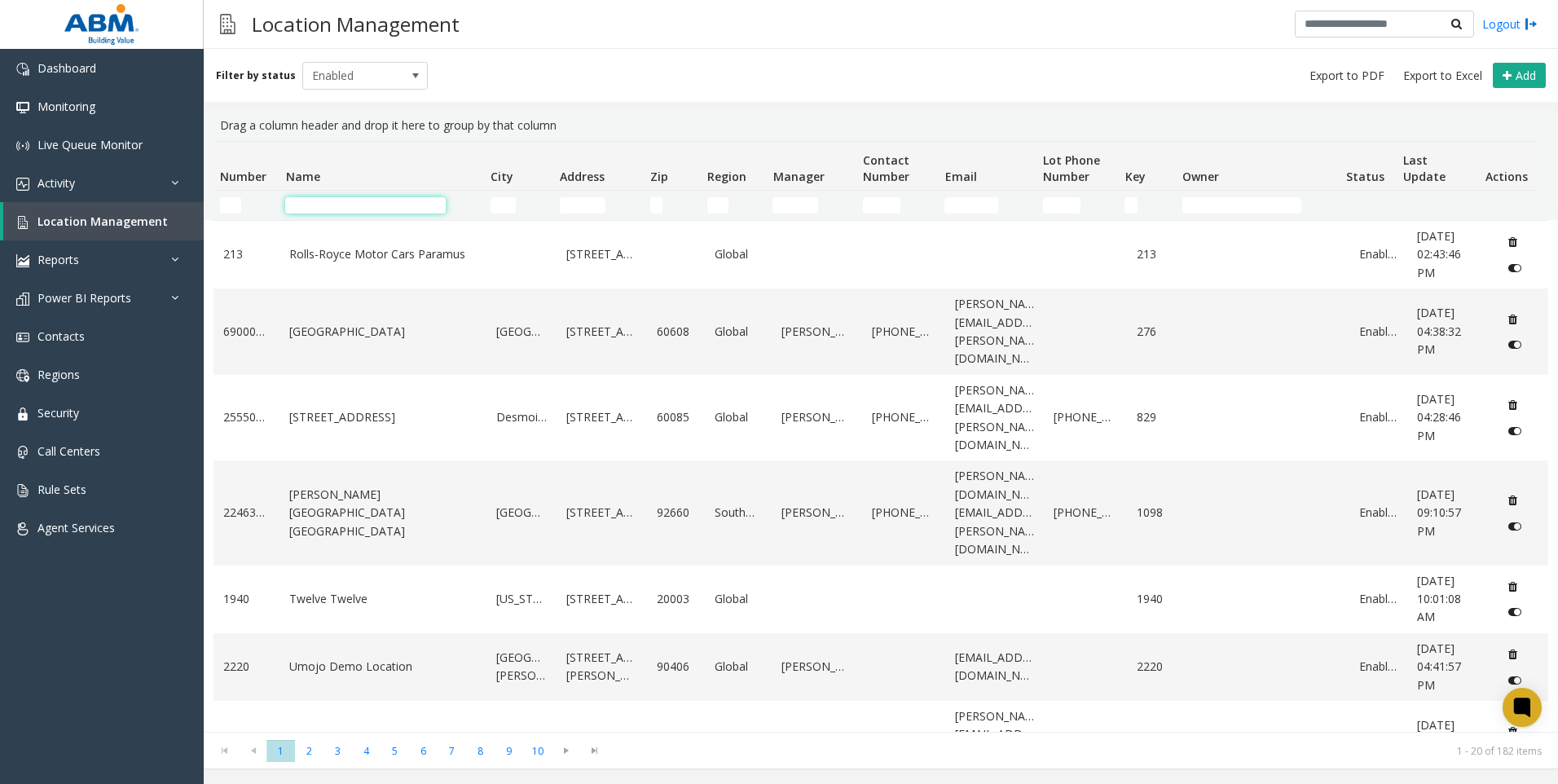
click at [312, 204] on input "Name Filter" at bounding box center [365, 205] width 160 height 17
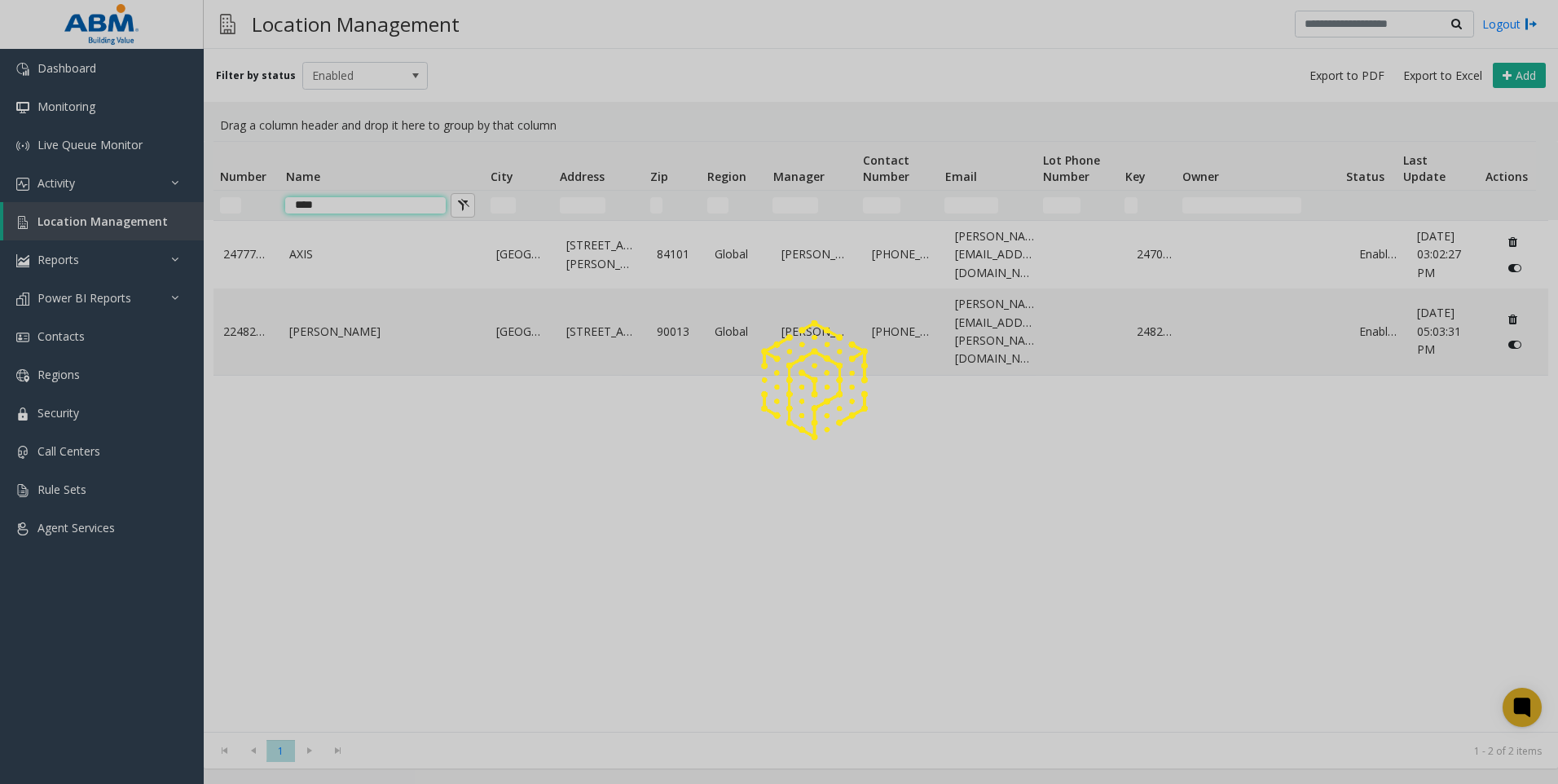
type input "****"
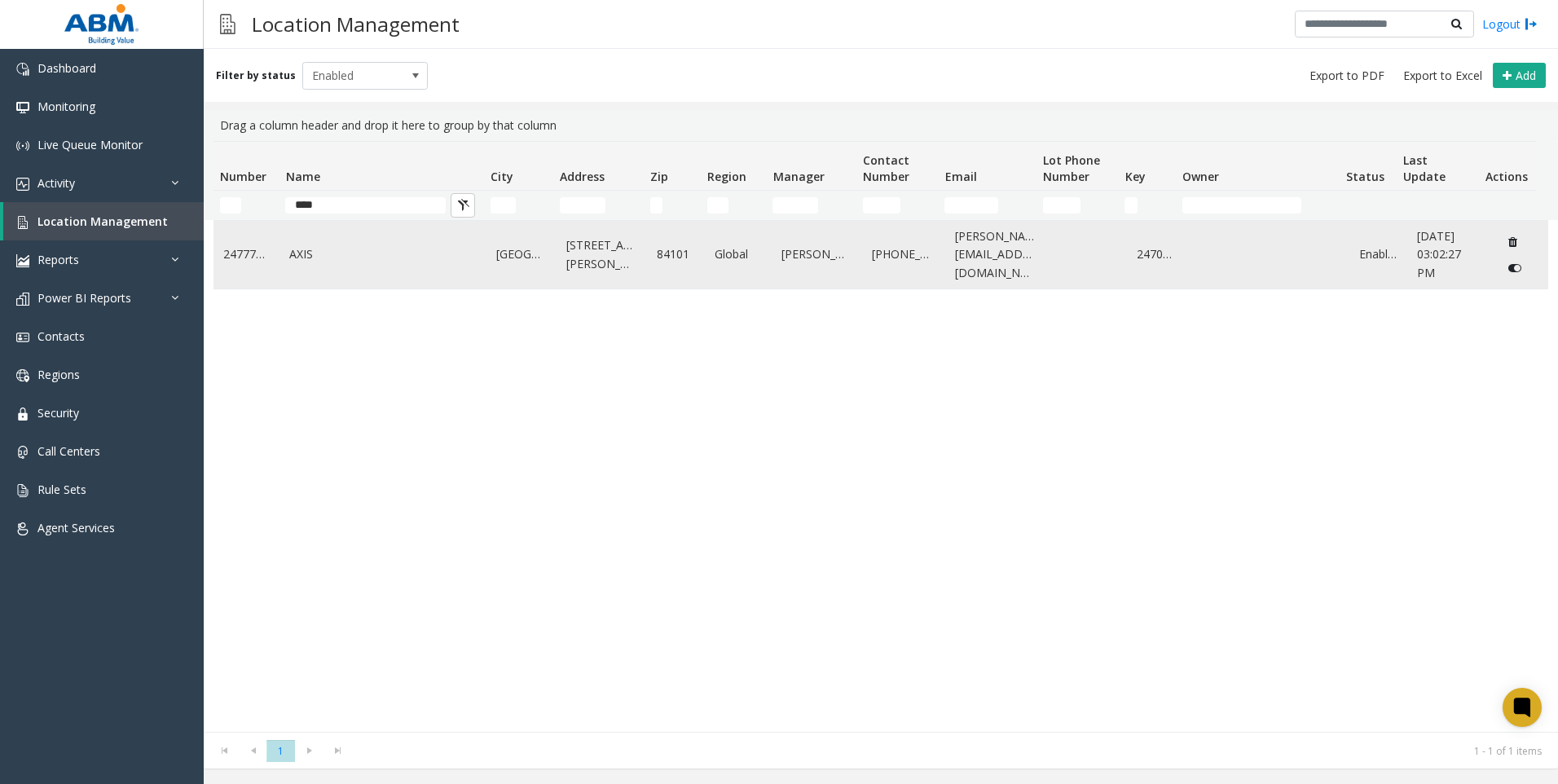
click at [330, 251] on link "AXIS" at bounding box center [383, 254] width 188 height 18
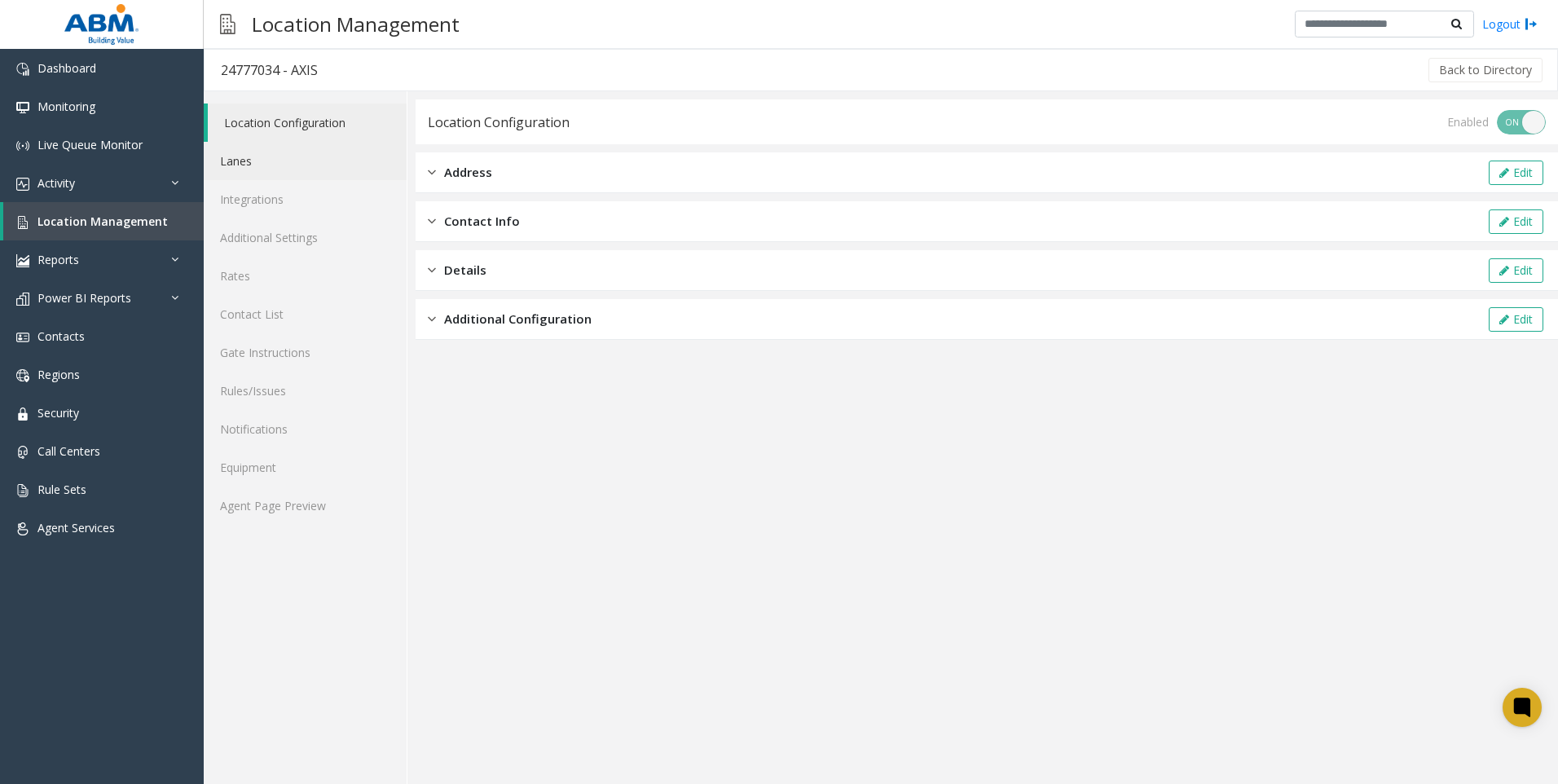
click at [247, 159] on link "Lanes" at bounding box center [304, 161] width 203 height 38
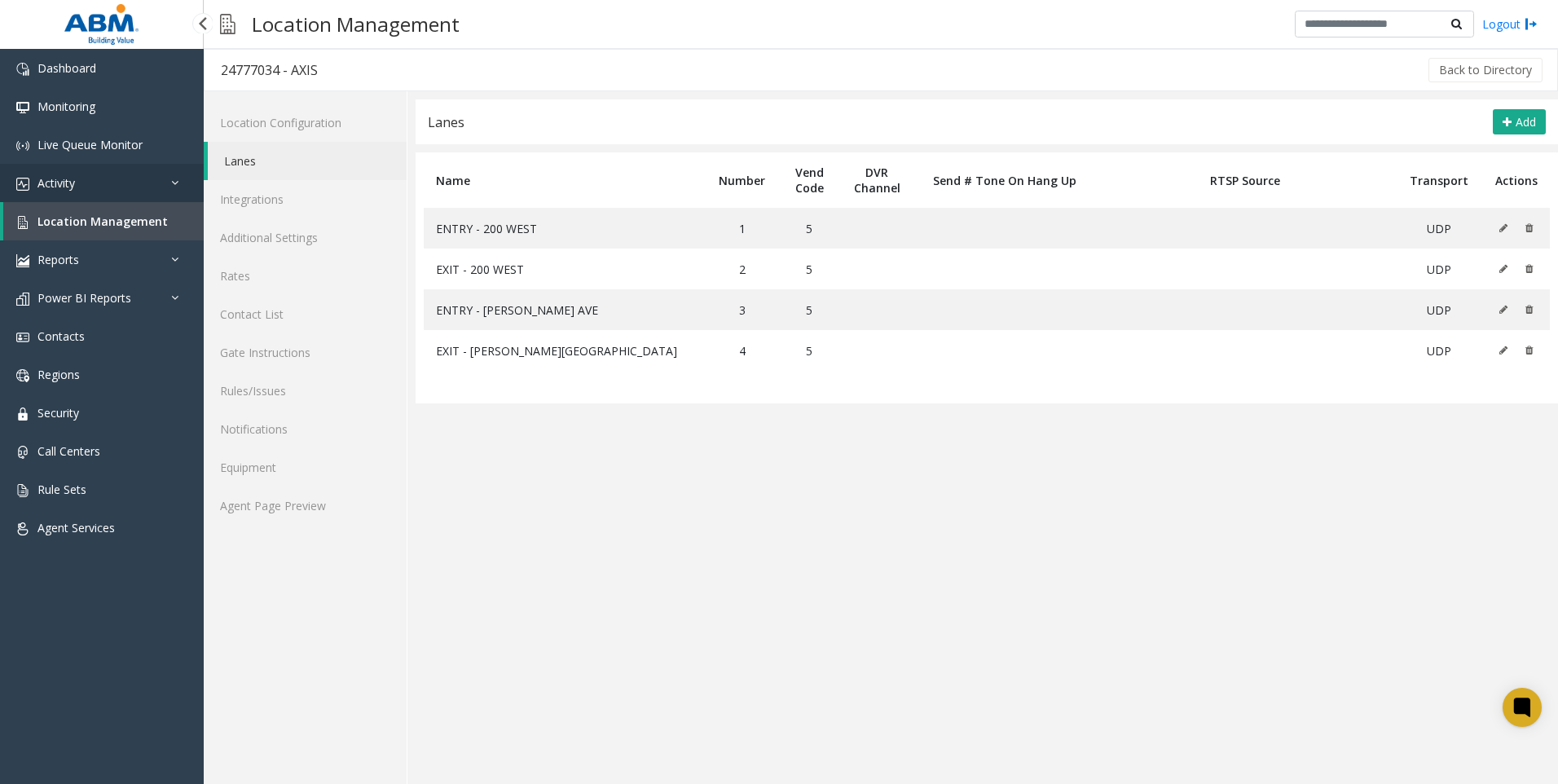
click at [60, 184] on span "Activity" at bounding box center [56, 183] width 38 height 16
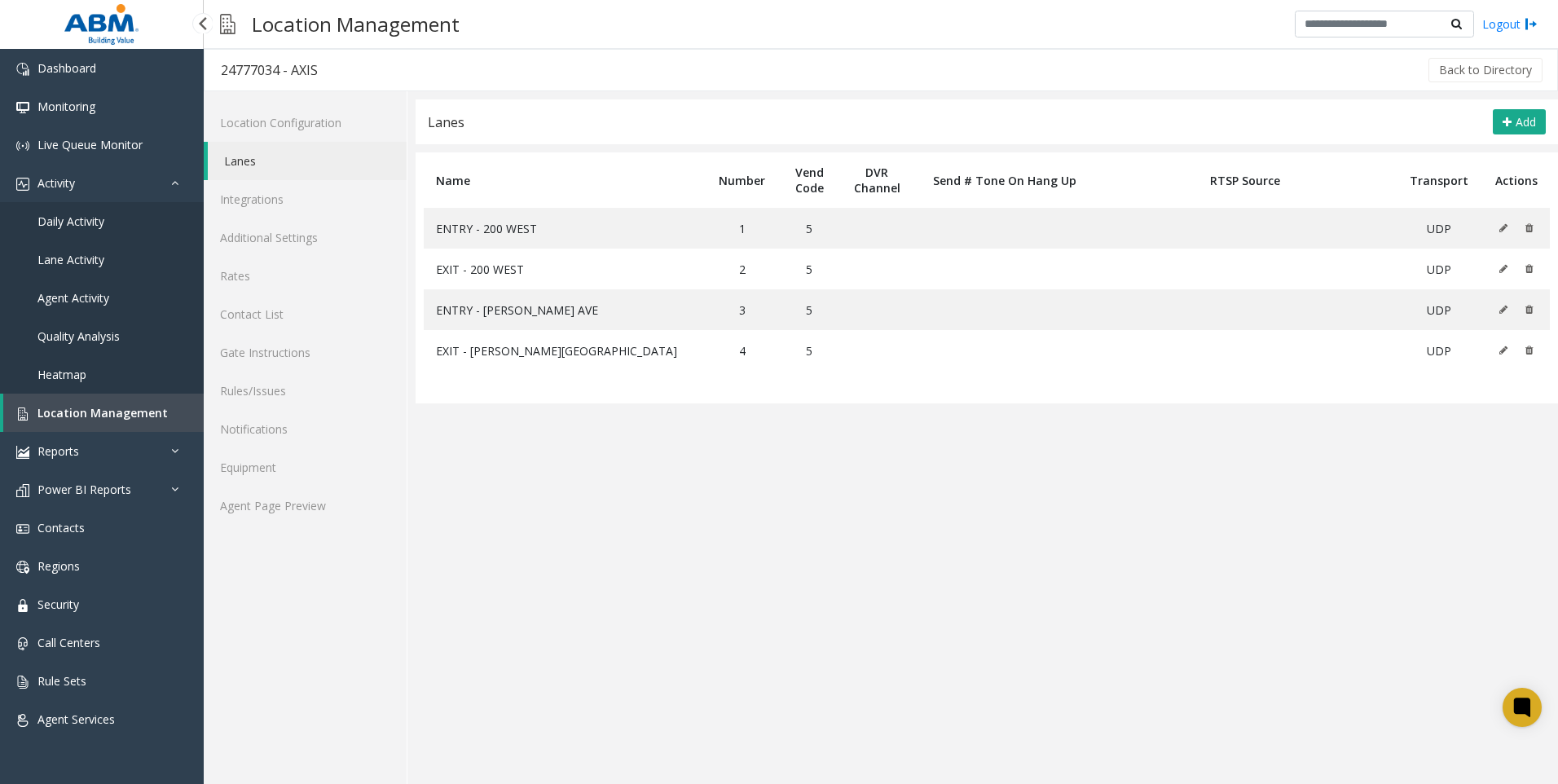
click at [83, 222] on span "Daily Activity" at bounding box center [71, 221] width 67 height 16
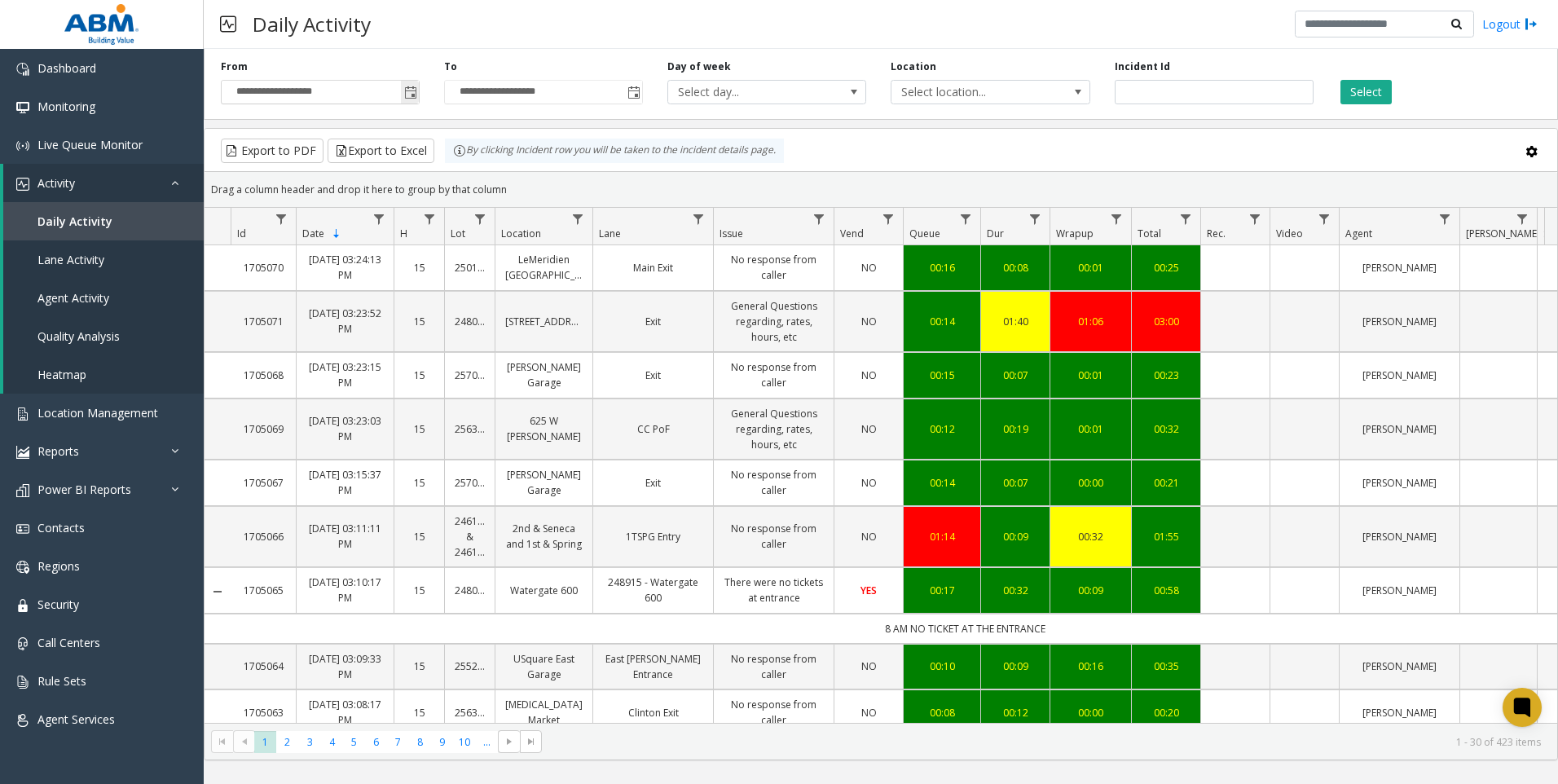
click at [406, 93] on span "Toggle popup" at bounding box center [411, 93] width 13 height 13
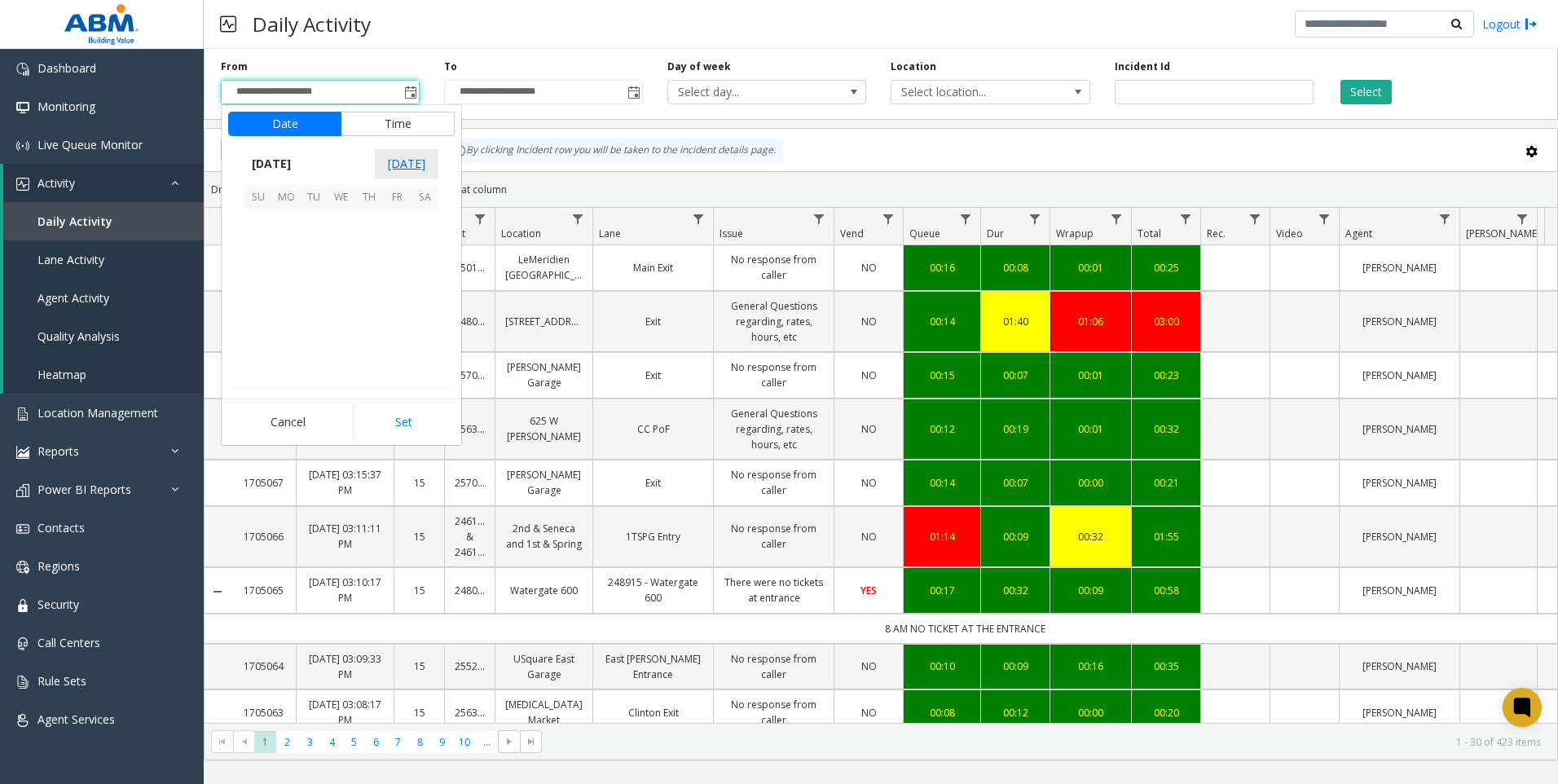
scroll to position [292675, 0]
drag, startPoint x: 345, startPoint y: 222, endPoint x: 371, endPoint y: 304, distance: 86.0
click at [345, 224] on span "1" at bounding box center [341, 223] width 28 height 28
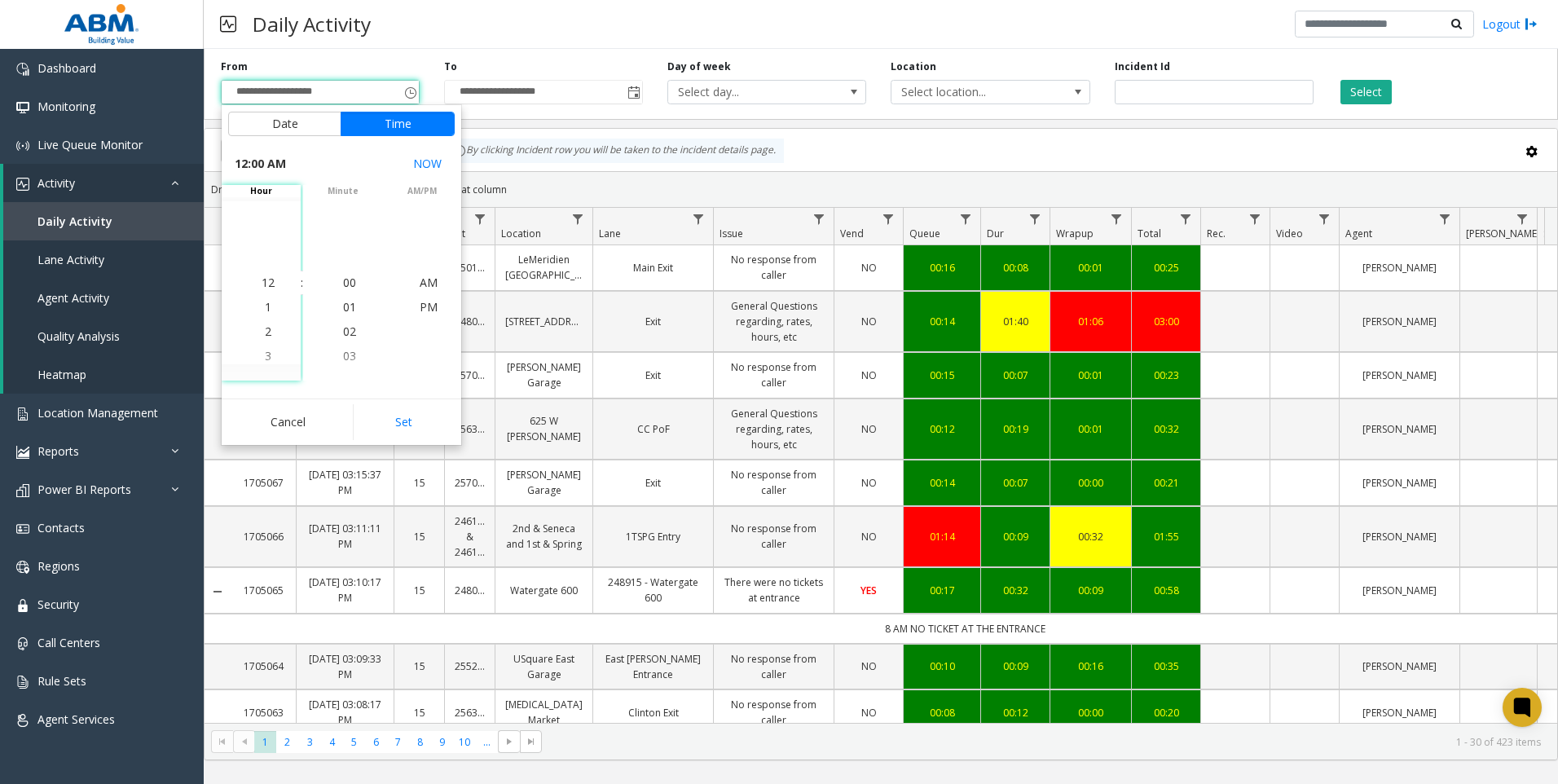
drag, startPoint x: 409, startPoint y: 430, endPoint x: 740, endPoint y: 241, distance: 381.2
click at [409, 428] on button "Set" at bounding box center [404, 422] width 103 height 36
type input "**********"
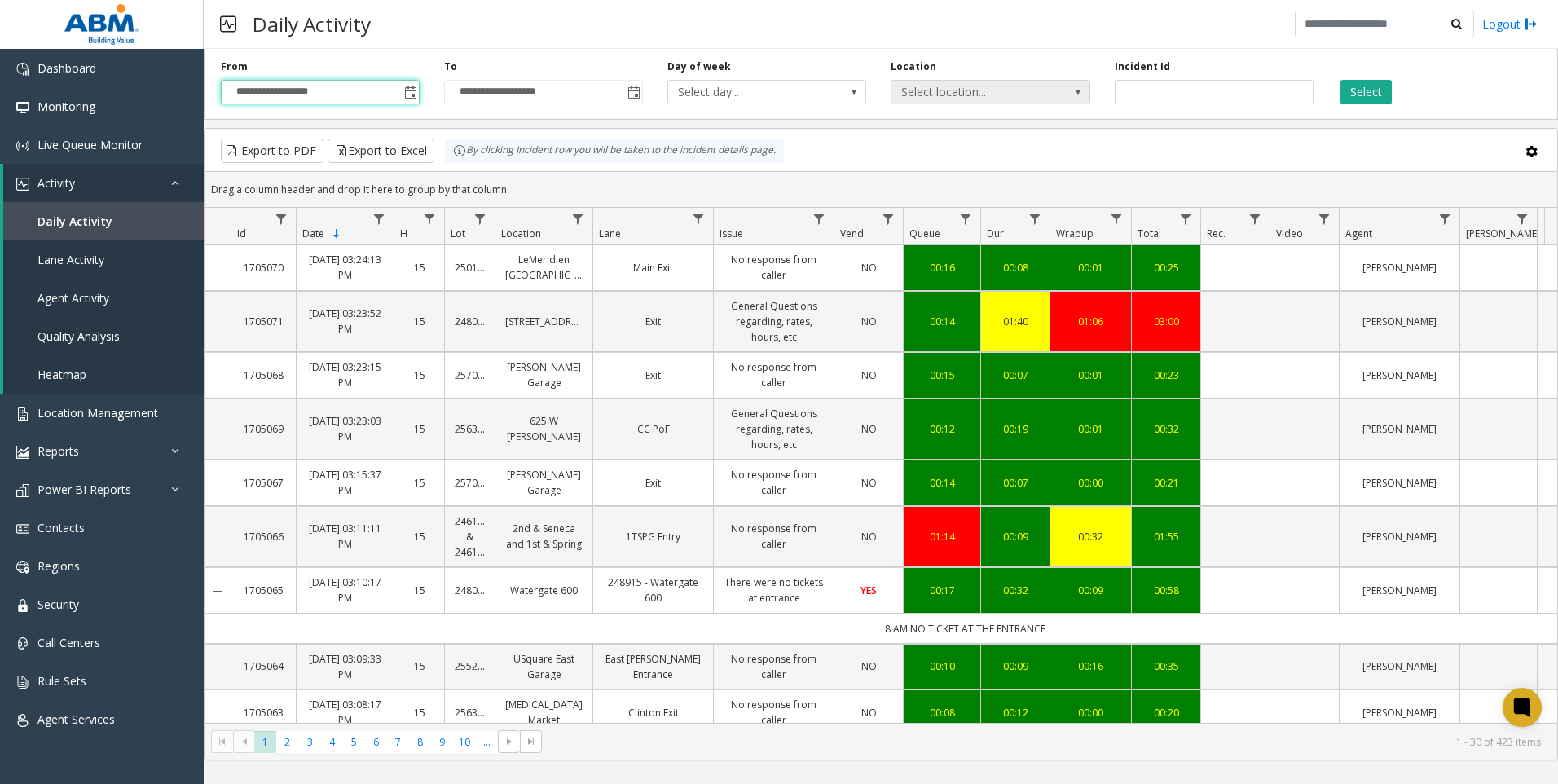
click at [932, 95] on span "Select location..." at bounding box center [971, 92] width 158 height 23
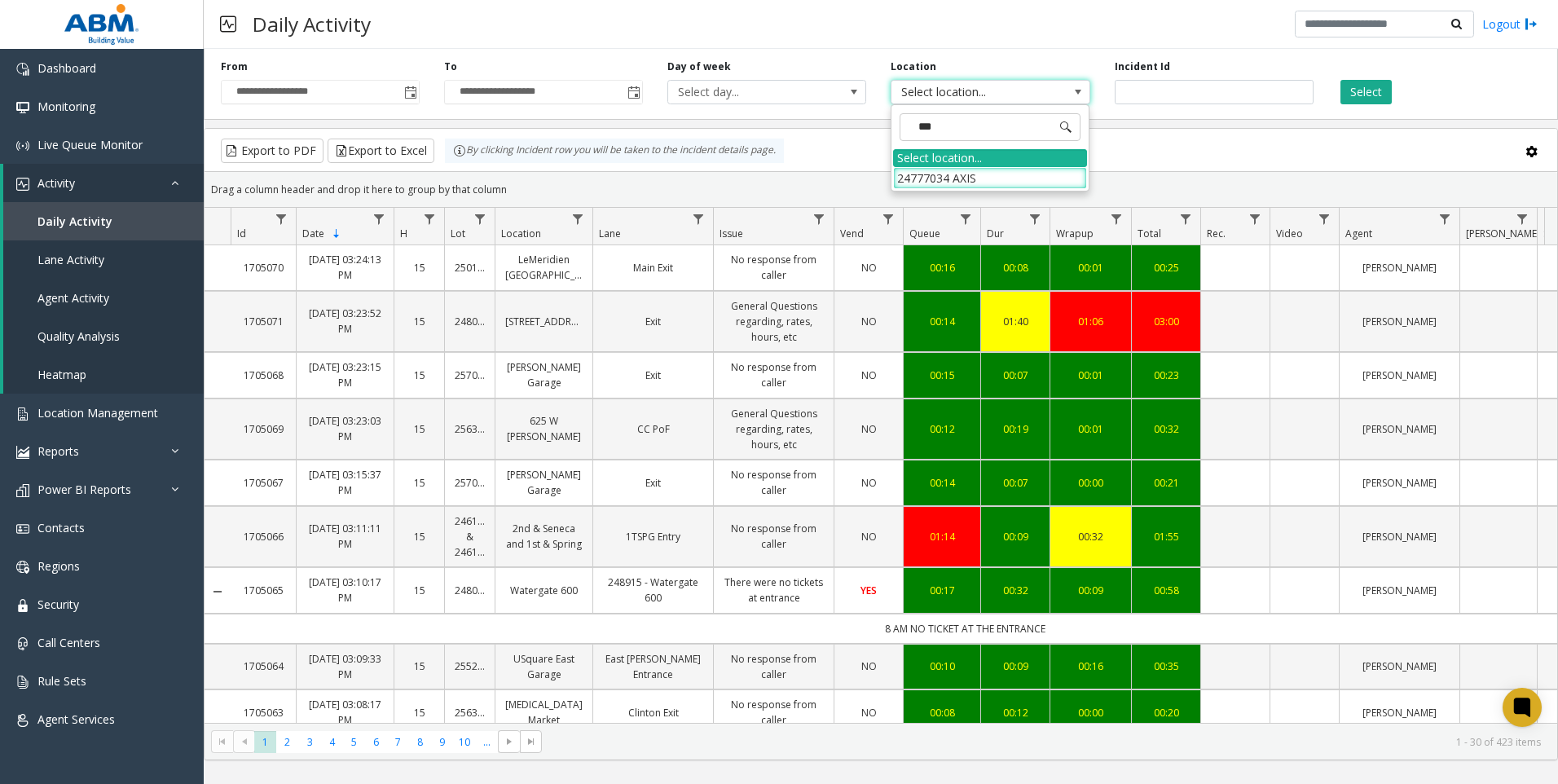
type input "****"
click at [931, 176] on li "24777034 AXIS" at bounding box center [990, 178] width 194 height 22
click at [1341, 100] on button "Select" at bounding box center [1366, 92] width 52 height 24
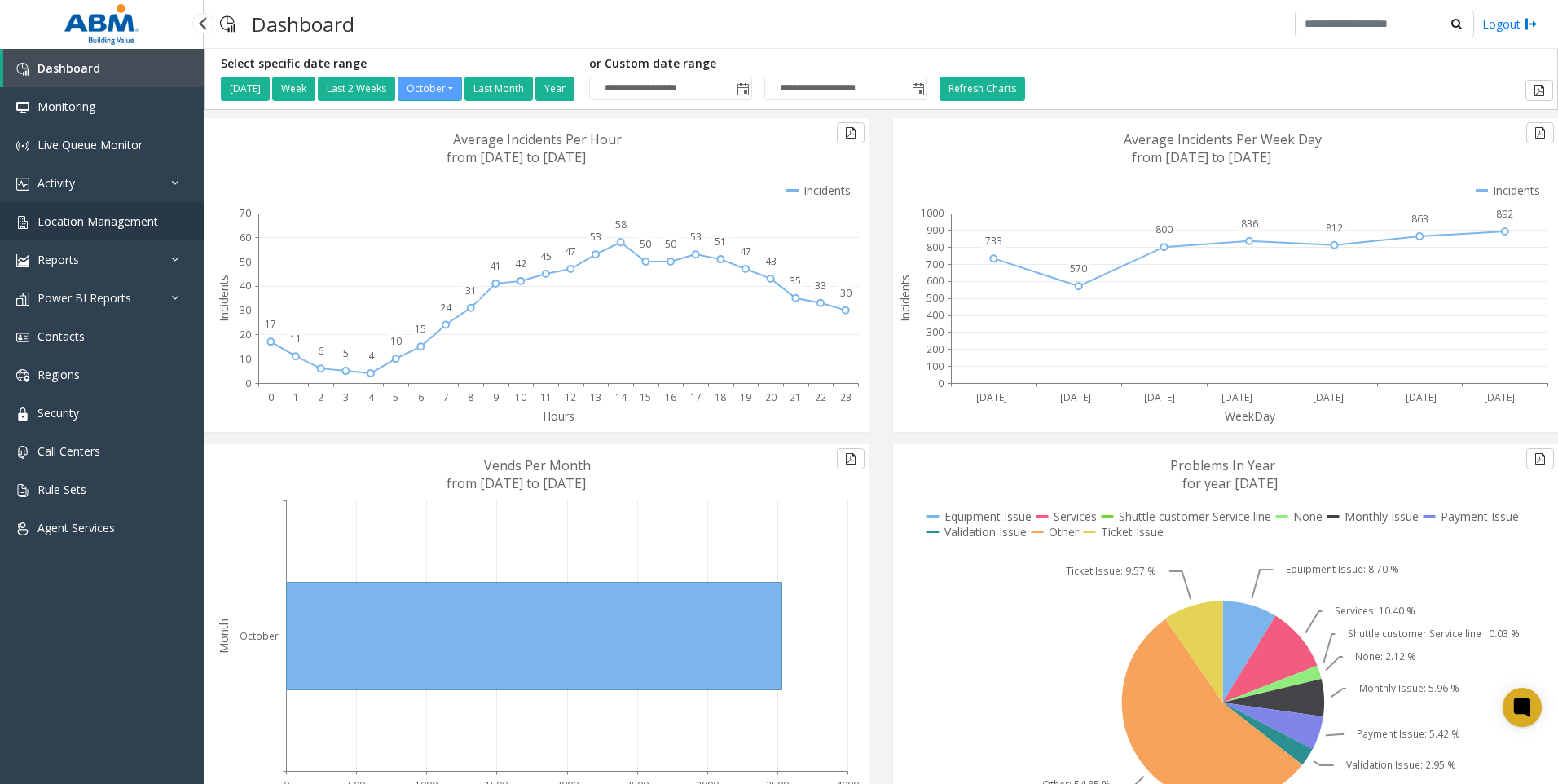
click at [103, 212] on link "Location Management" at bounding box center [102, 221] width 204 height 38
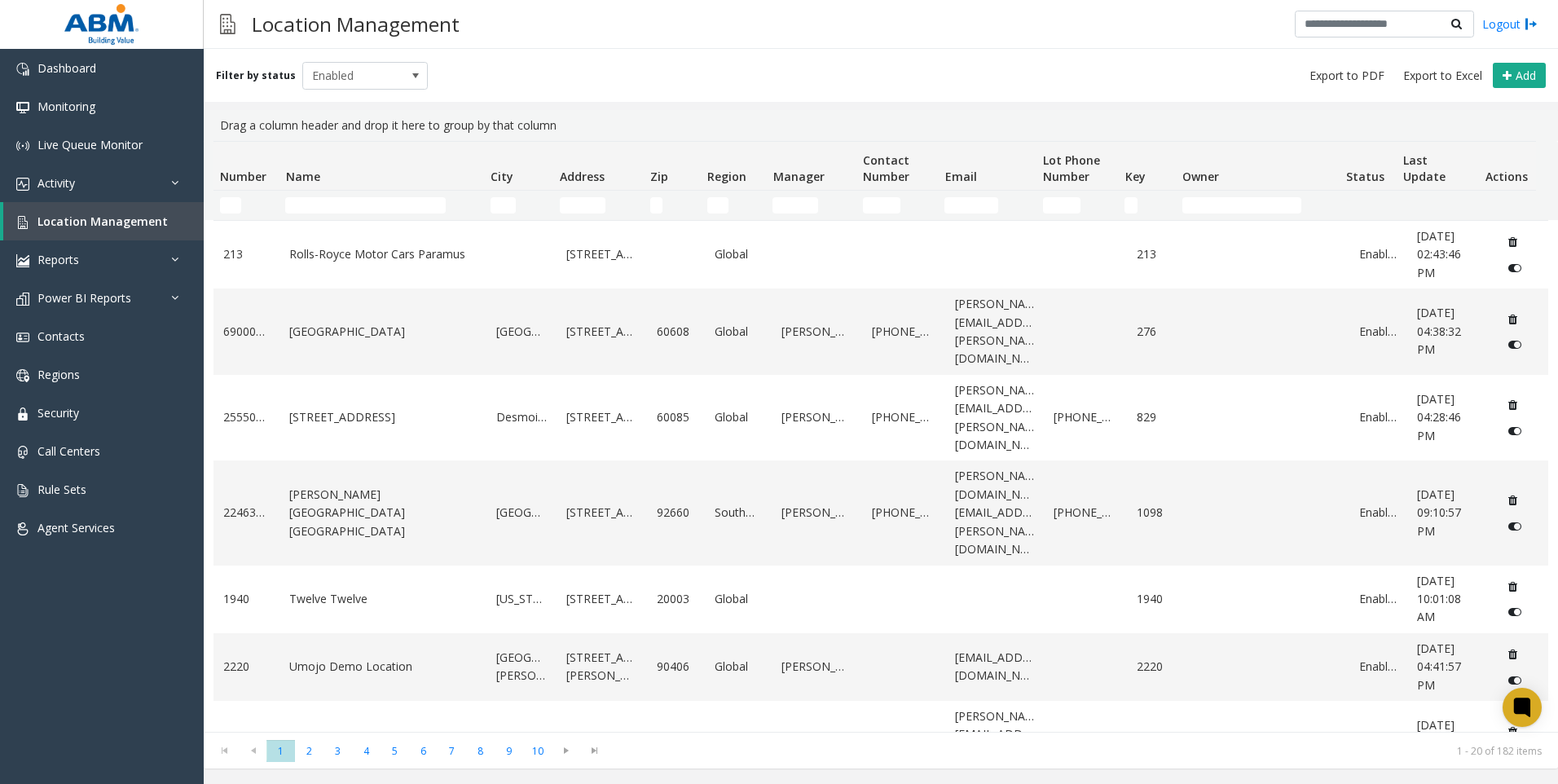
click at [324, 198] on td "Name Filter" at bounding box center [380, 205] width 204 height 29
click at [324, 198] on input "Name Filter" at bounding box center [365, 205] width 160 height 17
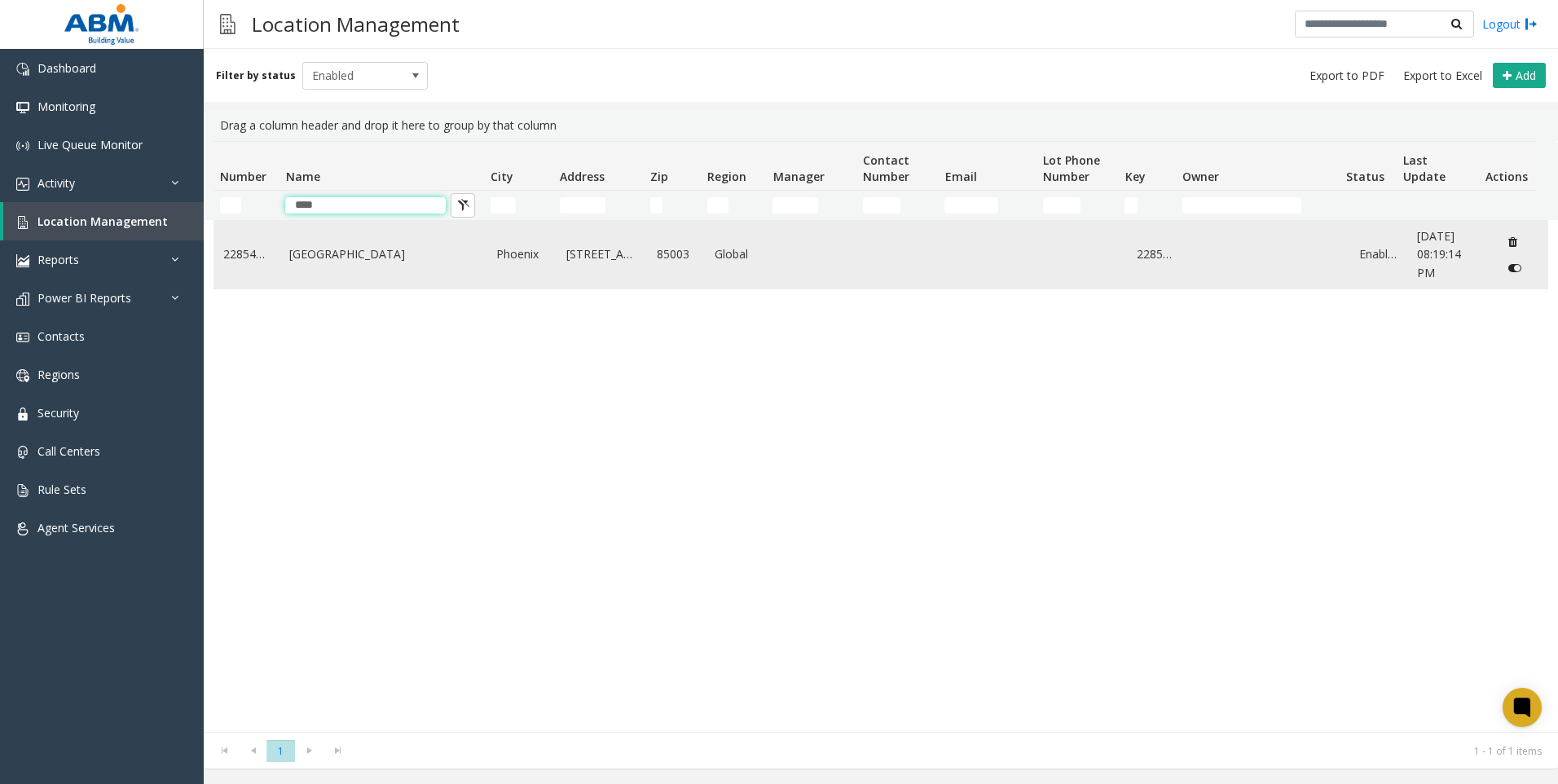
type input "****"
click at [364, 244] on td "Luhrs City Center" at bounding box center [383, 254] width 207 height 68
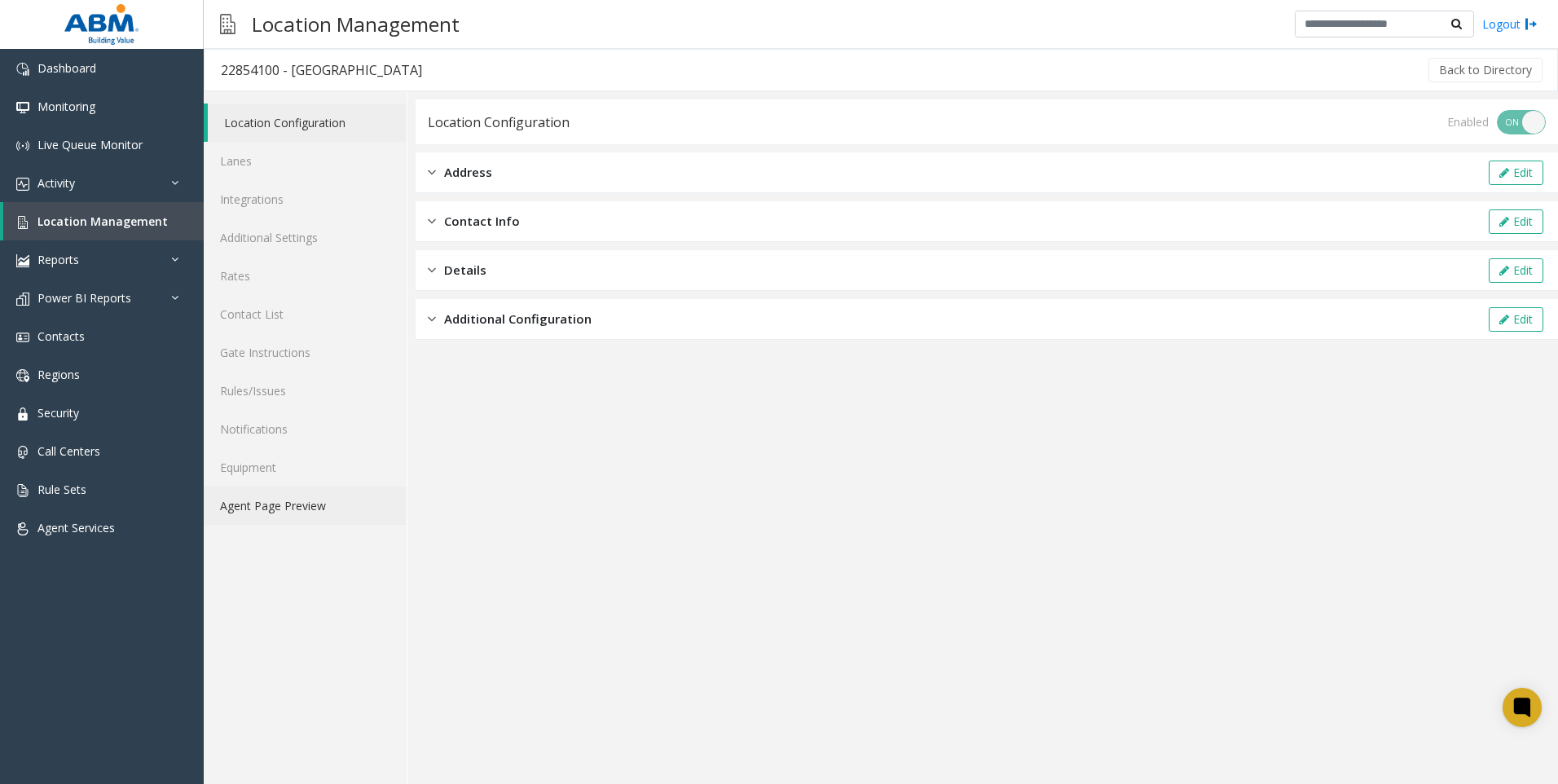
click at [284, 505] on link "Agent Page Preview" at bounding box center [304, 505] width 203 height 38
